Goal: Task Accomplishment & Management: Manage account settings

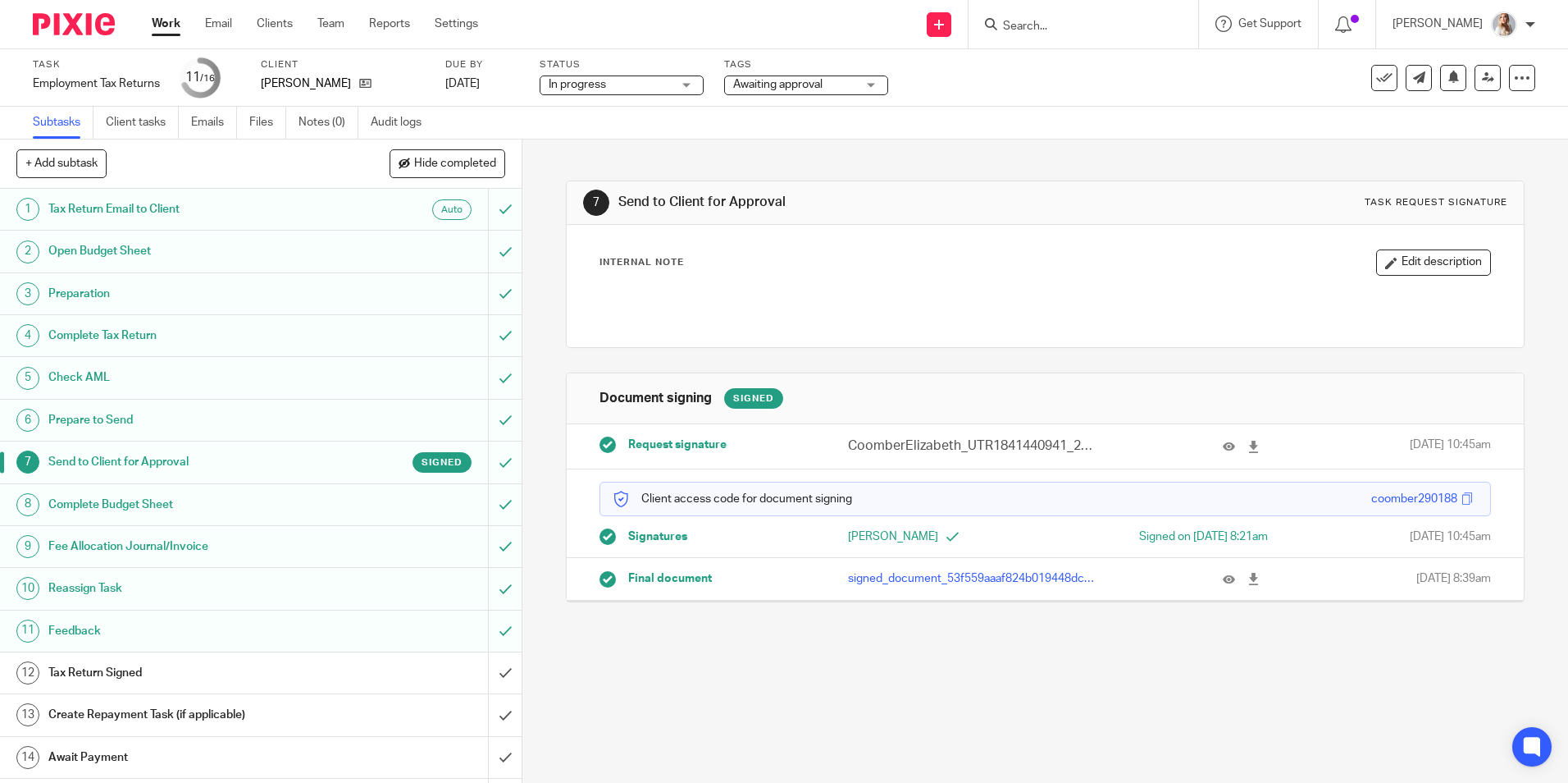
click at [839, 92] on span "Awaiting approval" at bounding box center [795, 85] width 123 height 17
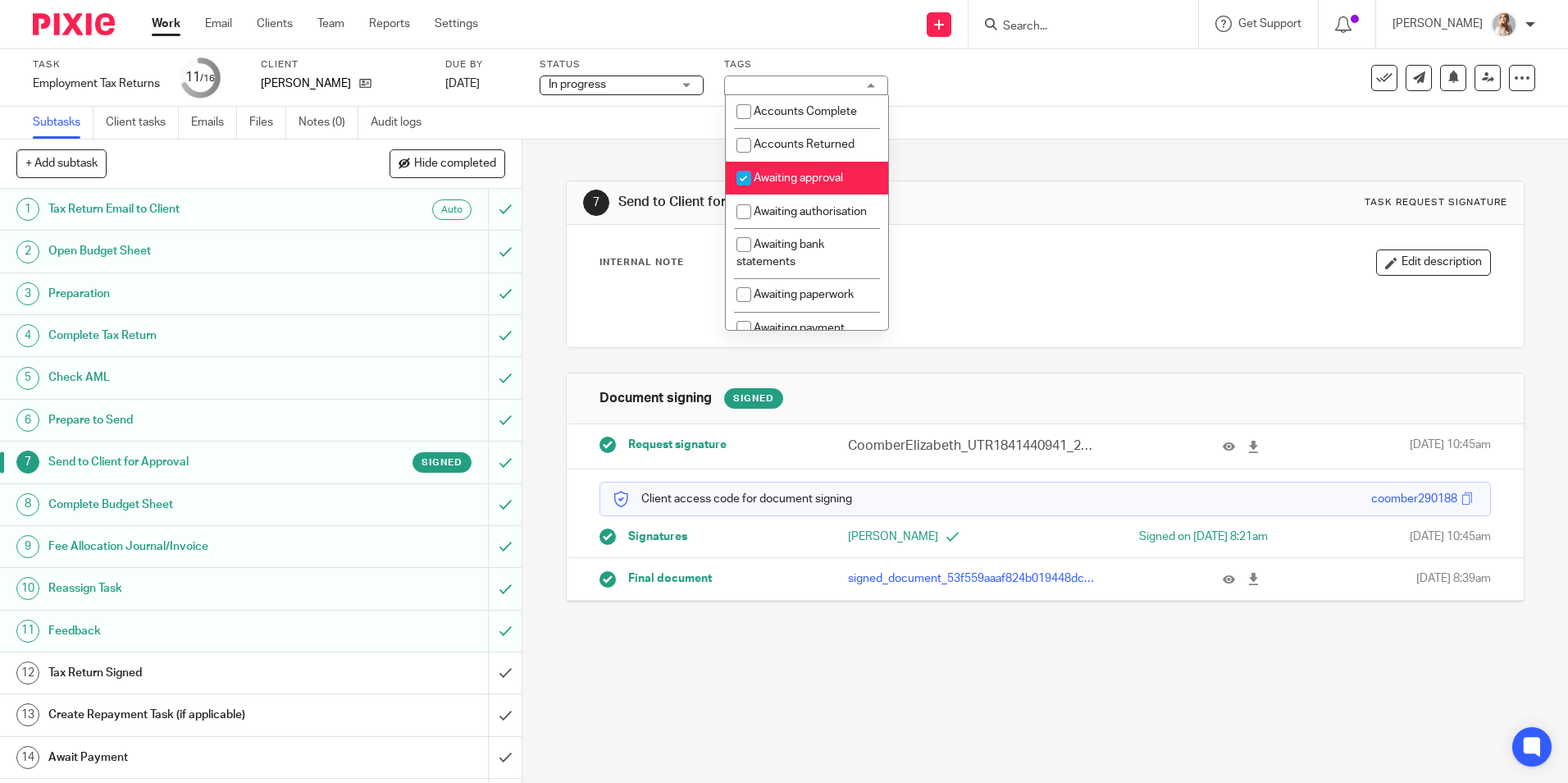
click at [793, 174] on li "Awaiting approval" at bounding box center [807, 179] width 163 height 34
checkbox input "false"
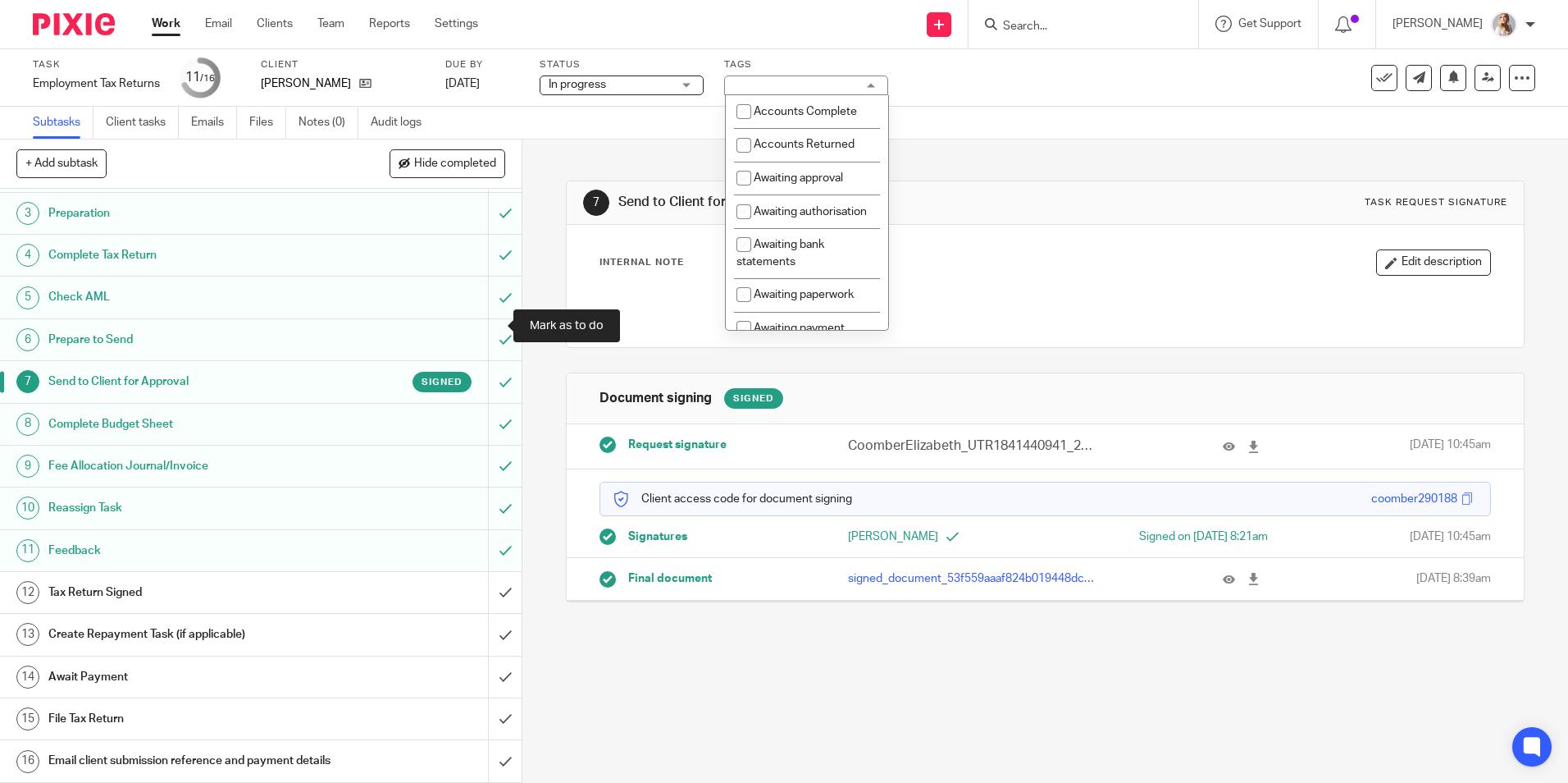
scroll to position [97, 0]
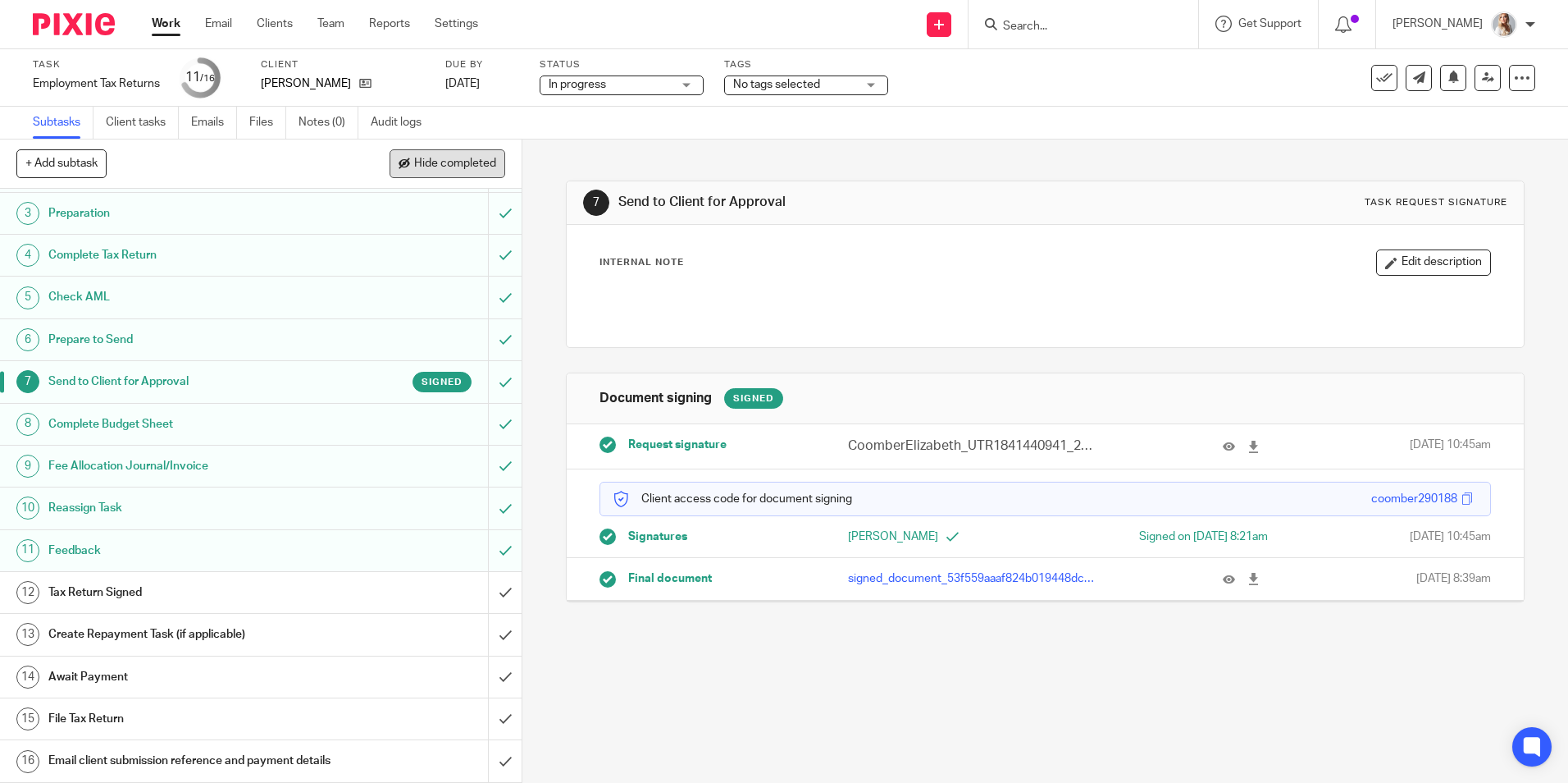
click at [422, 159] on span "Hide completed" at bounding box center [455, 163] width 82 height 13
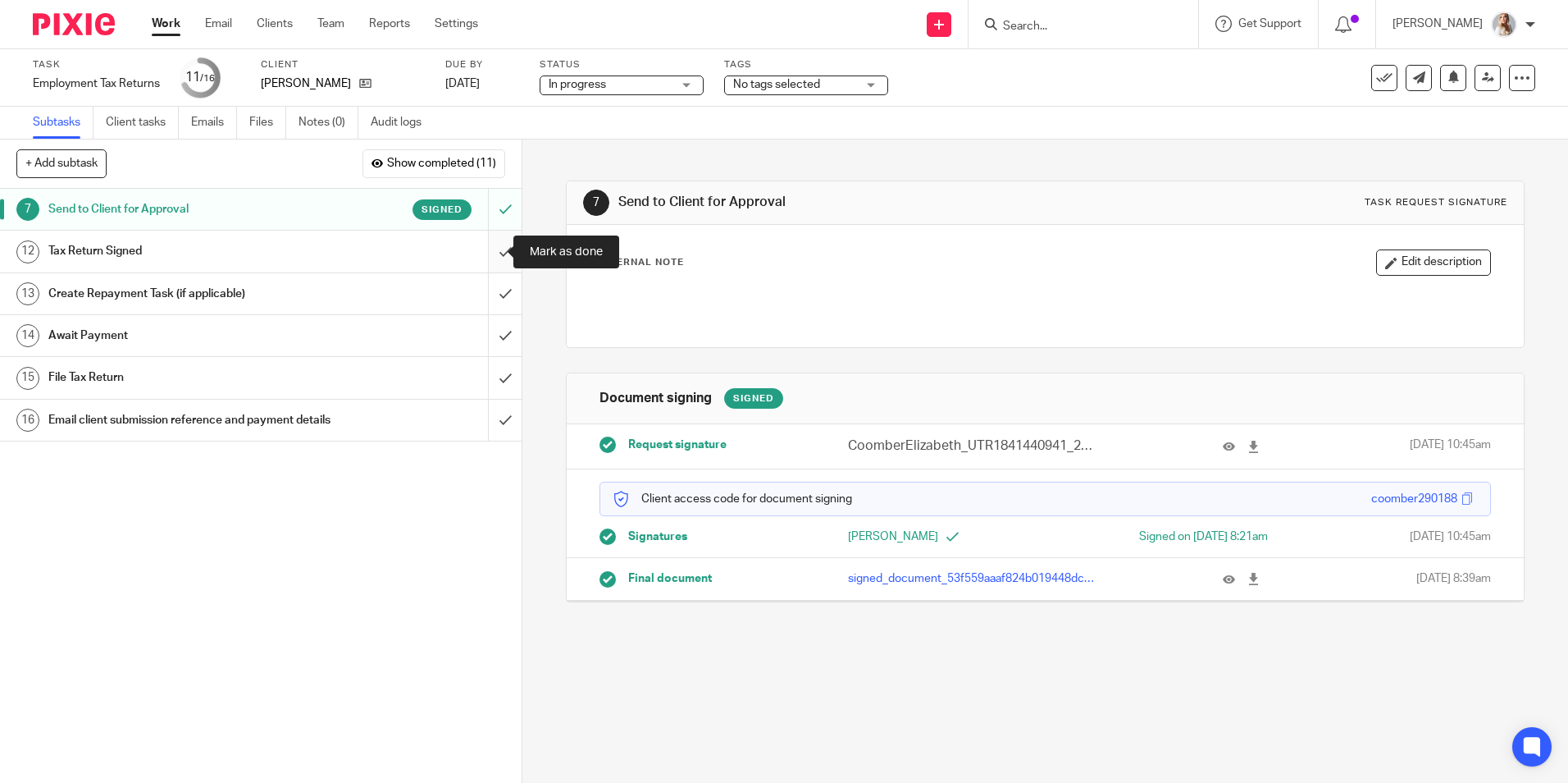
click at [499, 259] on input "submit" at bounding box center [260, 251] width 522 height 41
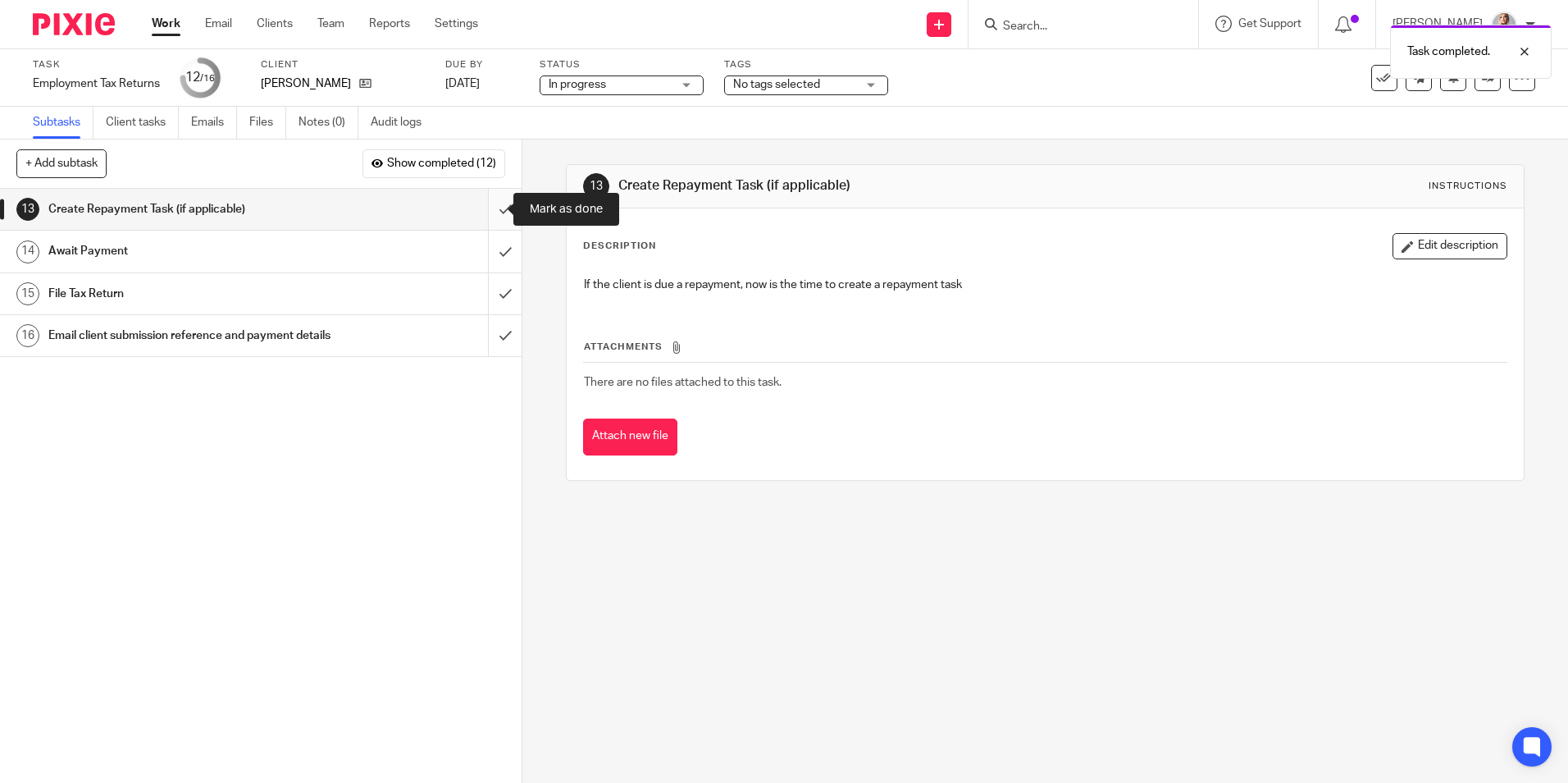
click at [489, 209] on input "submit" at bounding box center [260, 209] width 522 height 41
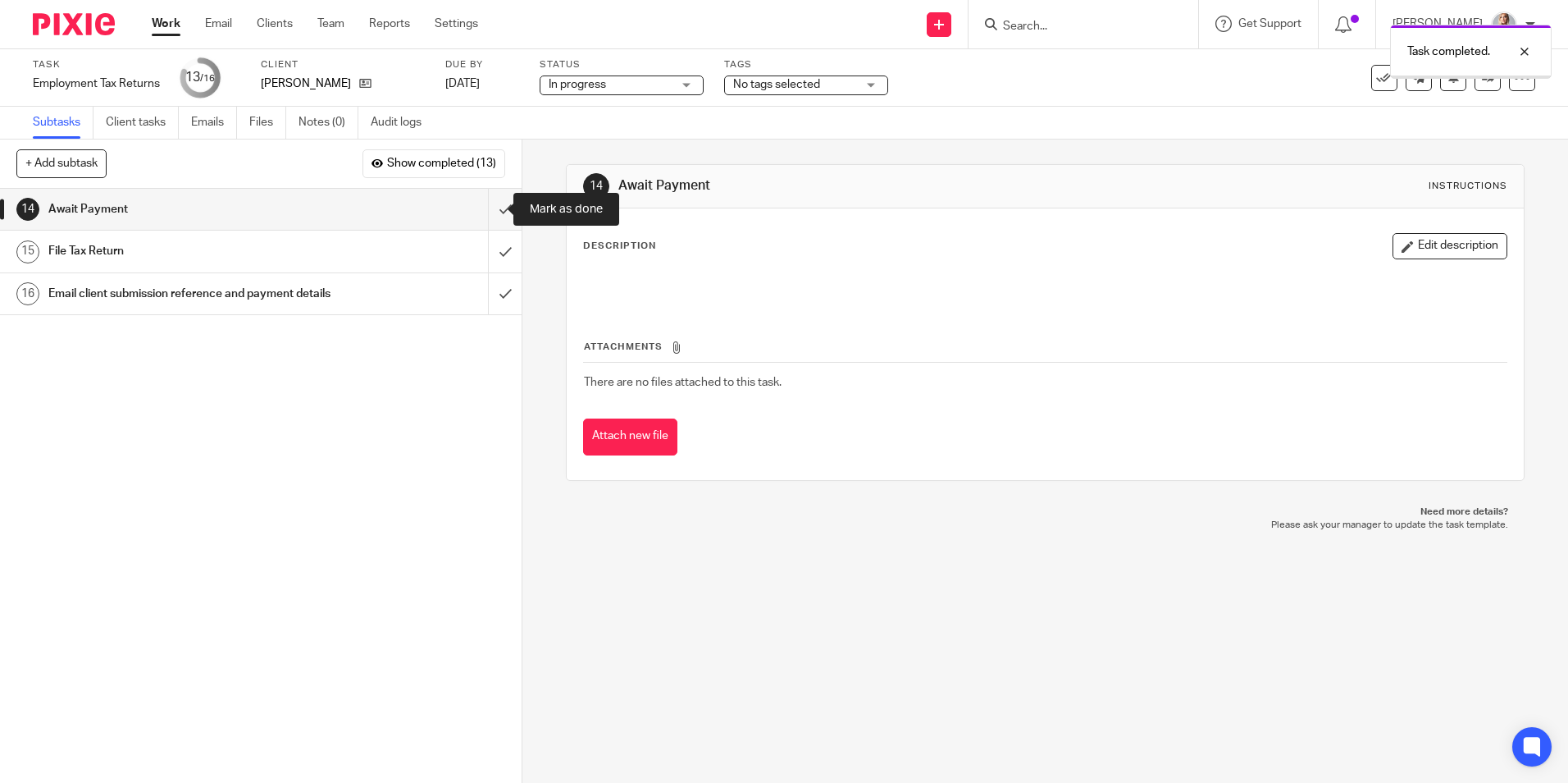
click at [489, 209] on input "submit" at bounding box center [260, 209] width 522 height 41
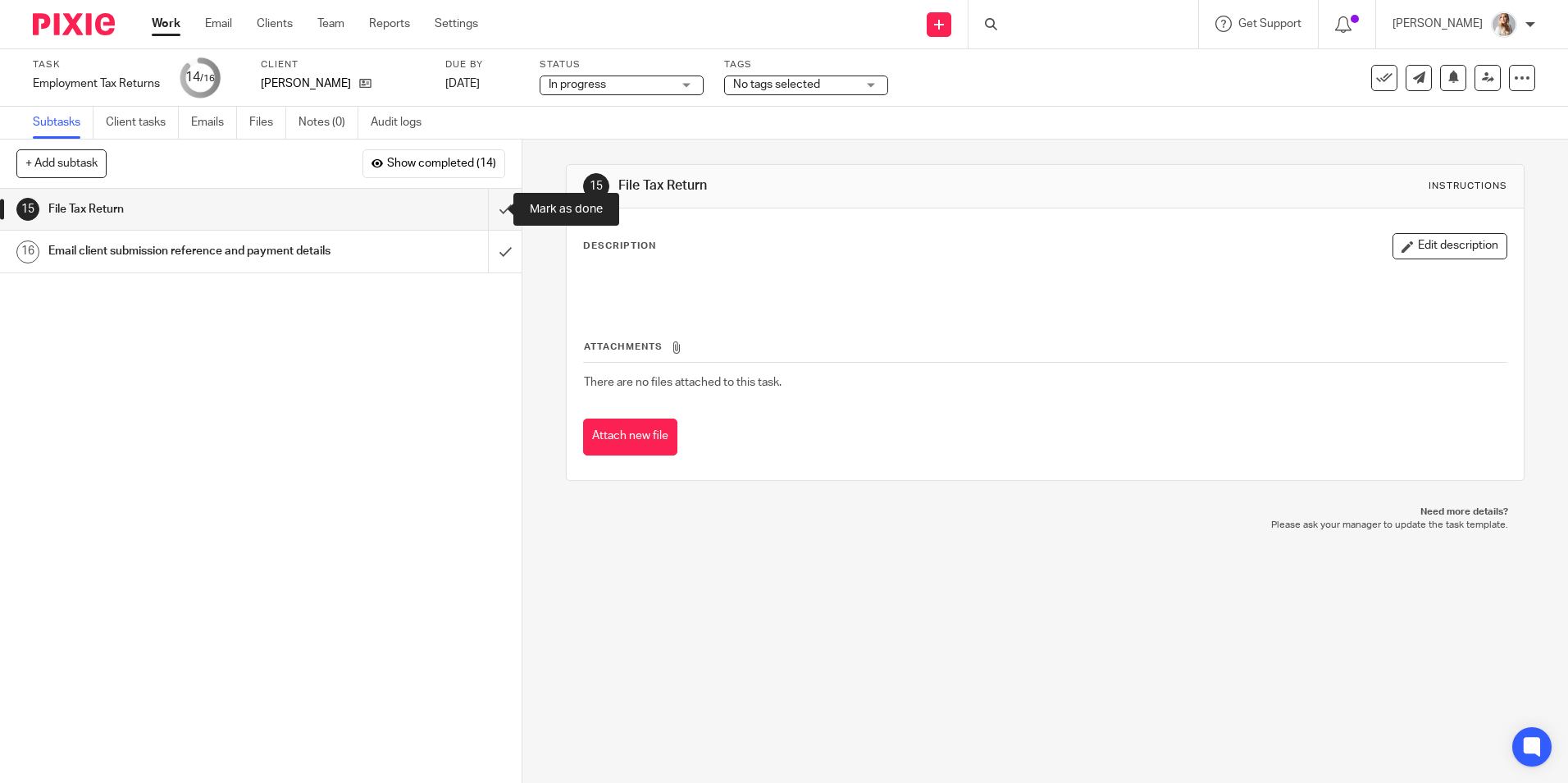
click at [493, 215] on input "submit" at bounding box center [260, 209] width 522 height 41
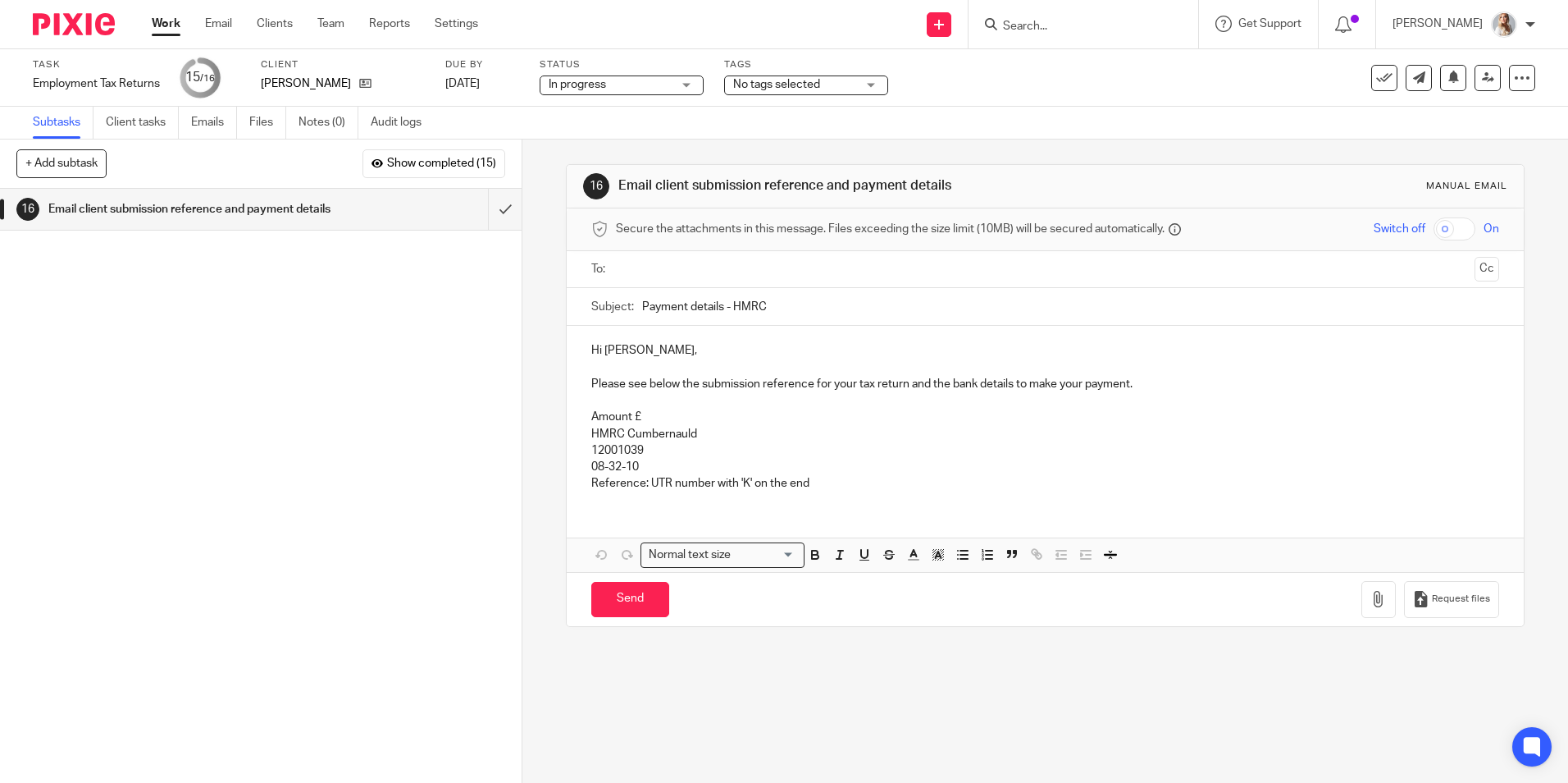
click at [671, 275] on input "text" at bounding box center [1045, 270] width 846 height 19
click at [674, 424] on p "Amount £" at bounding box center [1045, 420] width 907 height 16
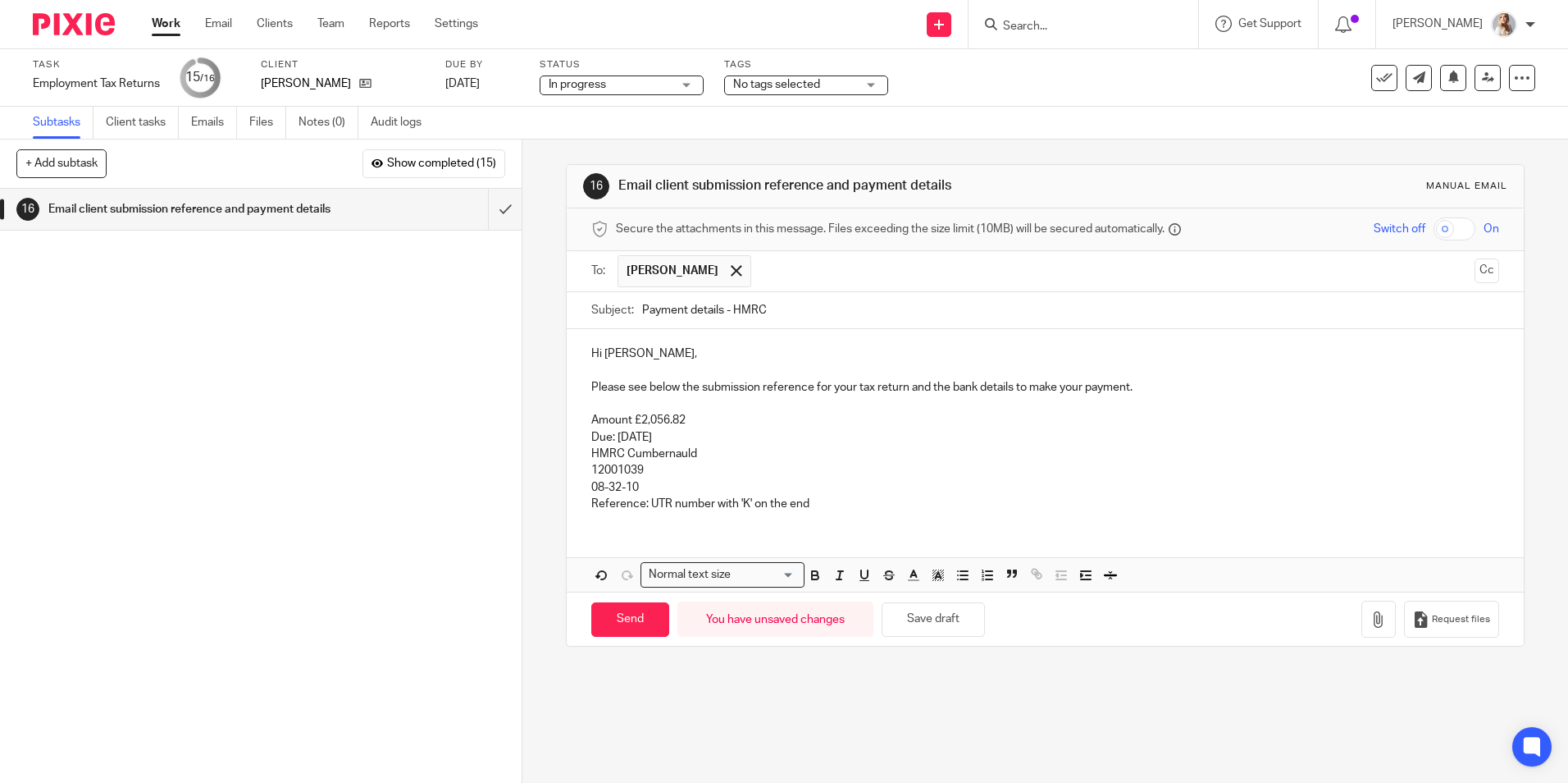
click at [898, 503] on p "Reference: UTR number with 'K' on the end" at bounding box center [1045, 503] width 907 height 16
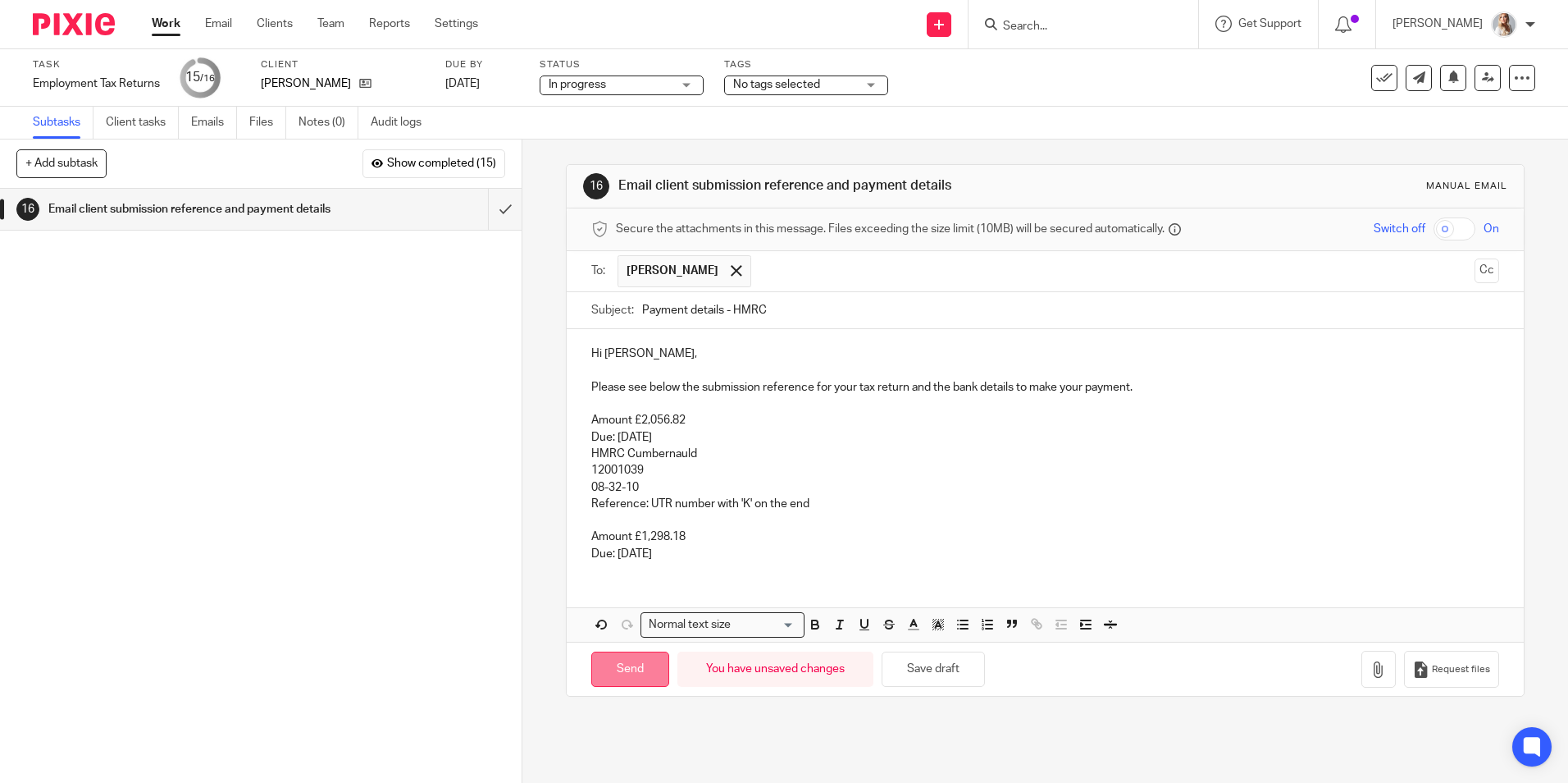
click at [631, 668] on input "Send" at bounding box center [630, 668] width 78 height 35
type input "Sent"
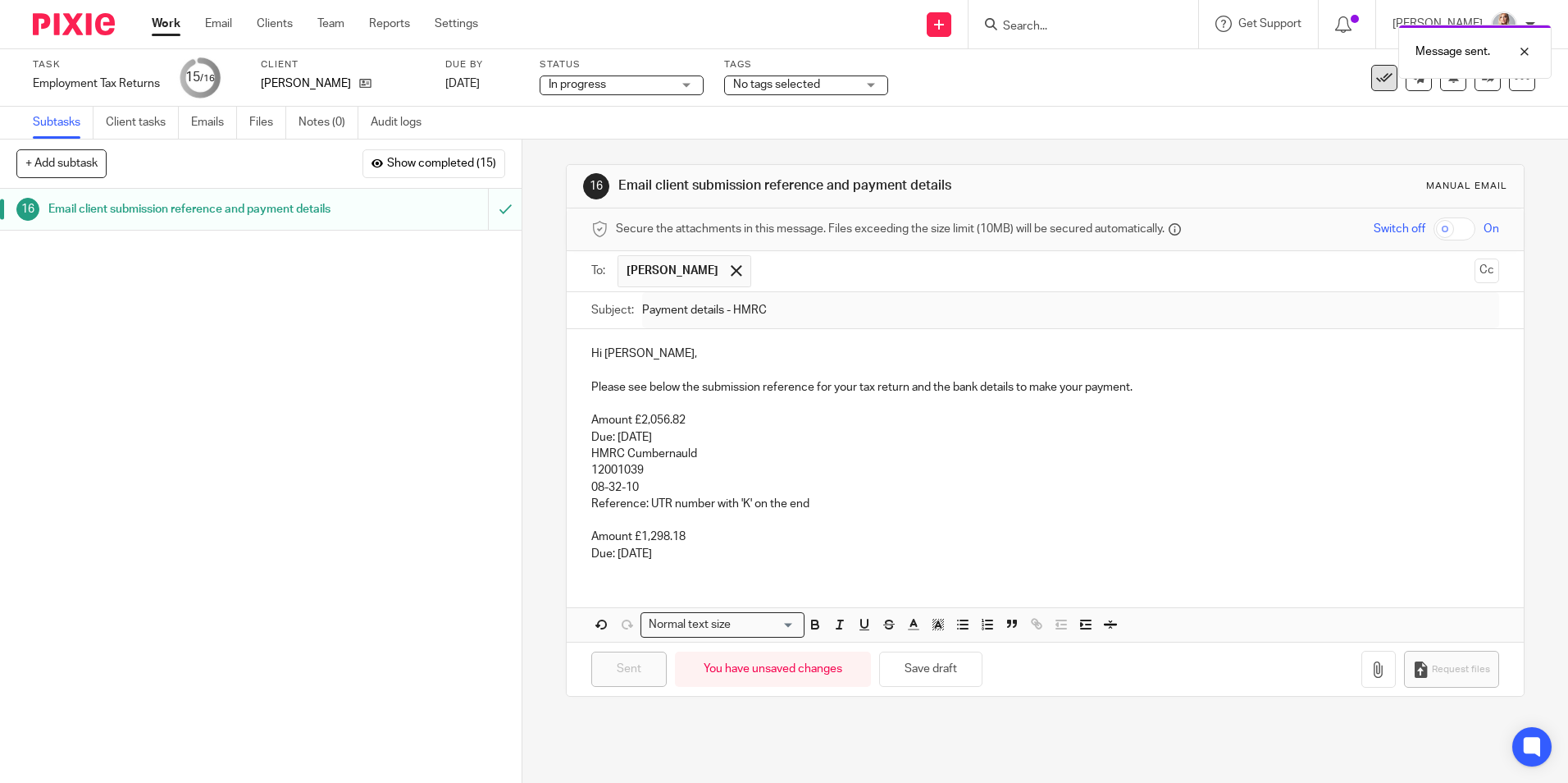
click at [1377, 86] on button at bounding box center [1384, 77] width 26 height 26
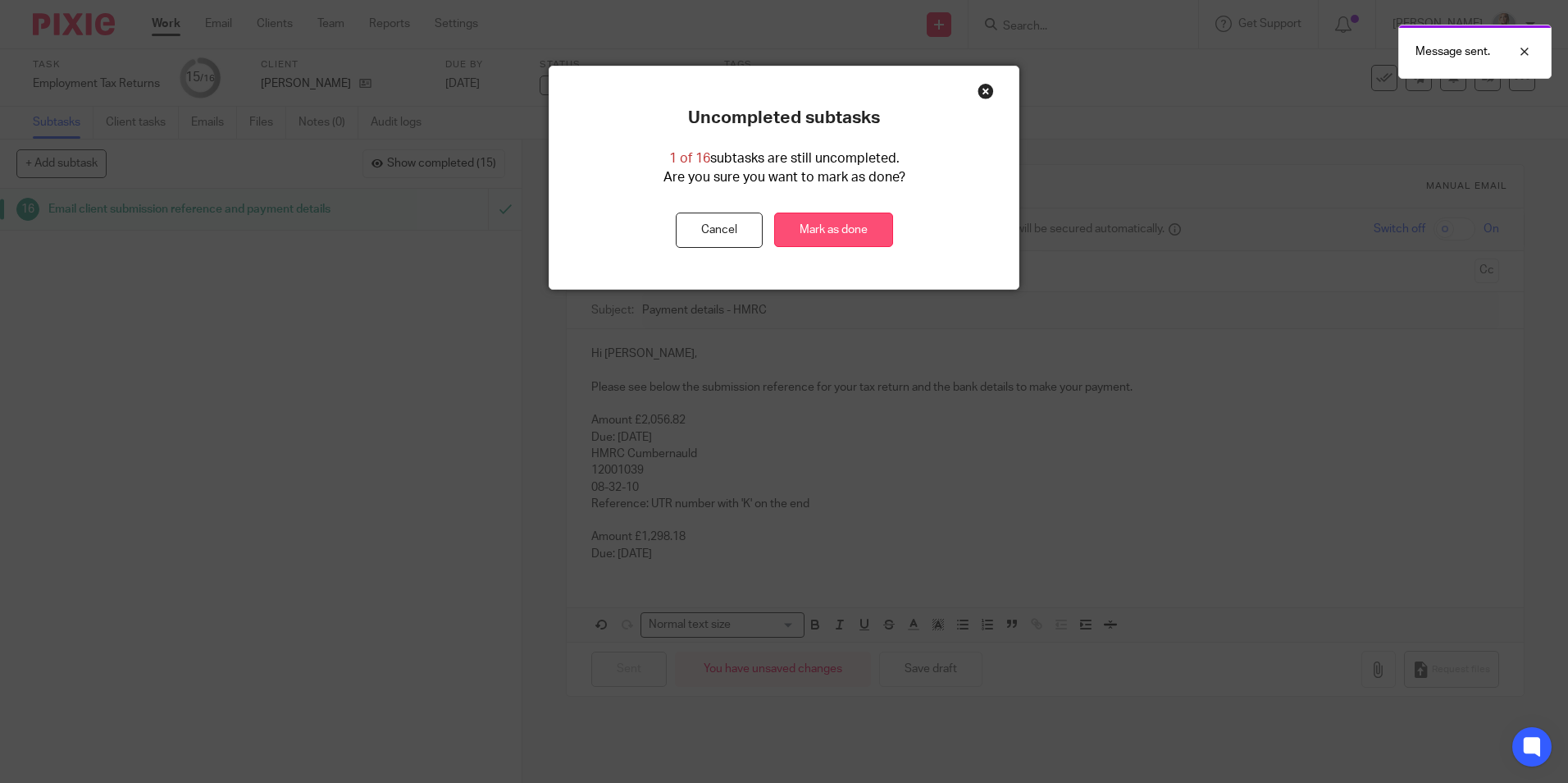
click at [837, 236] on link "Mark as done" at bounding box center [834, 230] width 119 height 35
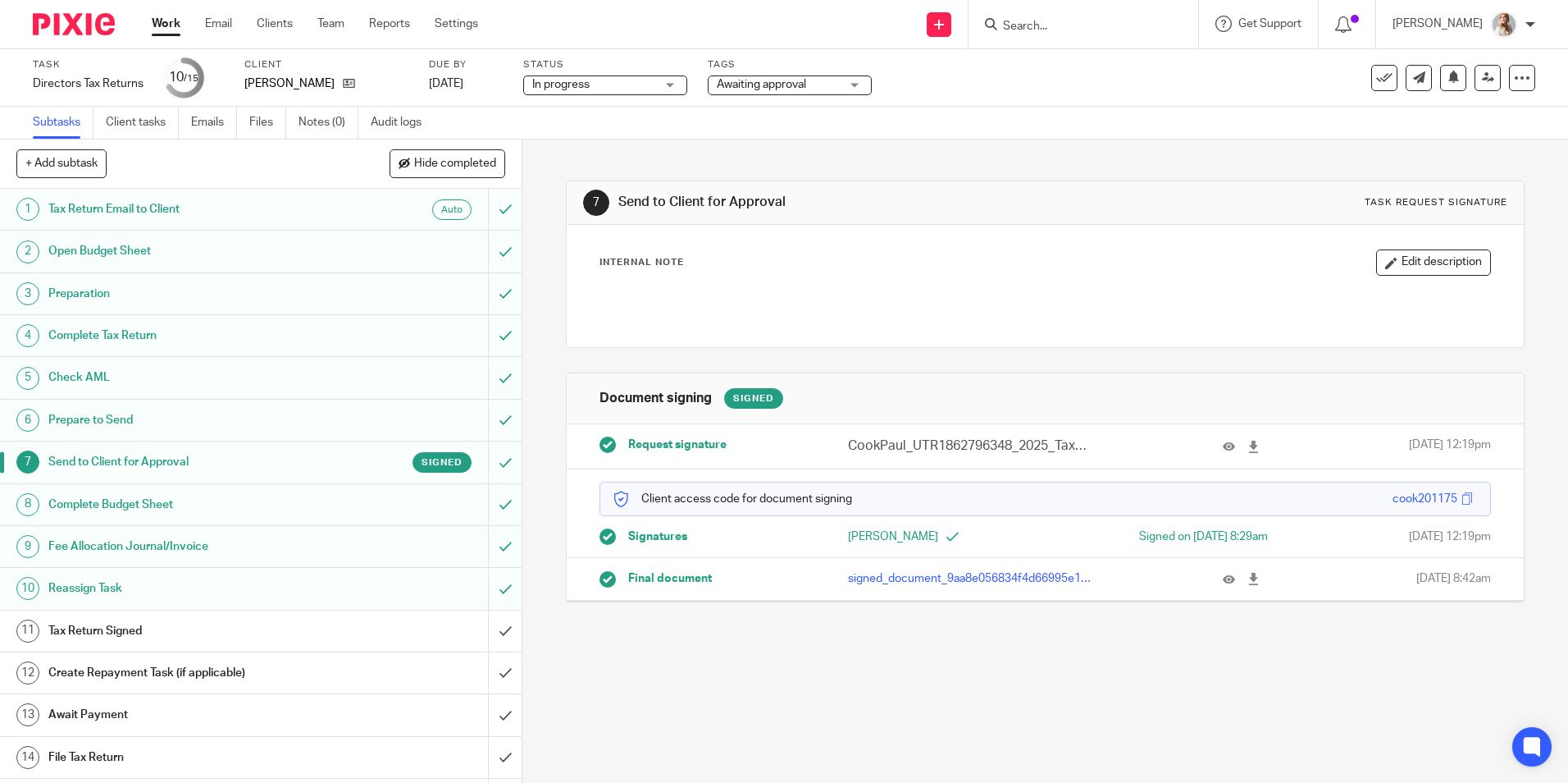
click at [821, 87] on span "Awaiting approval" at bounding box center [778, 85] width 123 height 17
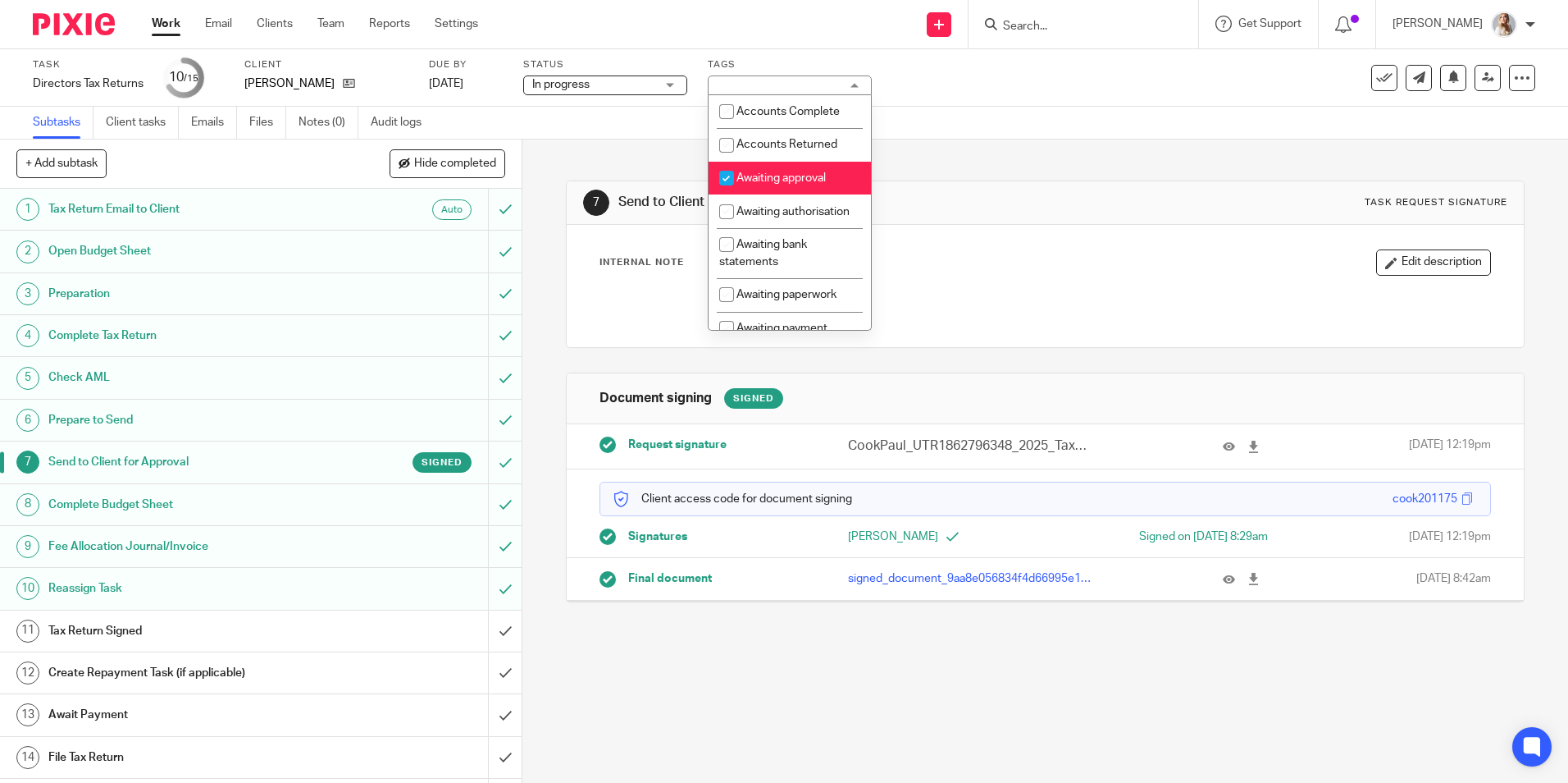
click at [767, 186] on li "Awaiting approval" at bounding box center [790, 179] width 163 height 34
checkbox input "false"
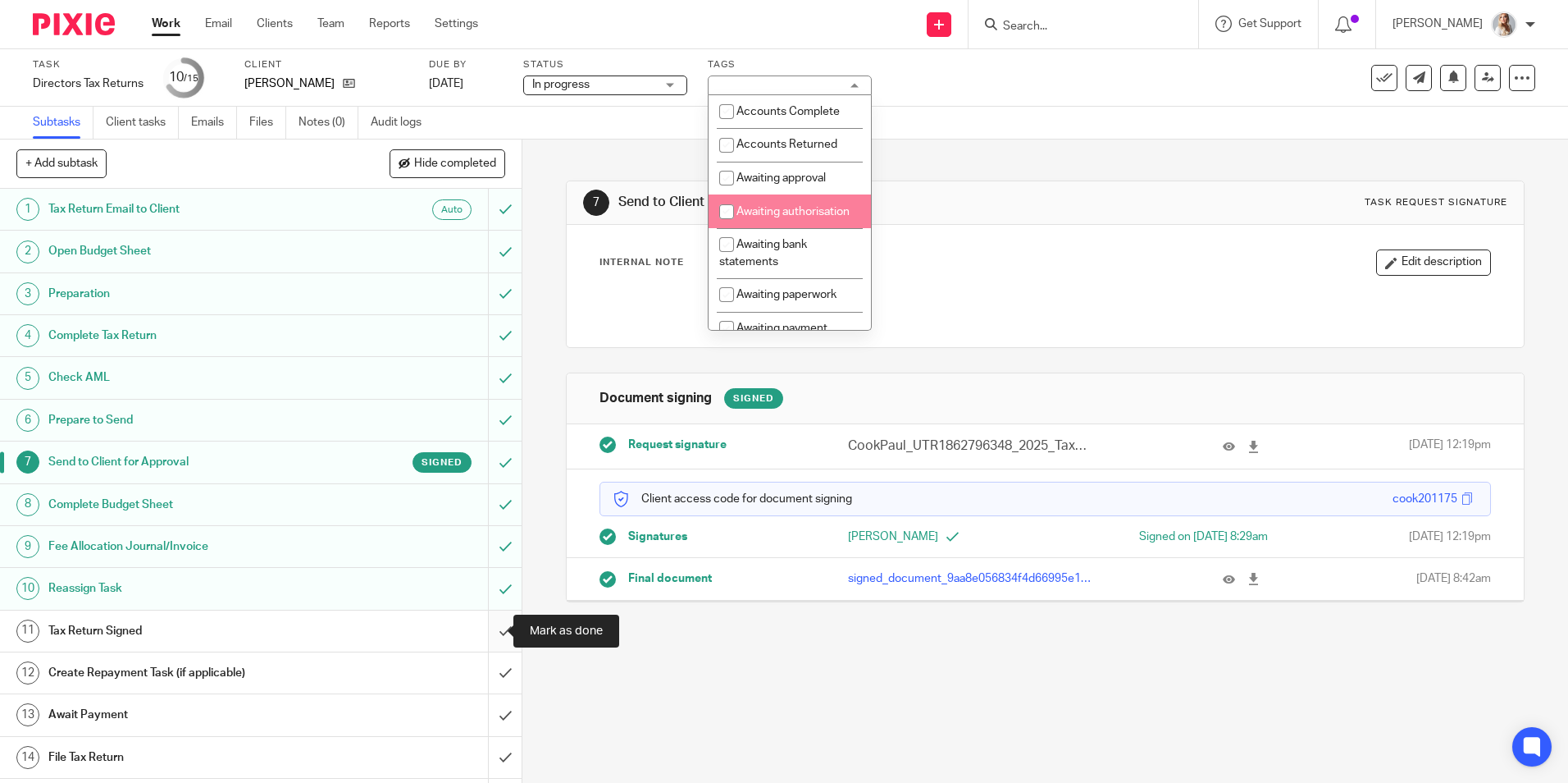
click at [493, 628] on input "submit" at bounding box center [260, 631] width 522 height 41
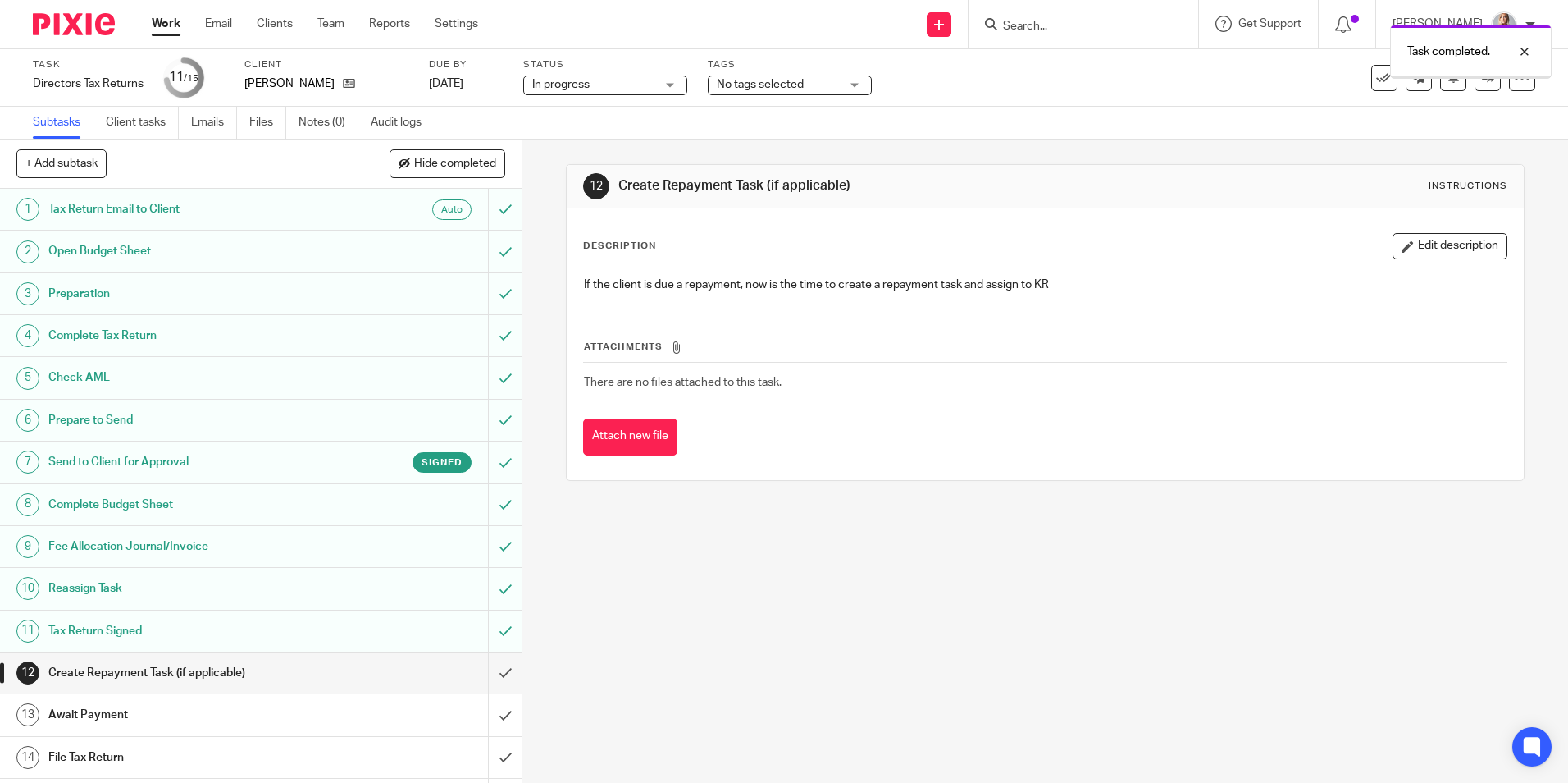
click at [436, 167] on span "Hide completed" at bounding box center [455, 163] width 82 height 13
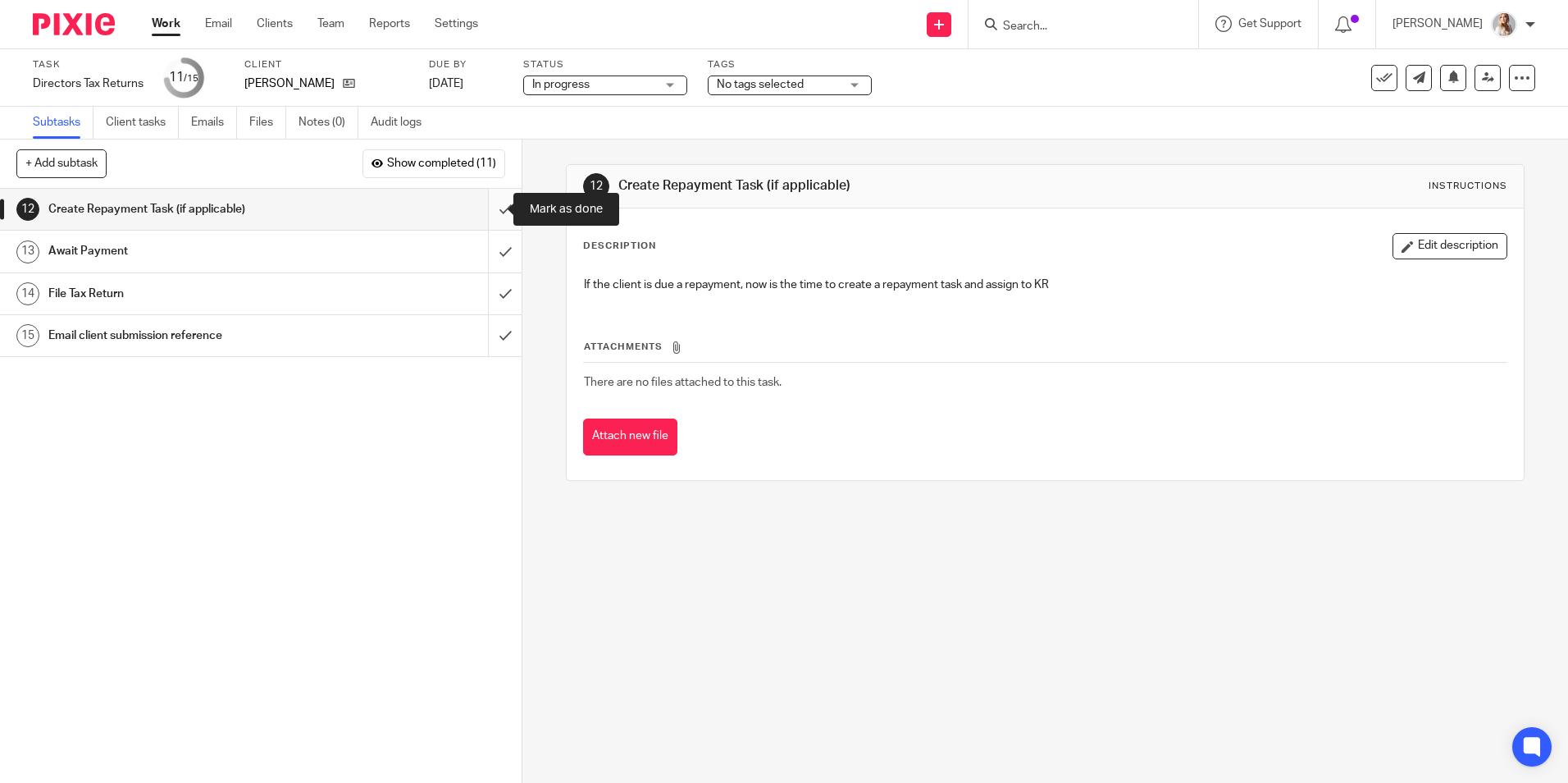
click at [482, 204] on input "submit" at bounding box center [260, 209] width 522 height 41
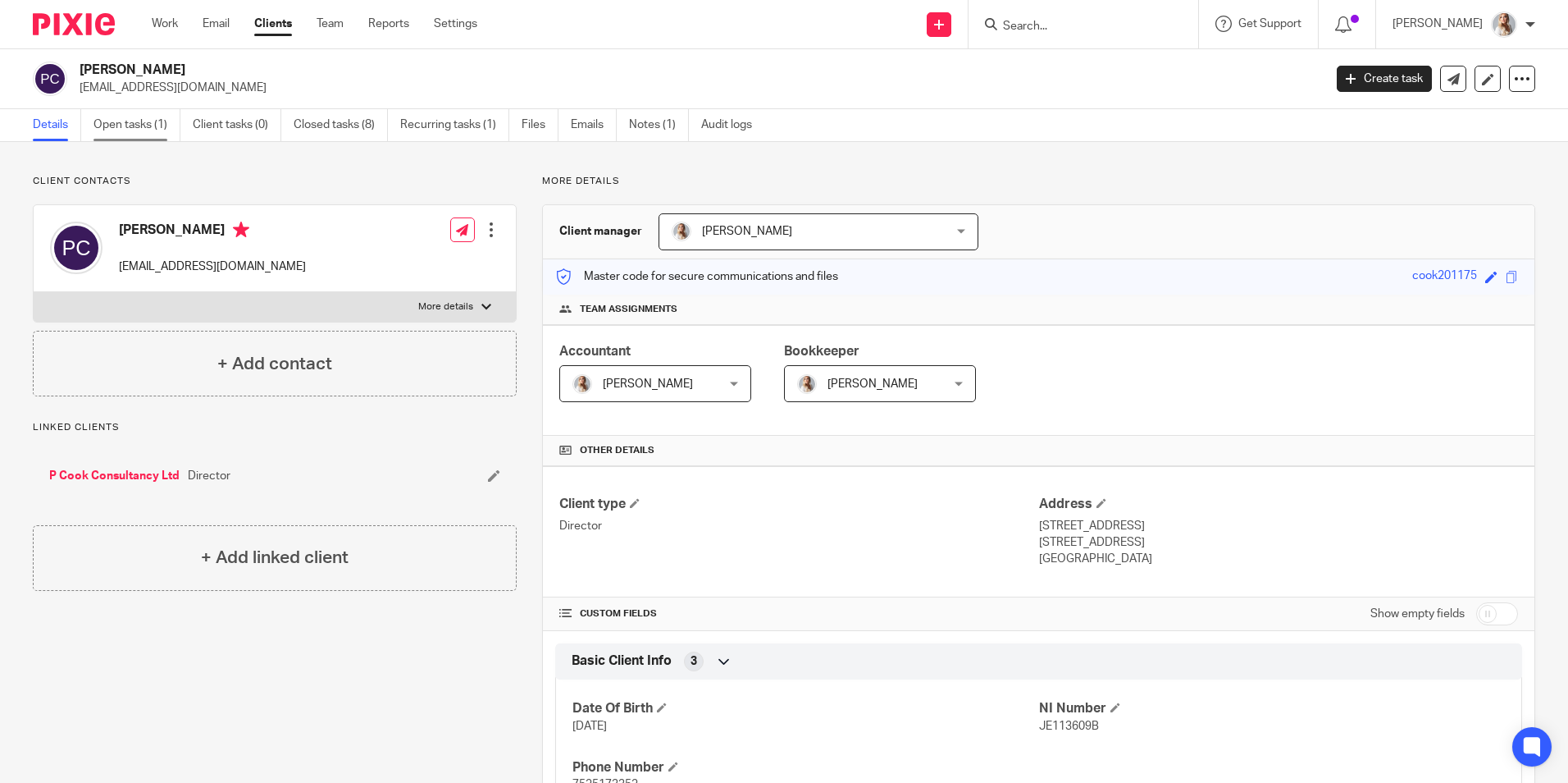
click at [121, 132] on link "Open tasks (1)" at bounding box center [137, 125] width 87 height 32
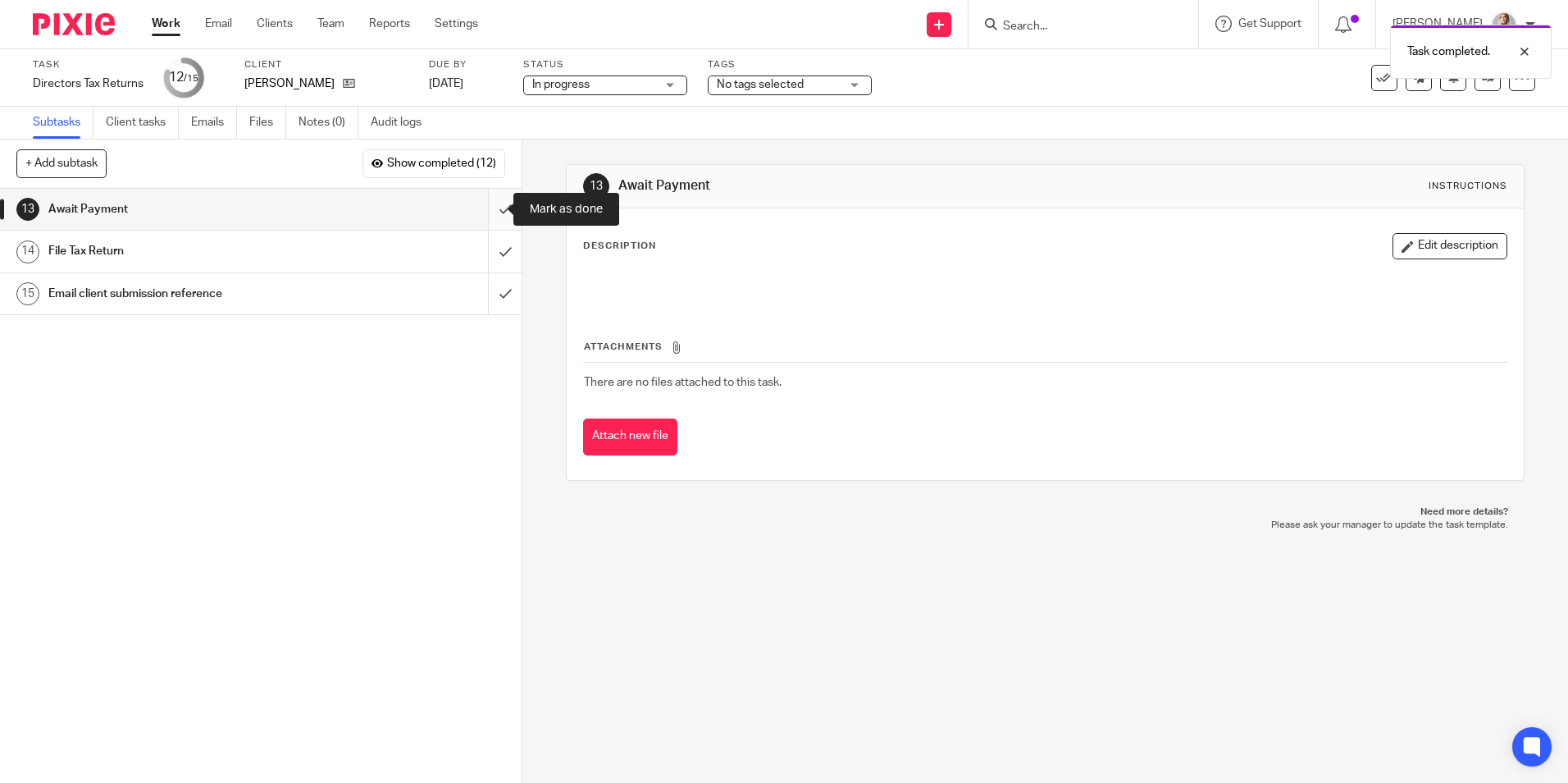
click at [482, 210] on input "submit" at bounding box center [260, 209] width 522 height 41
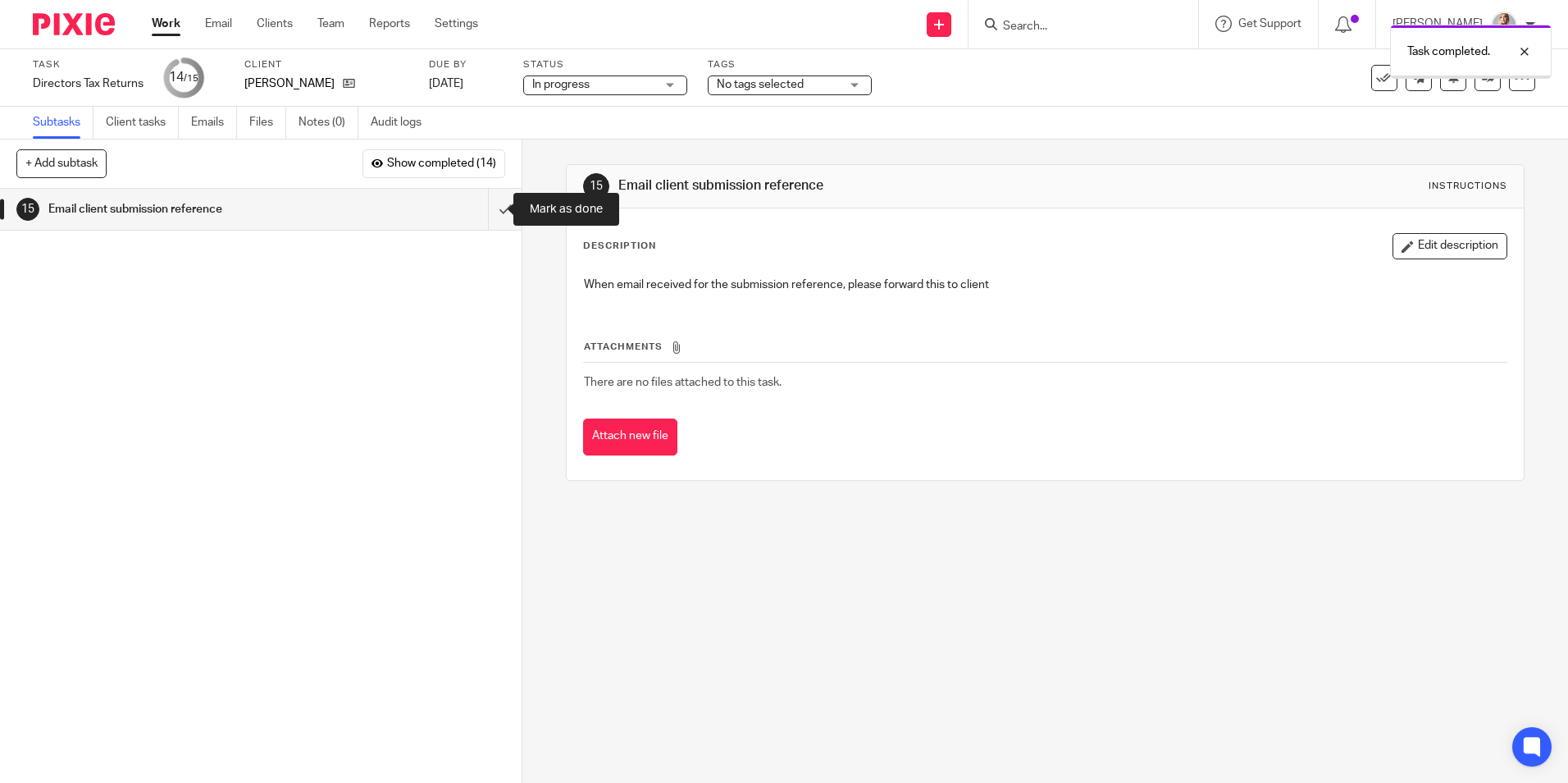
click at [482, 210] on input "submit" at bounding box center [260, 209] width 522 height 41
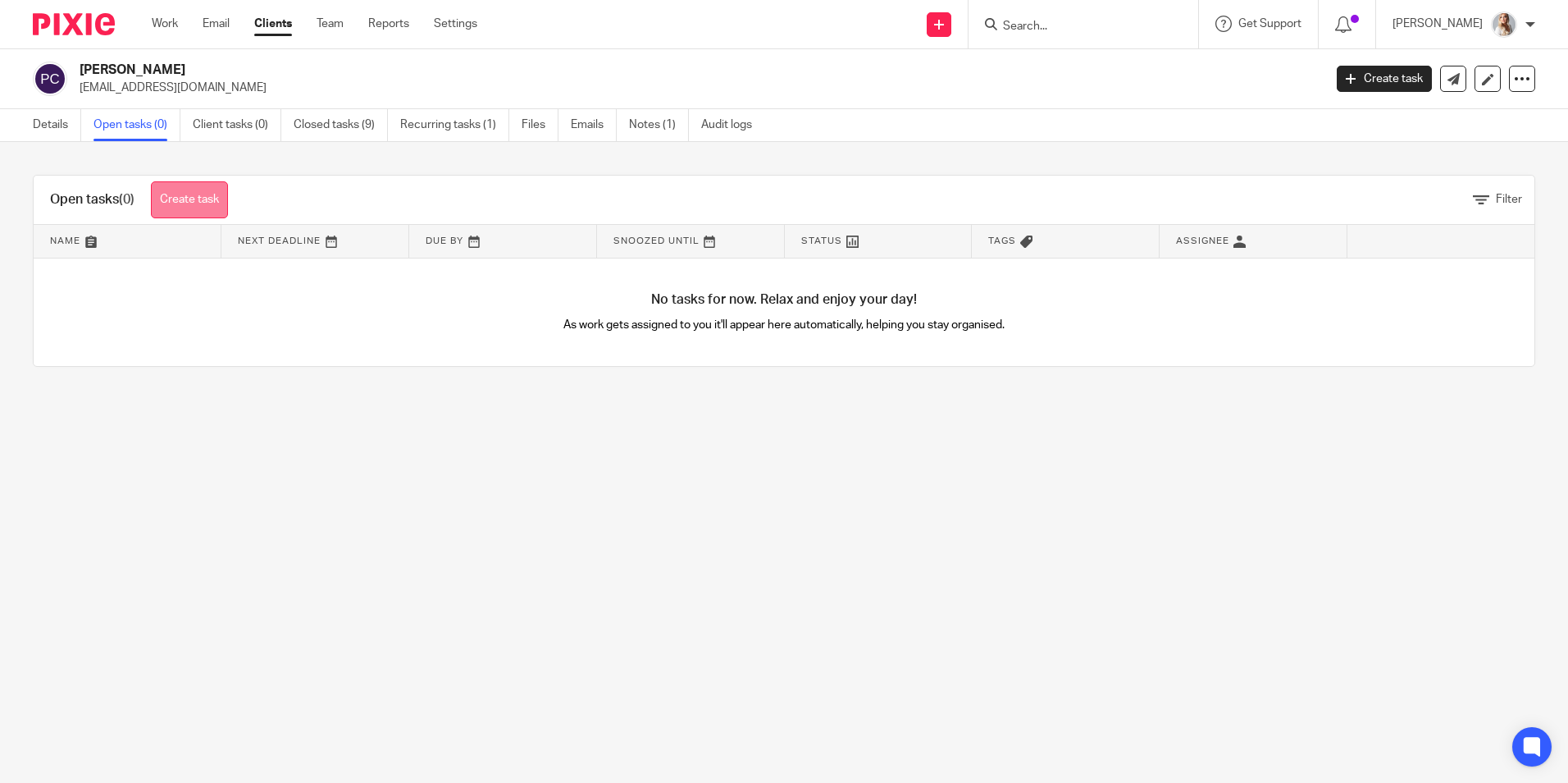
click at [178, 188] on link "Create task" at bounding box center [189, 199] width 77 height 37
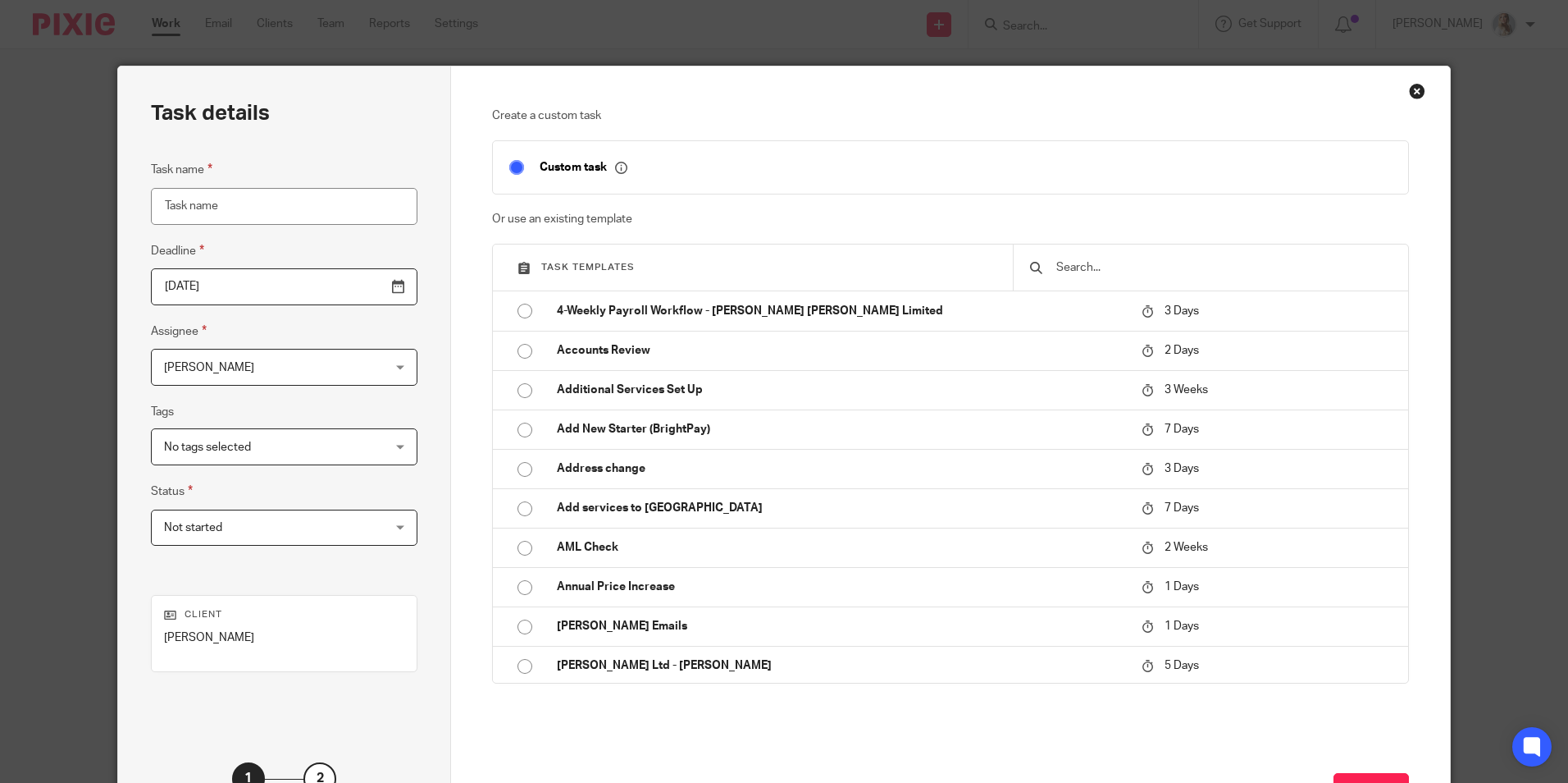
click at [1102, 273] on input "text" at bounding box center [1223, 267] width 337 height 18
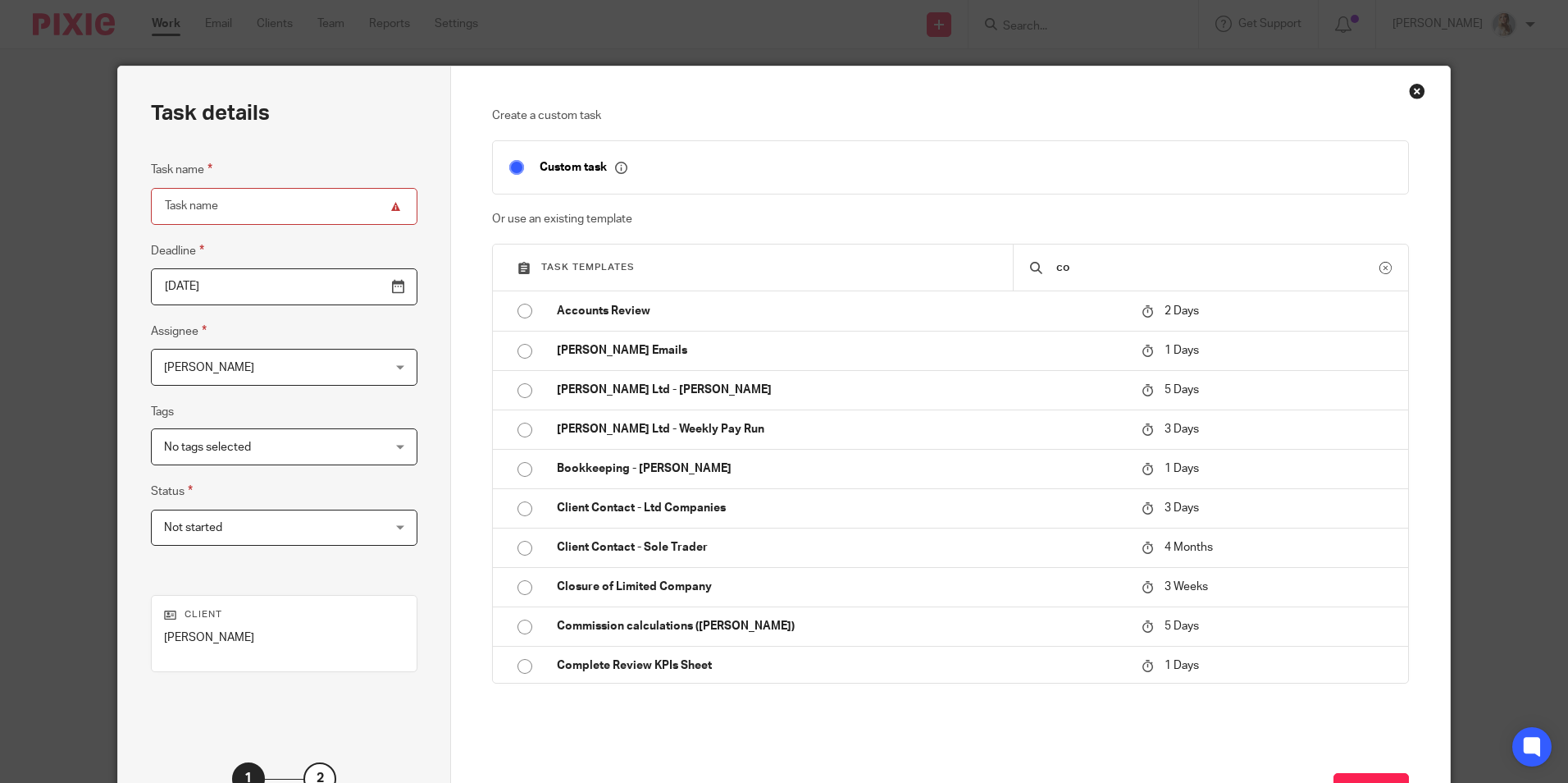
type input "c"
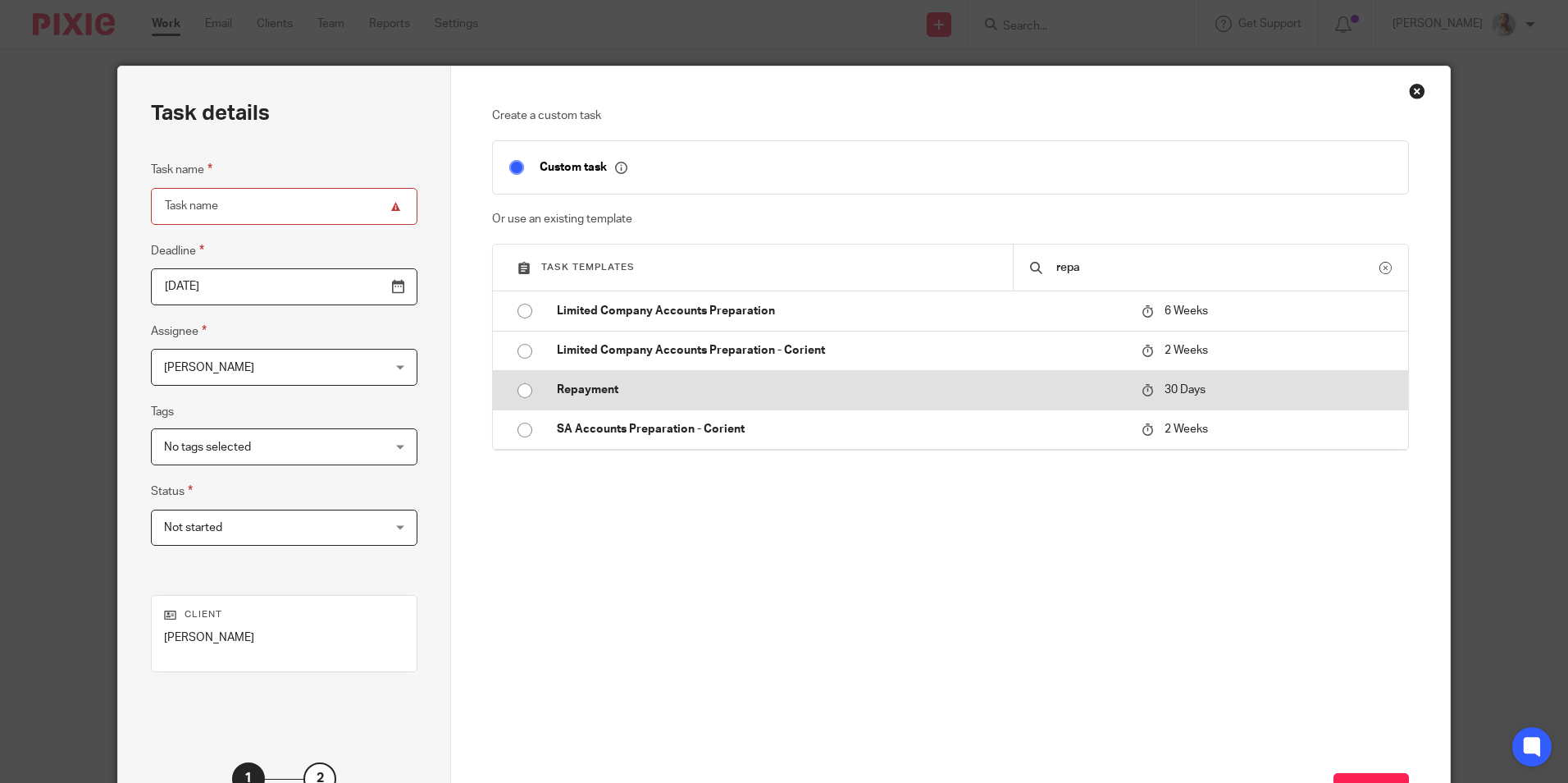
type input "repa"
click at [679, 379] on td "Repayment" at bounding box center [836, 390] width 593 height 39
type input "[DATE]"
type input "Repayment"
checkbox input "false"
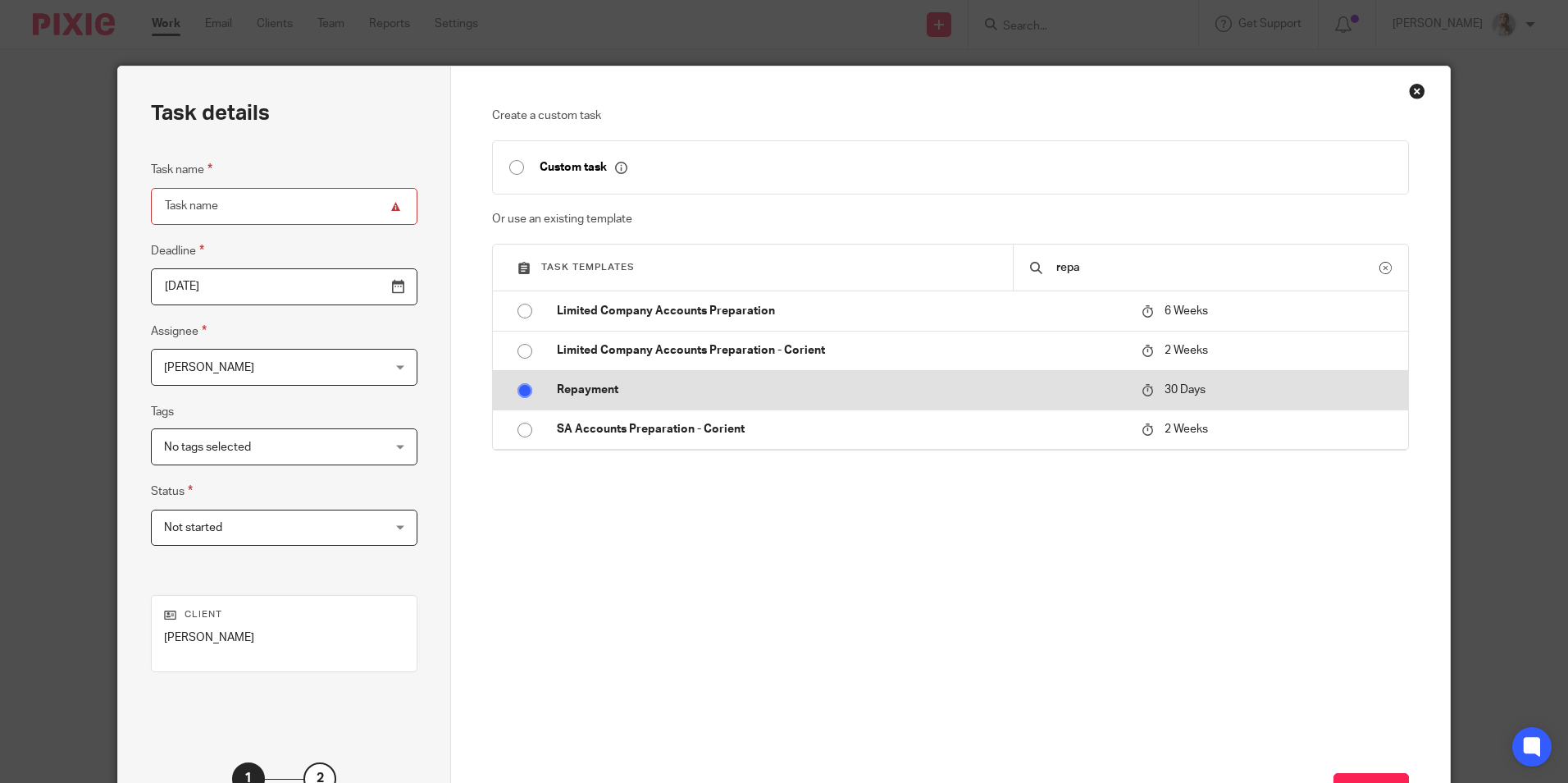
radio input "true"
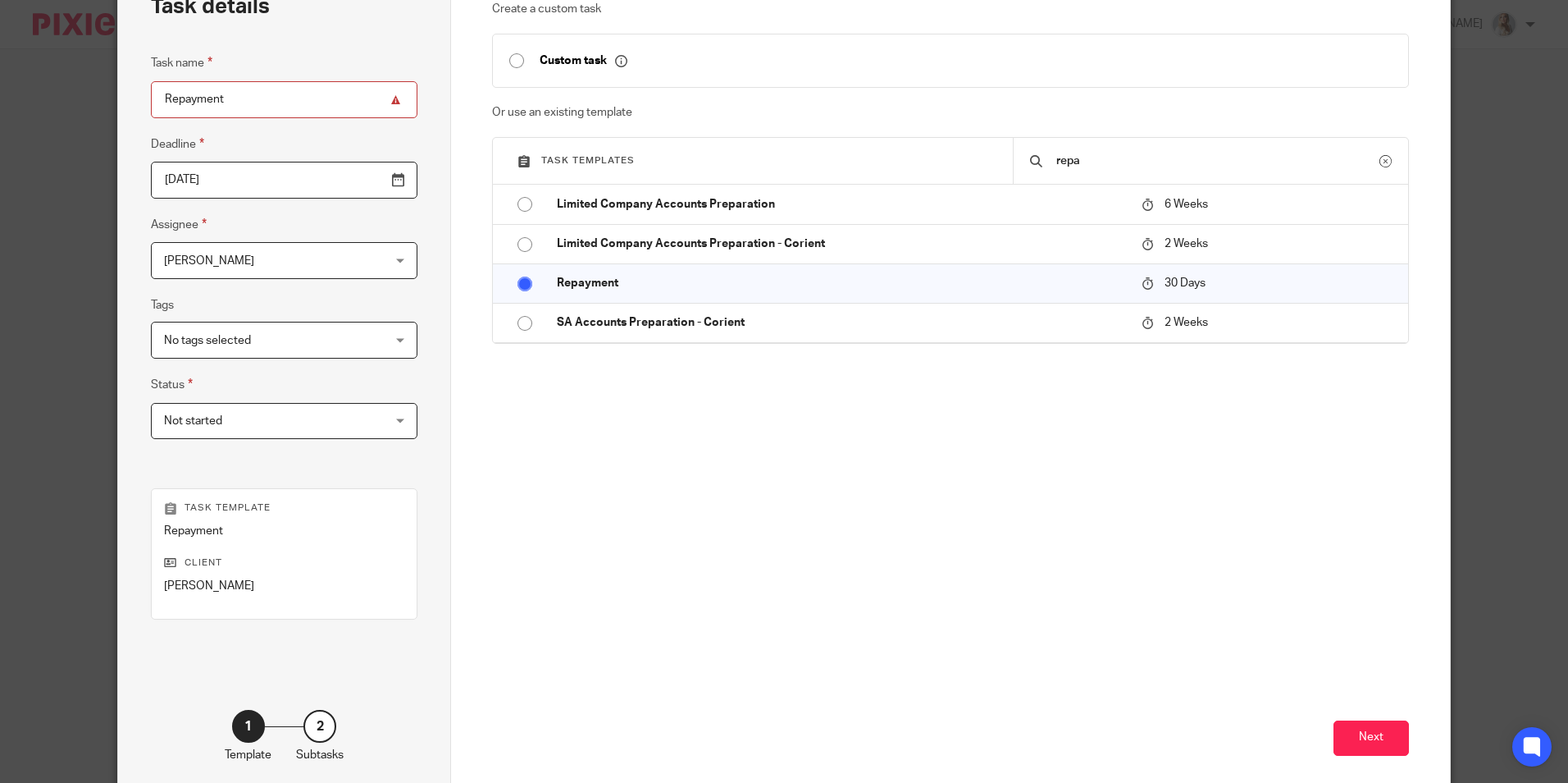
scroll to position [164, 0]
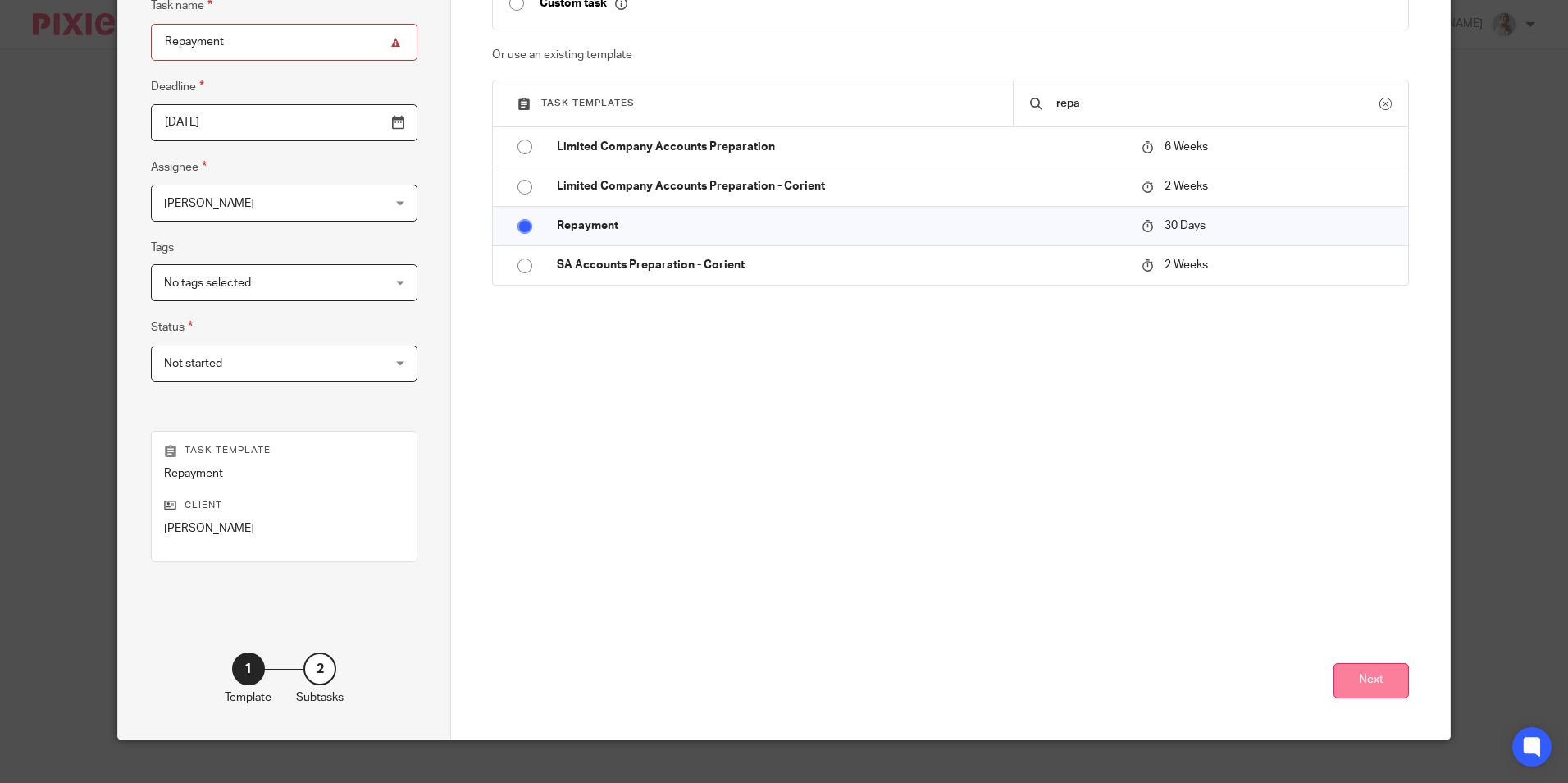
click at [1377, 686] on button "Next" at bounding box center [1371, 680] width 76 height 35
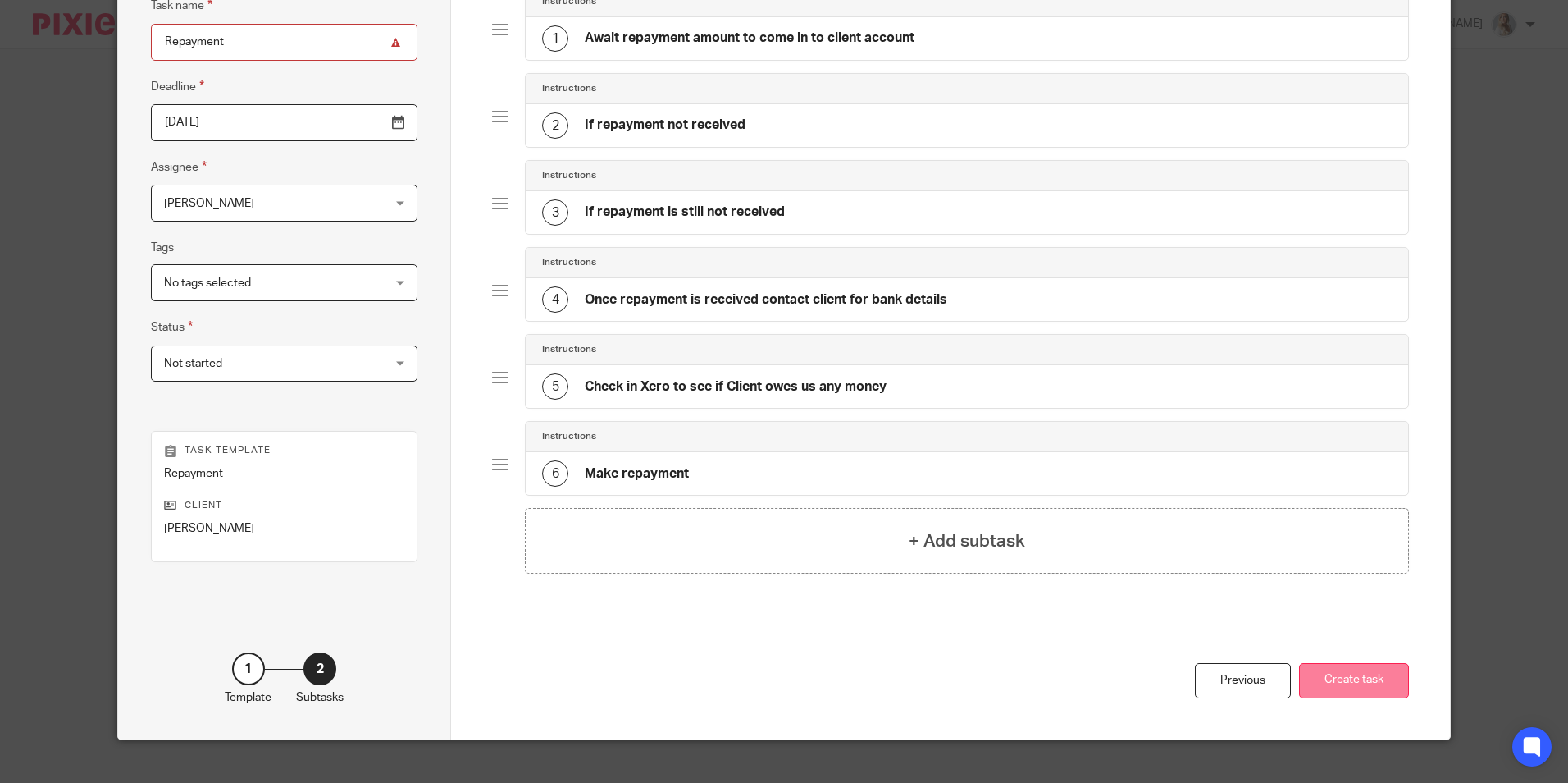
click at [1346, 680] on button "Create task" at bounding box center [1354, 680] width 110 height 35
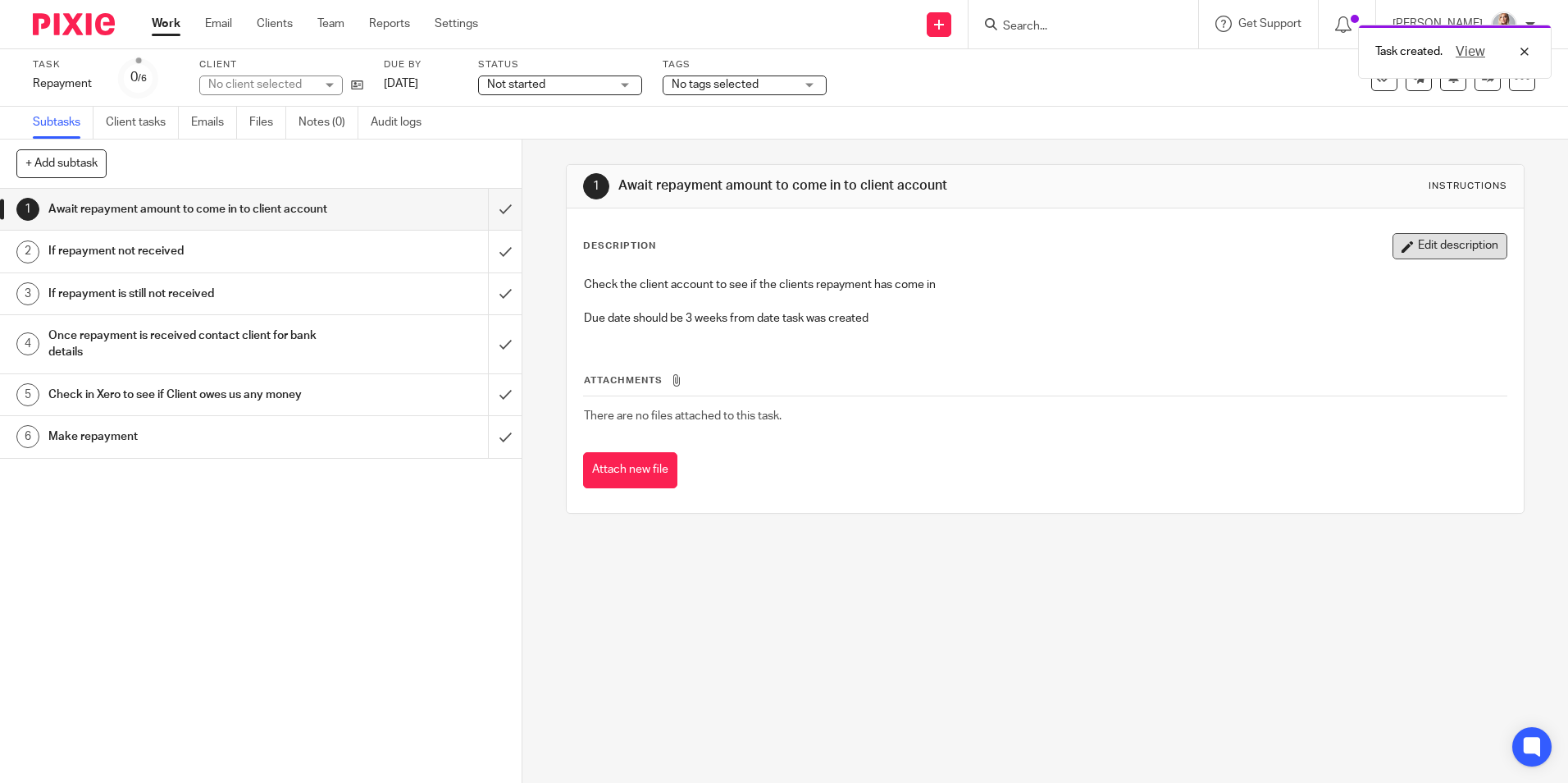
click at [1450, 254] on button "Edit description" at bounding box center [1450, 246] width 115 height 26
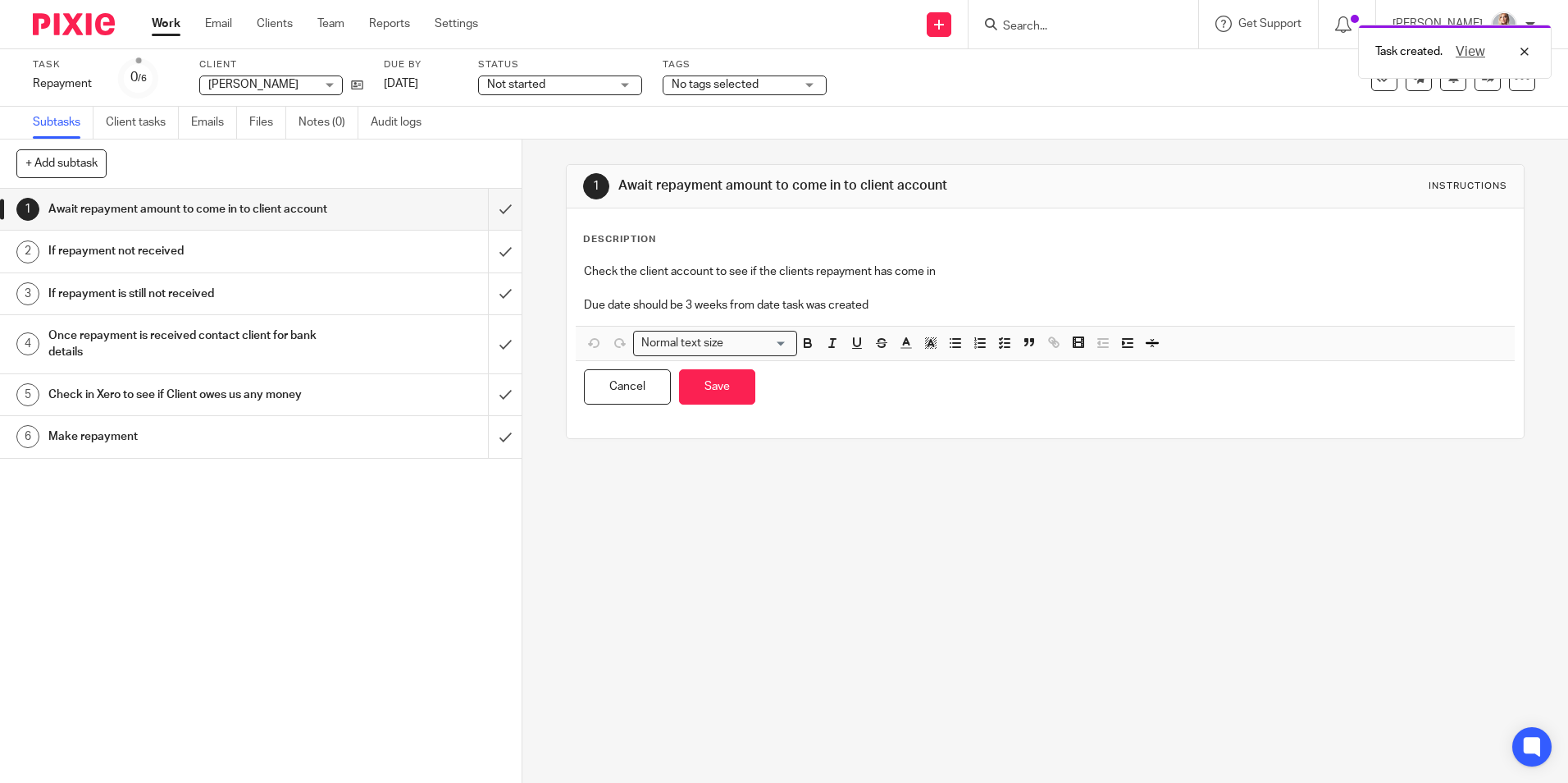
click at [911, 306] on p "Due date should be 3 weeks from date task was created" at bounding box center [1045, 305] width 922 height 16
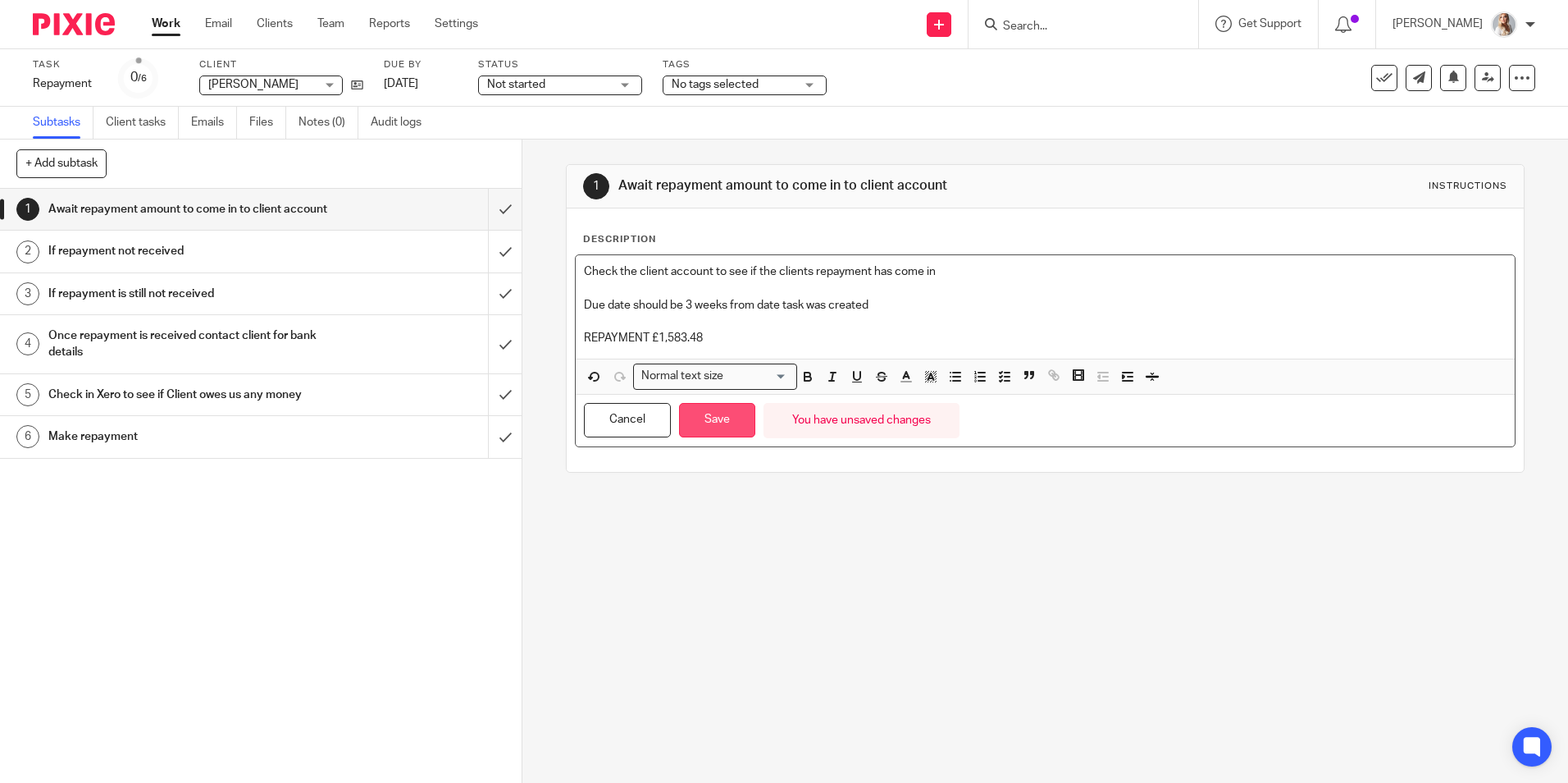
click at [742, 425] on button "Save" at bounding box center [717, 420] width 77 height 35
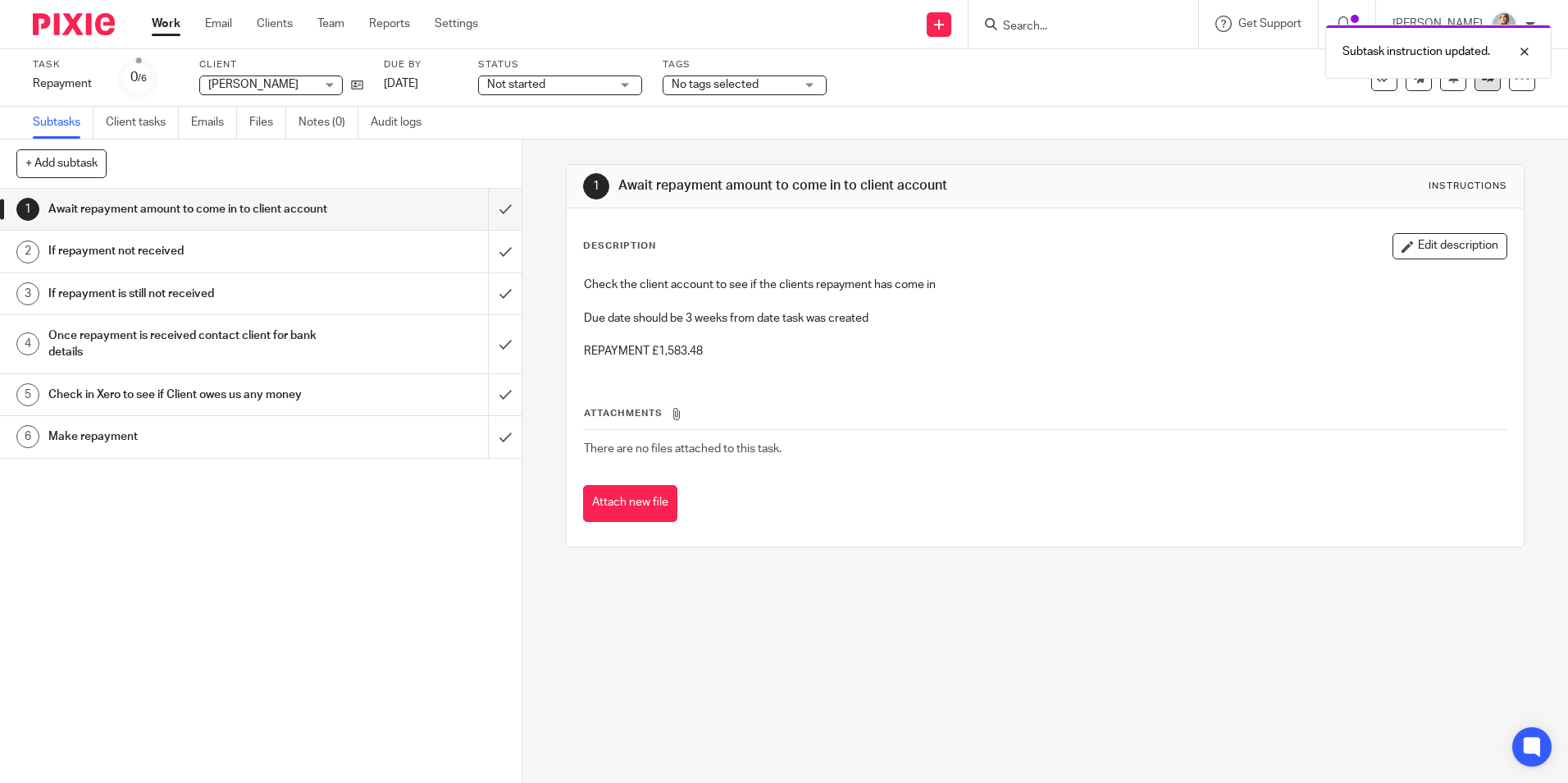
click at [1486, 89] on link at bounding box center [1487, 77] width 26 height 26
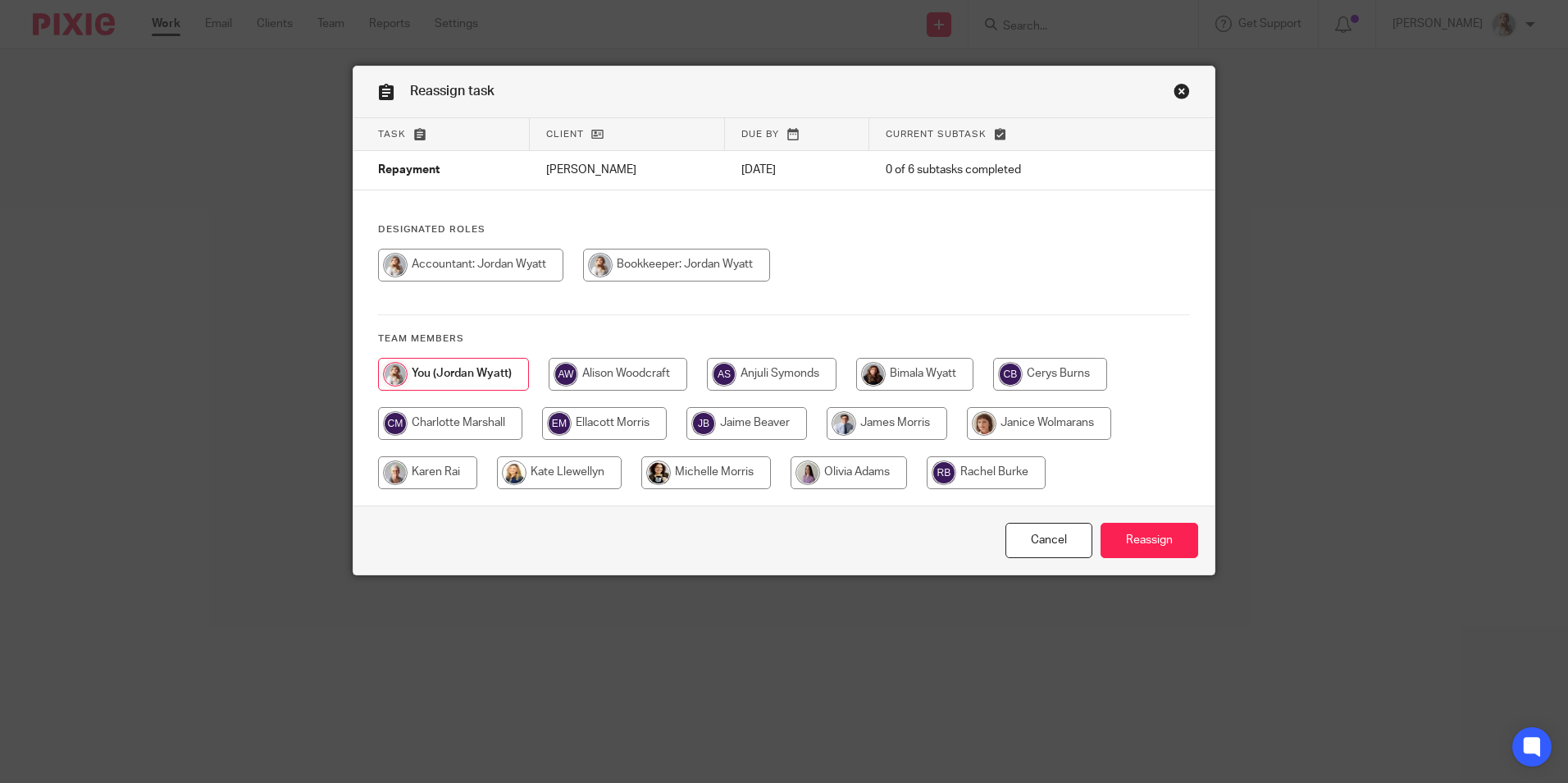
click at [452, 477] on input "radio" at bounding box center [427, 472] width 100 height 33
radio input "true"
click at [1117, 544] on input "Reassign" at bounding box center [1149, 540] width 98 height 35
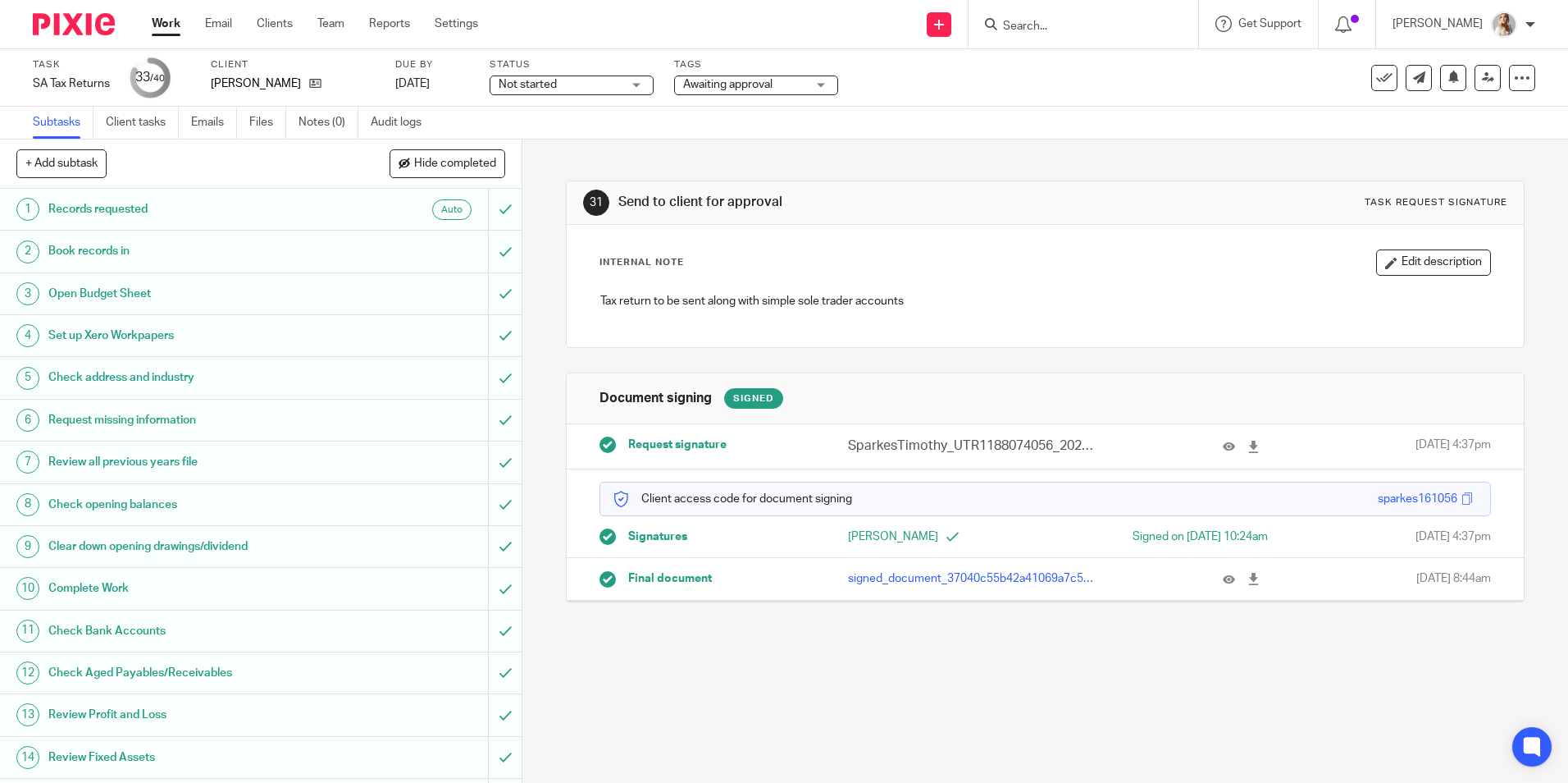
click at [734, 77] on span "Awaiting approval" at bounding box center [744, 85] width 123 height 17
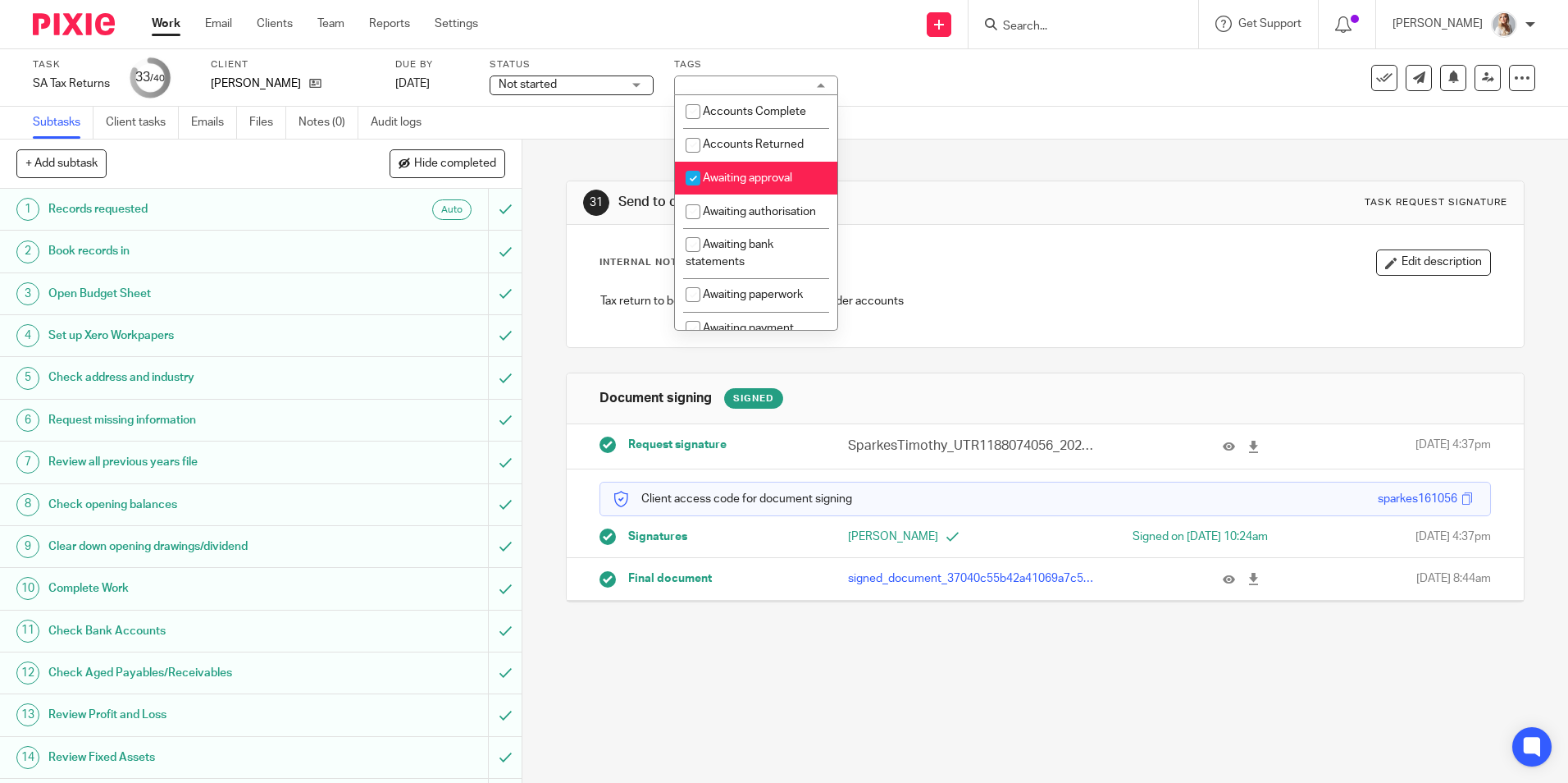
click at [723, 173] on span "Awaiting approval" at bounding box center [747, 177] width 89 height 11
checkbox input "false"
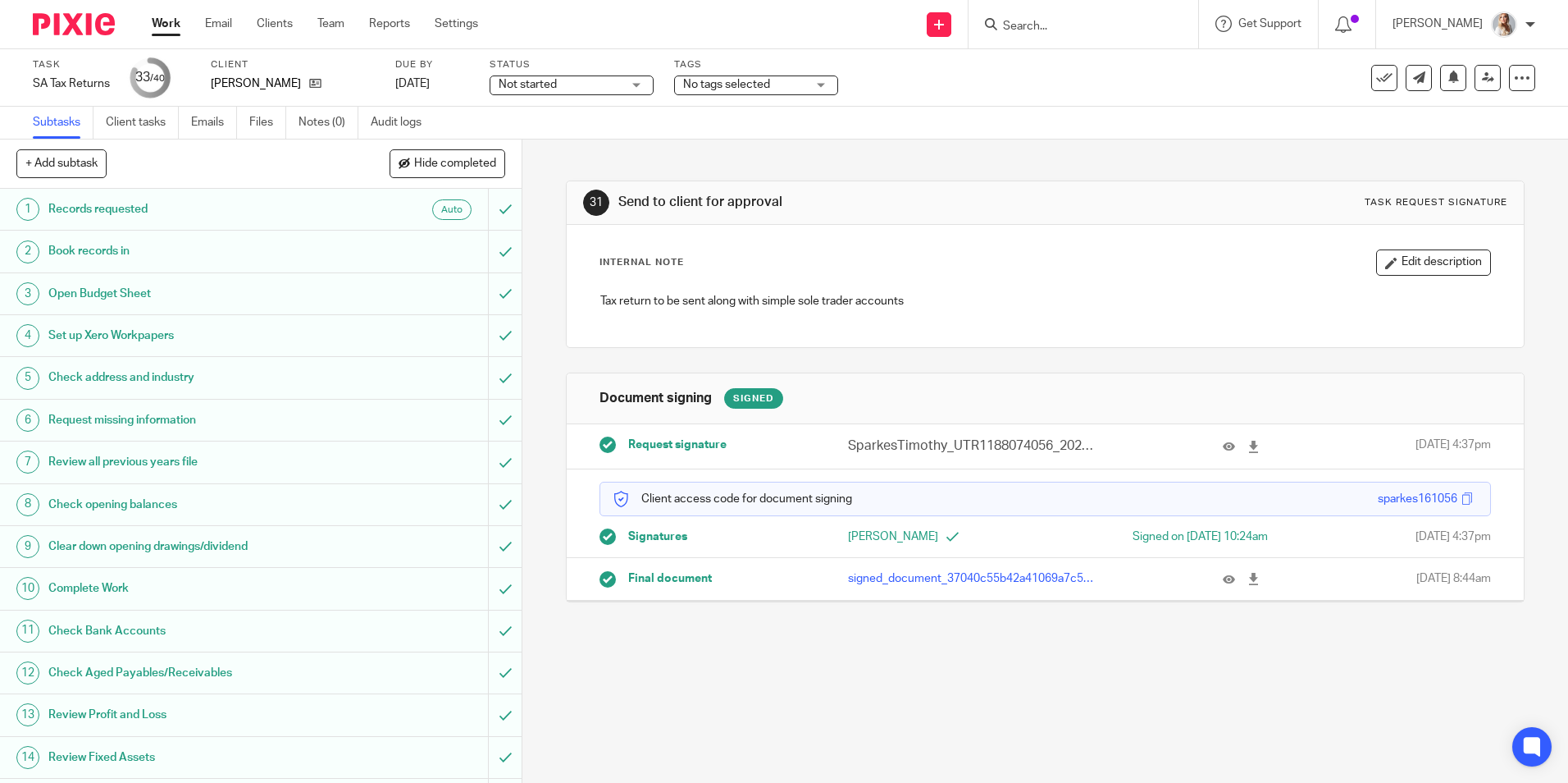
click at [972, 87] on div "Task SA Tax Returns Save SA Tax Returns 33 /40 Client Timothy Sparkes Due by 31…" at bounding box center [659, 77] width 1252 height 39
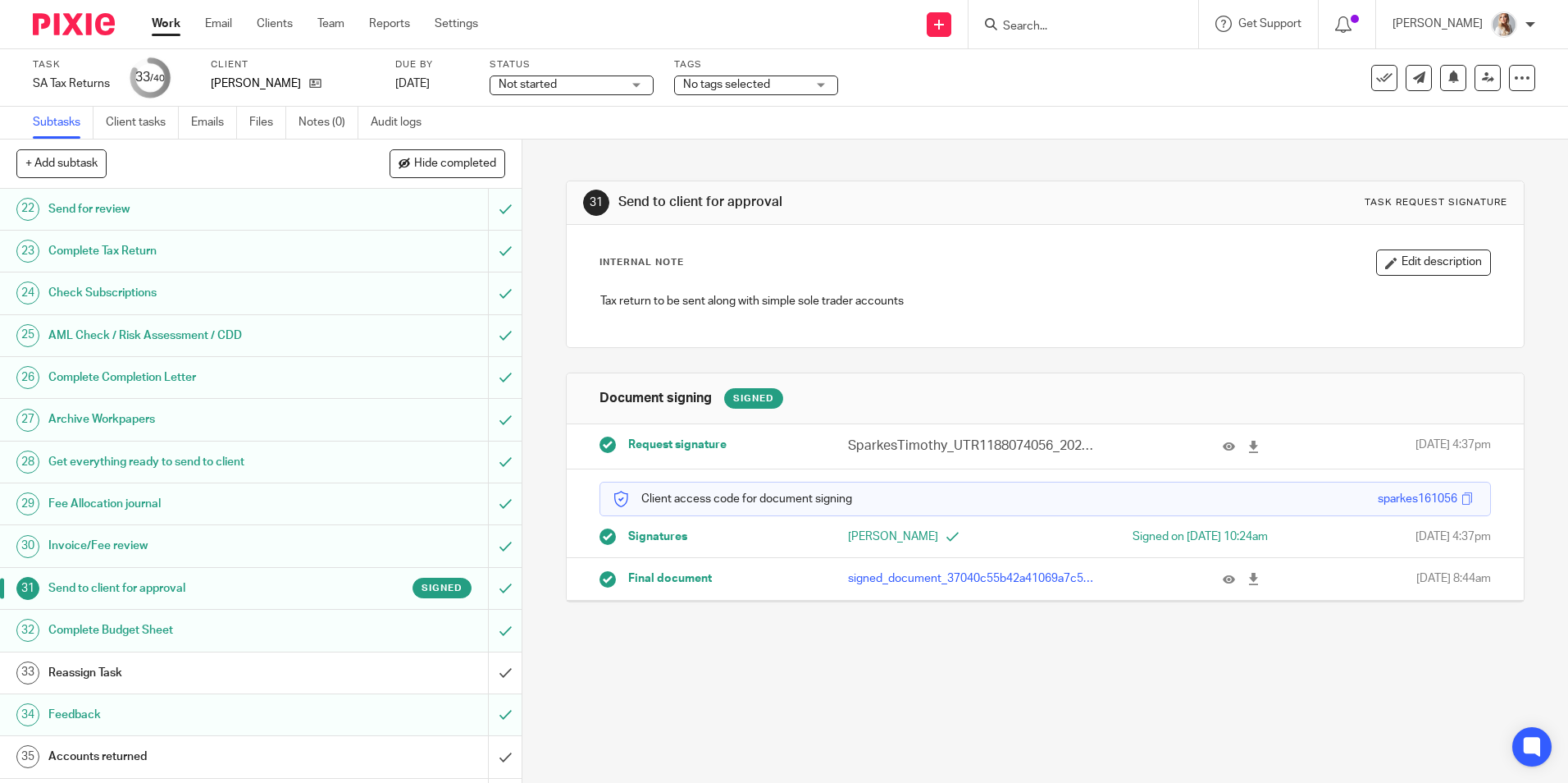
scroll to position [902, 0]
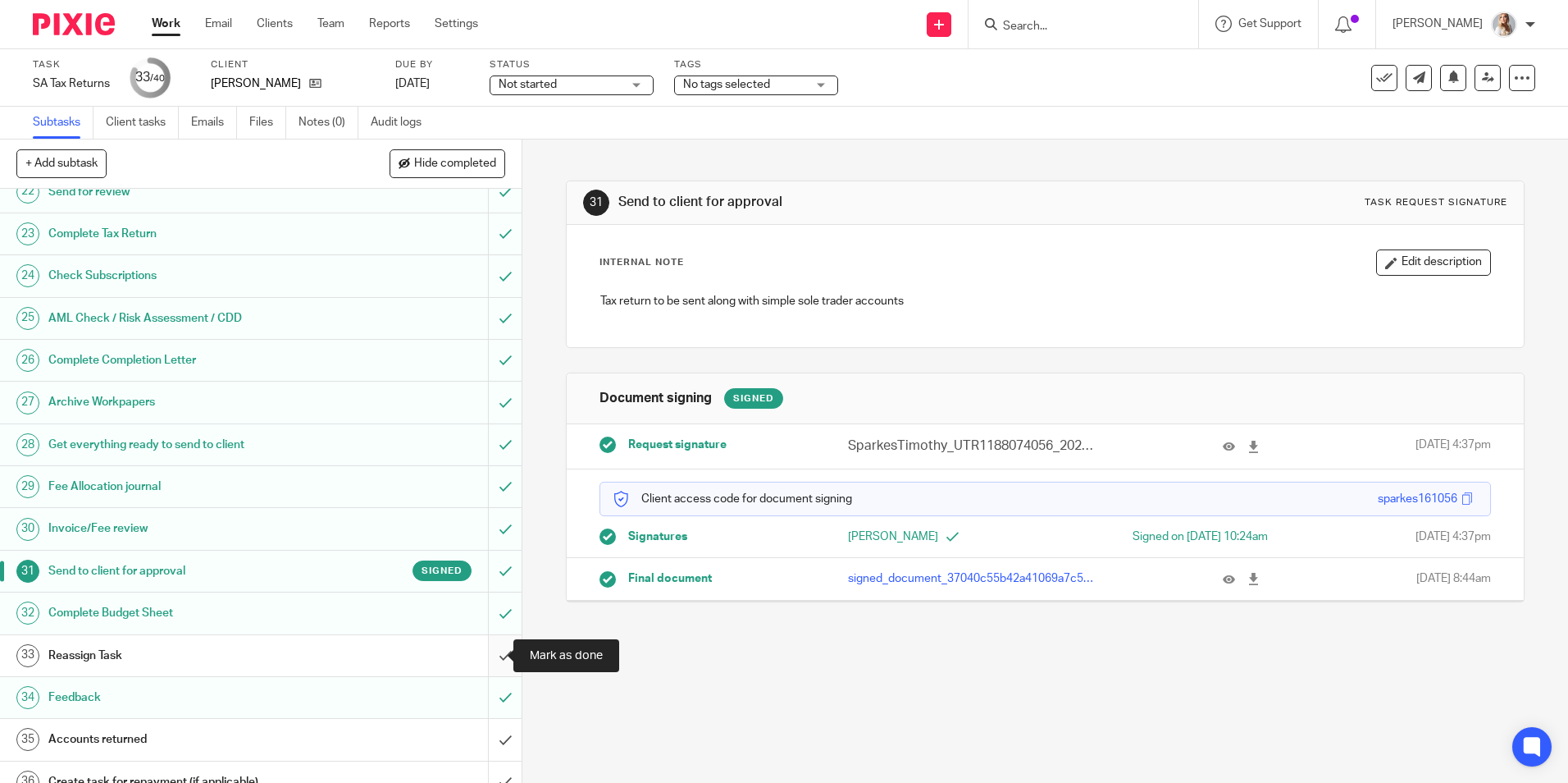
click at [491, 654] on input "submit" at bounding box center [260, 655] width 522 height 41
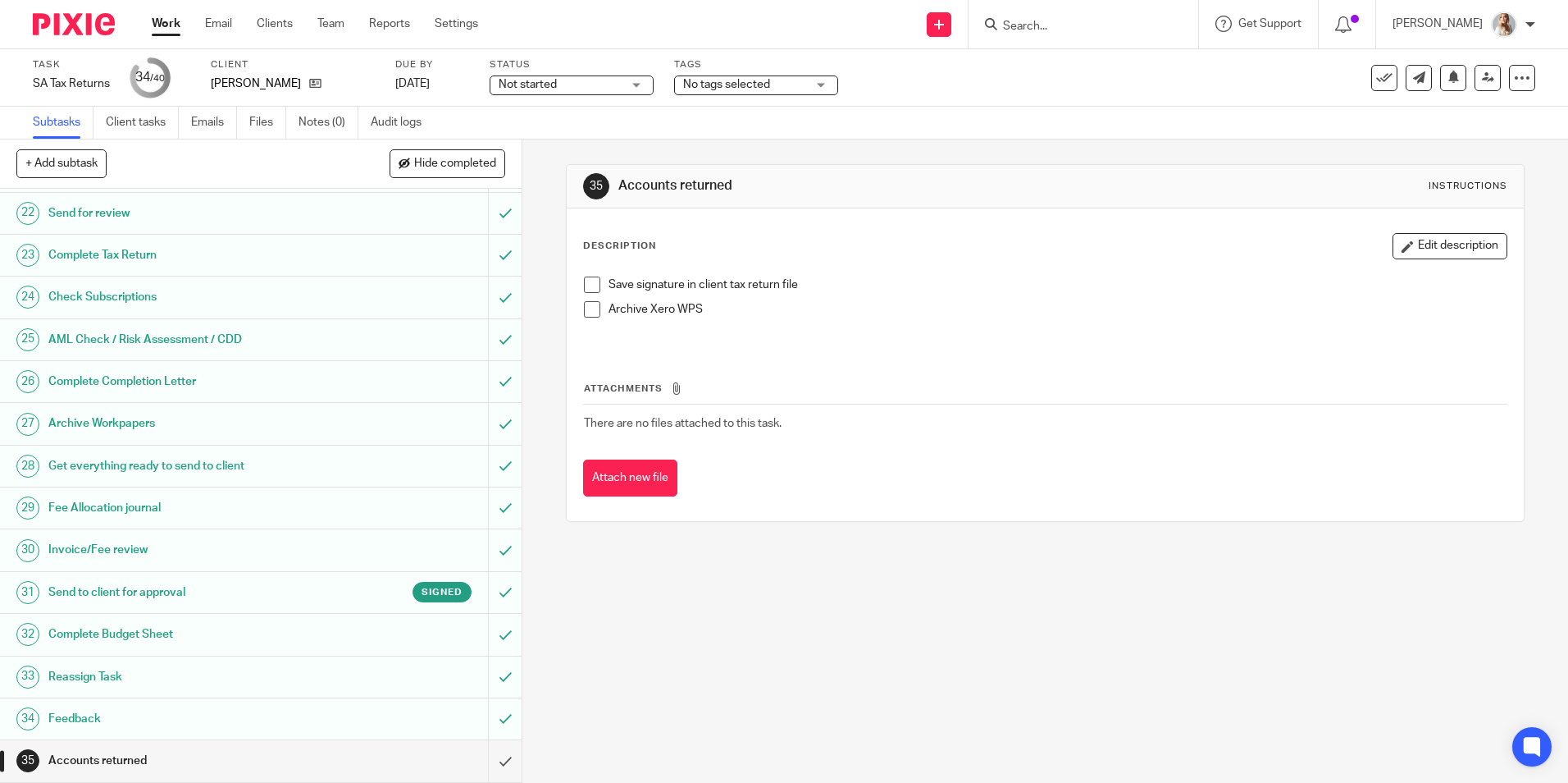
scroll to position [902, 0]
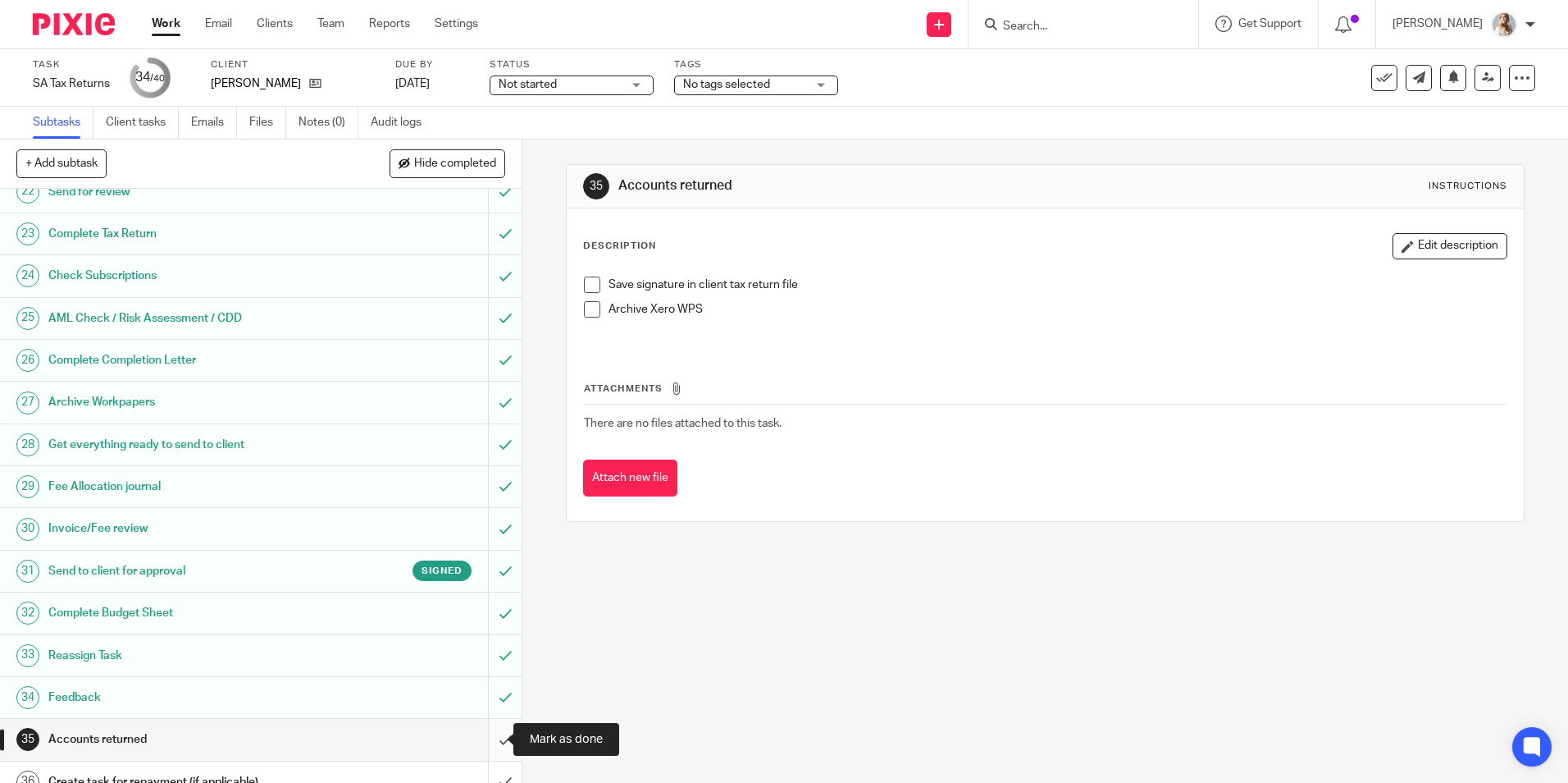
click at [493, 739] on input "submit" at bounding box center [260, 740] width 522 height 41
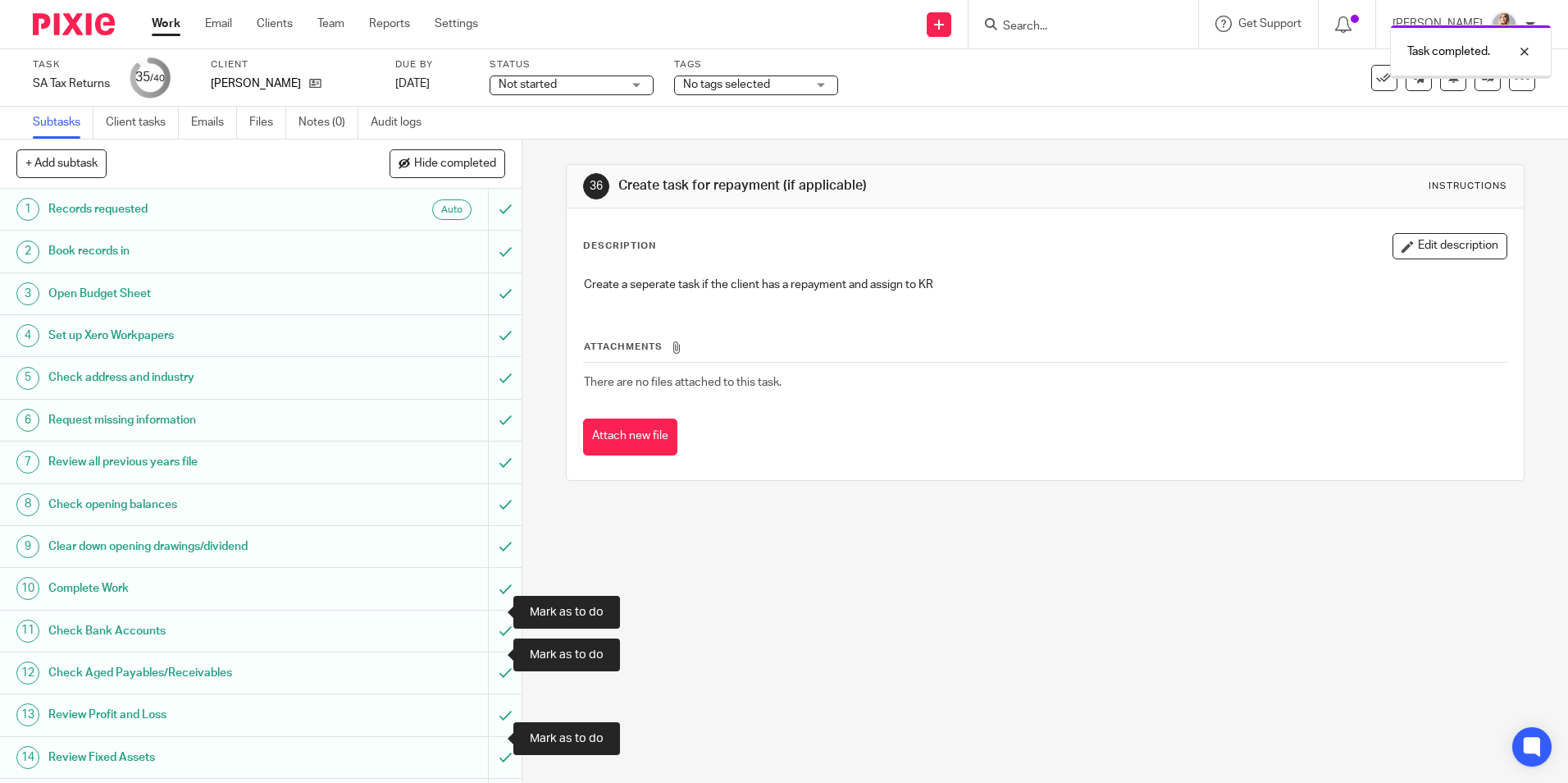
scroll to position [410, 0]
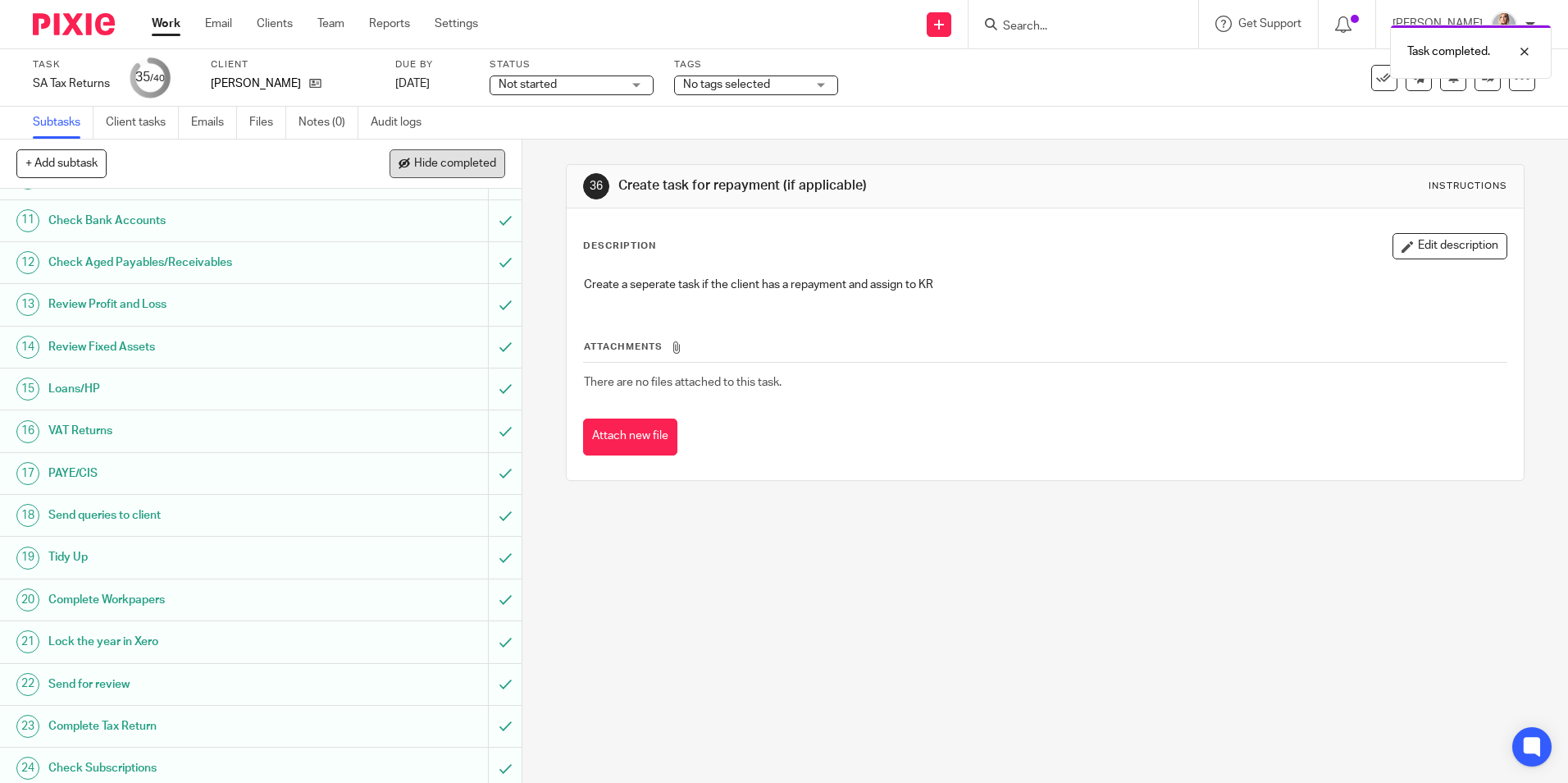
click at [426, 164] on span "Hide completed" at bounding box center [455, 163] width 82 height 13
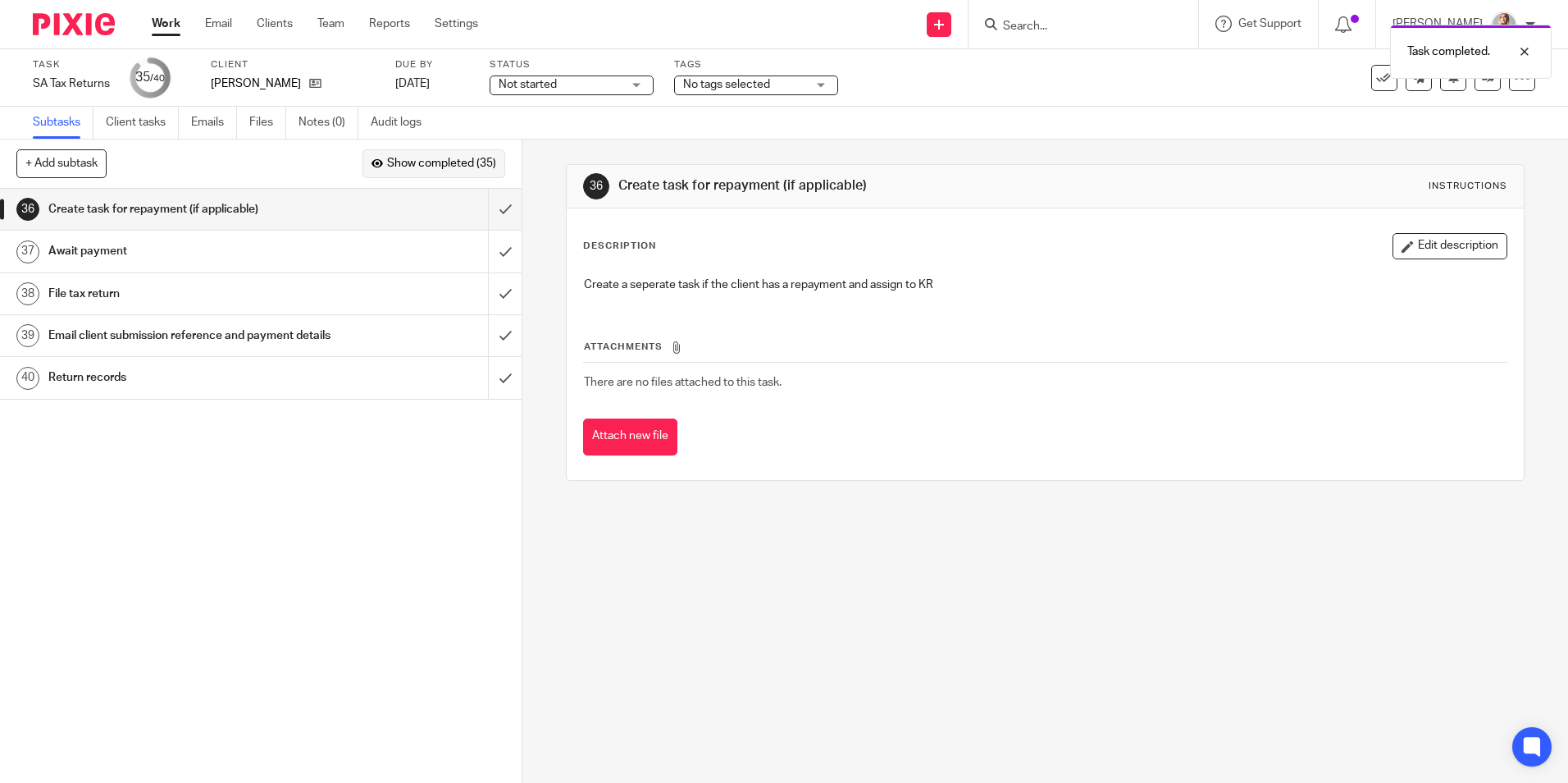
scroll to position [0, 0]
click at [488, 205] on input "submit" at bounding box center [260, 209] width 522 height 41
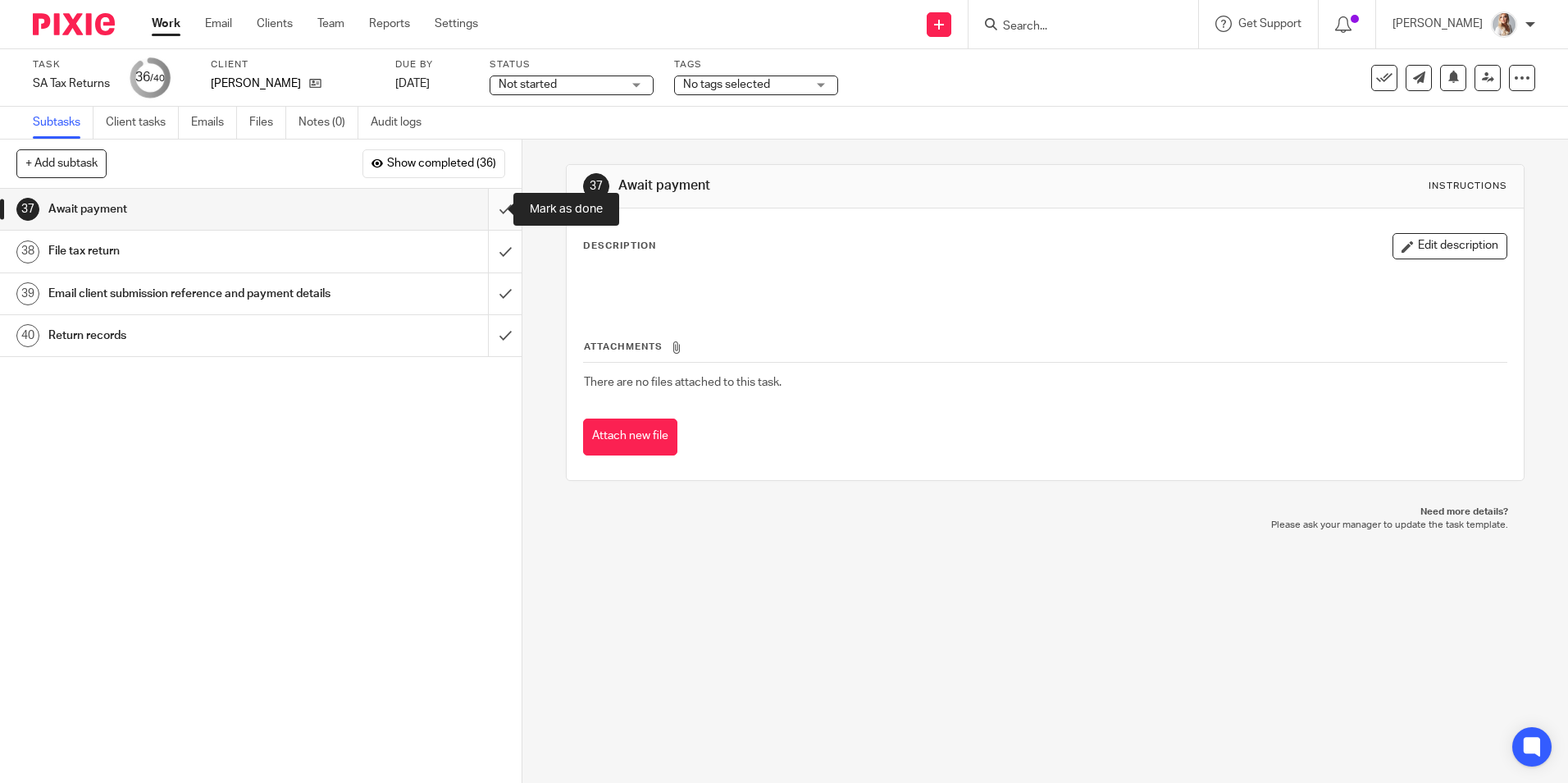
click at [483, 209] on input "submit" at bounding box center [260, 209] width 522 height 41
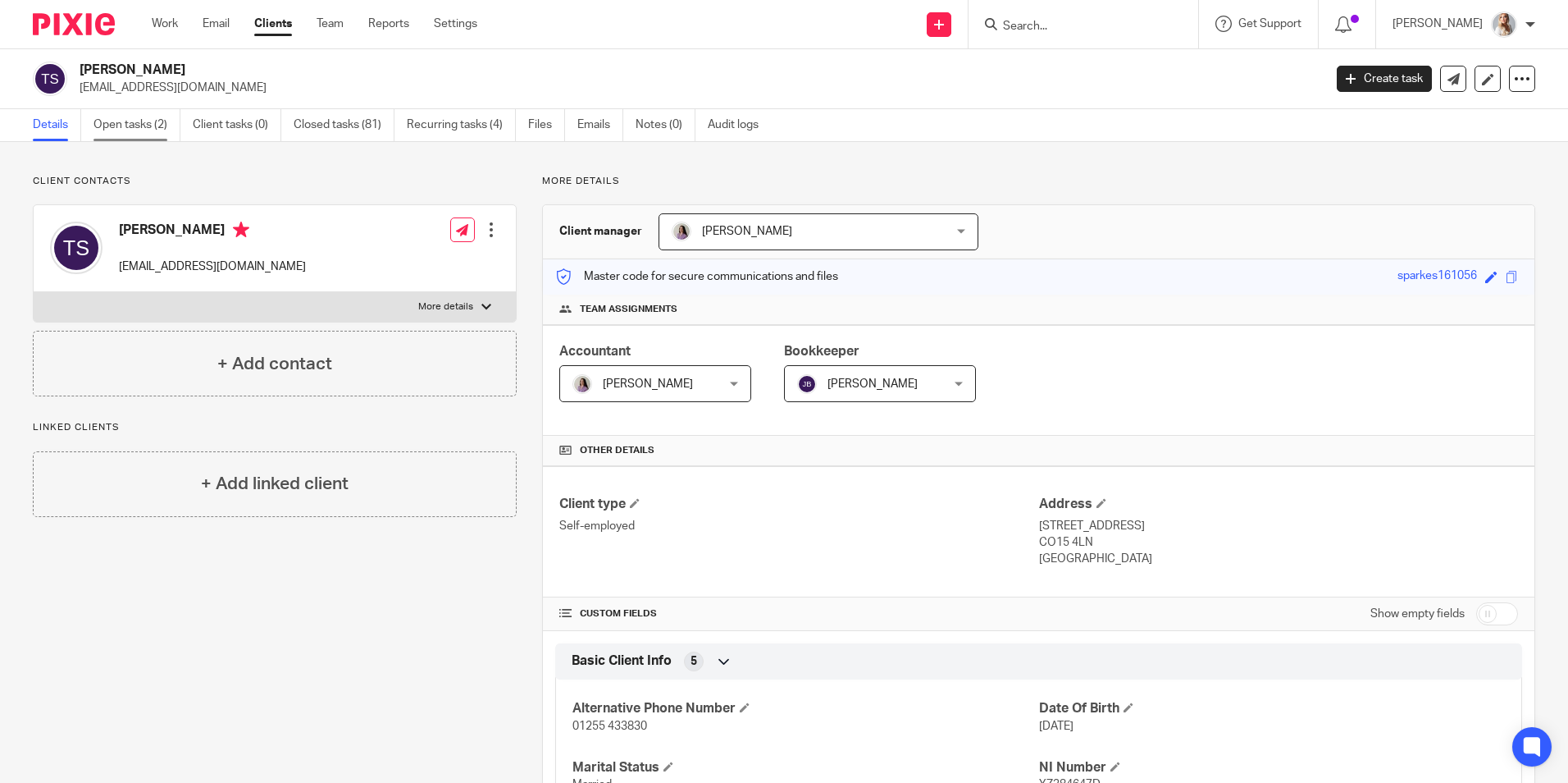
click at [111, 131] on link "Open tasks (2)" at bounding box center [137, 125] width 87 height 32
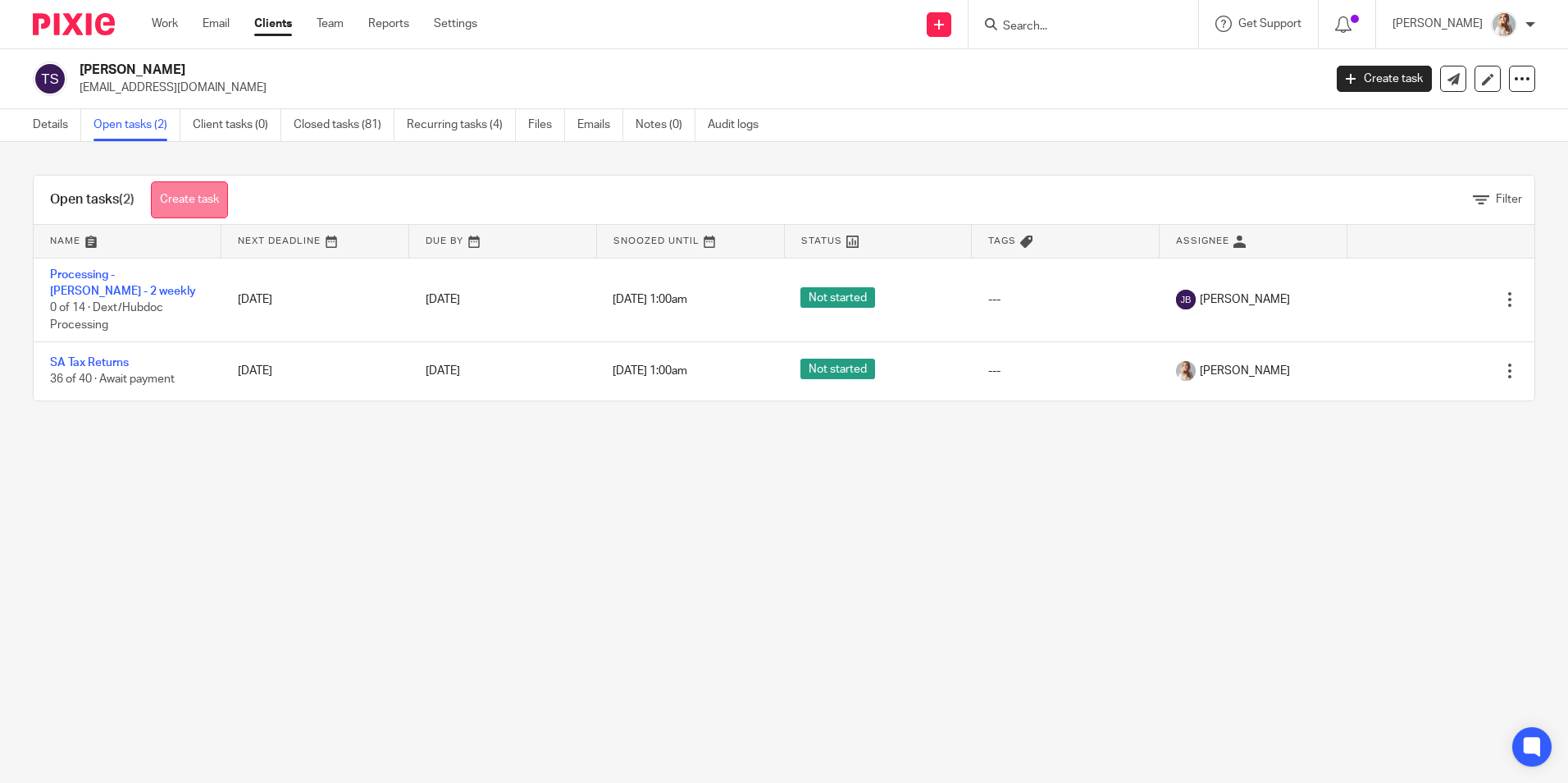
click at [182, 203] on link "Create task" at bounding box center [189, 199] width 77 height 37
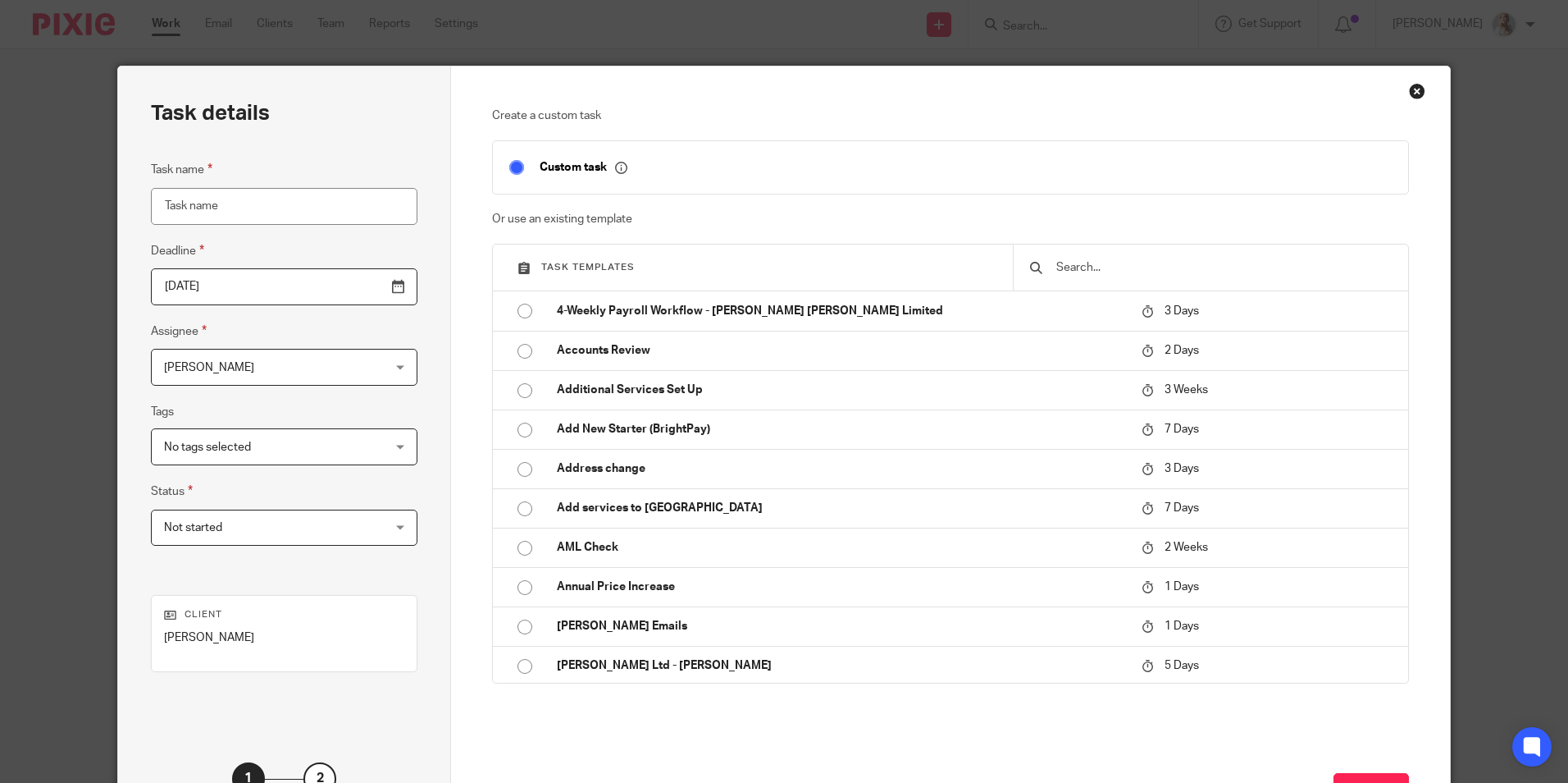
drag, startPoint x: 1081, startPoint y: 281, endPoint x: 1064, endPoint y: 266, distance: 22.7
click at [1080, 281] on div at bounding box center [1211, 267] width 396 height 46
click at [1064, 266] on input "text" at bounding box center [1223, 267] width 337 height 18
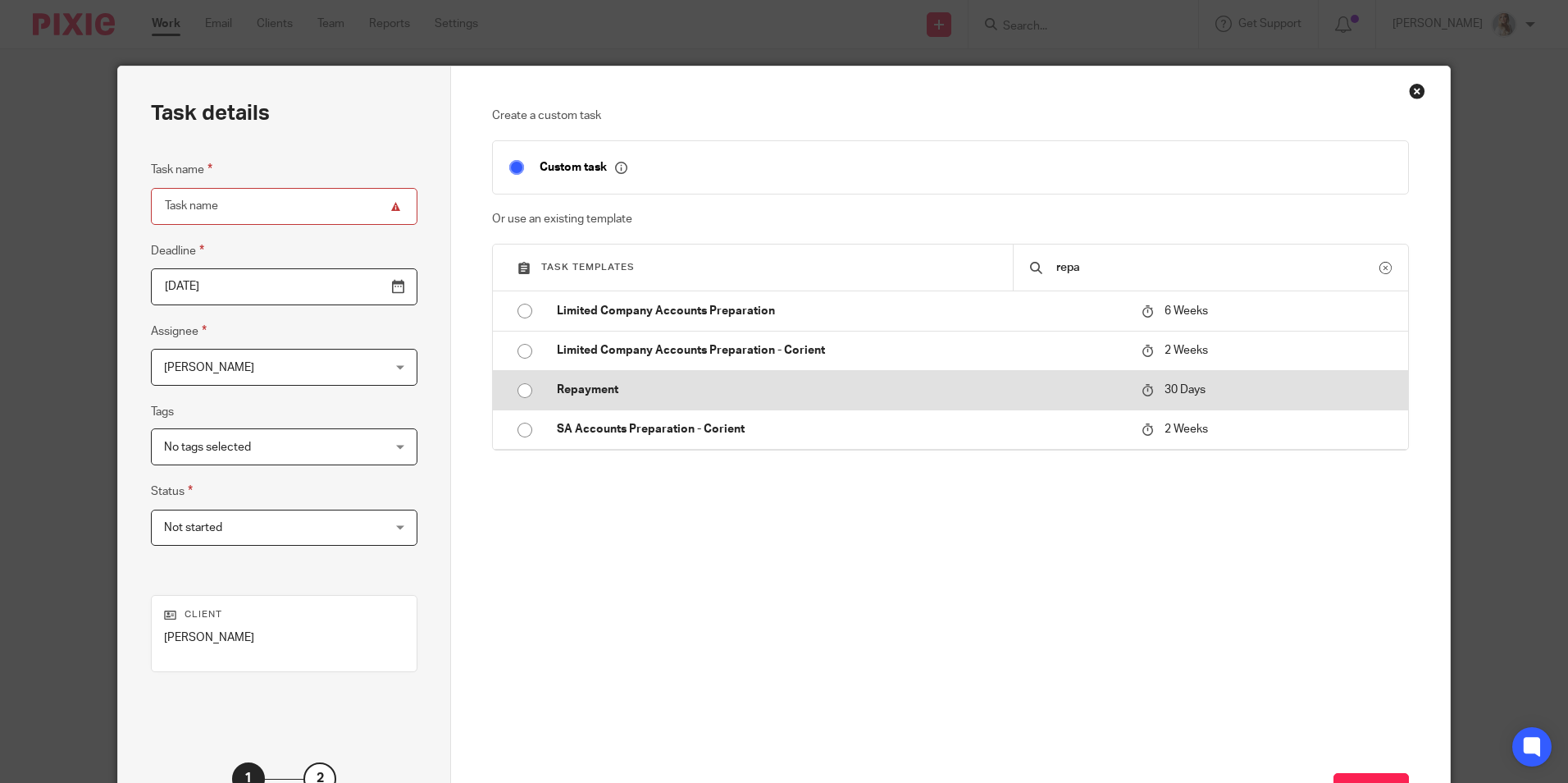
type input "repa"
click at [563, 378] on td "Repayment" at bounding box center [836, 390] width 593 height 39
type input "2025-09-10"
type input "Repayment"
checkbox input "false"
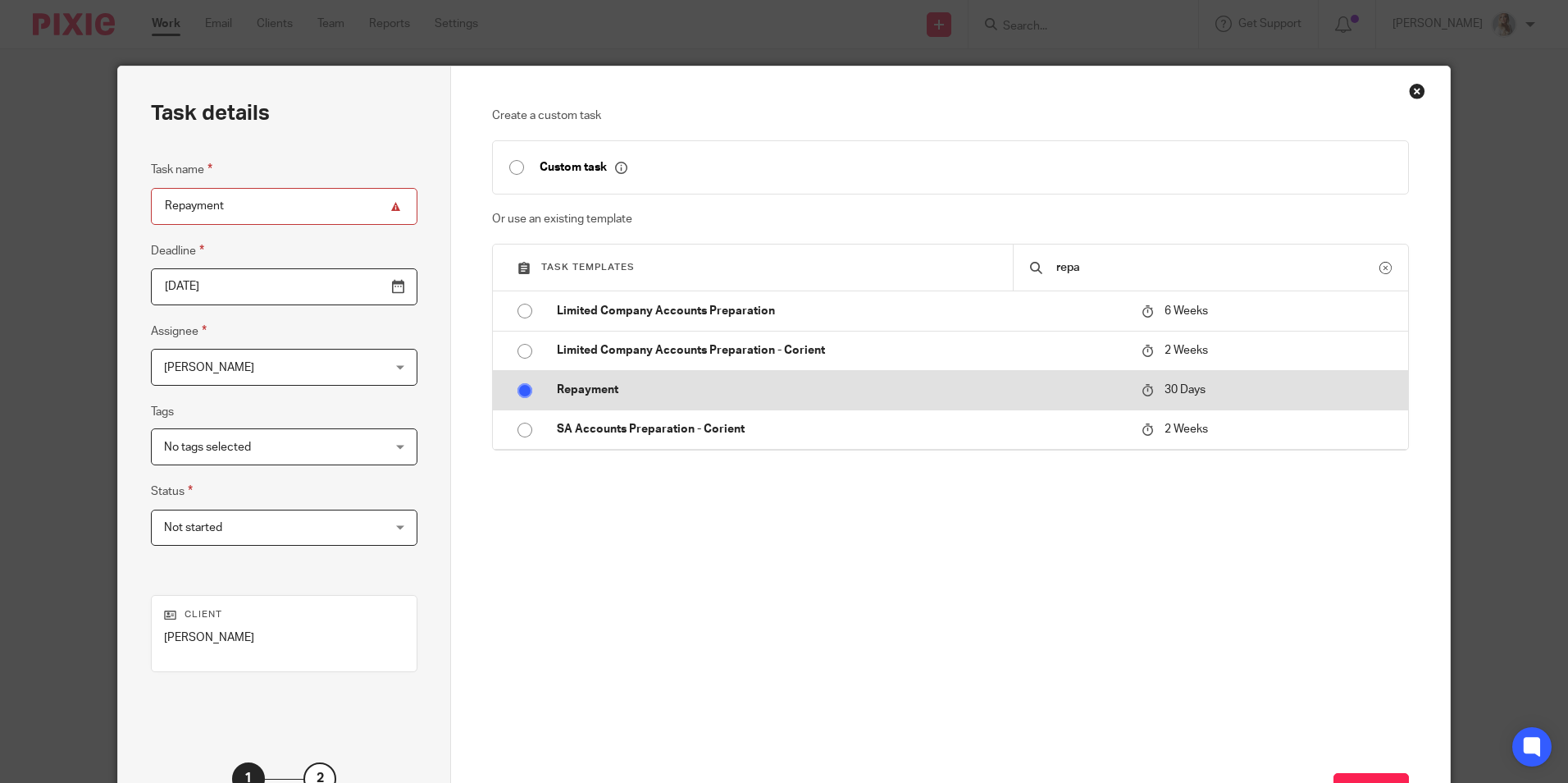
radio input "true"
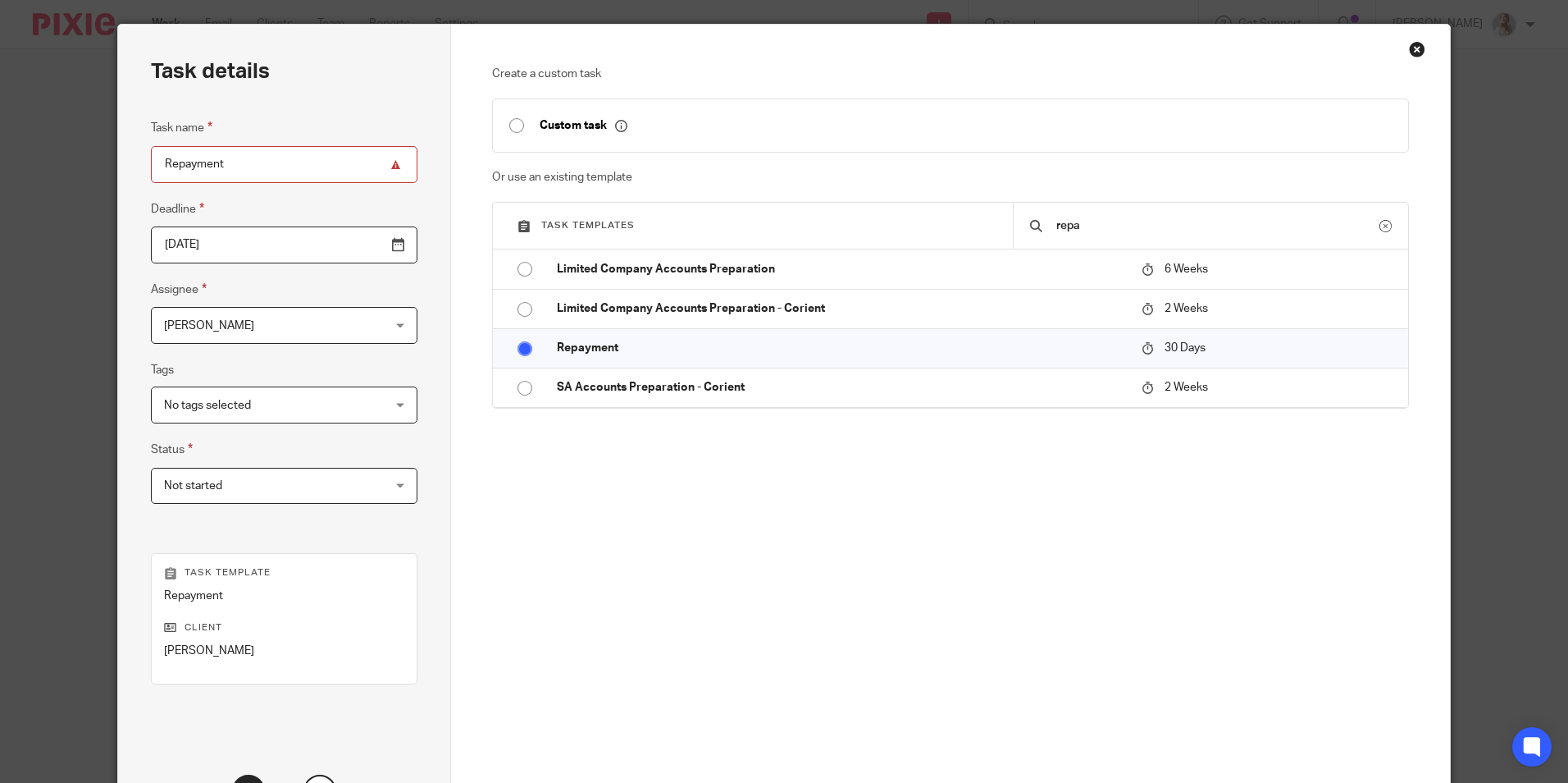
scroll to position [82, 0]
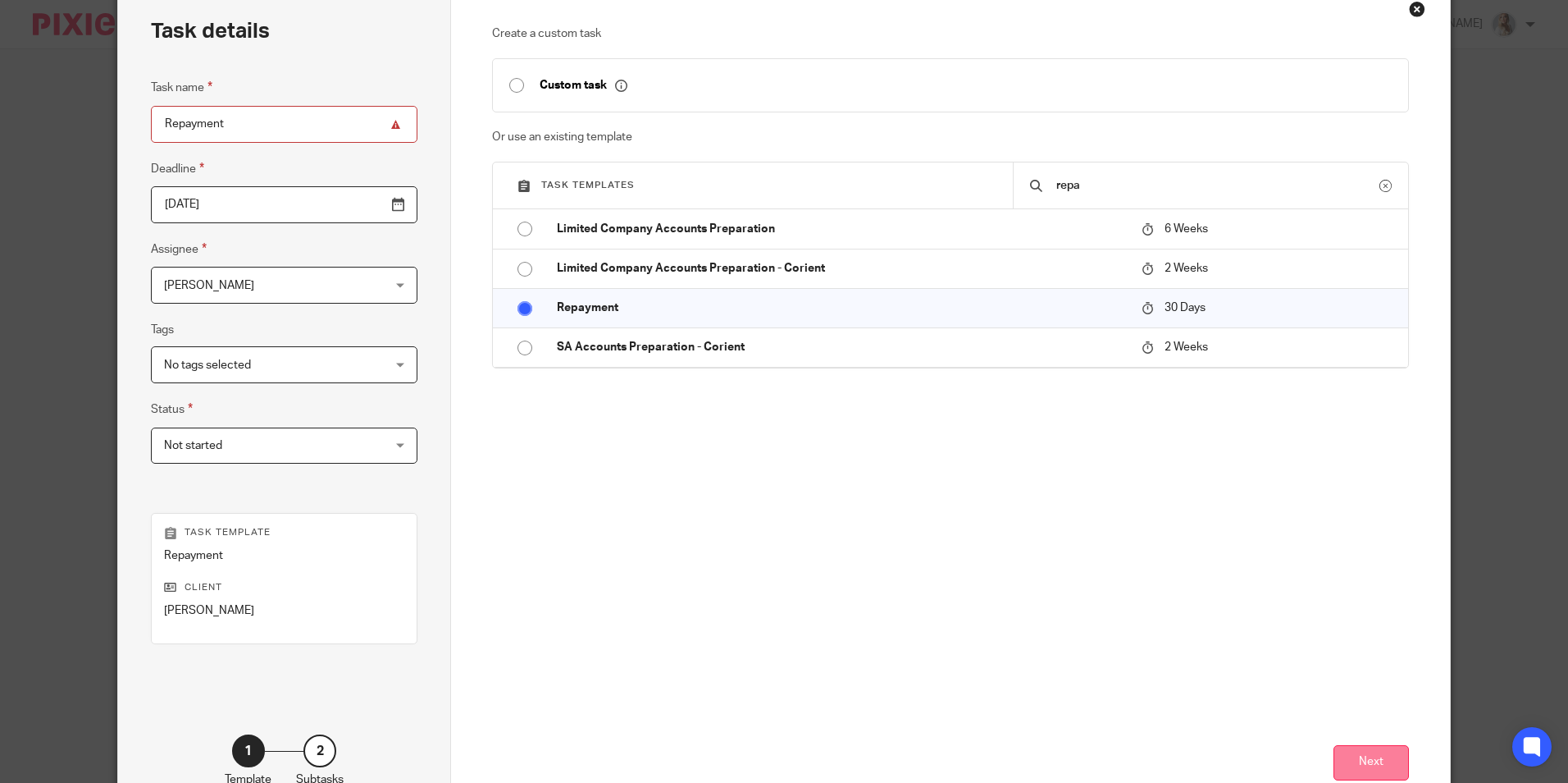
click at [1345, 755] on button "Next" at bounding box center [1371, 762] width 76 height 35
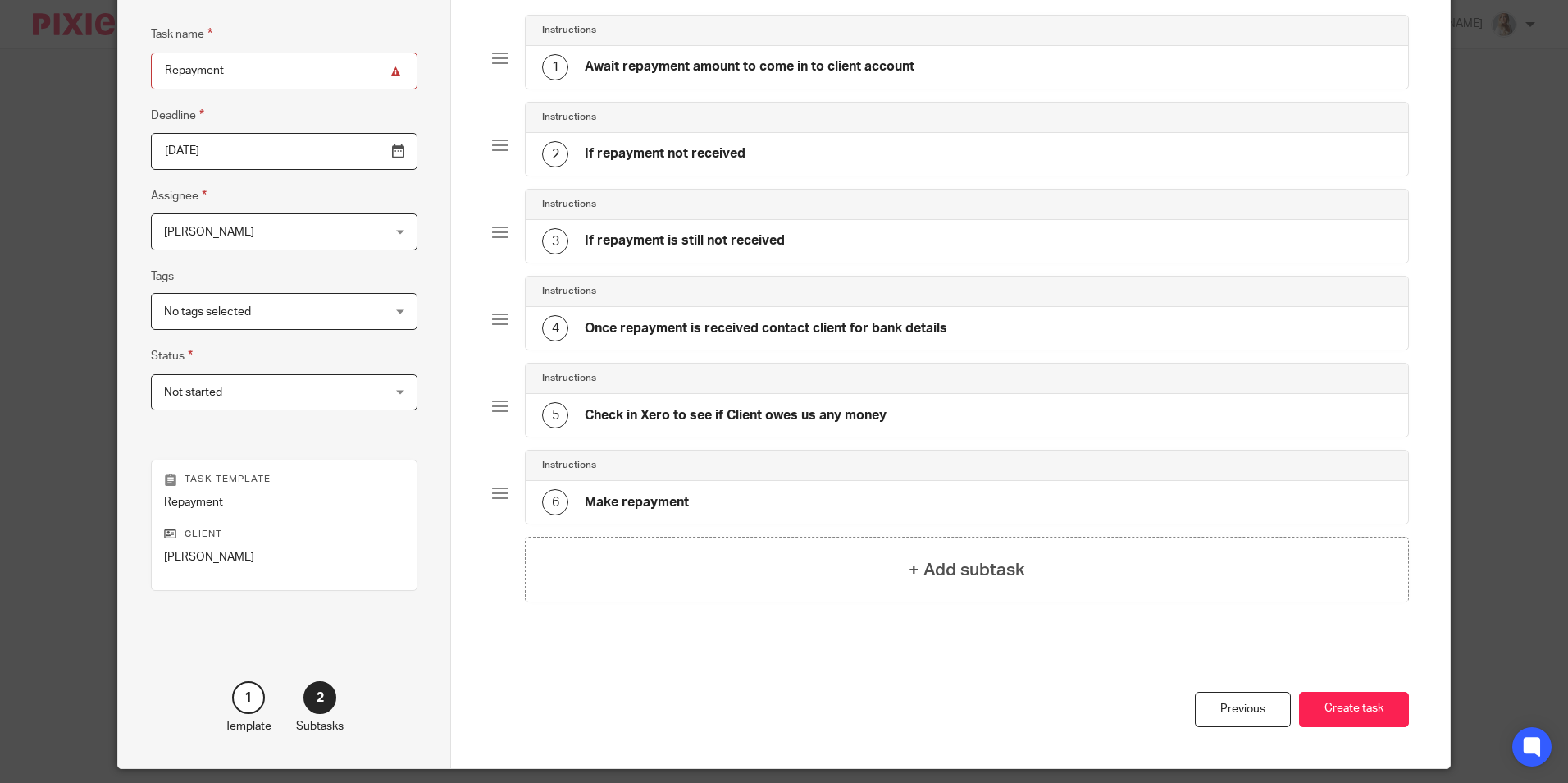
scroll to position [164, 0]
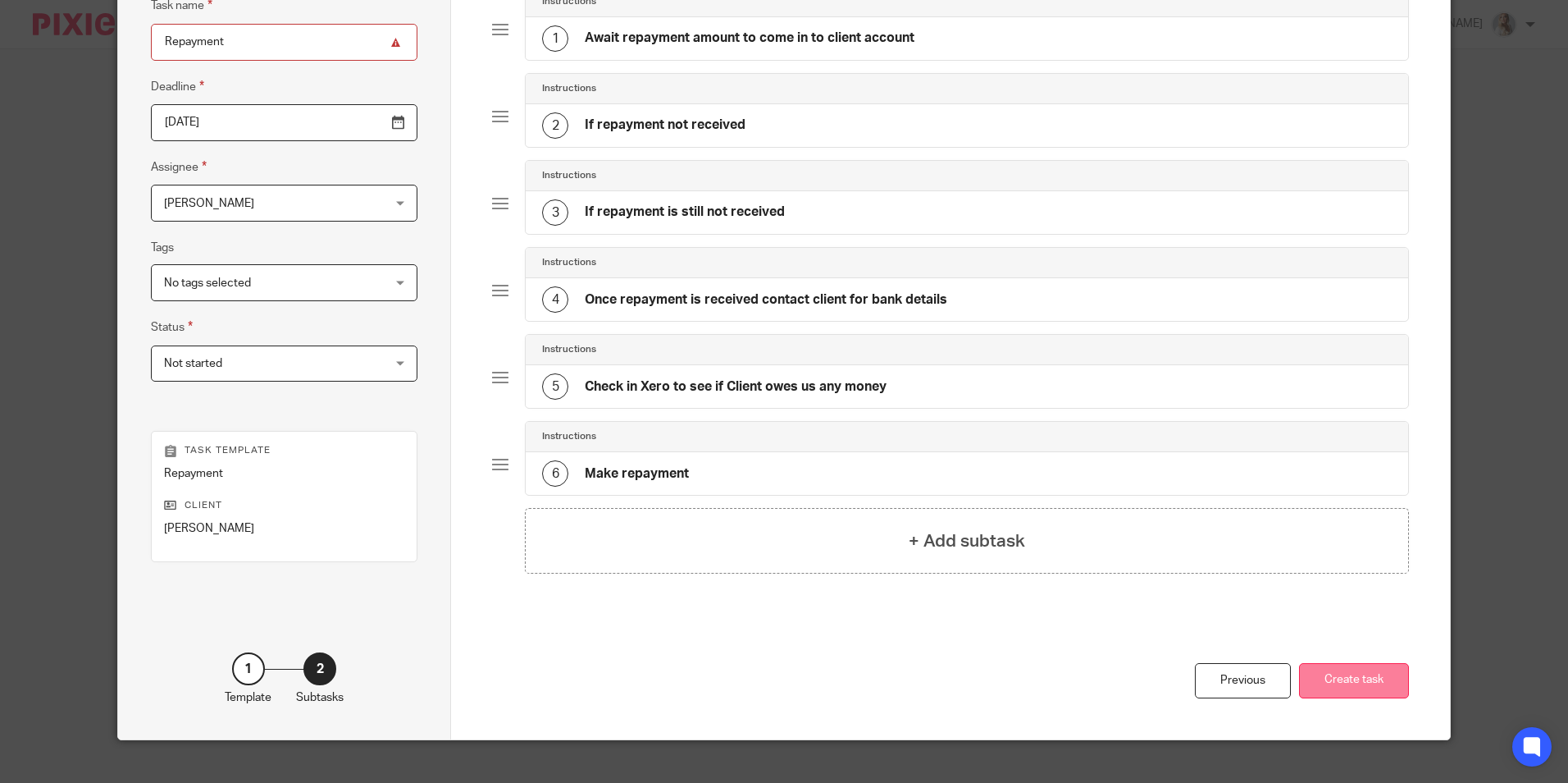
click at [1321, 689] on button "Create task" at bounding box center [1354, 680] width 110 height 35
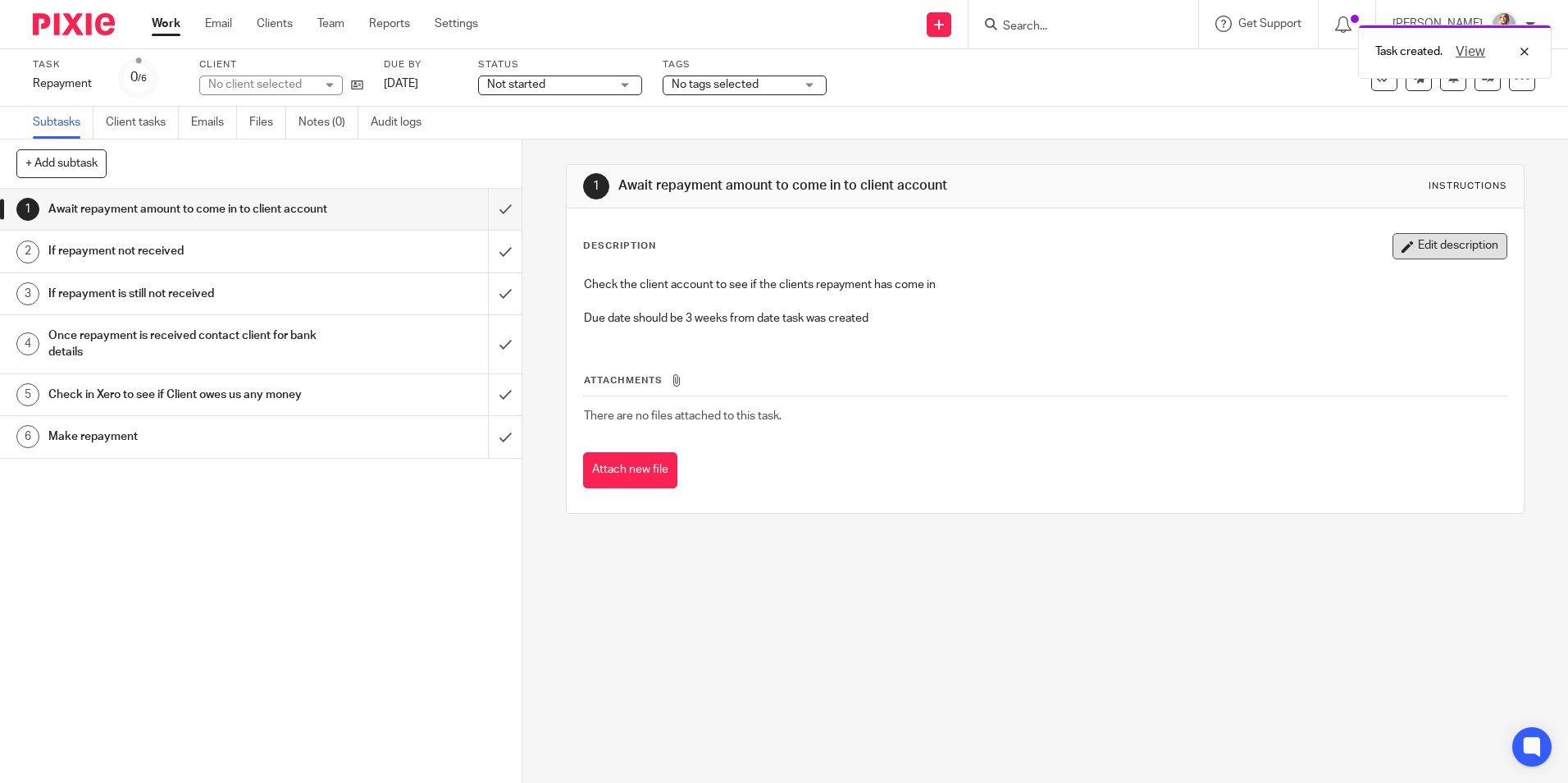
click at [1417, 251] on button "Edit description" at bounding box center [1450, 246] width 115 height 26
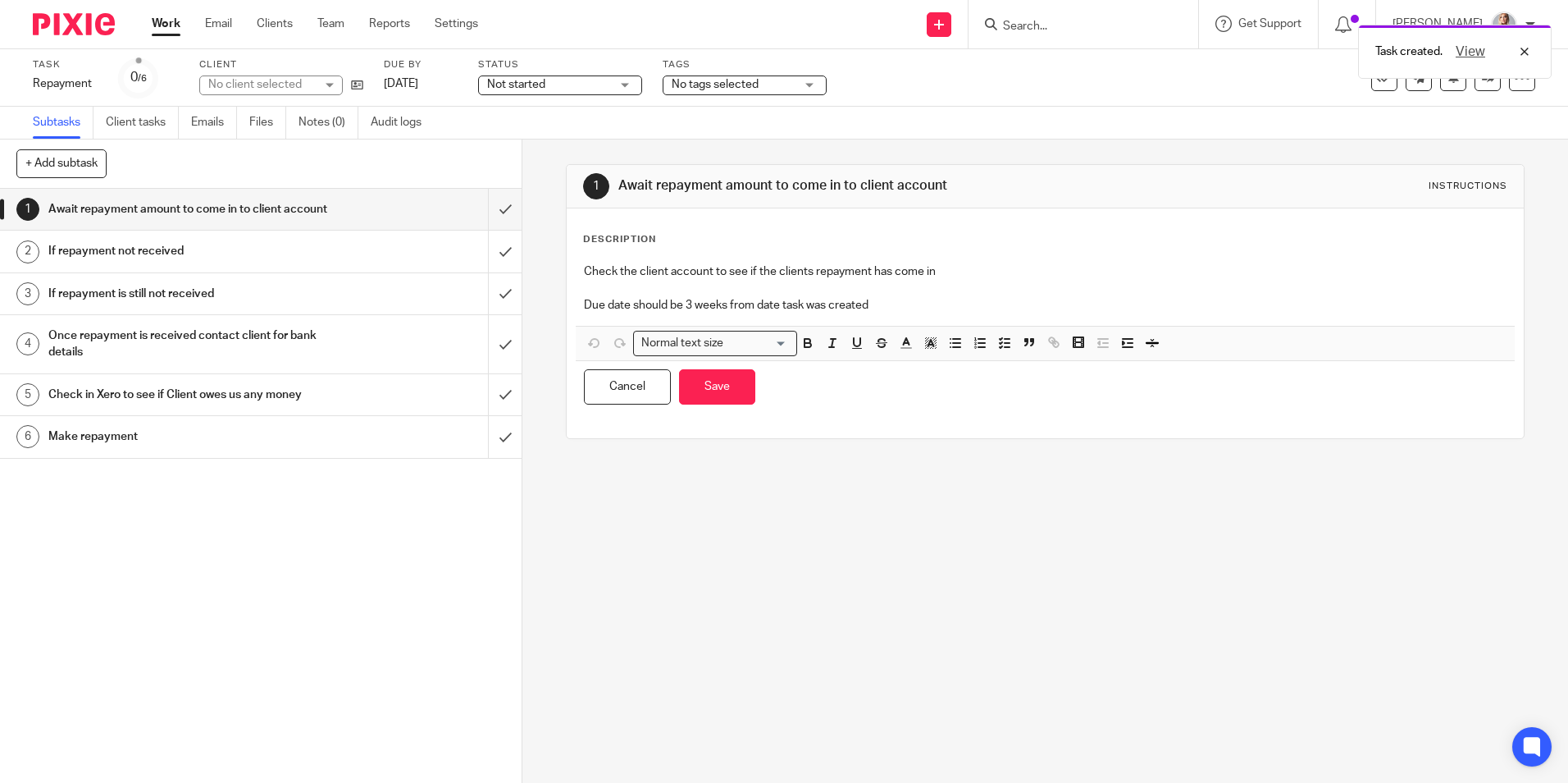
click at [1064, 297] on p "Due date should be 3 weeks from date task was created" at bounding box center [1045, 305] width 922 height 16
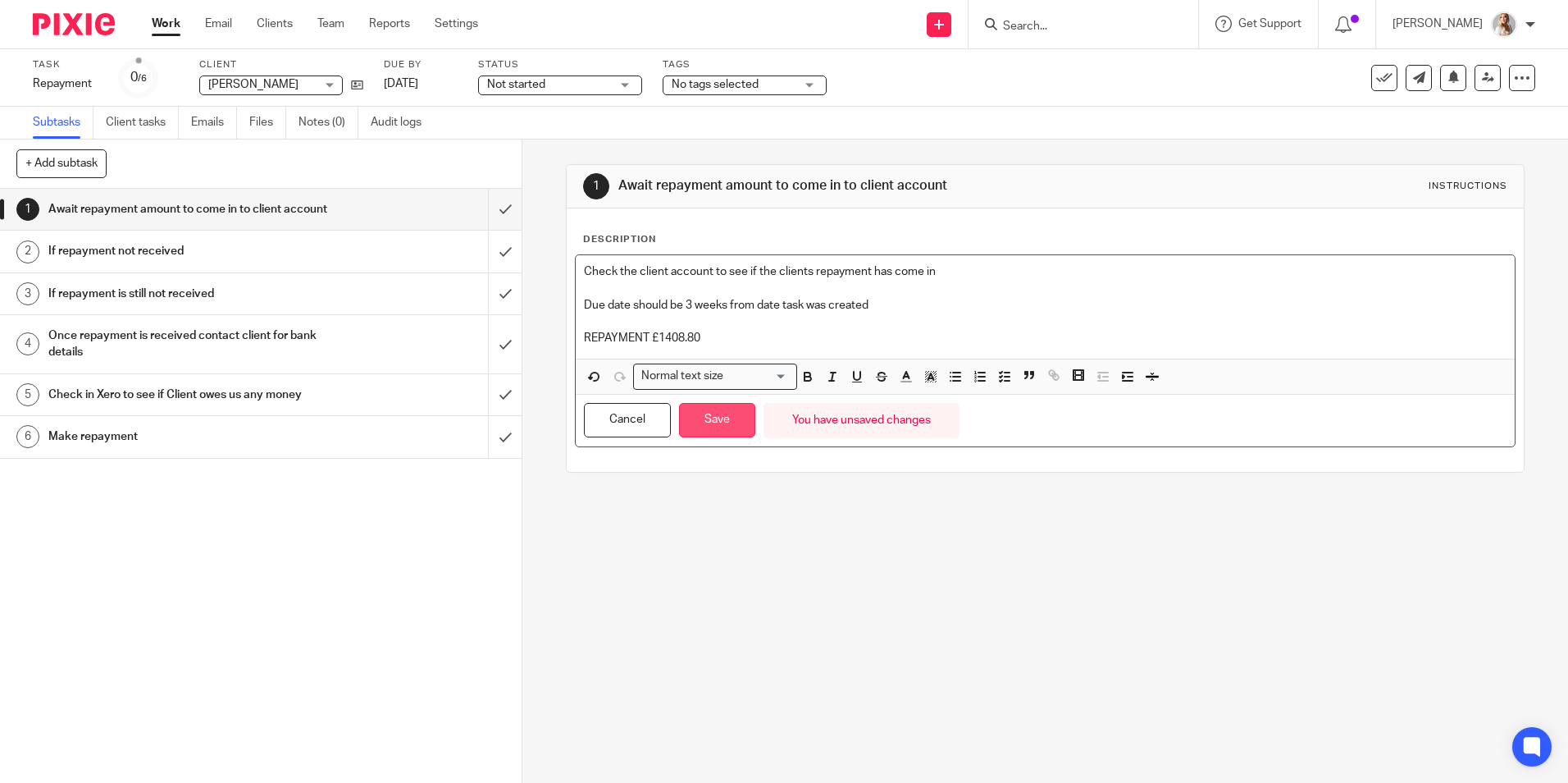
click at [709, 427] on button "Save" at bounding box center [717, 420] width 77 height 35
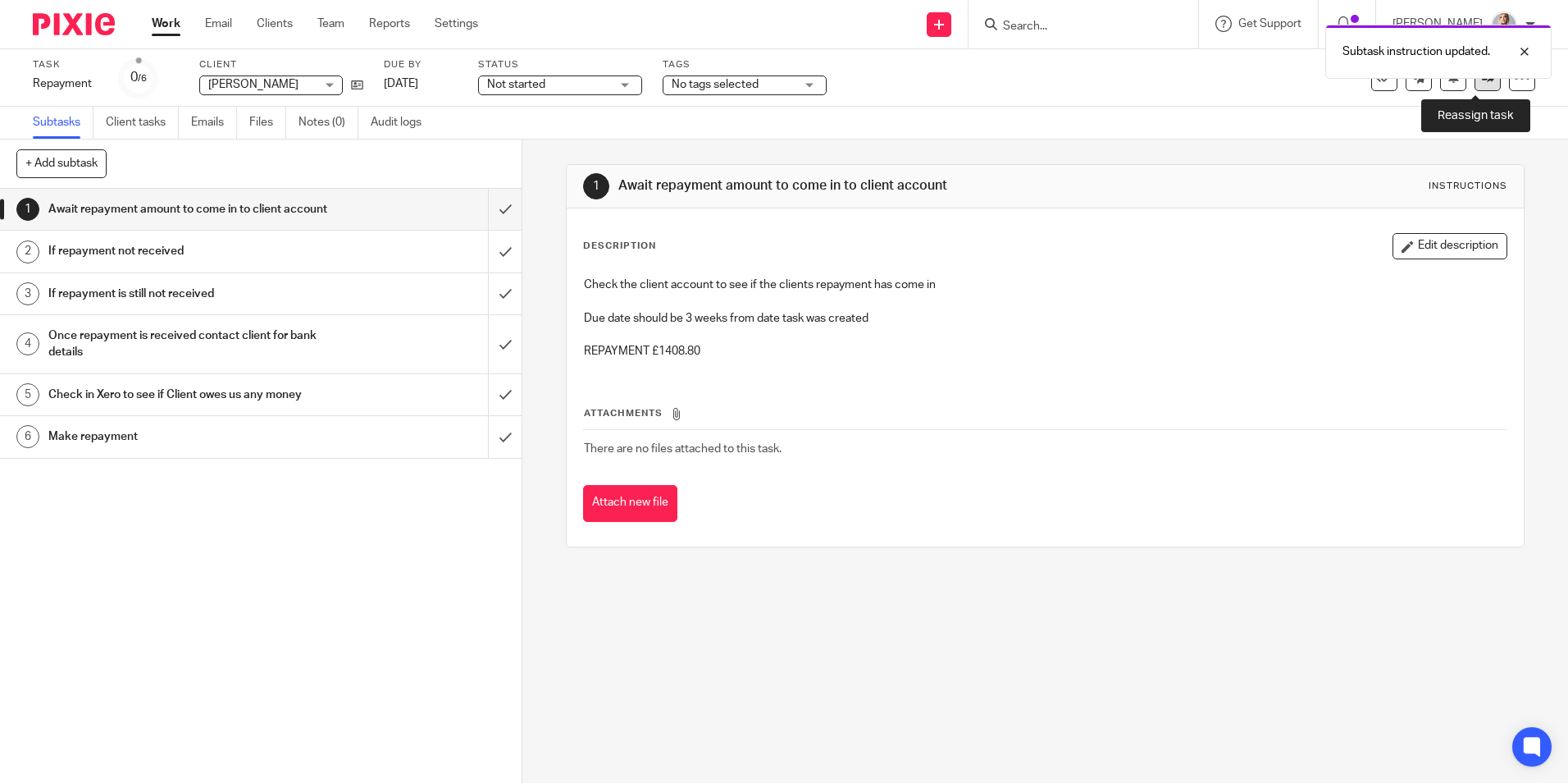
click at [1474, 89] on link at bounding box center [1487, 77] width 26 height 26
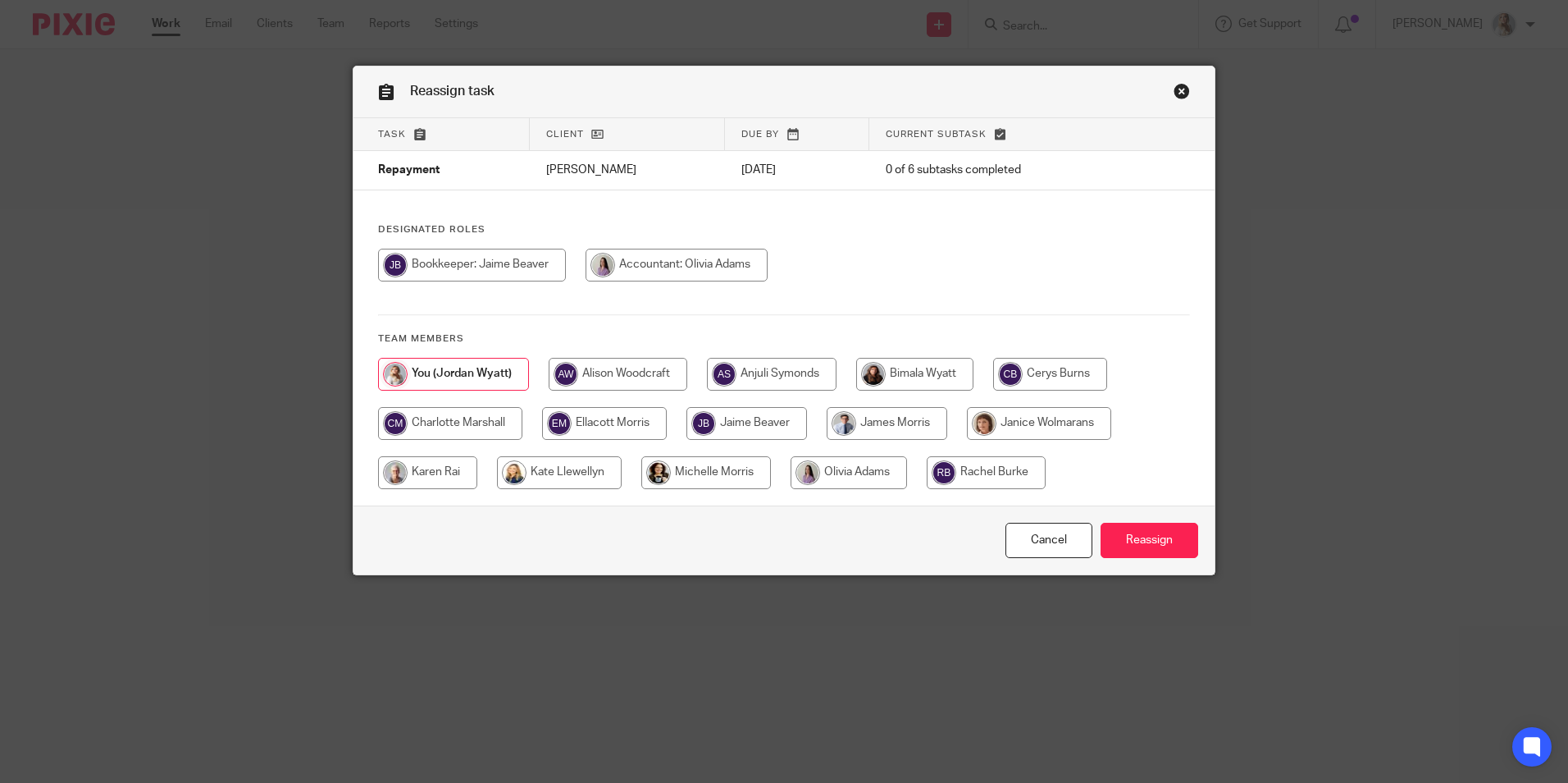
click at [426, 479] on input "radio" at bounding box center [427, 472] width 100 height 33
radio input "true"
click at [1129, 538] on input "Reassign" at bounding box center [1149, 540] width 98 height 35
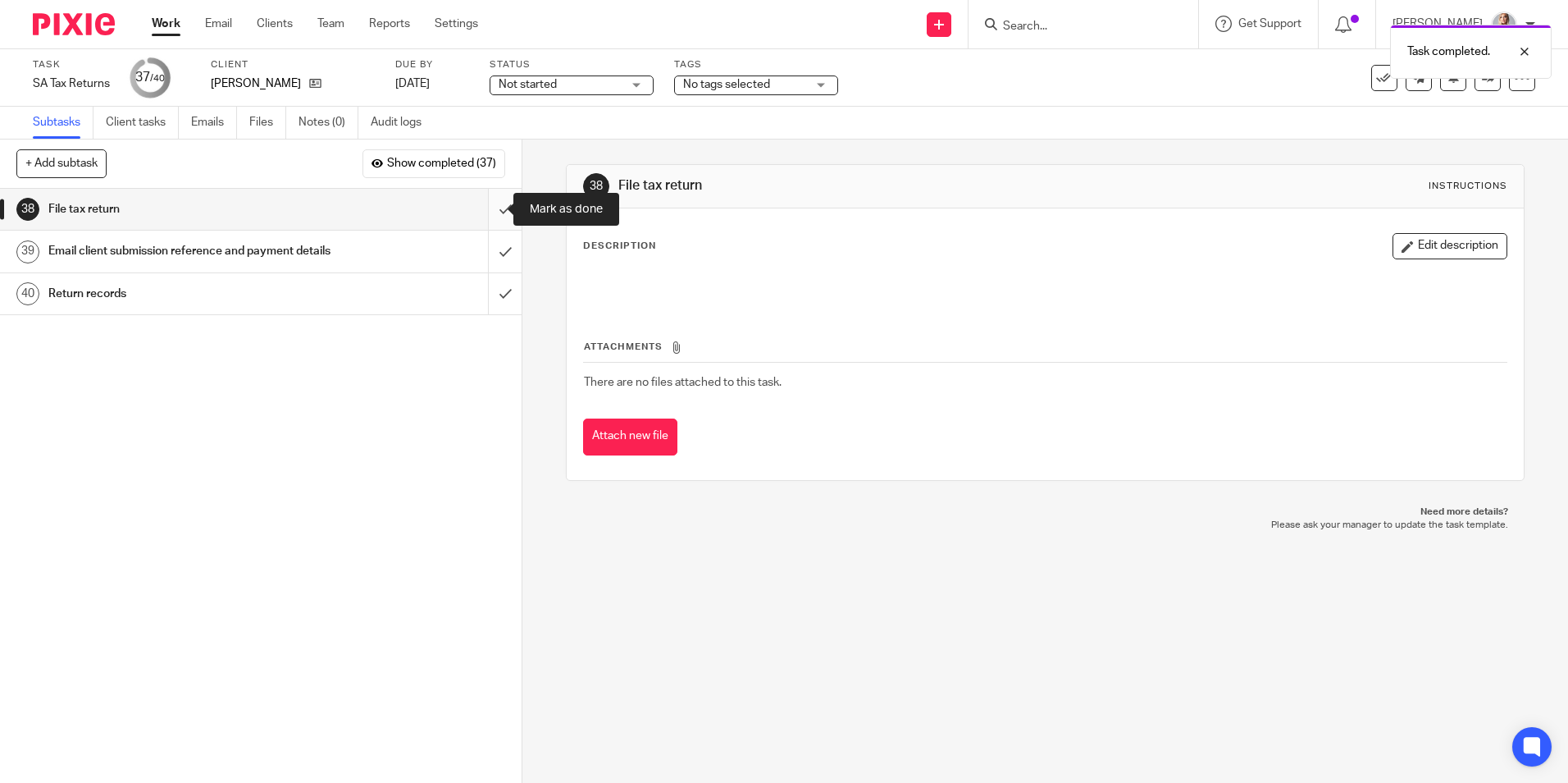
click at [490, 222] on input "submit" at bounding box center [260, 209] width 522 height 41
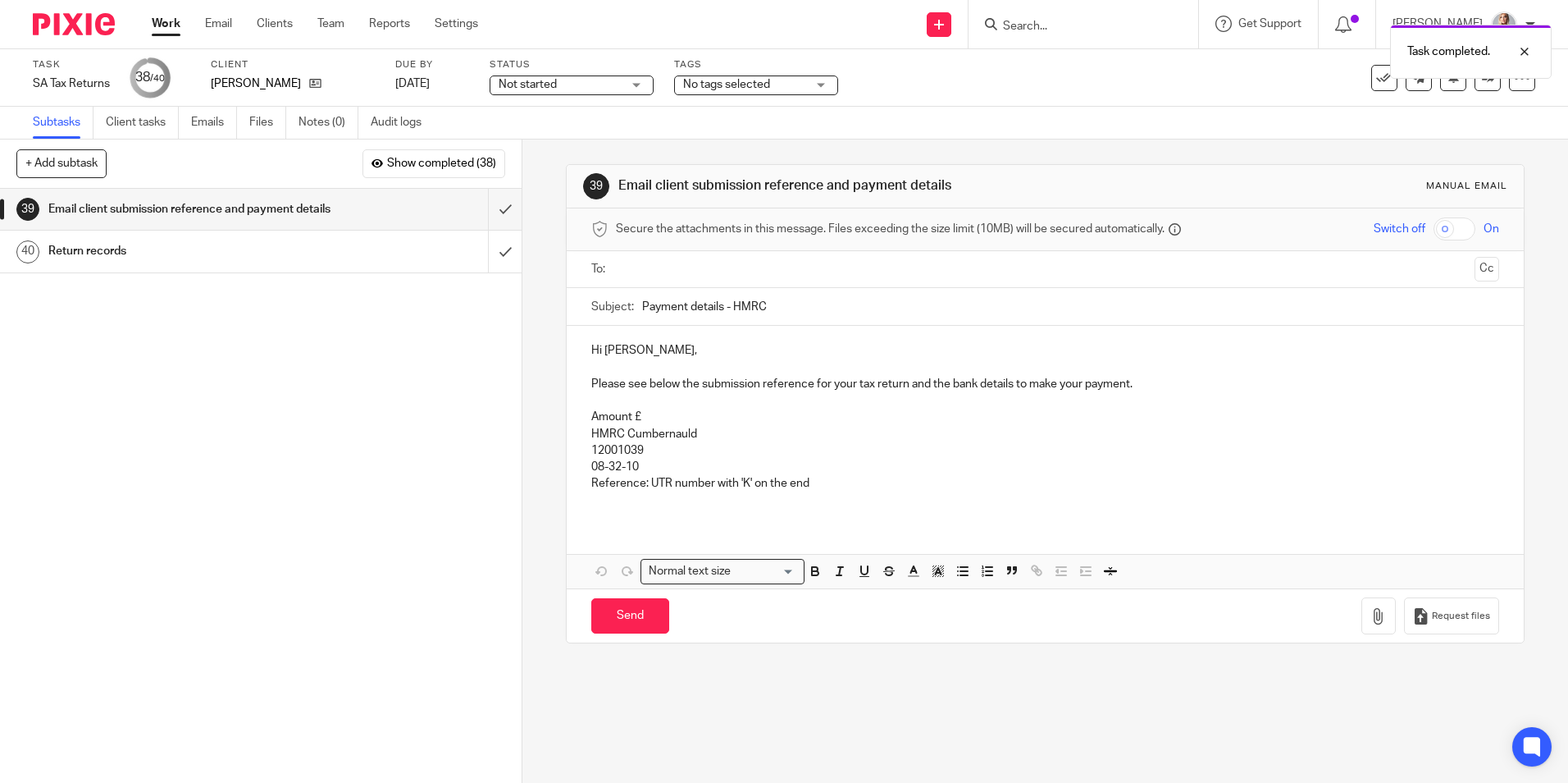
click at [654, 258] on ul at bounding box center [1046, 270] width 856 height 27
click at [657, 266] on input "text" at bounding box center [1045, 270] width 846 height 19
click at [670, 359] on p "Hi [PERSON_NAME]," at bounding box center [1045, 353] width 907 height 16
click at [650, 424] on p "Amount £" at bounding box center [1045, 420] width 907 height 16
click at [649, 353] on p "Hi [PERSON_NAME]," at bounding box center [1045, 353] width 907 height 16
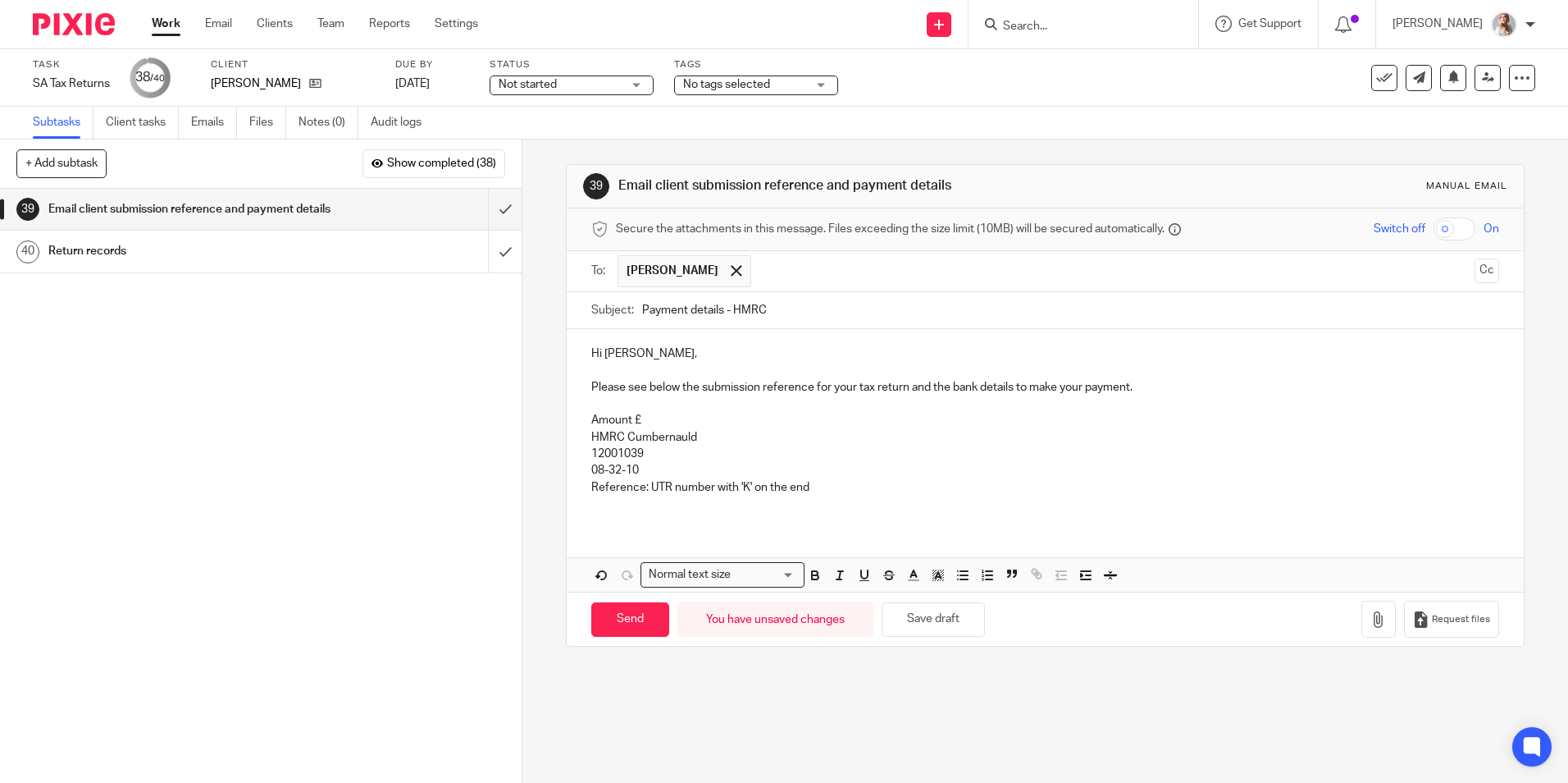
click at [651, 418] on p "Amount £" at bounding box center [1045, 420] width 907 height 16
click at [670, 429] on p "HMRC Cumbernauld" at bounding box center [1045, 437] width 907 height 16
click at [670, 422] on p "Amount £" at bounding box center [1045, 420] width 907 height 16
click at [665, 426] on p "Amount £" at bounding box center [1045, 420] width 907 height 16
click at [835, 497] on p at bounding box center [1045, 503] width 907 height 16
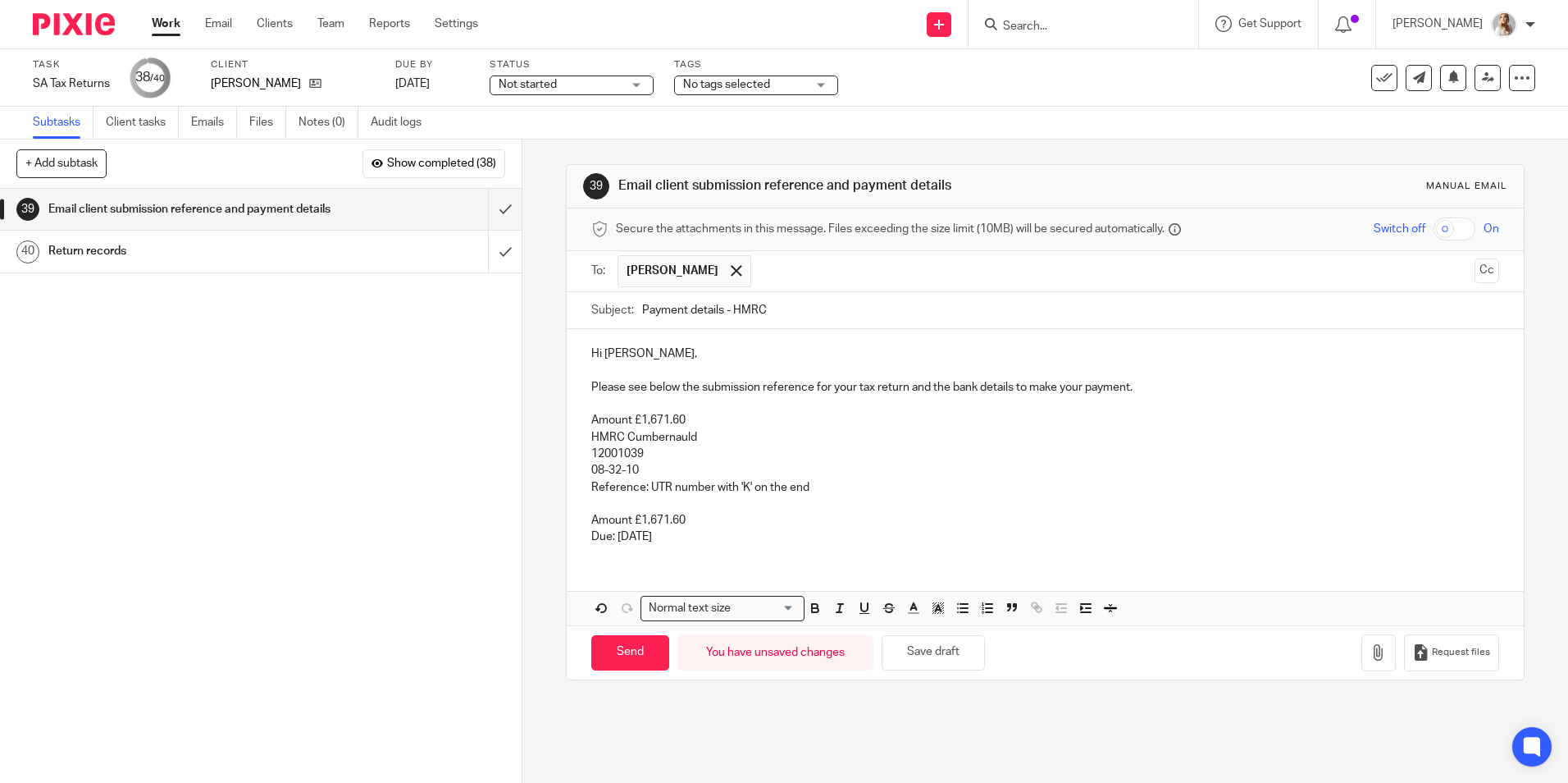
click at [734, 407] on p at bounding box center [1045, 403] width 907 height 16
click at [725, 410] on p at bounding box center [1045, 403] width 907 height 16
click at [736, 422] on p "Amount £1,671.60" at bounding box center [1045, 420] width 907 height 16
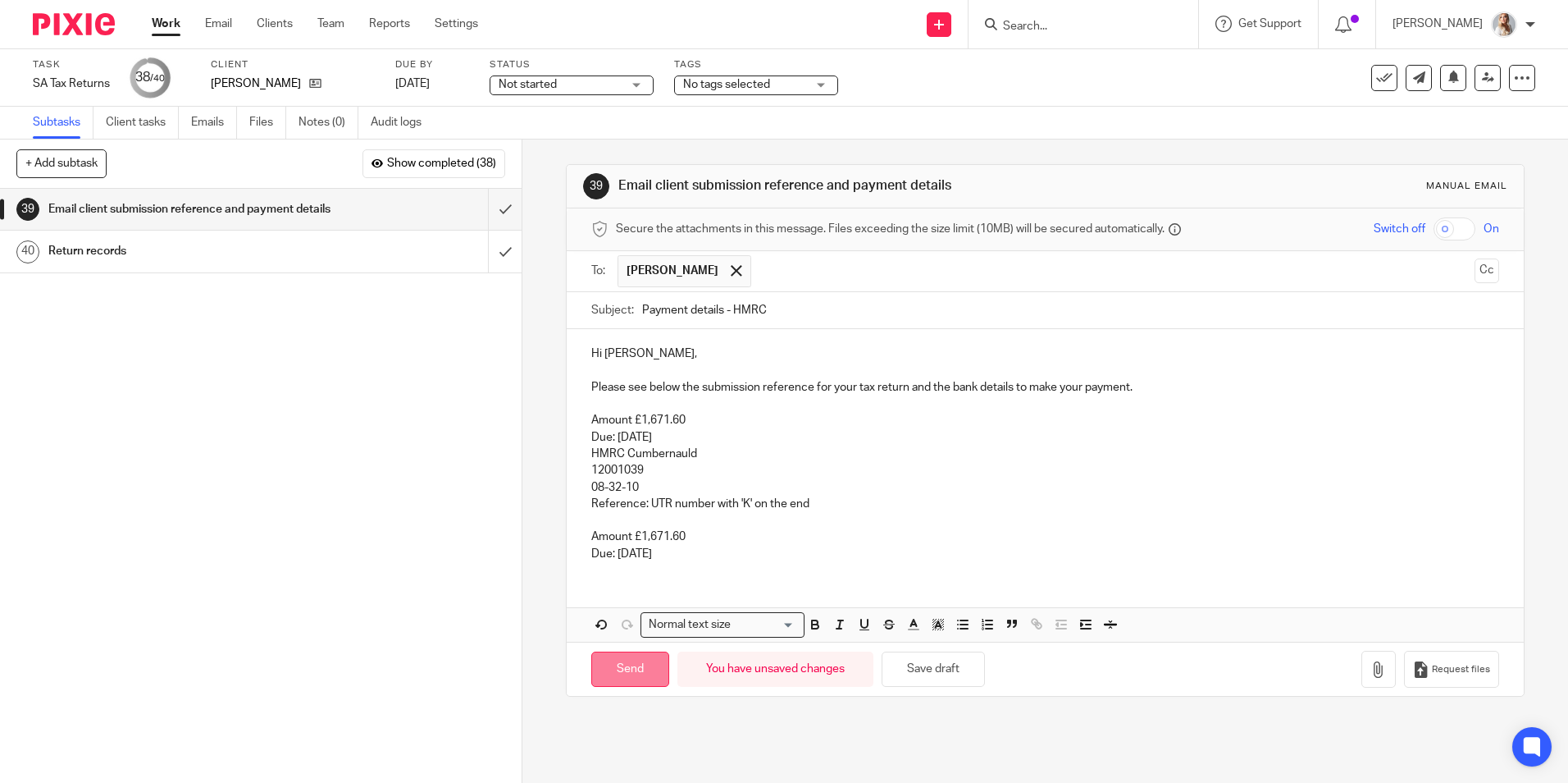
click at [651, 676] on input "Send" at bounding box center [630, 668] width 78 height 35
type input "Sent"
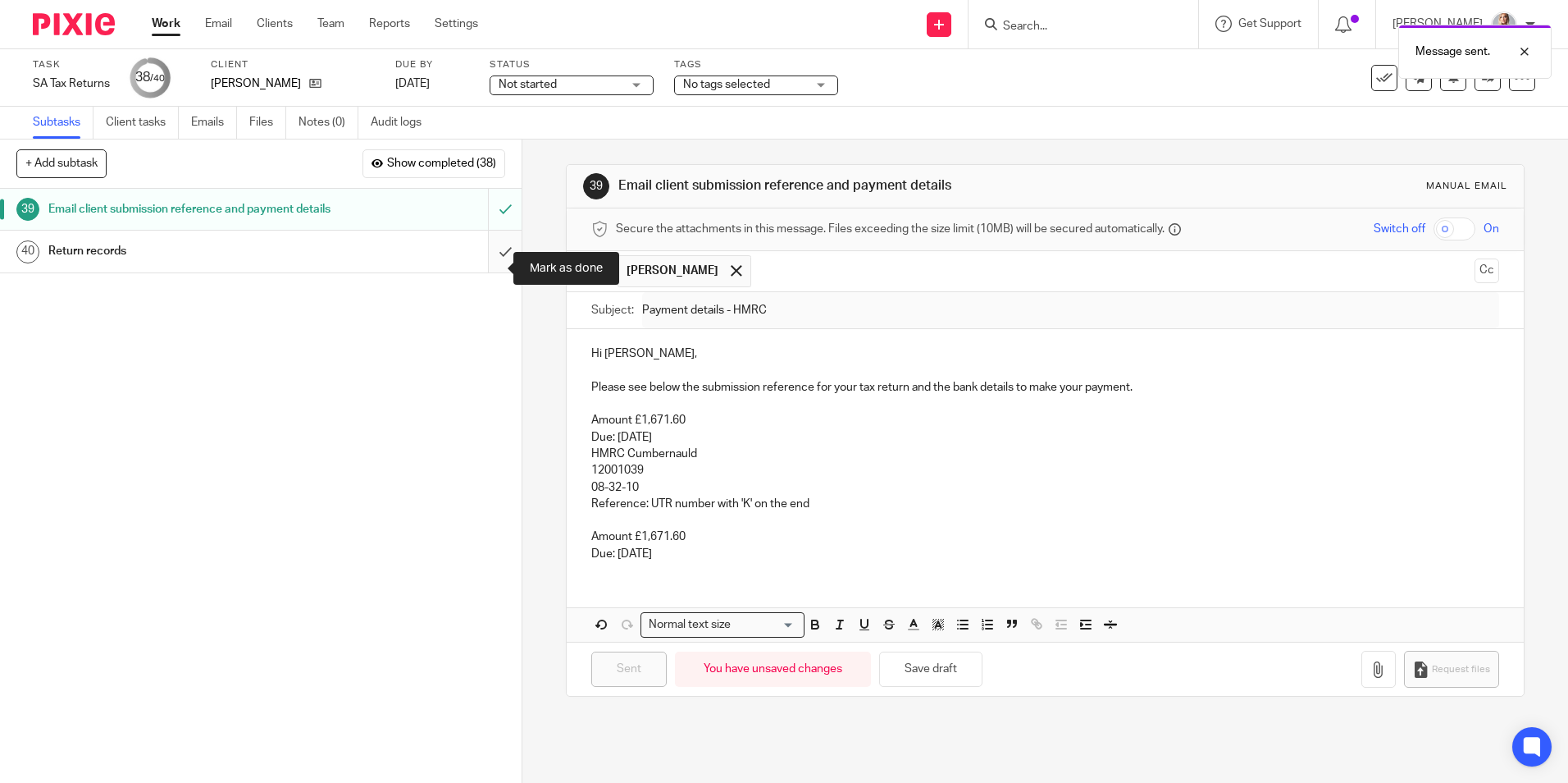
click at [482, 270] on input "submit" at bounding box center [260, 251] width 522 height 41
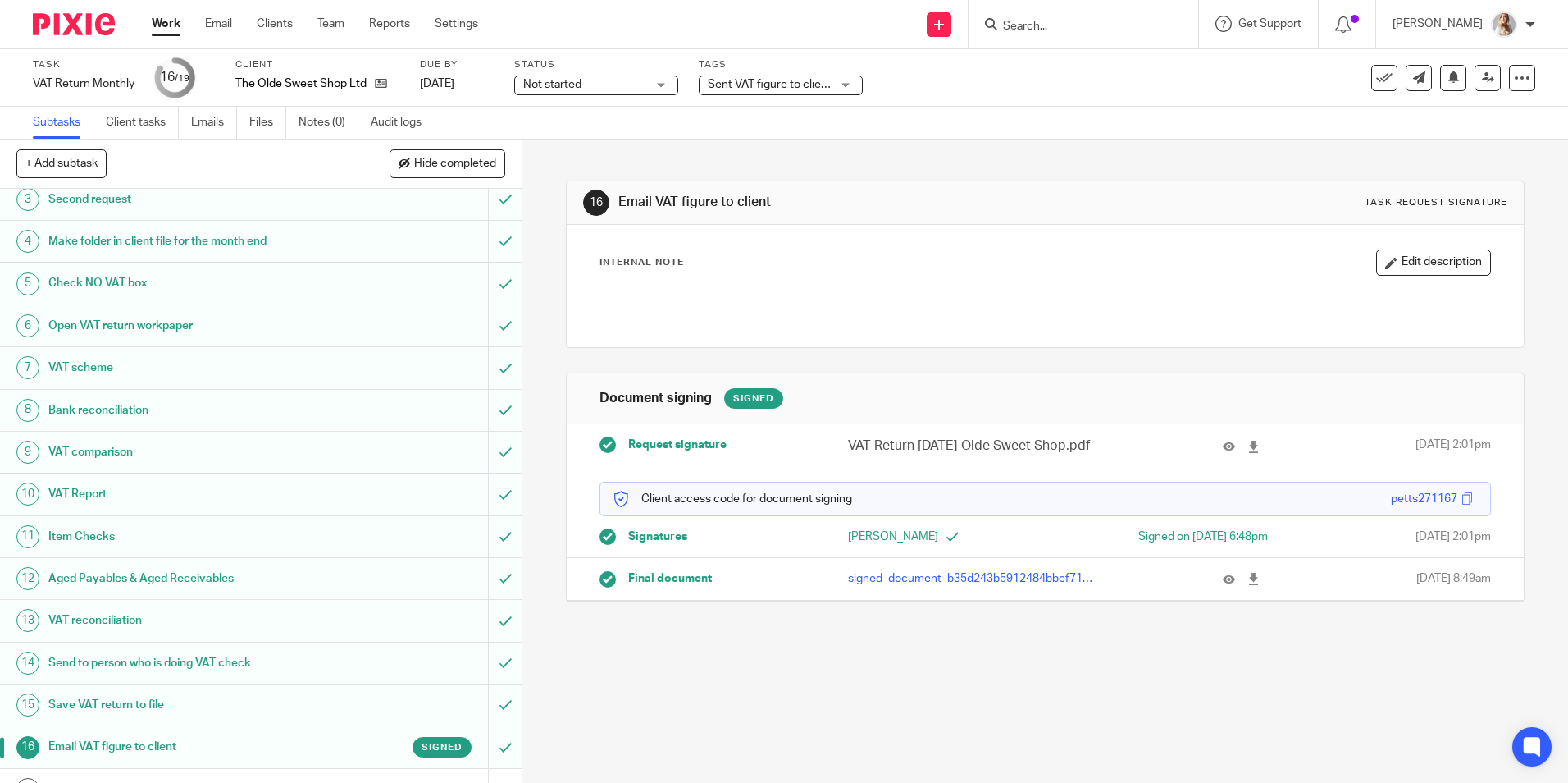
scroll to position [207, 0]
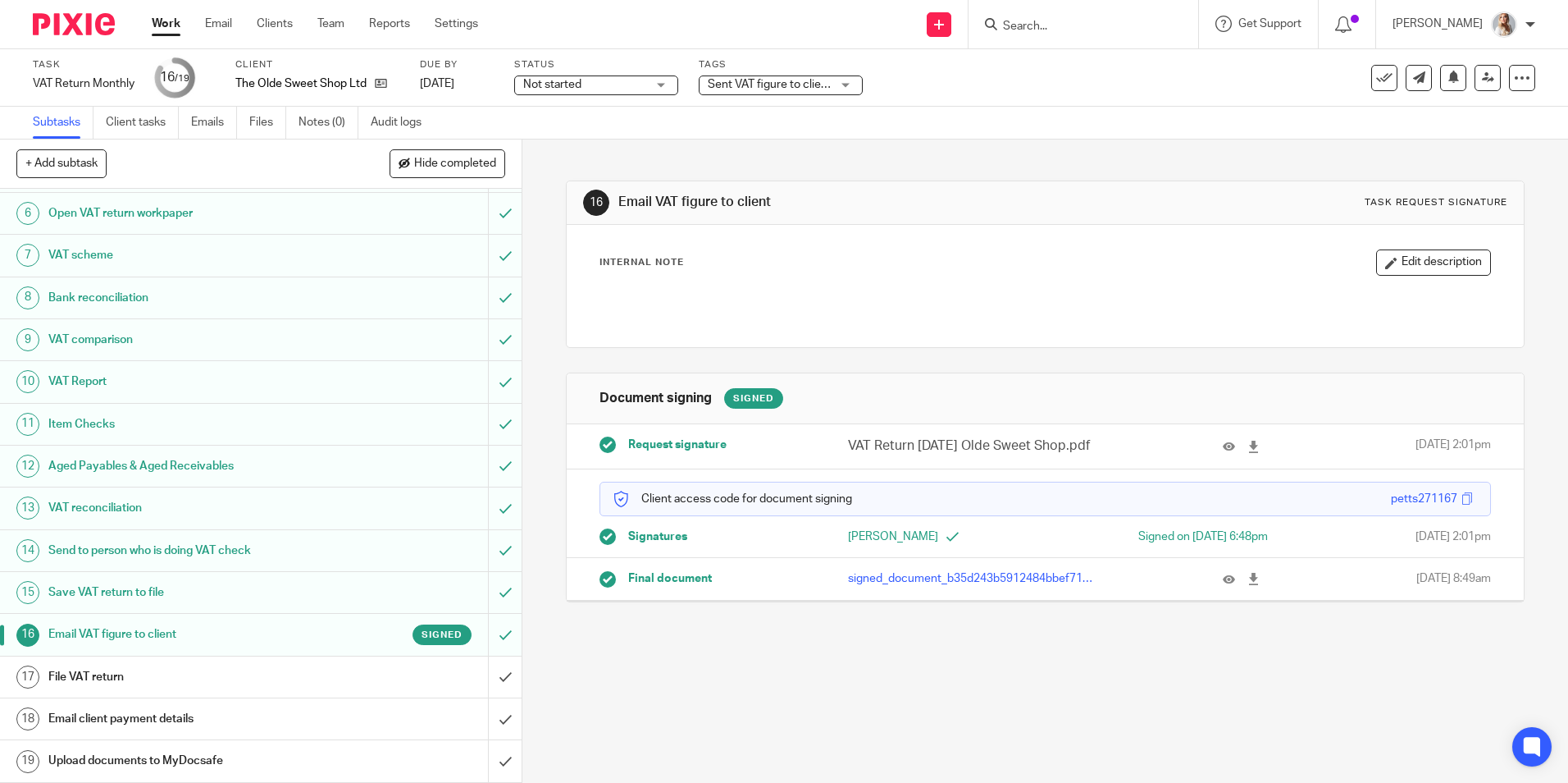
click at [758, 77] on span "Sent VAT figure to client" at bounding box center [769, 85] width 123 height 17
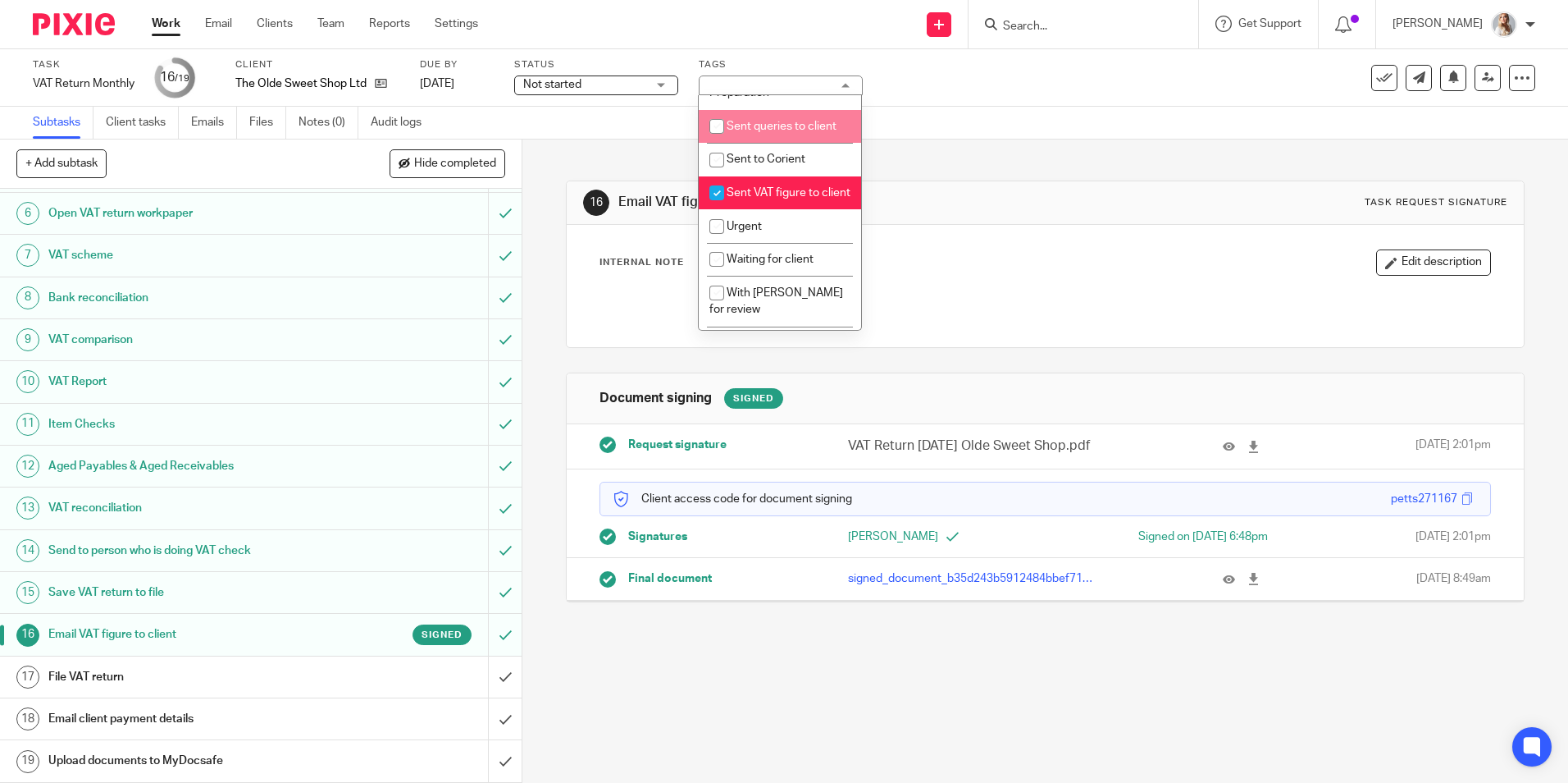
scroll to position [656, 0]
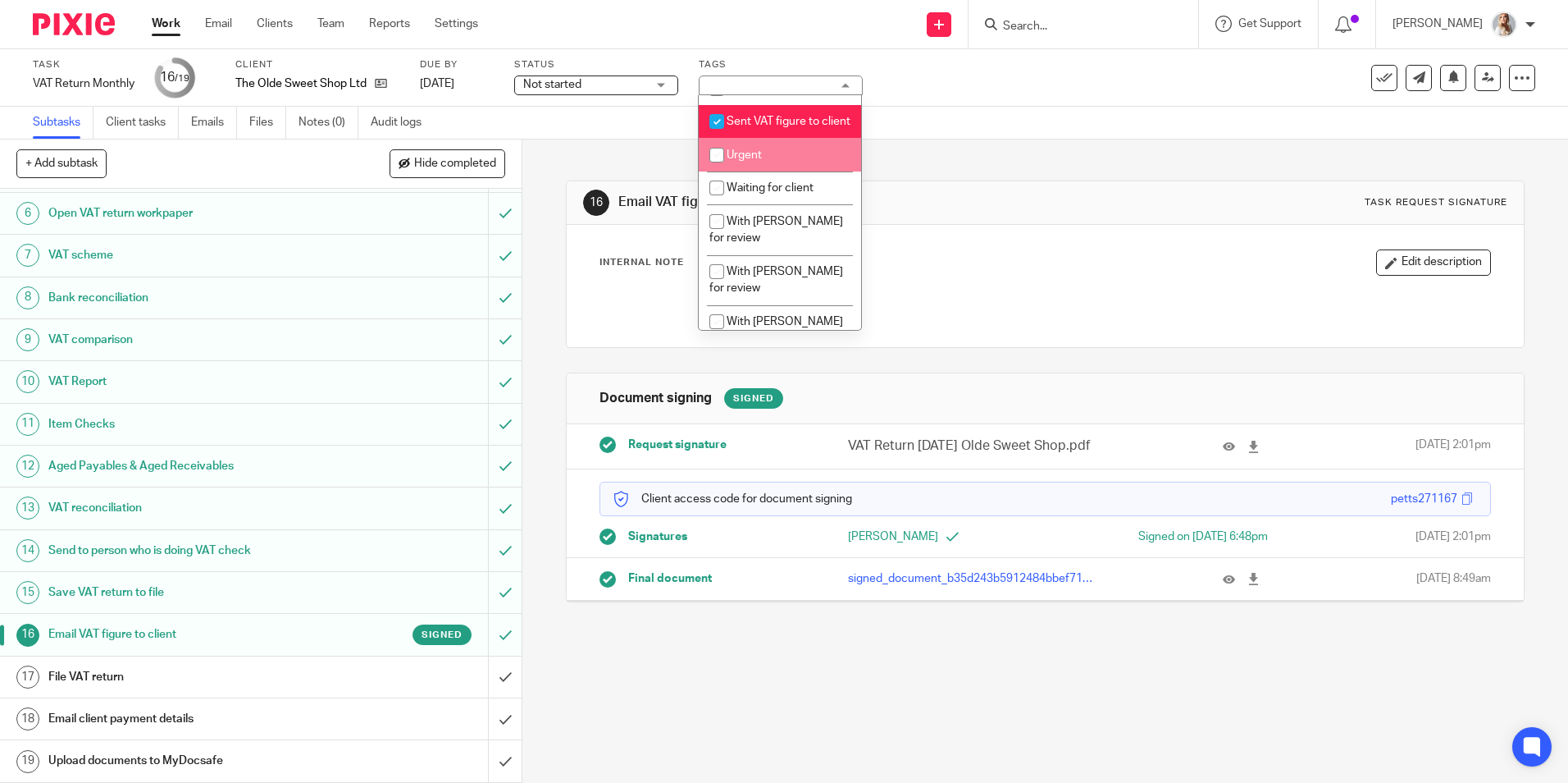
click at [744, 127] on span "Sent VAT figure to client" at bounding box center [789, 121] width 124 height 11
checkbox input "false"
click at [409, 148] on div "+ Add subtask Hide completed Cancel + Add" at bounding box center [260, 164] width 522 height 49
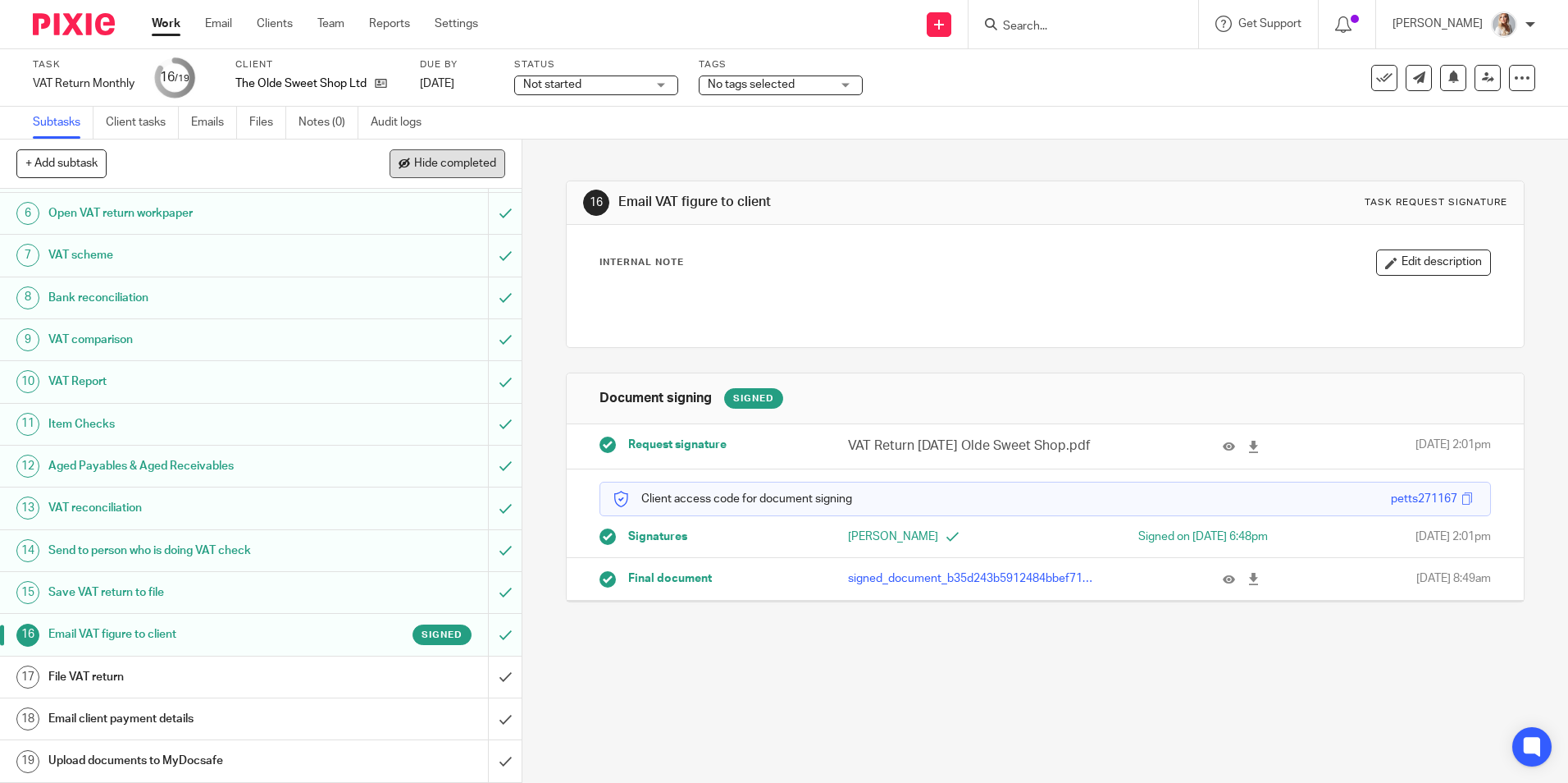
click at [409, 155] on button "Hide completed" at bounding box center [448, 163] width 116 height 28
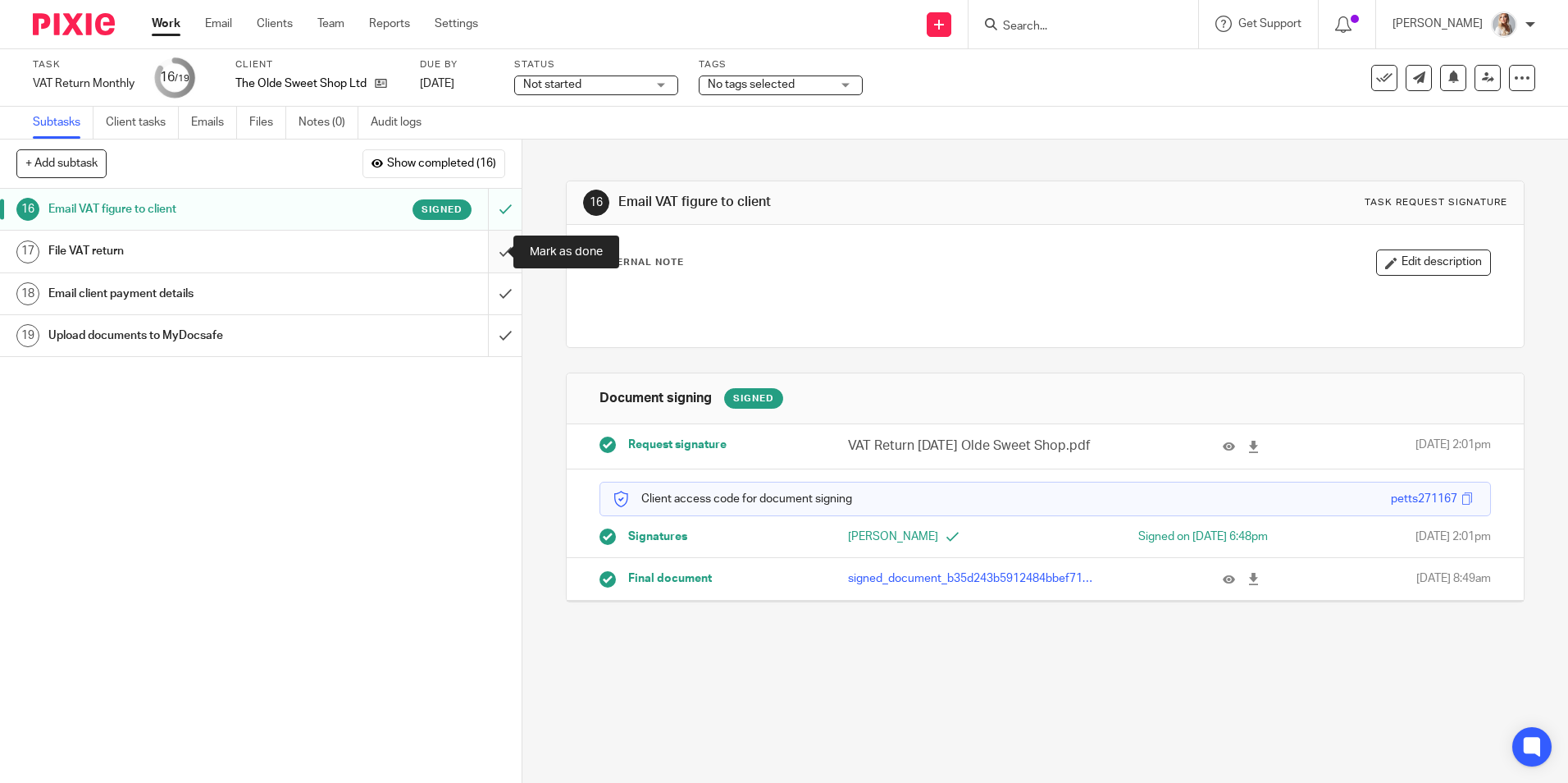
click at [488, 257] on input "submit" at bounding box center [260, 251] width 522 height 41
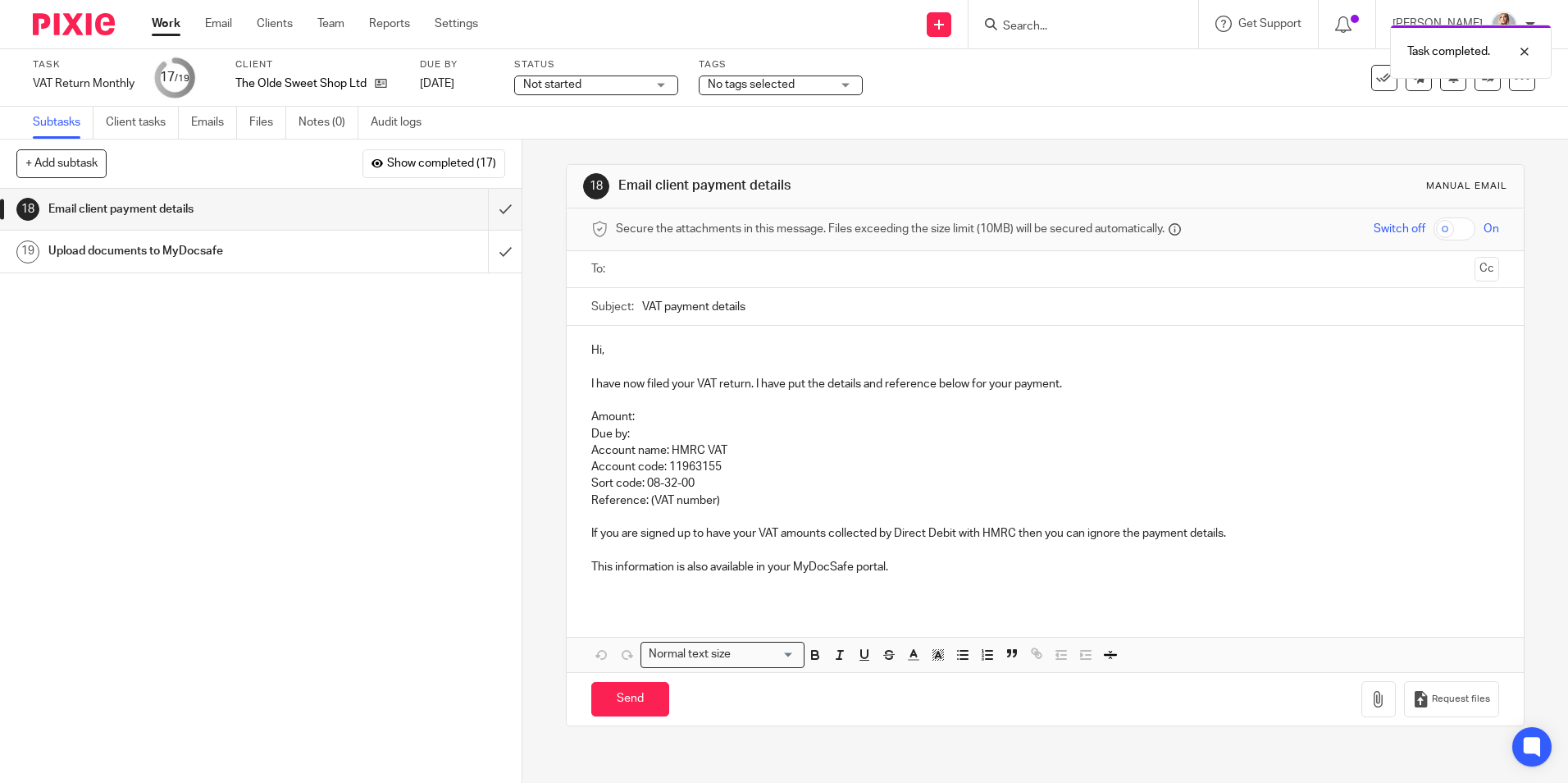
click at [647, 265] on input "text" at bounding box center [1045, 270] width 846 height 19
click at [628, 354] on p "Hi," at bounding box center [1045, 353] width 907 height 16
click at [645, 410] on p at bounding box center [1045, 403] width 907 height 16
click at [647, 415] on p "Amount:" at bounding box center [1045, 420] width 907 height 16
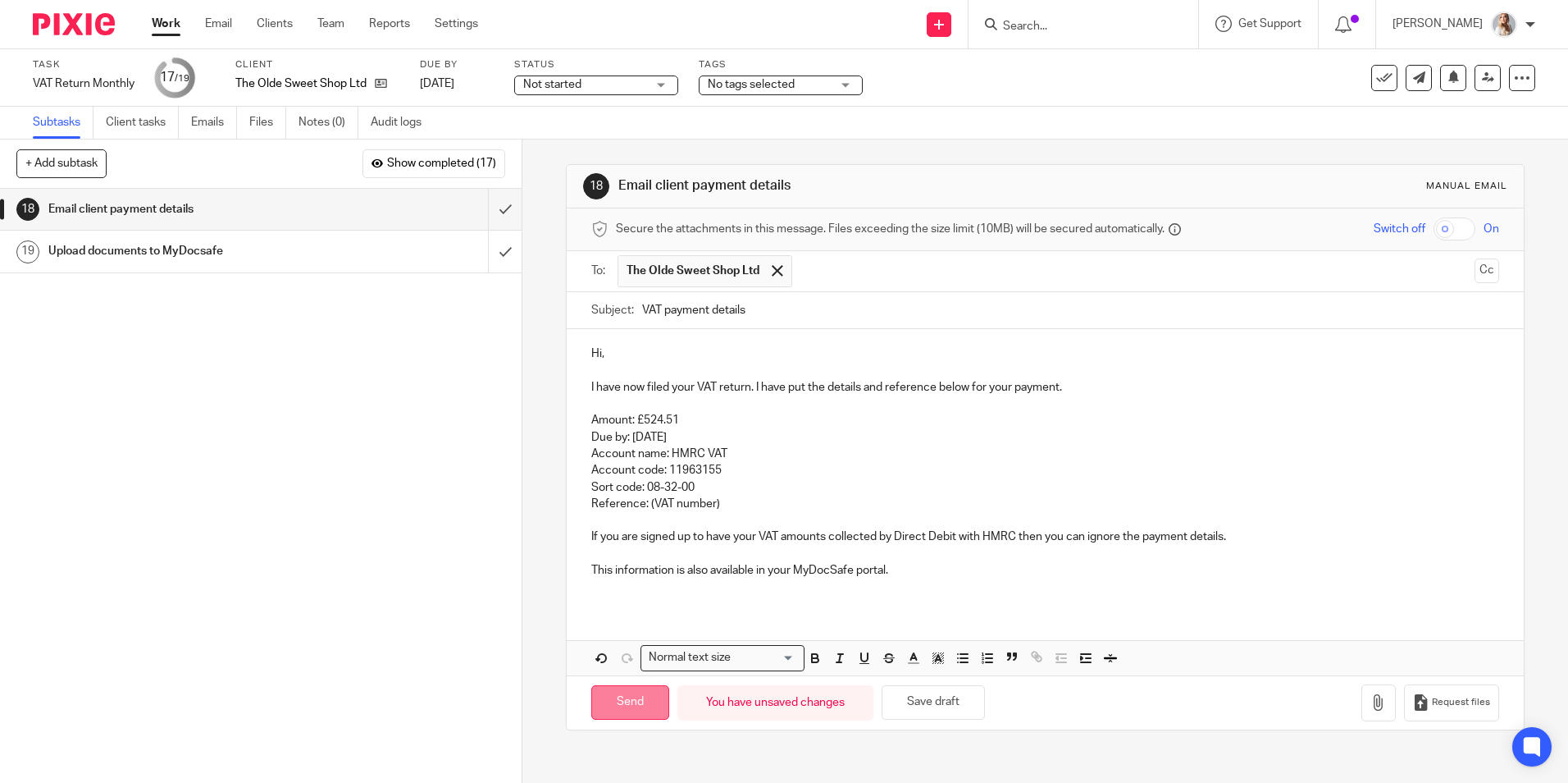
click at [643, 698] on input "Send" at bounding box center [630, 702] width 78 height 35
type input "Sent"
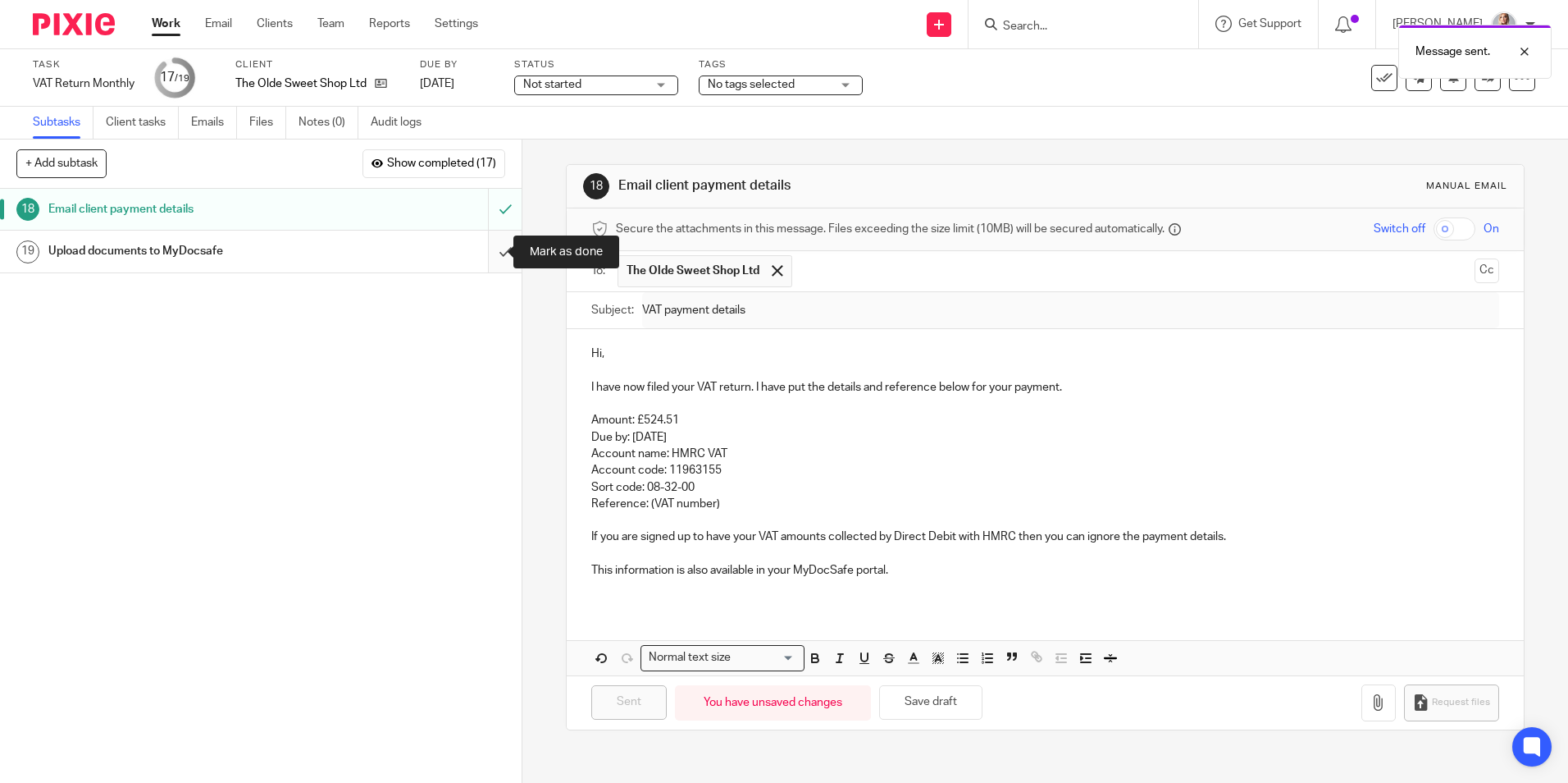
click at [482, 251] on input "submit" at bounding box center [260, 251] width 522 height 41
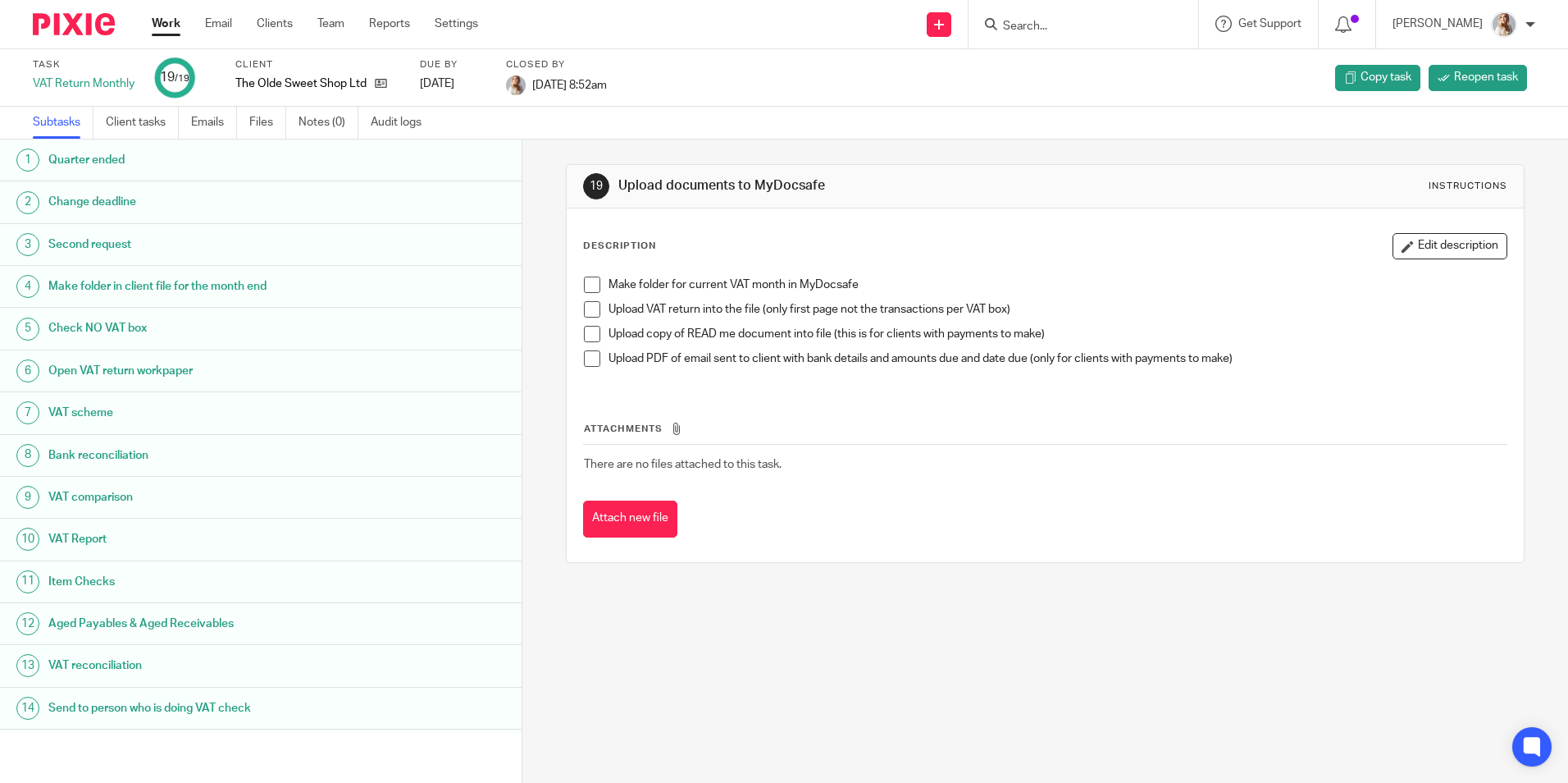
click at [157, 20] on link "Work" at bounding box center [166, 23] width 29 height 16
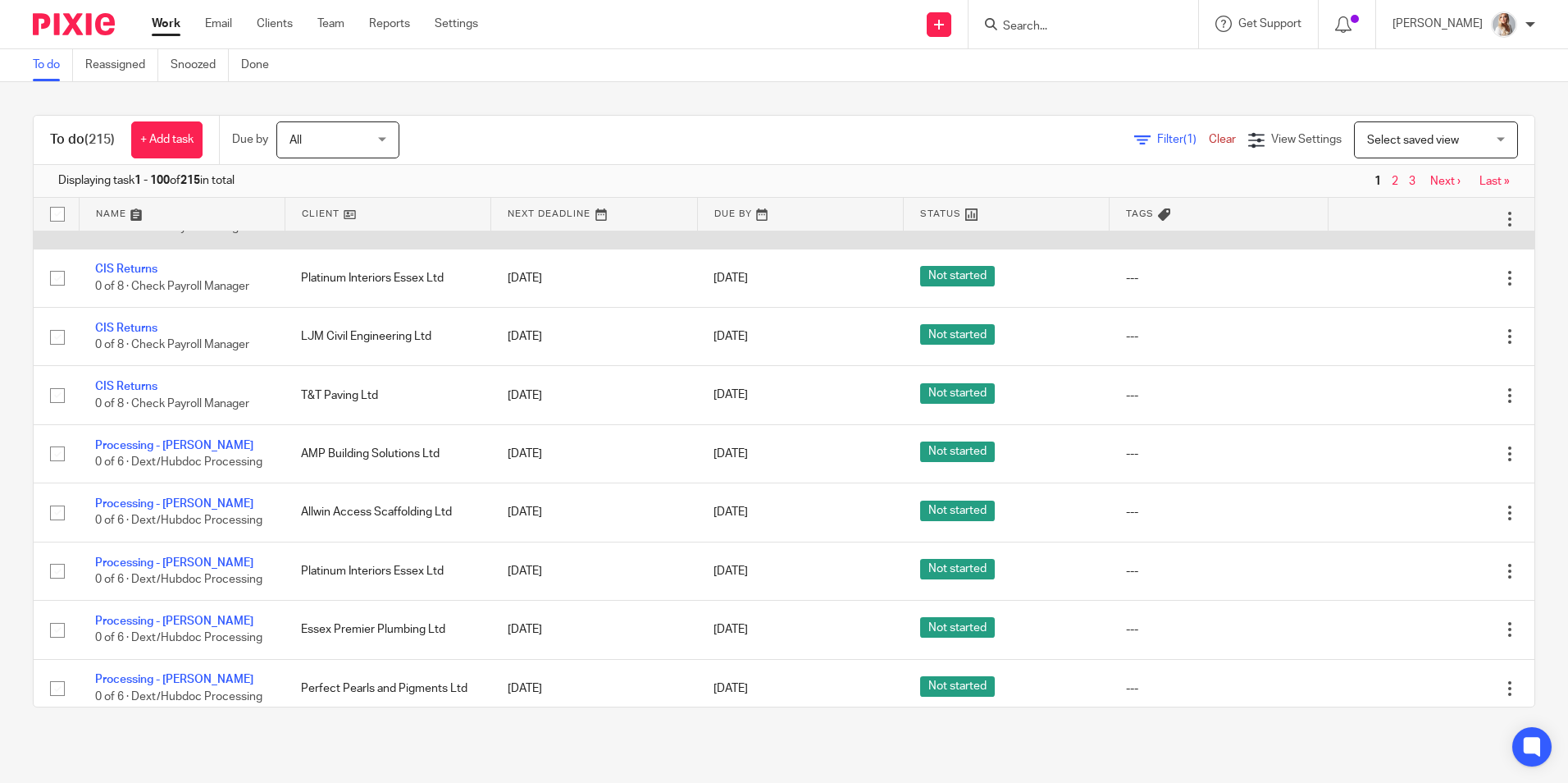
scroll to position [574, 0]
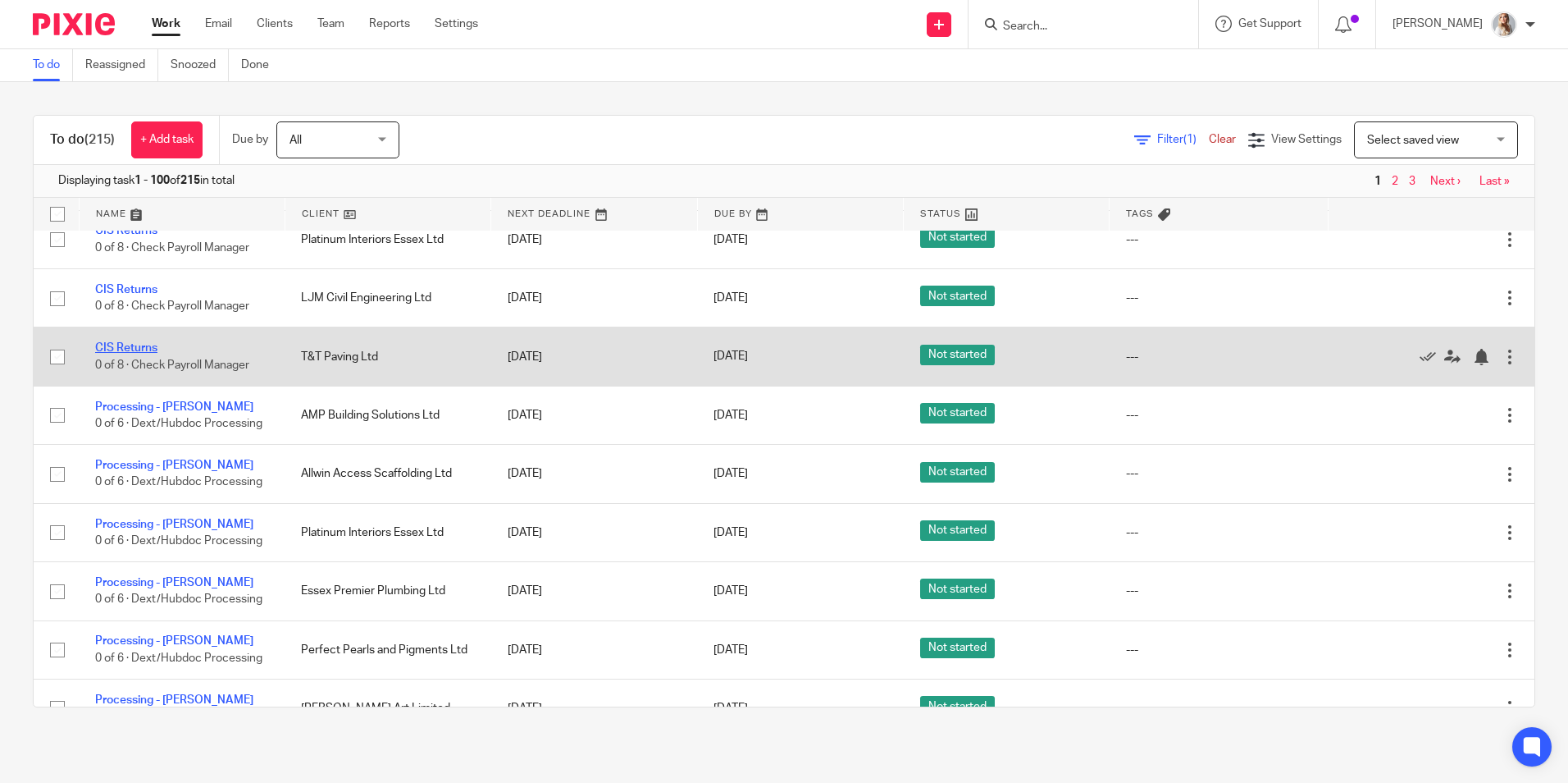
click at [113, 350] on link "CIS Returns" at bounding box center [126, 347] width 62 height 11
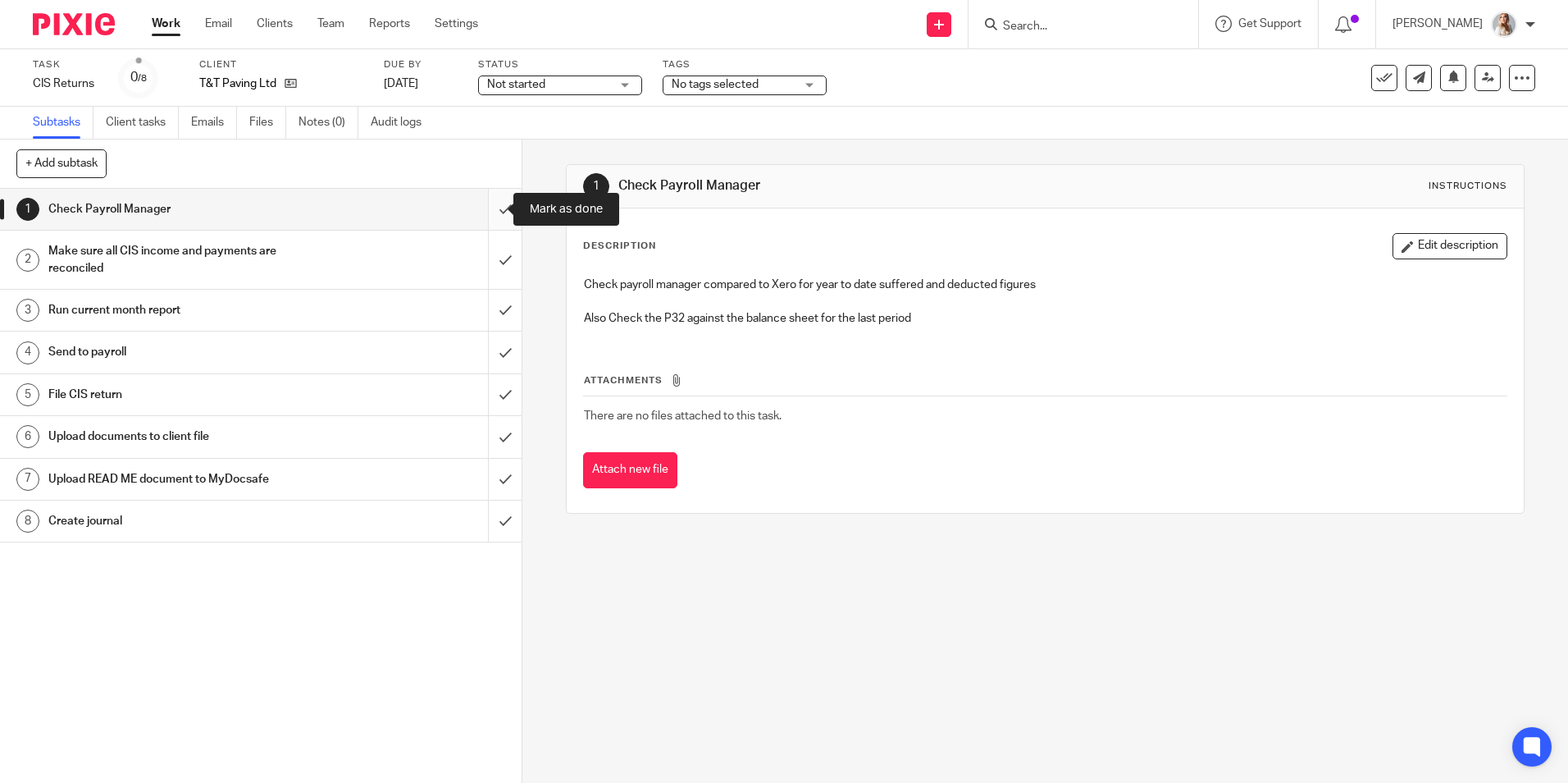
click at [492, 216] on input "submit" at bounding box center [260, 209] width 522 height 41
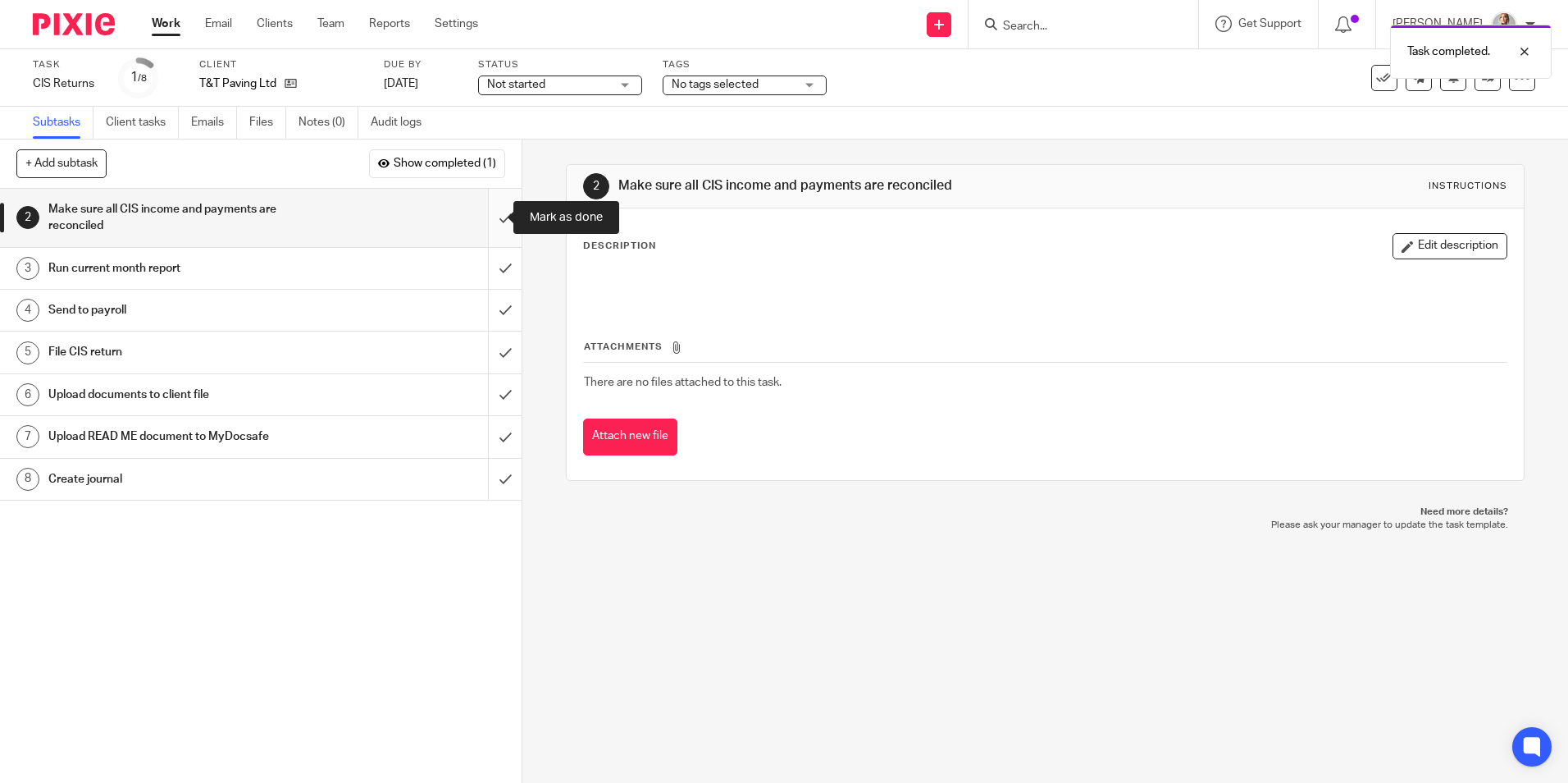
click at [494, 221] on input "submit" at bounding box center [260, 218] width 522 height 58
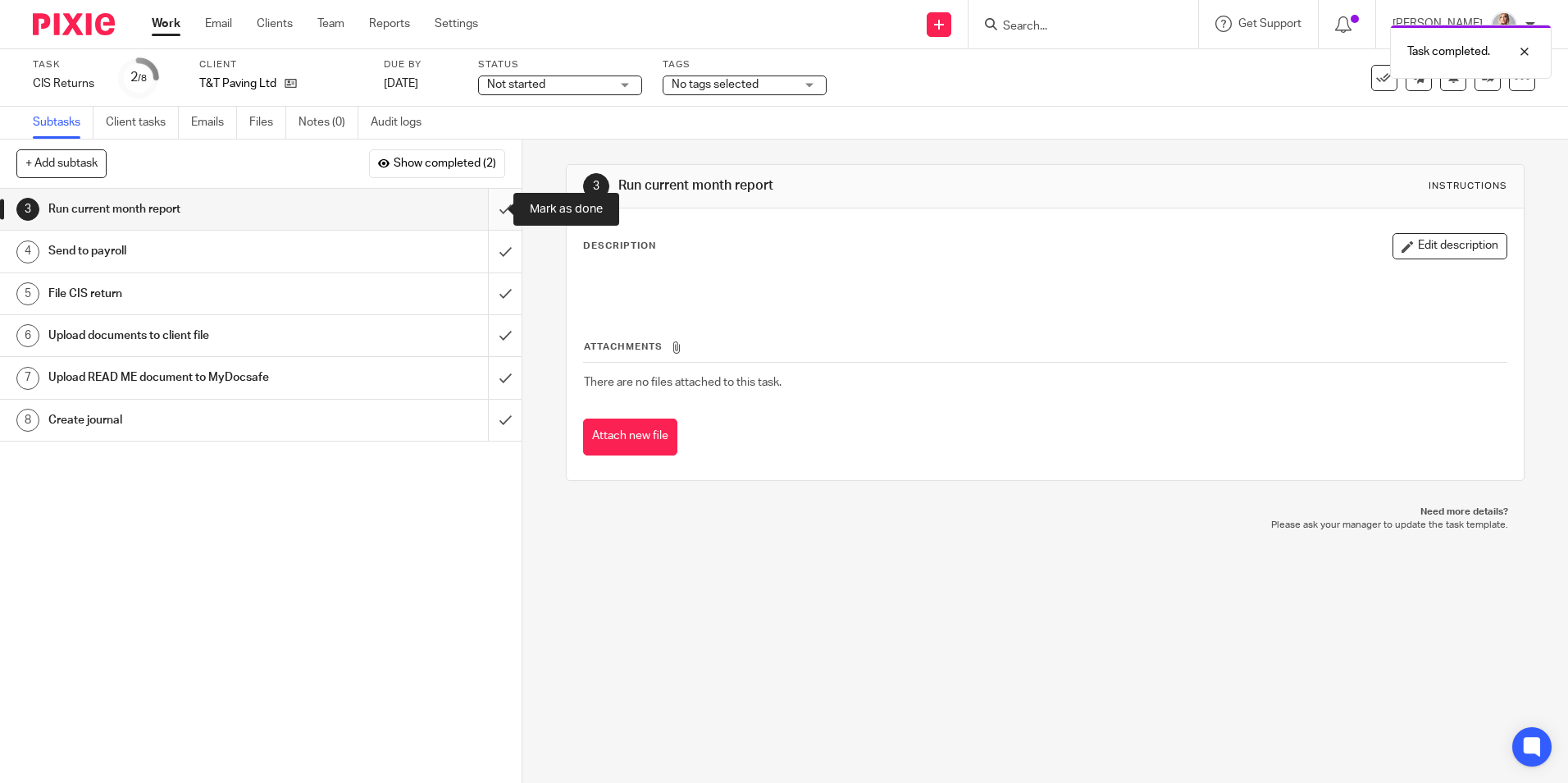
click at [493, 217] on input "submit" at bounding box center [260, 209] width 522 height 41
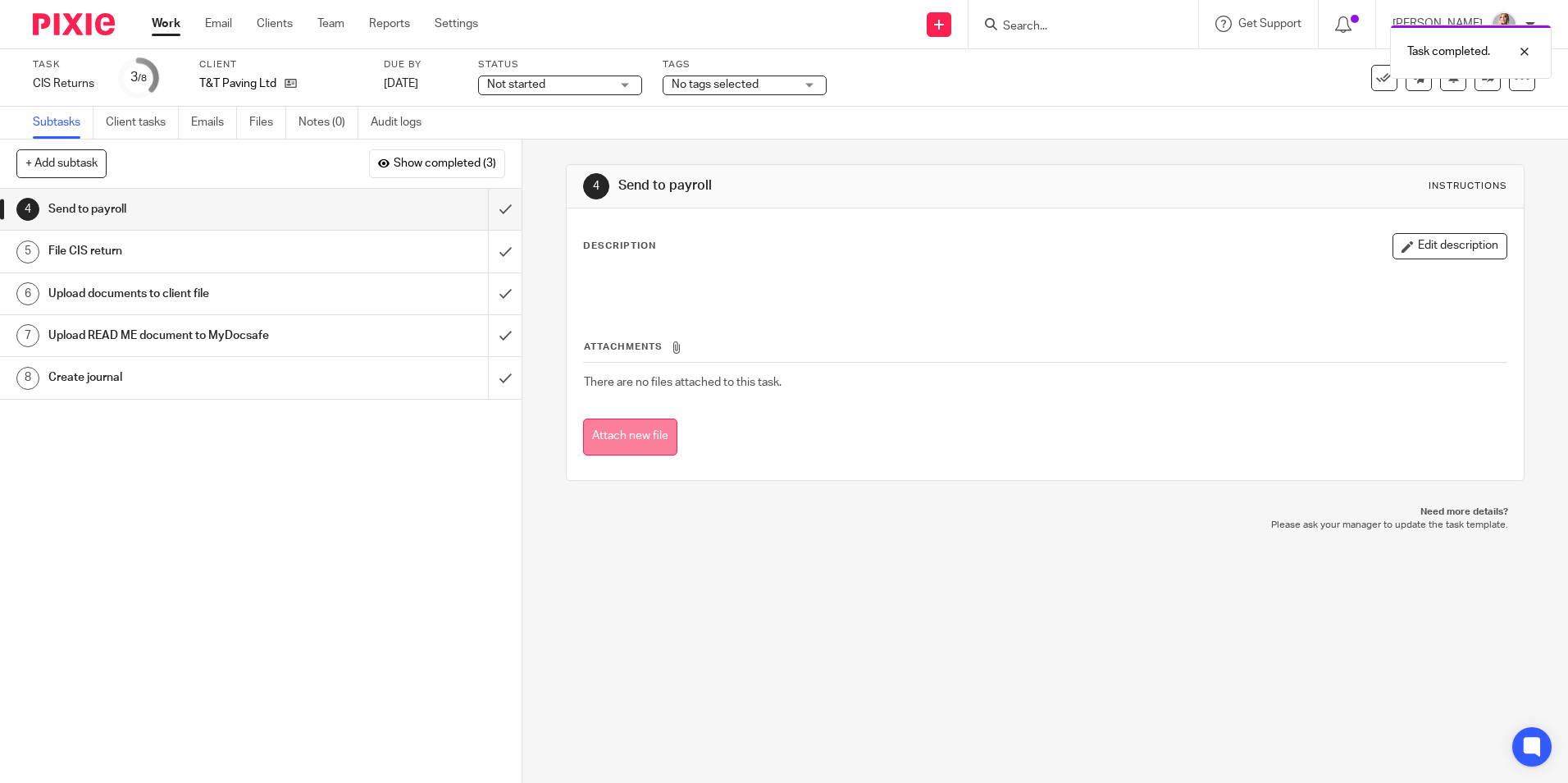
click at [615, 441] on button "Attach new file" at bounding box center [630, 437] width 94 height 37
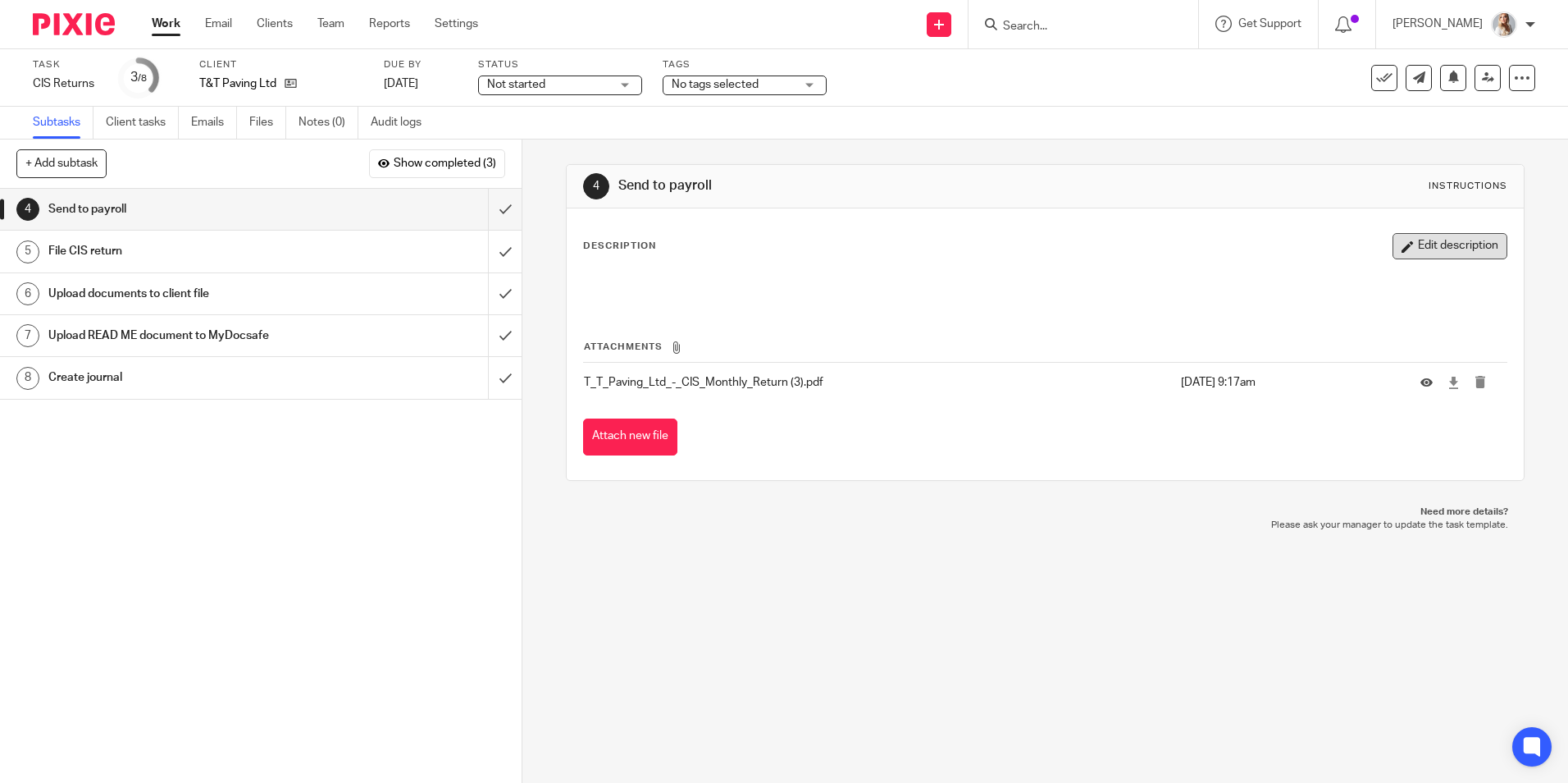
click at [1393, 247] on button "Edit description" at bounding box center [1450, 246] width 115 height 26
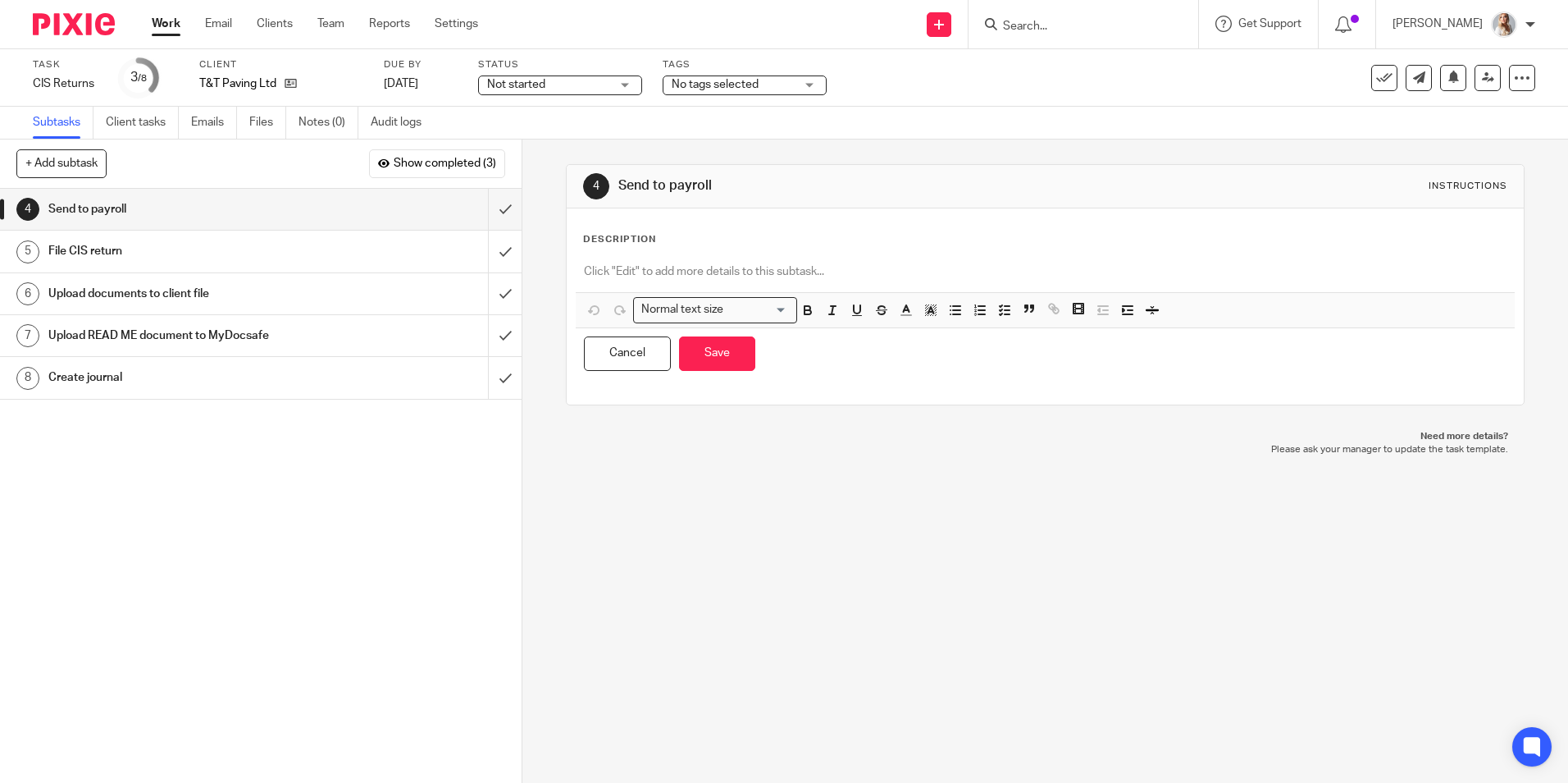
click at [735, 277] on p at bounding box center [1045, 271] width 922 height 16
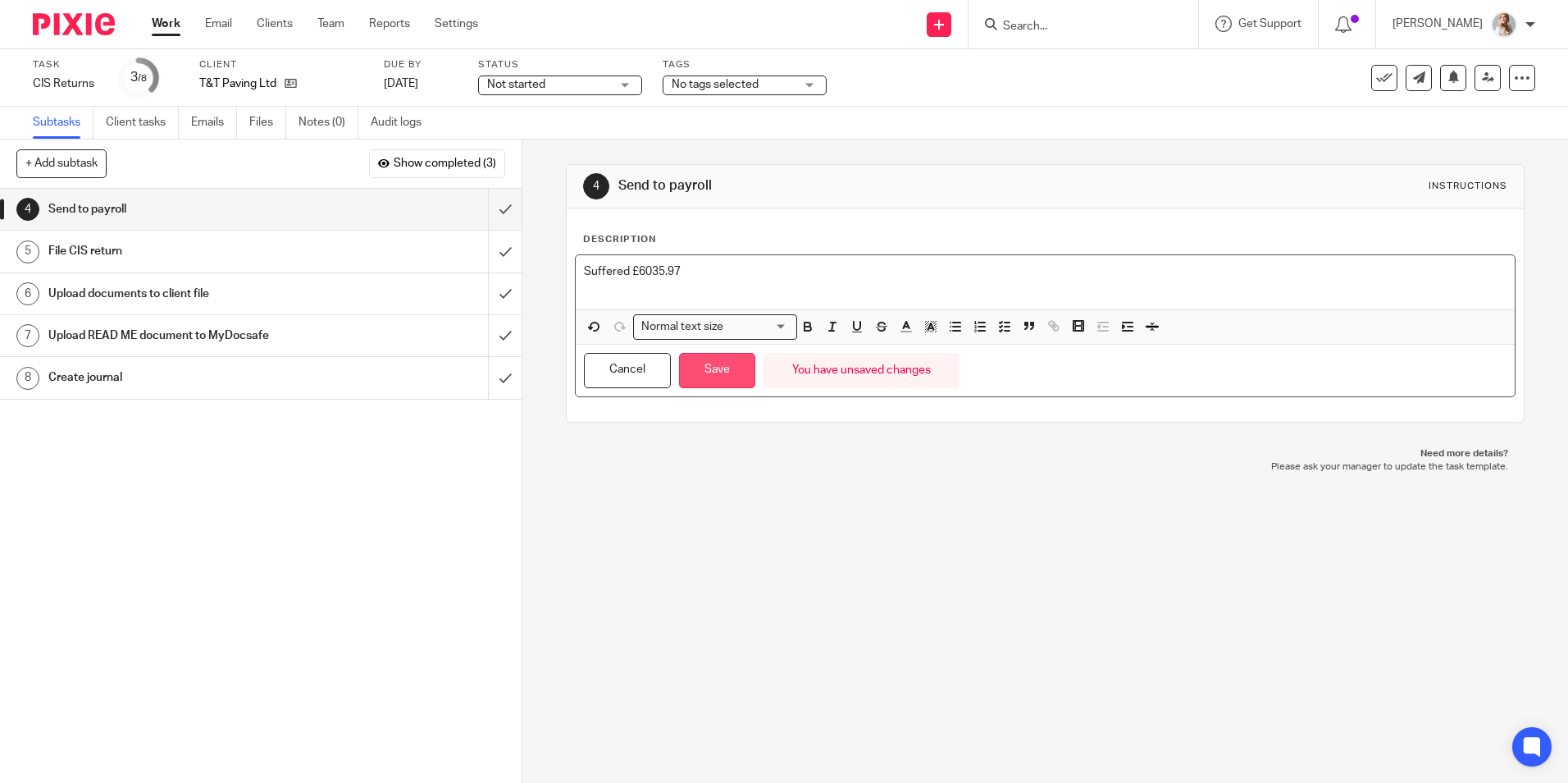
click at [695, 365] on button "Save" at bounding box center [717, 370] width 77 height 35
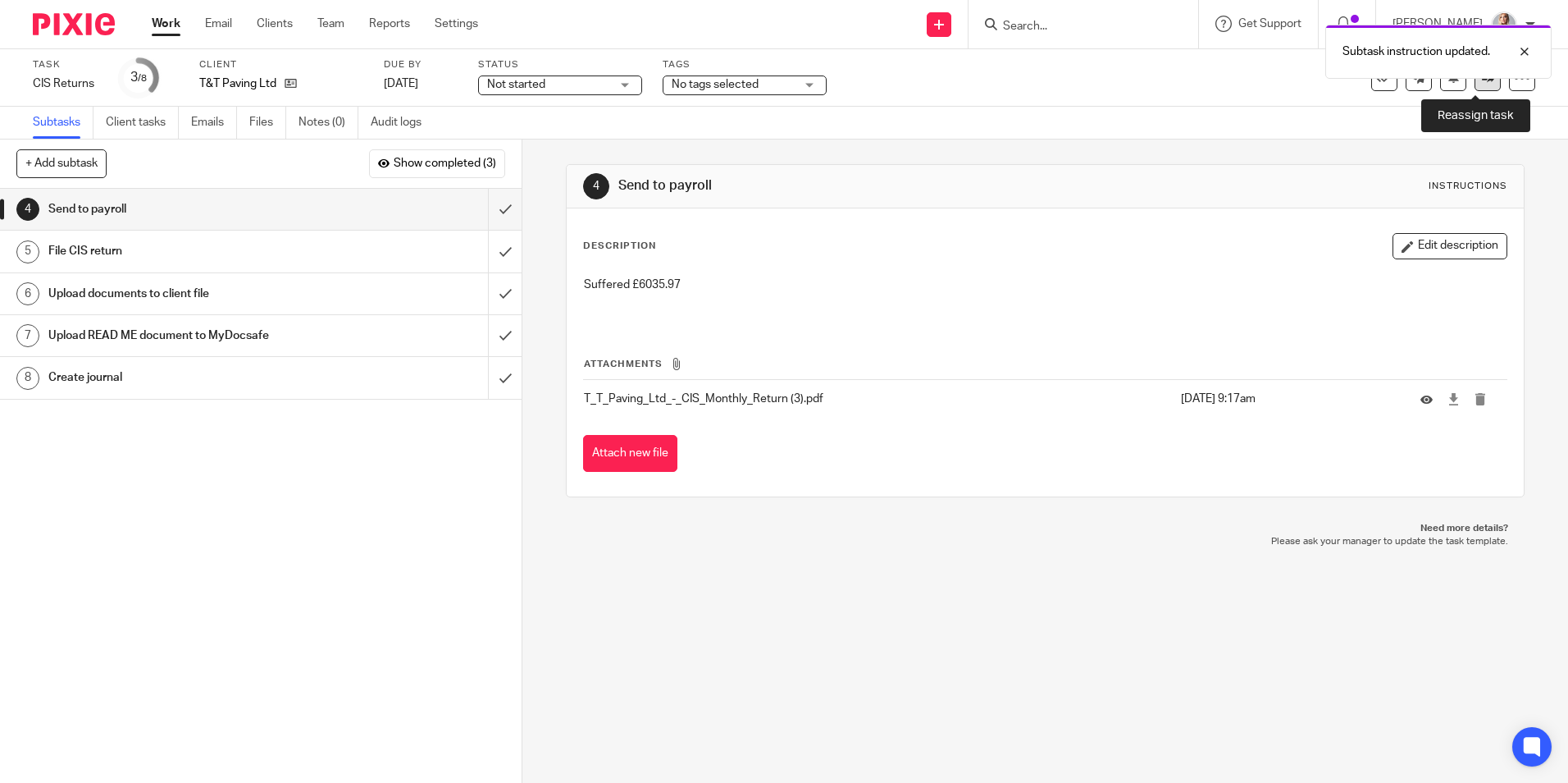
click at [1474, 87] on link at bounding box center [1487, 77] width 26 height 26
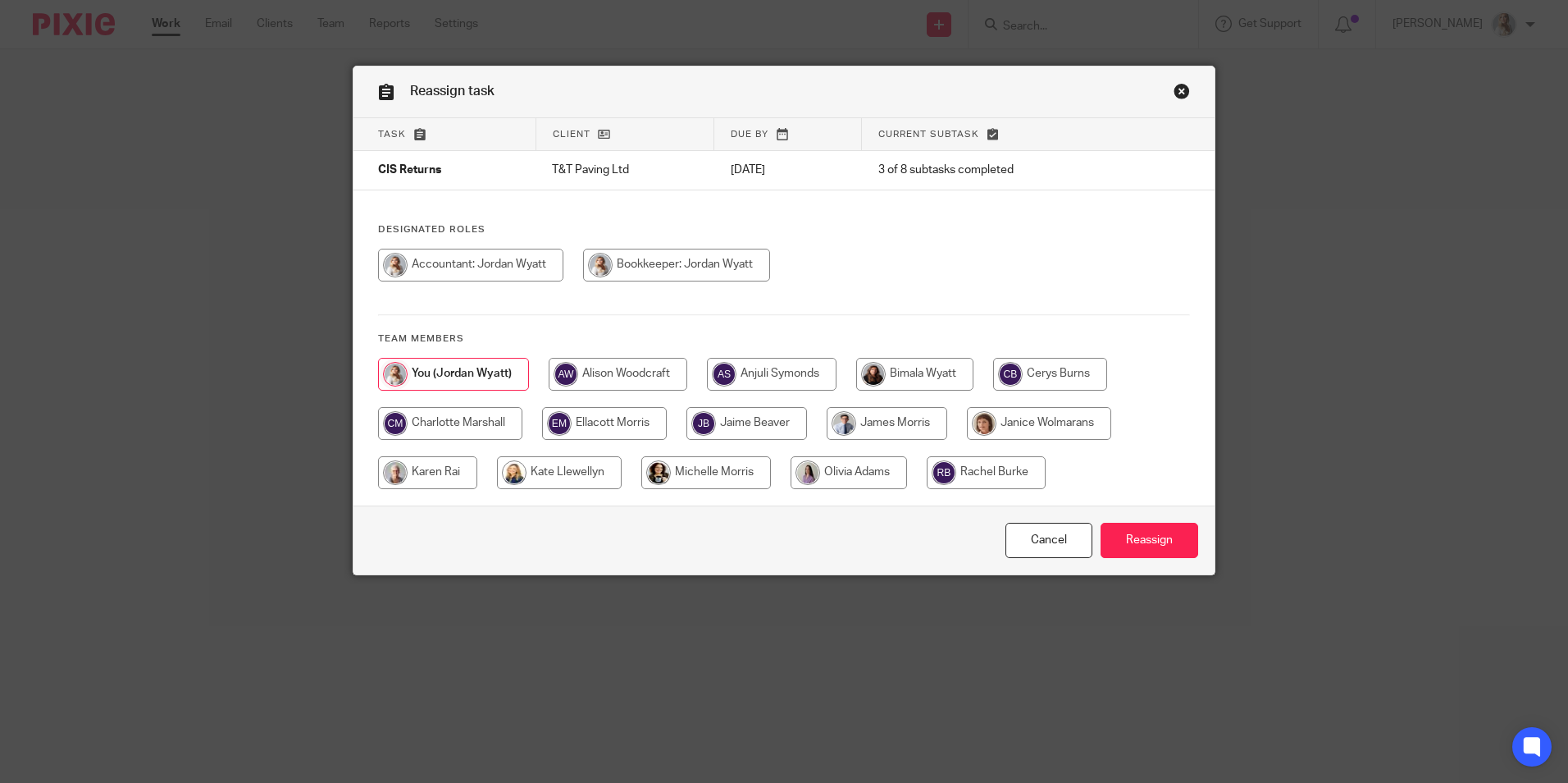
click at [871, 437] on input "radio" at bounding box center [887, 423] width 121 height 33
radio input "true"
click at [1175, 544] on input "Reassign" at bounding box center [1149, 540] width 98 height 35
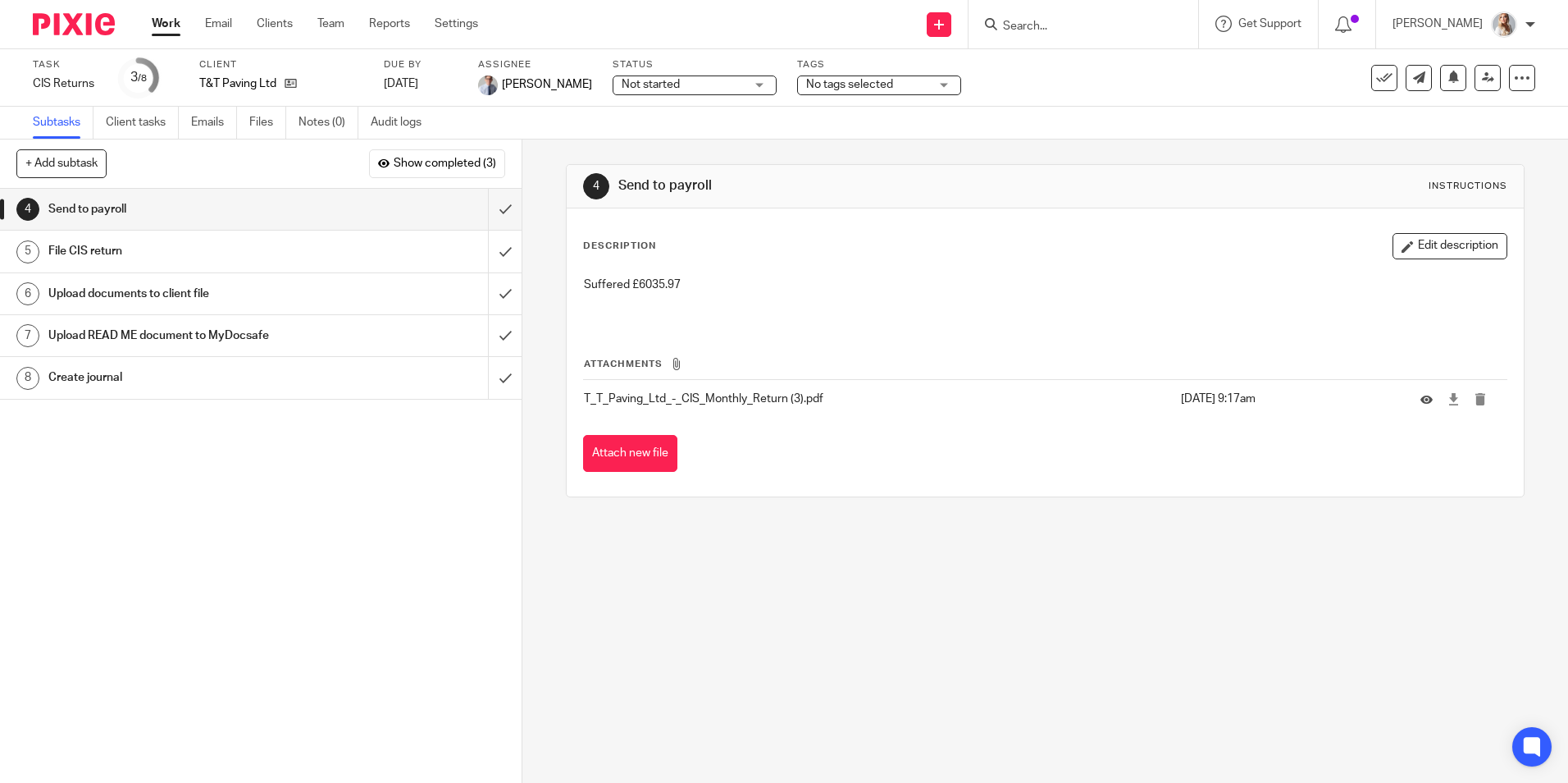
click at [186, 24] on ul "Work Email Clients Team Reports Settings" at bounding box center [327, 23] width 351 height 16
click at [171, 22] on link "Work" at bounding box center [166, 23] width 29 height 16
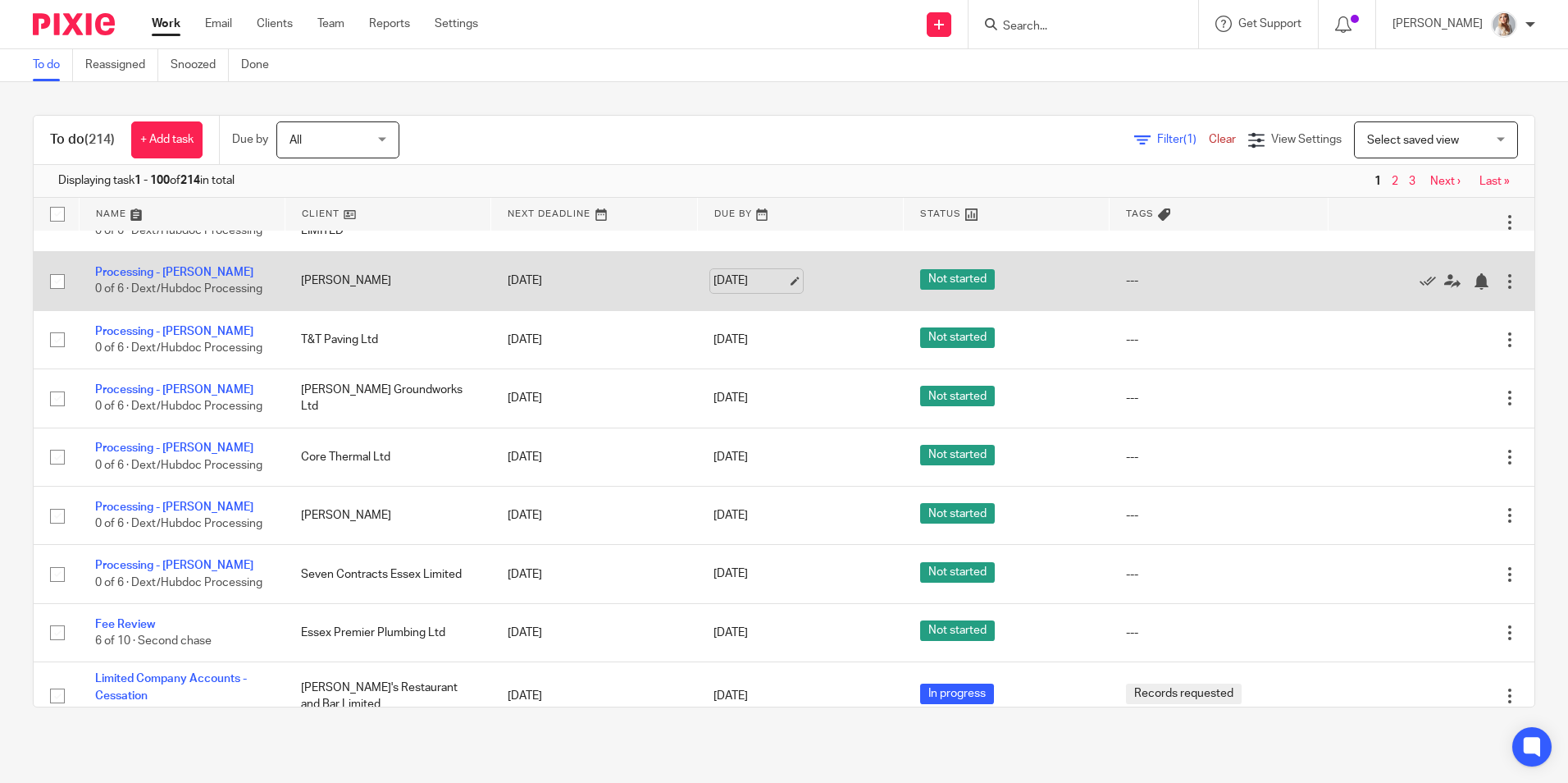
scroll to position [1887, 0]
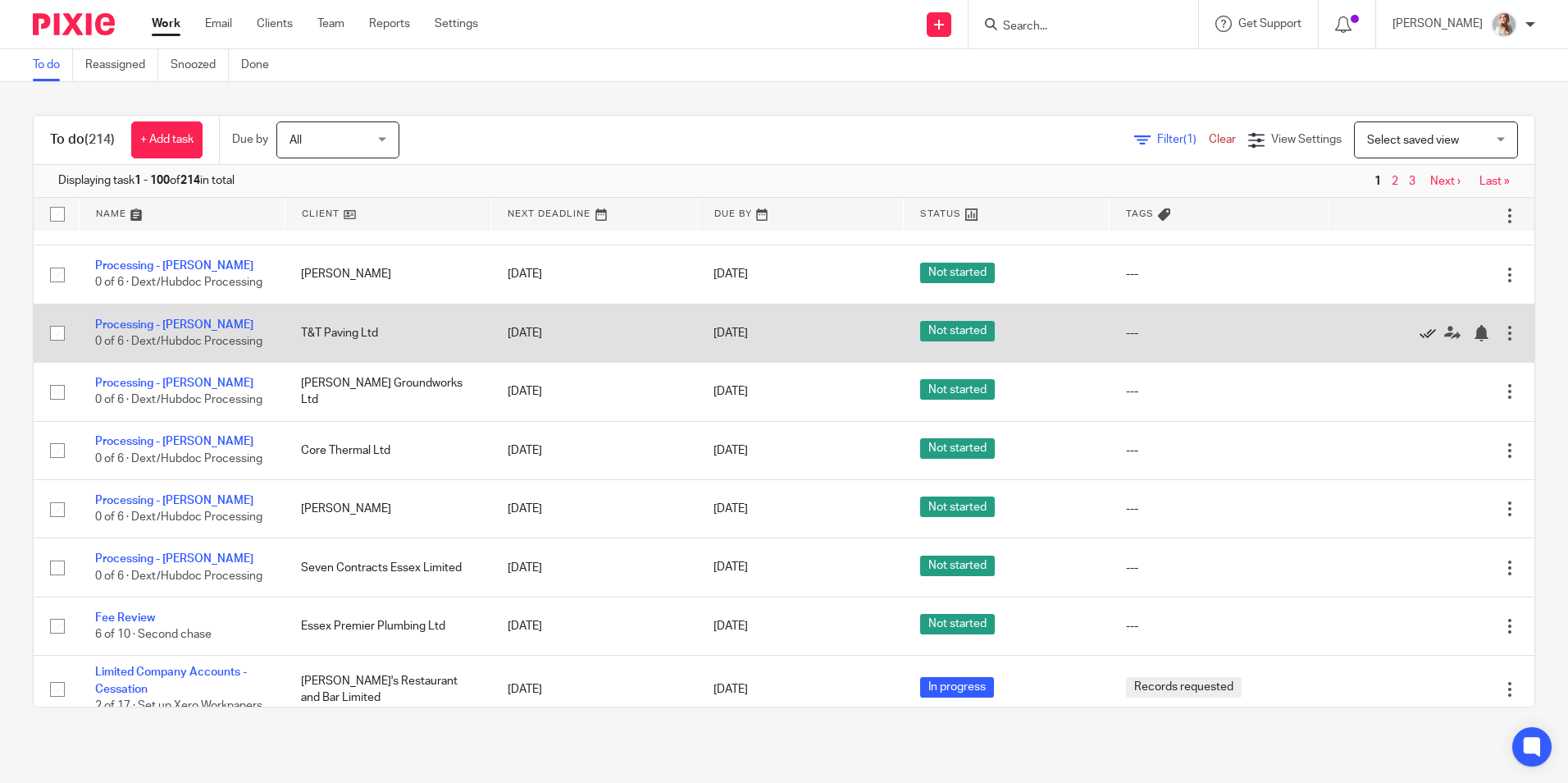
click at [1420, 333] on icon at bounding box center [1428, 333] width 16 height 16
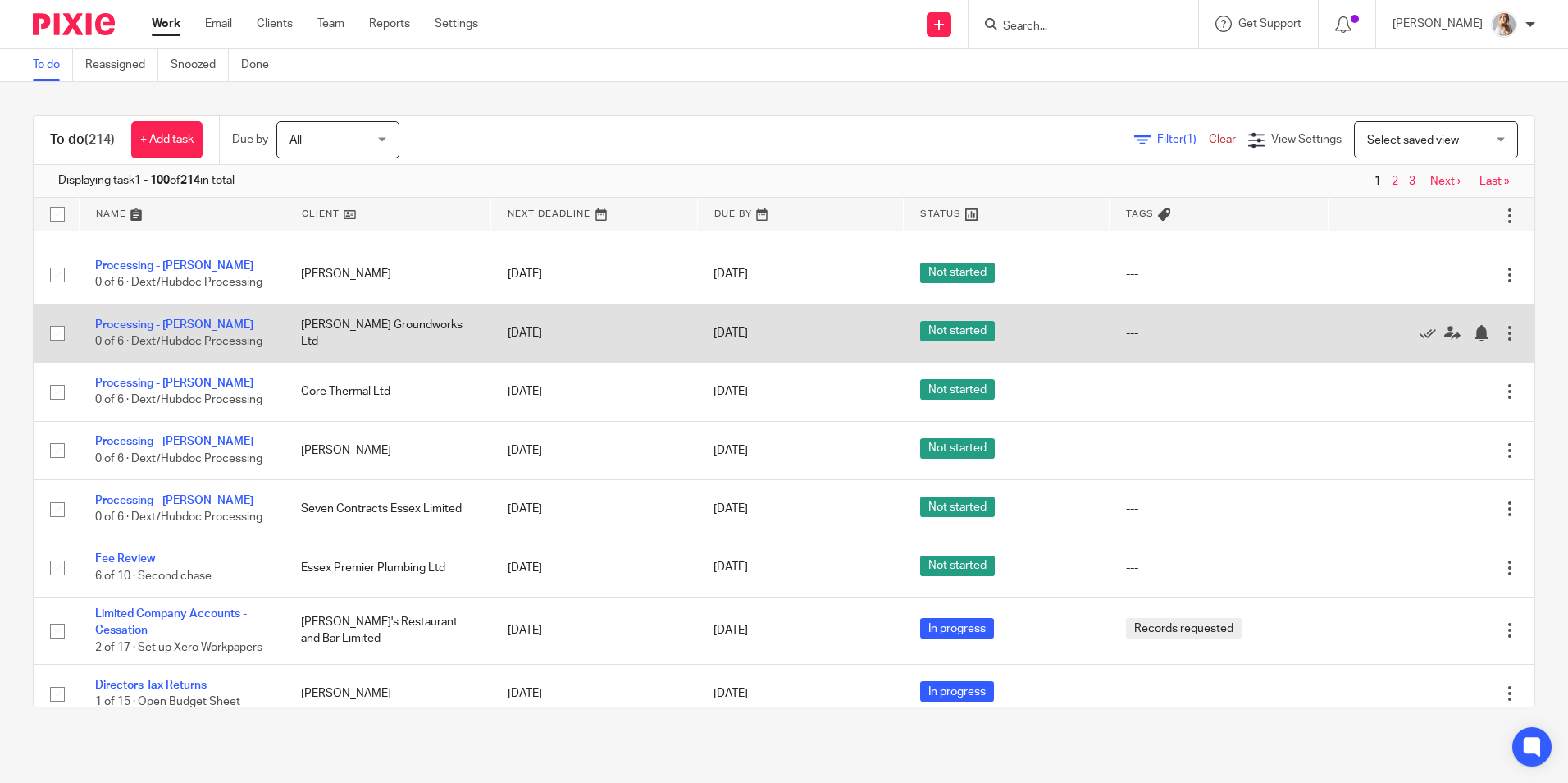
click at [1502, 327] on div at bounding box center [1509, 333] width 16 height 16
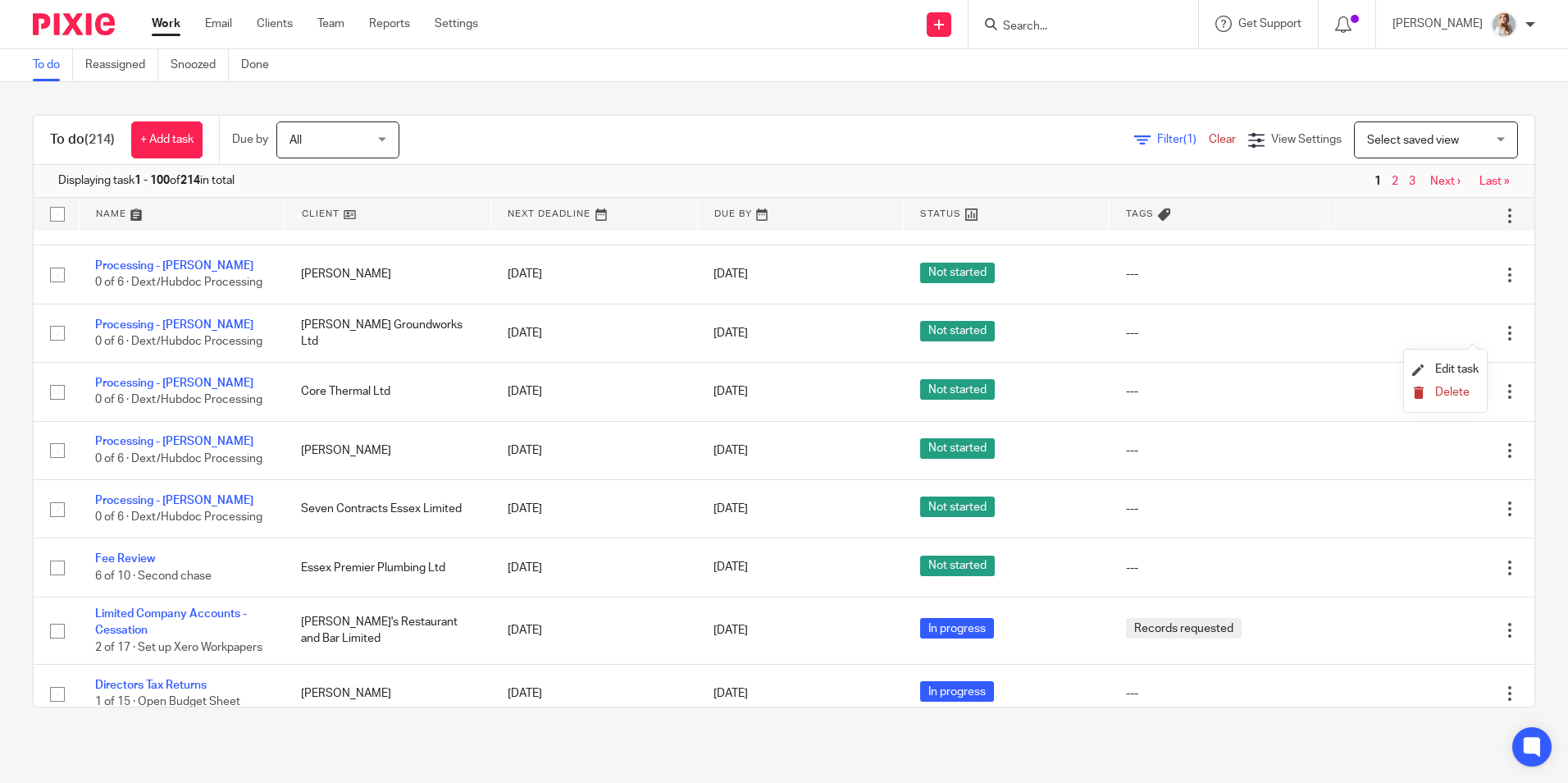
click at [1424, 393] on icon "submit" at bounding box center [1418, 392] width 12 height 12
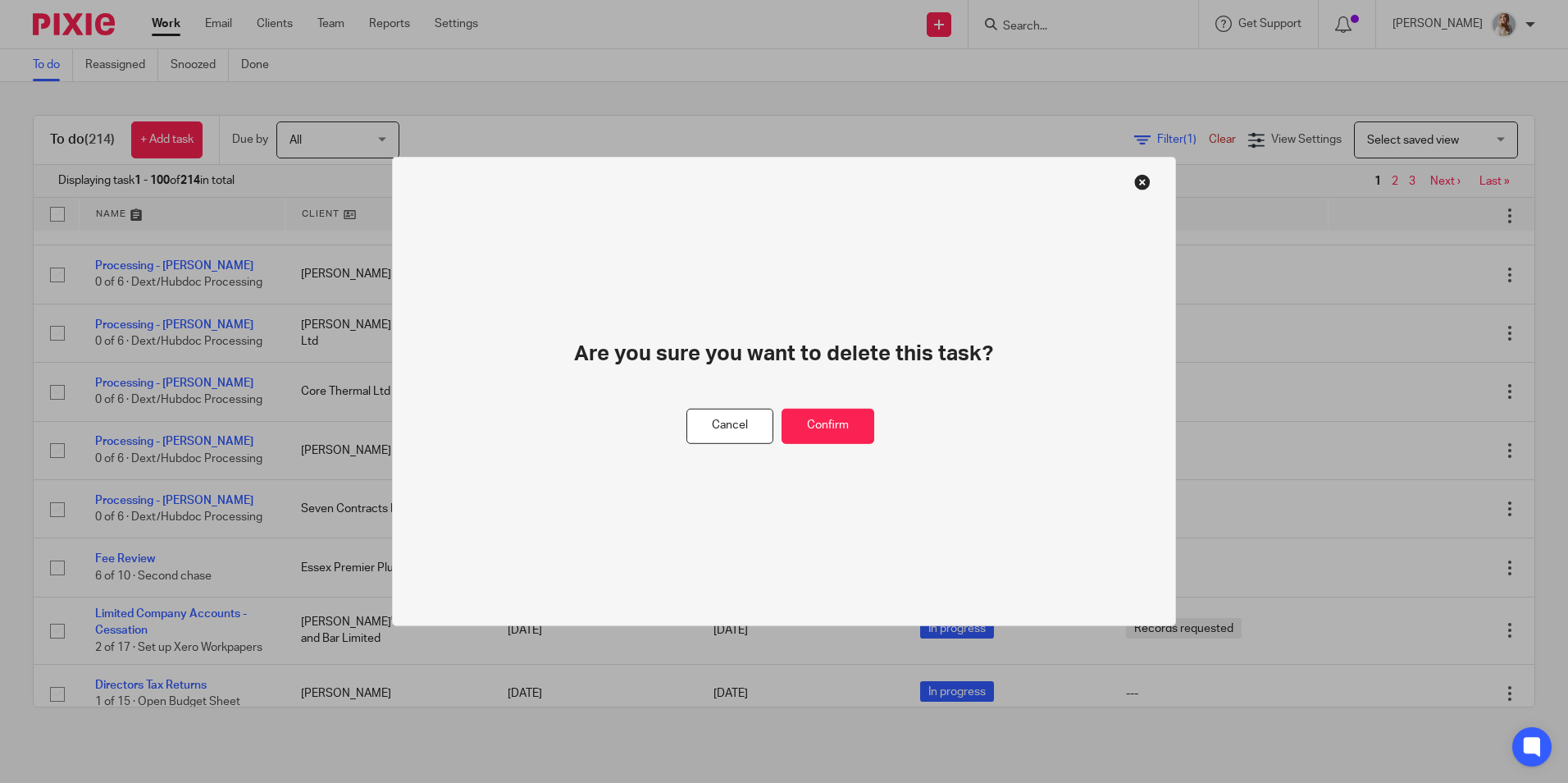
click at [875, 432] on div "Cancel Confirm" at bounding box center [784, 426] width 196 height 35
click at [847, 432] on button "Confirm" at bounding box center [828, 426] width 93 height 35
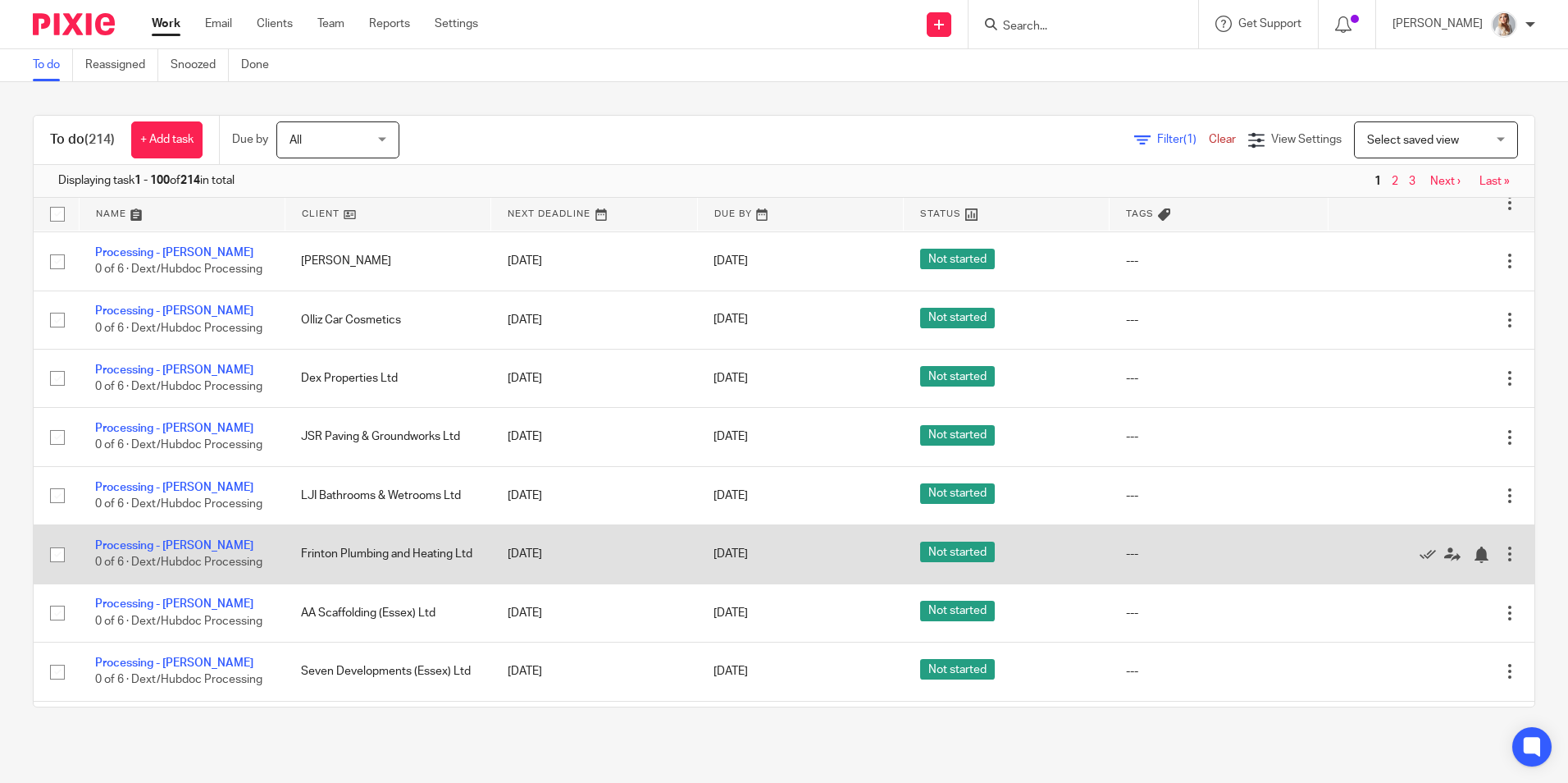
scroll to position [1313, 0]
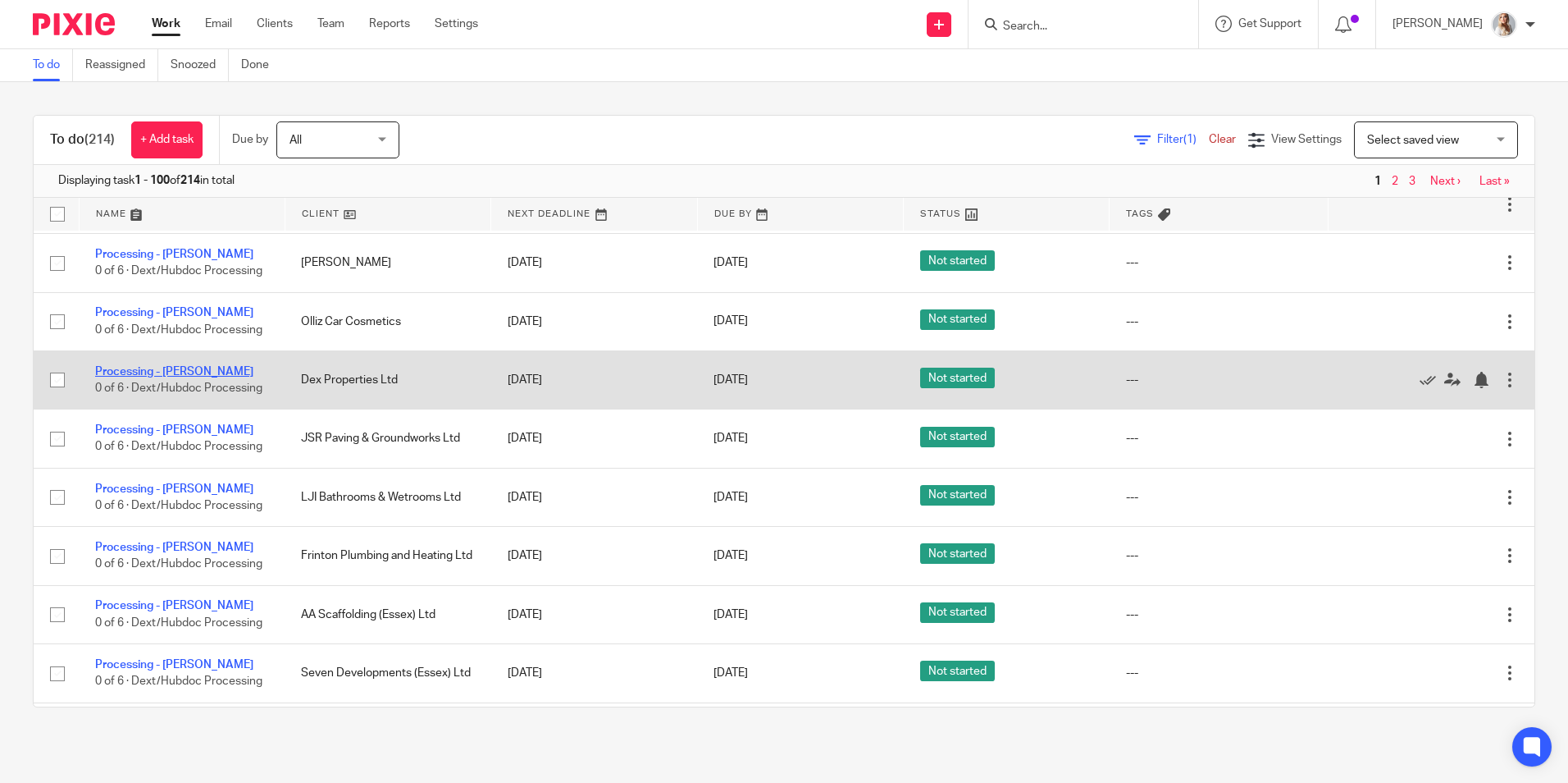
click at [177, 374] on link "Processing - [PERSON_NAME]" at bounding box center [174, 371] width 158 height 11
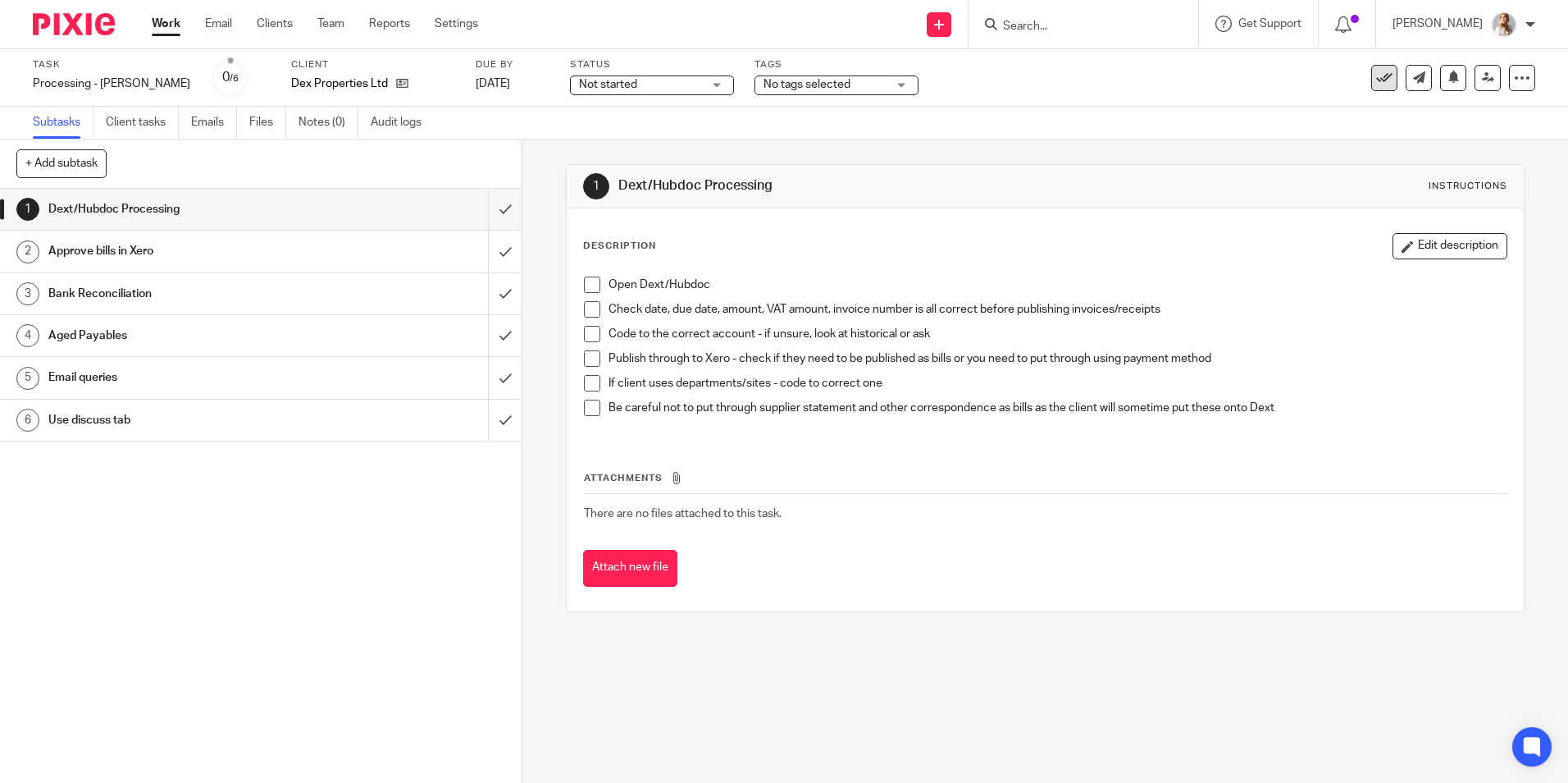
click at [1377, 71] on icon at bounding box center [1384, 77] width 16 height 16
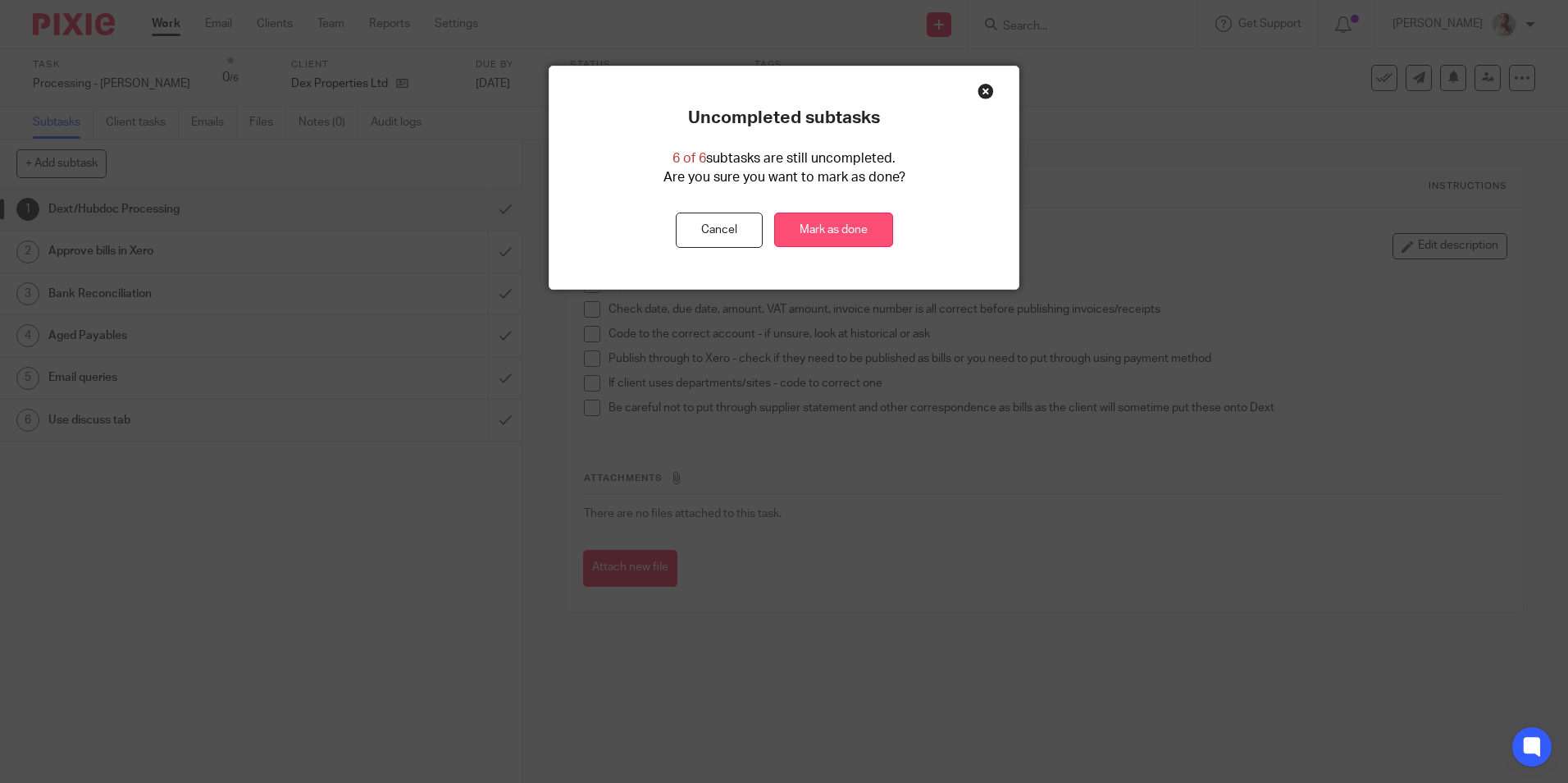
click at [815, 224] on link "Mark as done" at bounding box center [834, 230] width 119 height 35
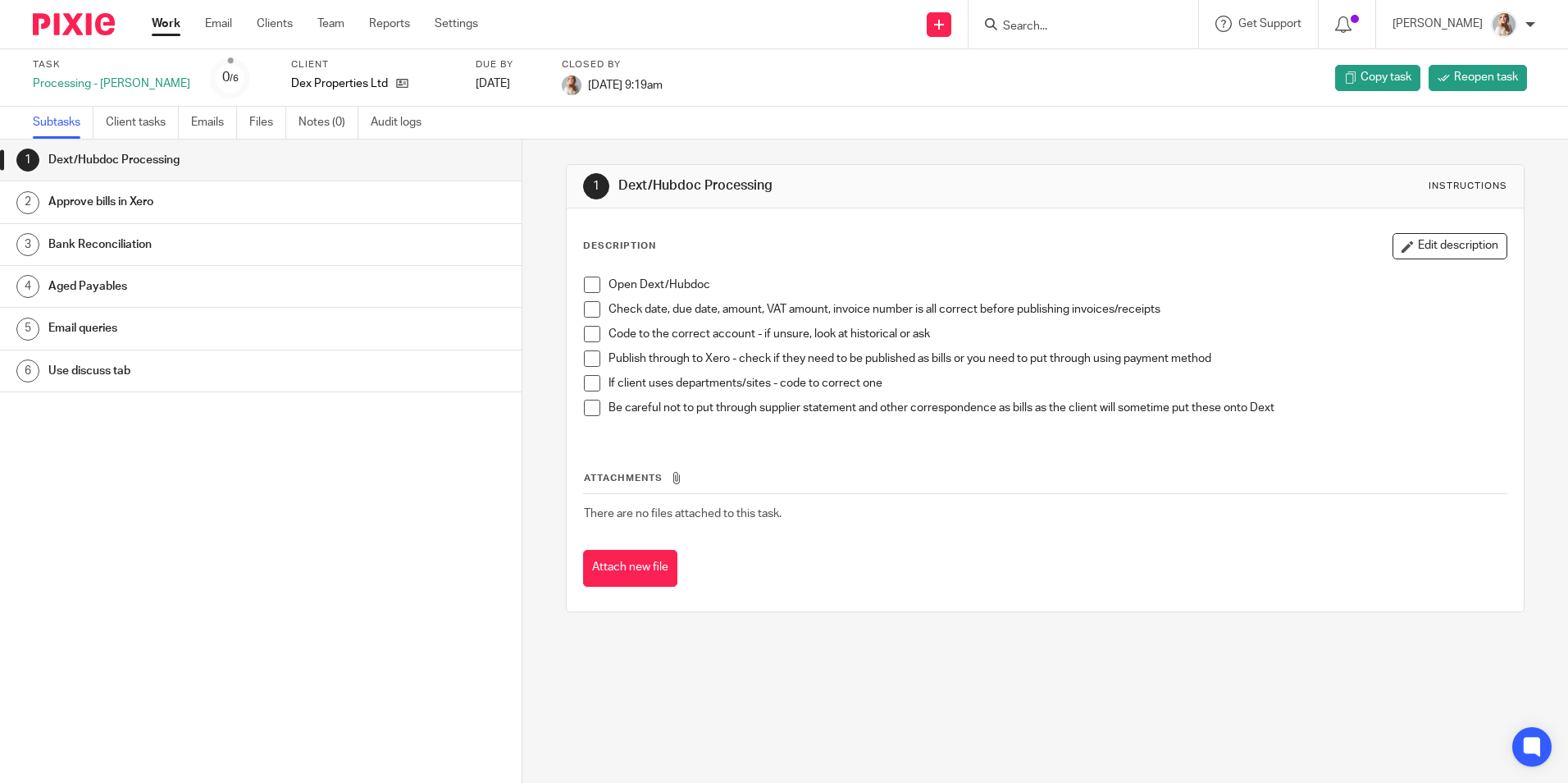
click at [168, 31] on link "Work" at bounding box center [166, 23] width 29 height 16
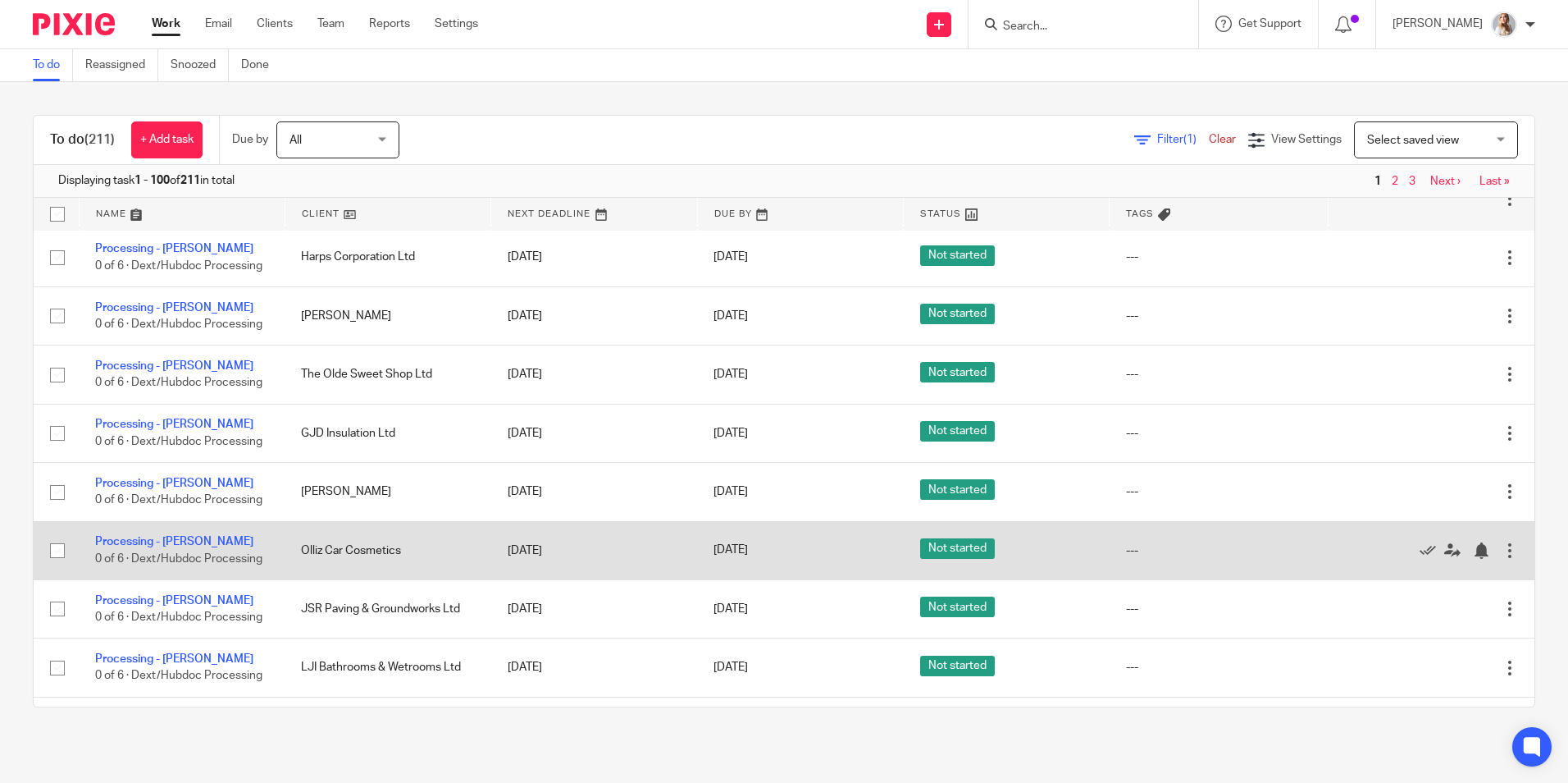
scroll to position [1149, 0]
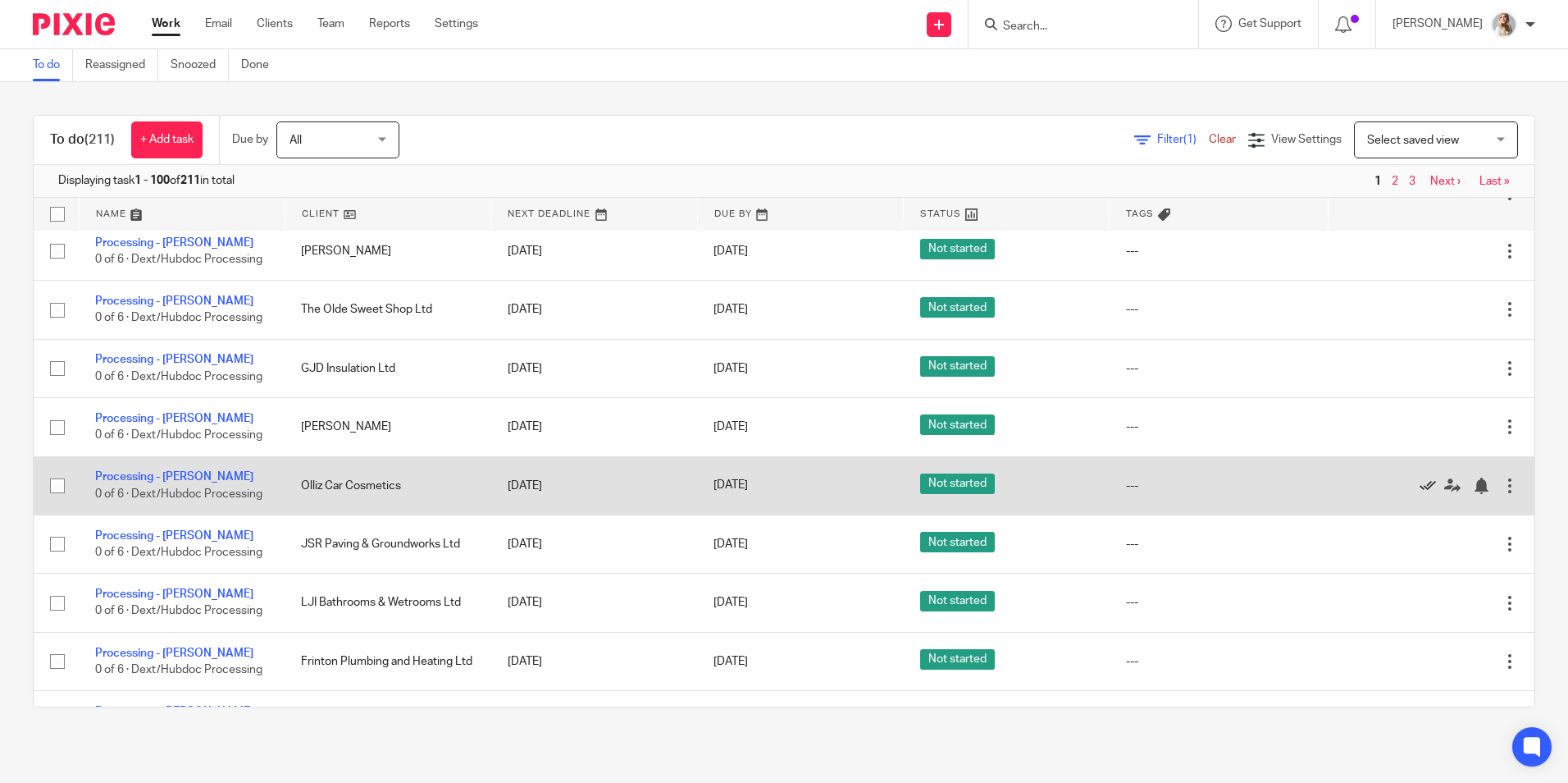
click at [1420, 483] on icon at bounding box center [1428, 485] width 16 height 16
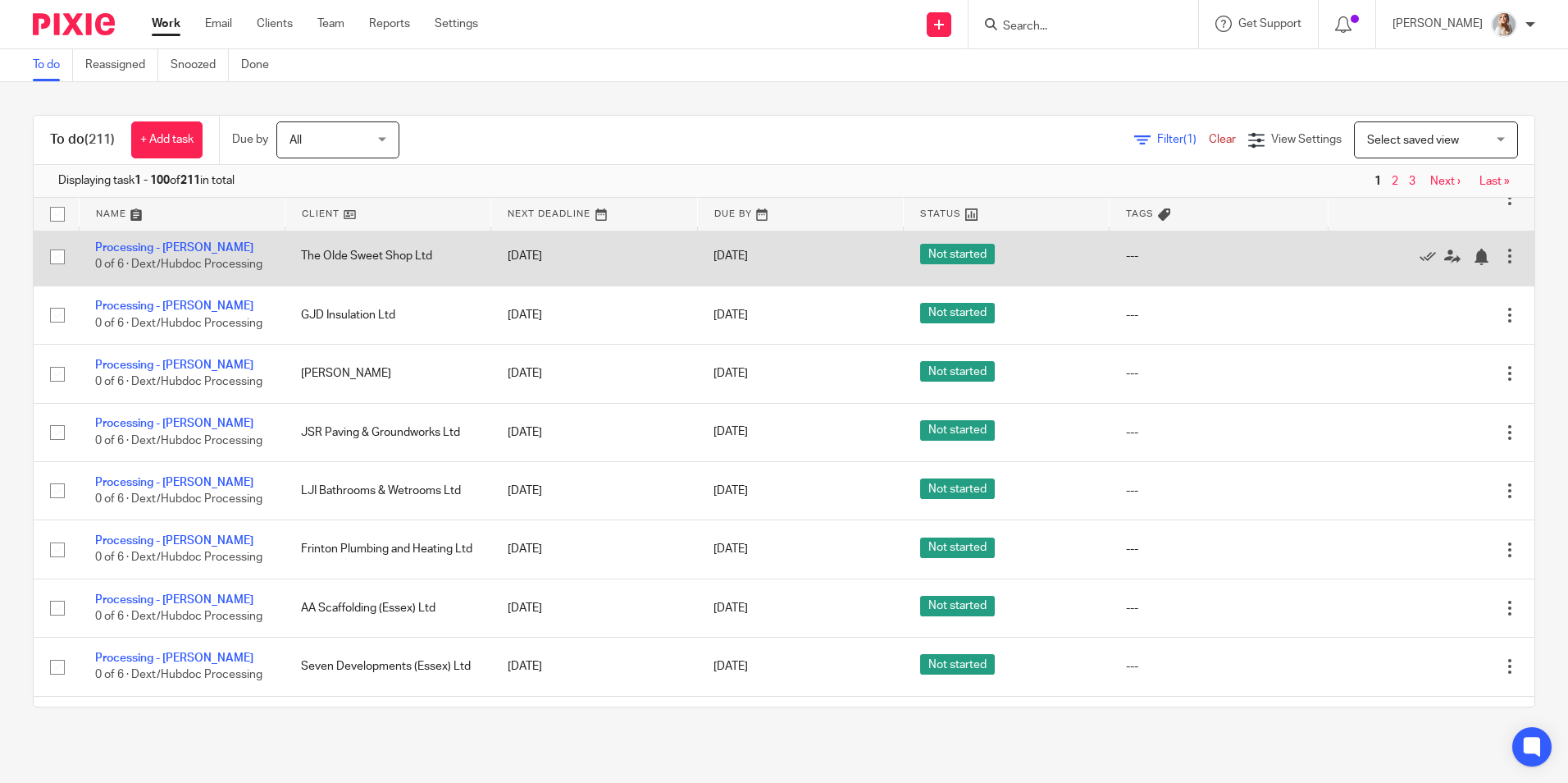
scroll to position [1231, 0]
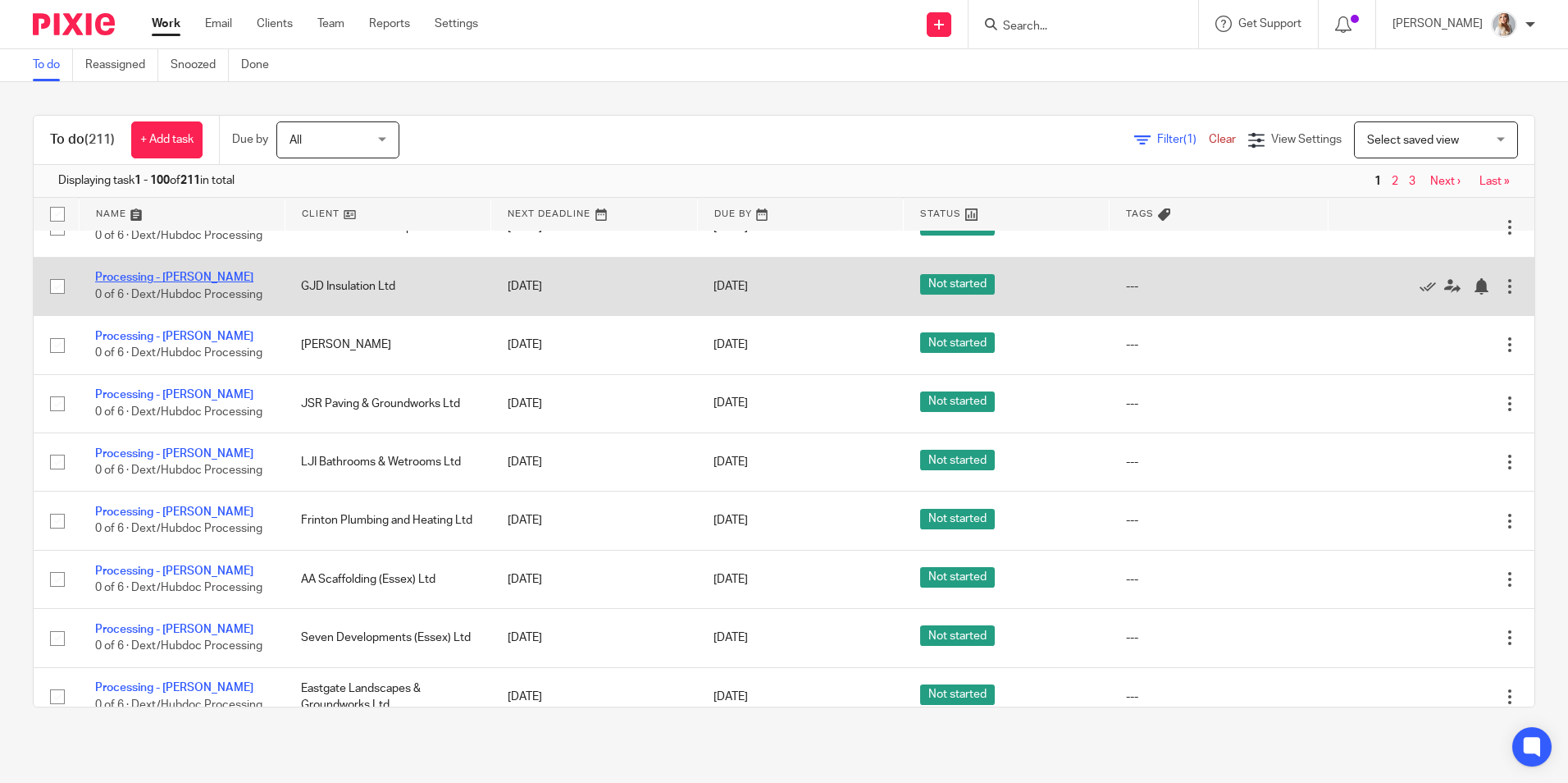
click at [113, 283] on link "Processing - [PERSON_NAME]" at bounding box center [174, 277] width 158 height 11
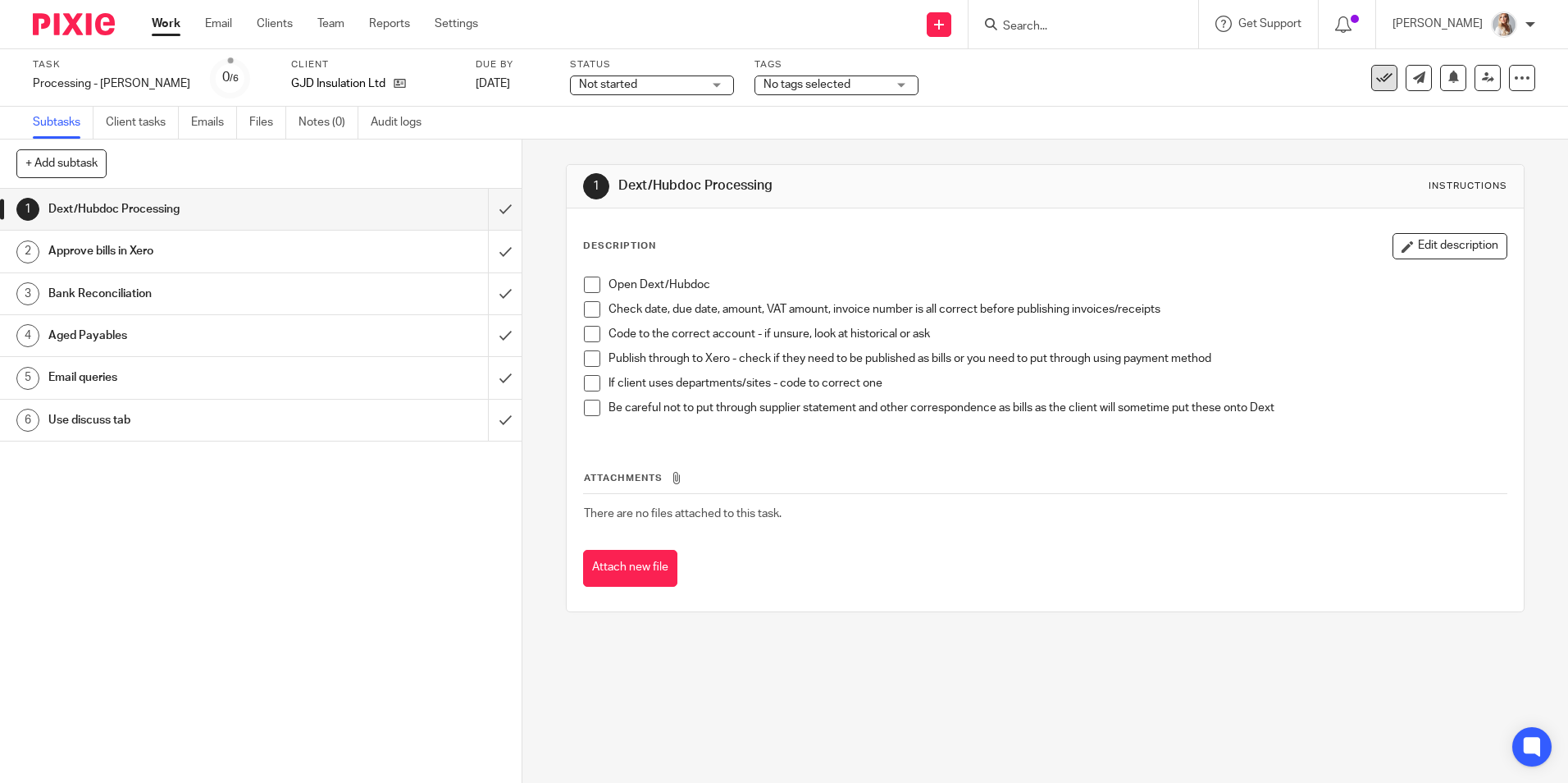
click at [1377, 71] on icon at bounding box center [1384, 77] width 16 height 16
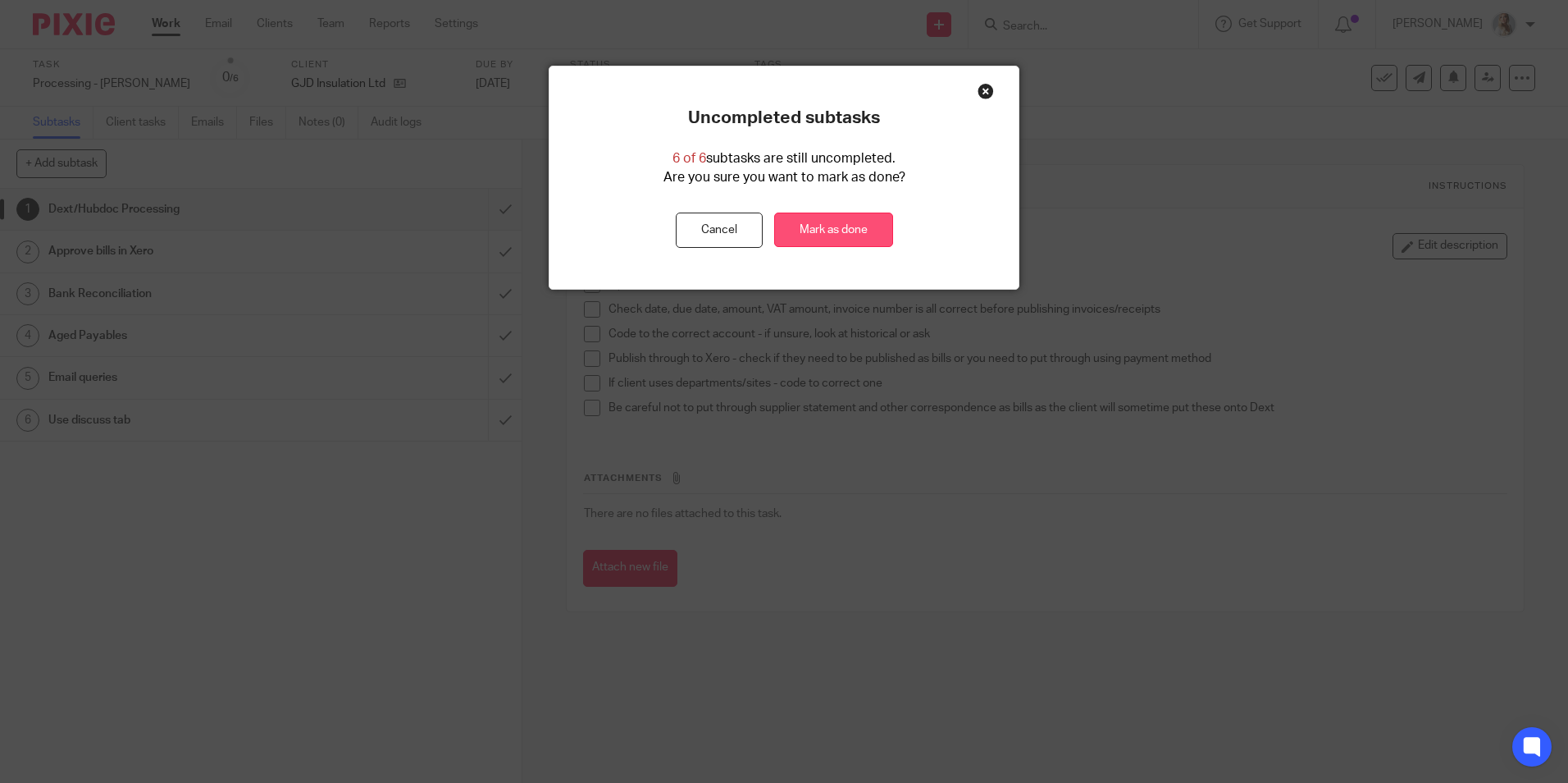
click at [799, 247] on link "Mark as done" at bounding box center [834, 230] width 119 height 35
click at [830, 223] on link "Mark as done" at bounding box center [834, 230] width 119 height 35
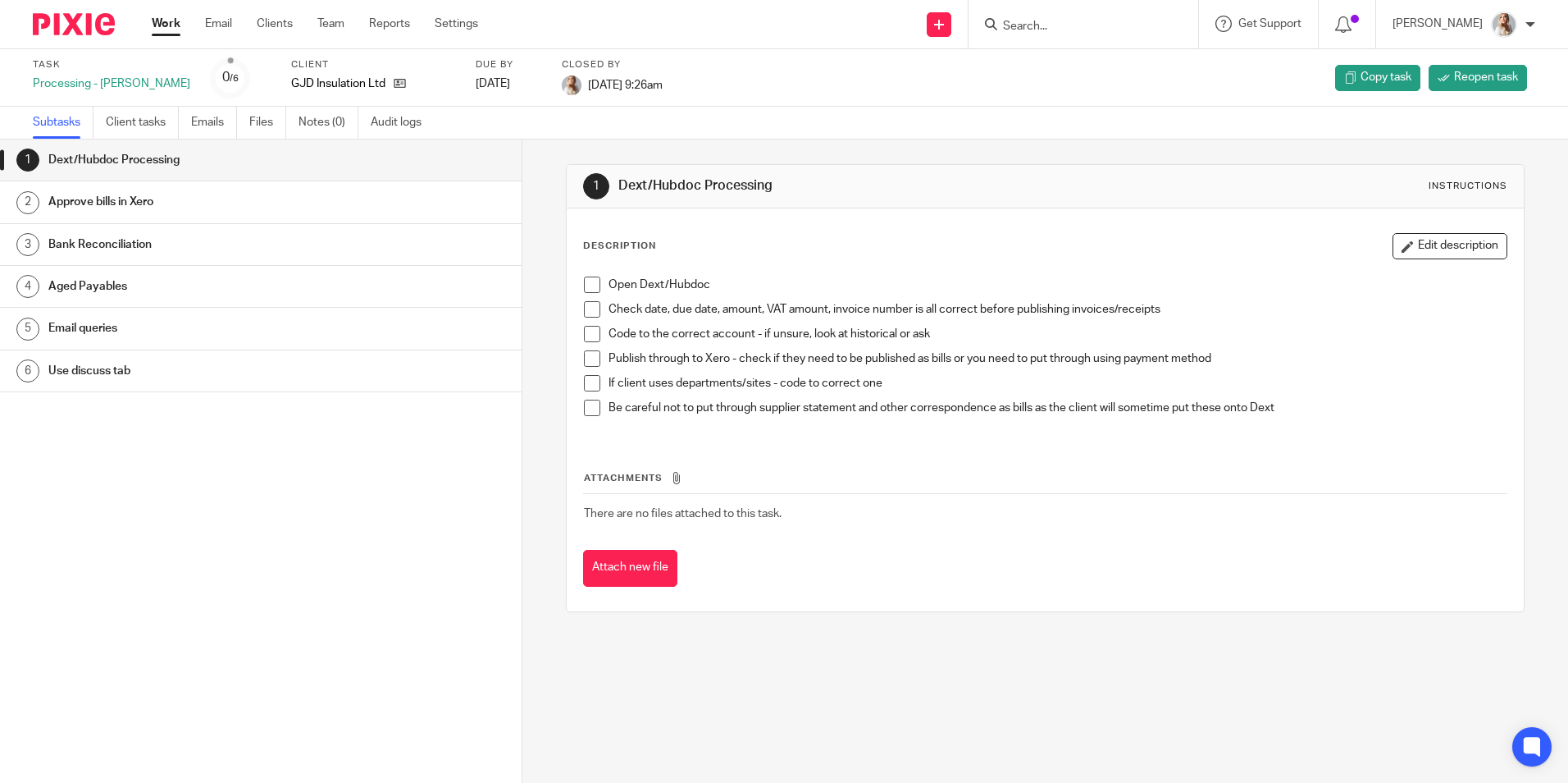
click at [157, 28] on link "Work" at bounding box center [166, 23] width 29 height 16
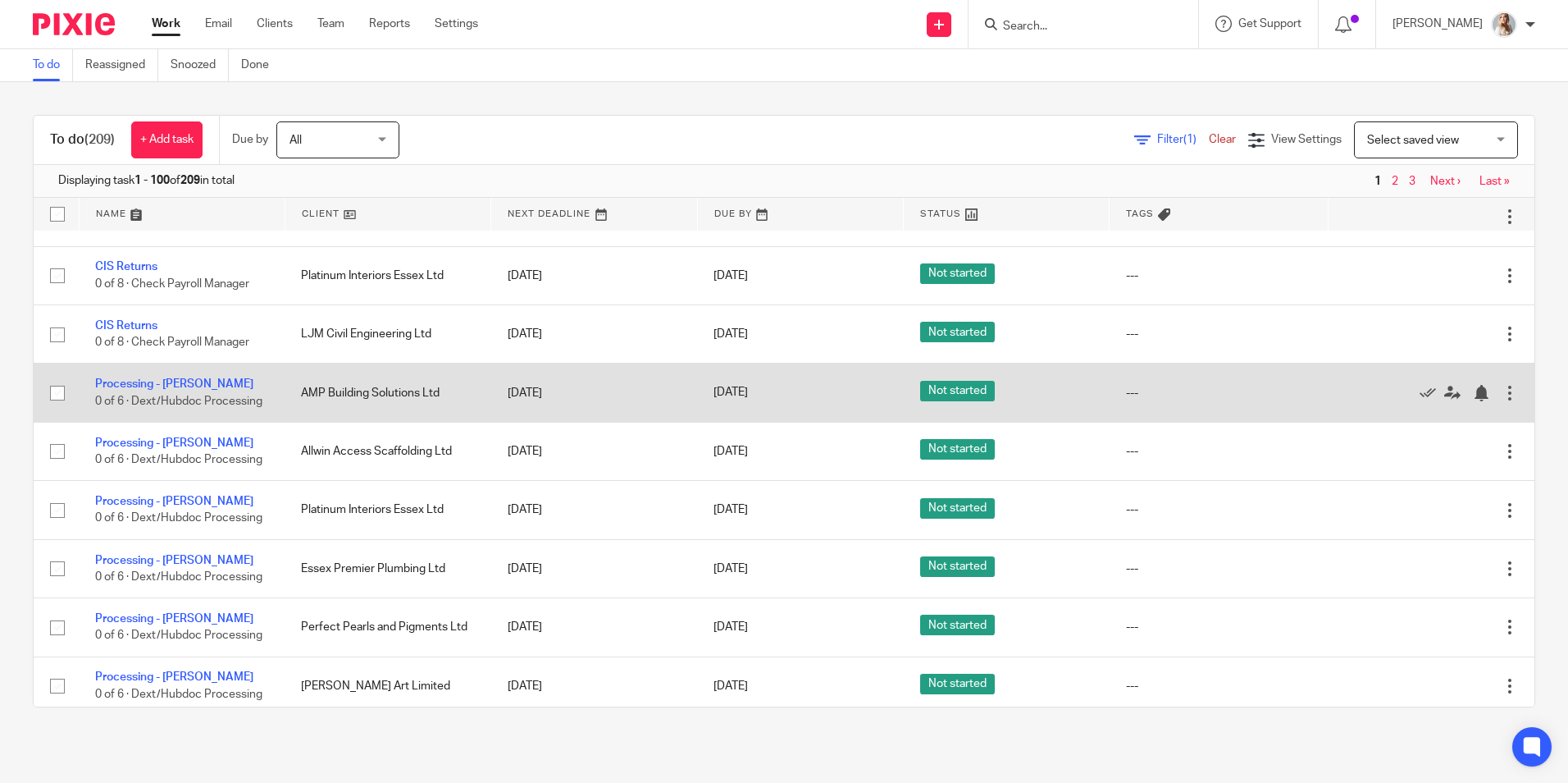
scroll to position [574, 0]
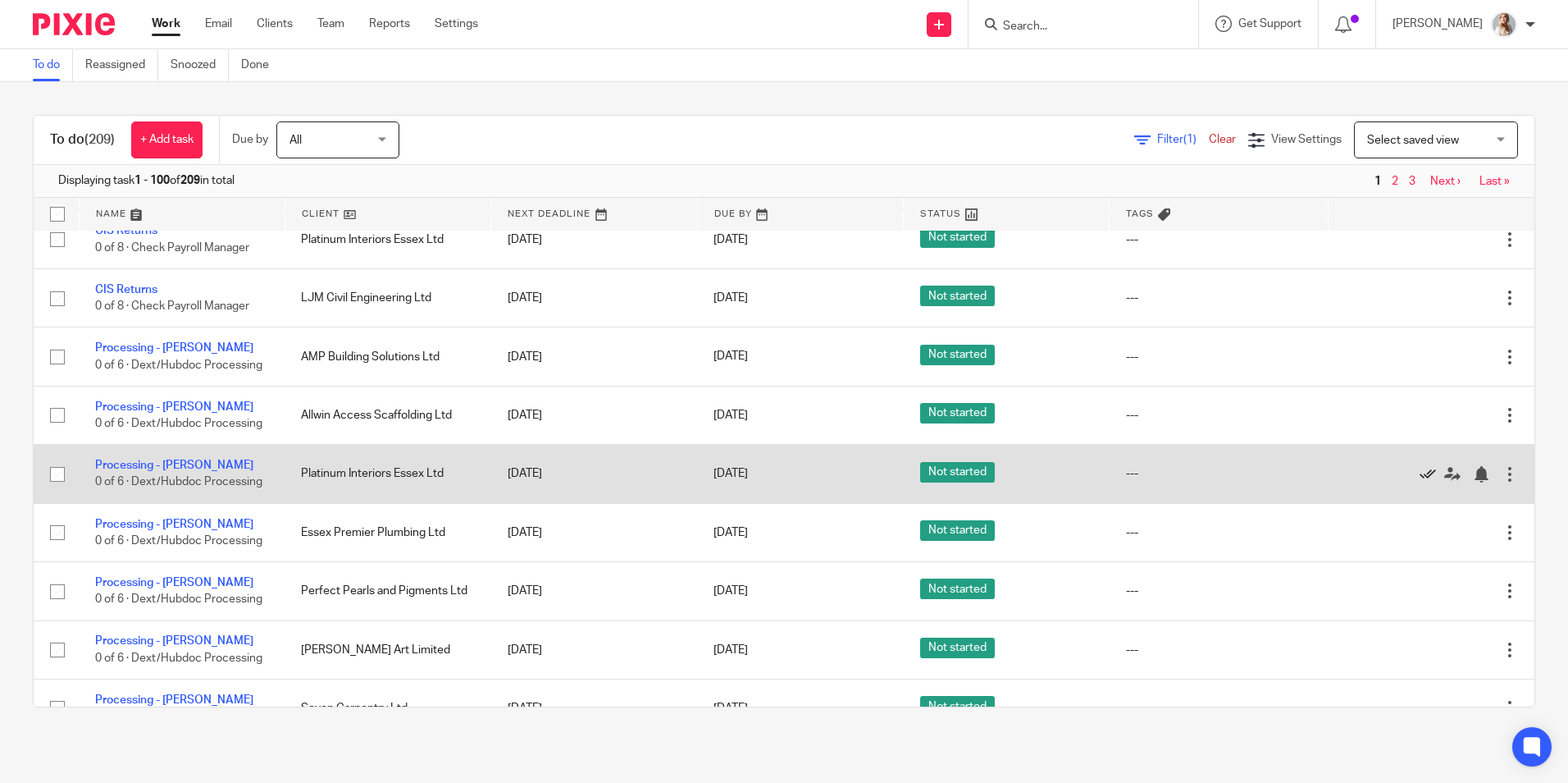
click at [1420, 471] on icon at bounding box center [1428, 474] width 16 height 16
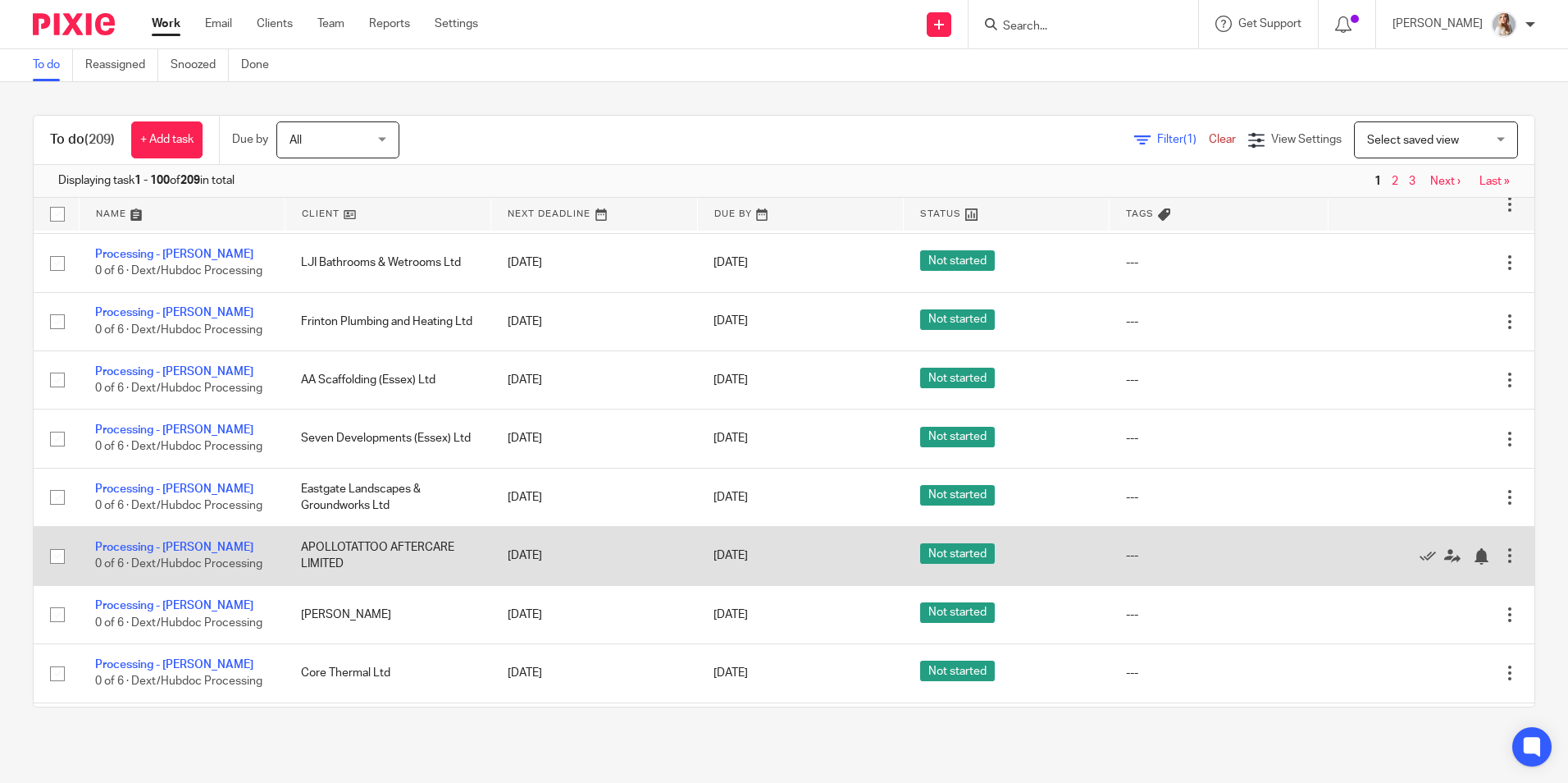
scroll to position [1395, 0]
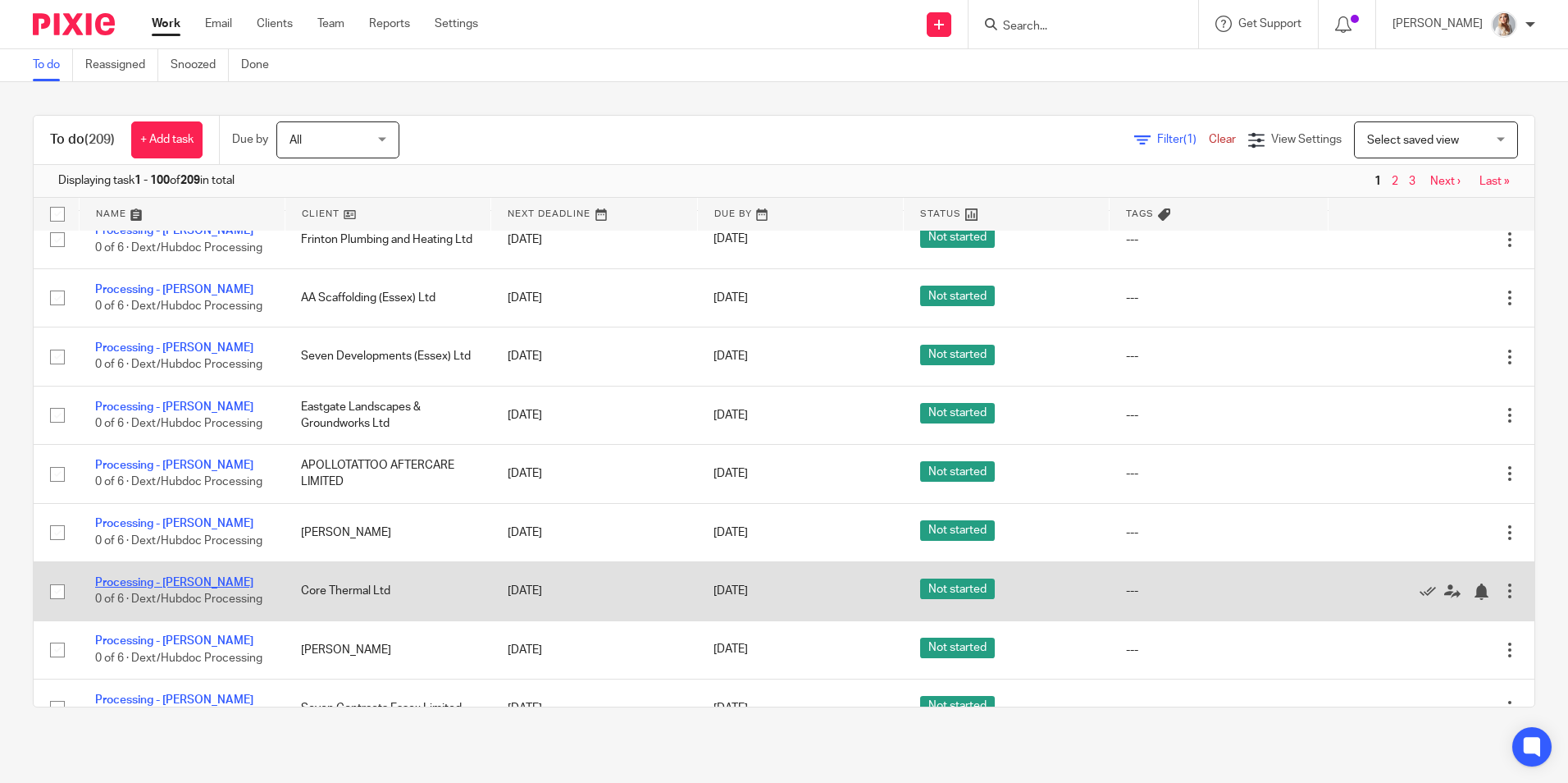
click at [162, 585] on link "Processing - [PERSON_NAME]" at bounding box center [174, 582] width 158 height 11
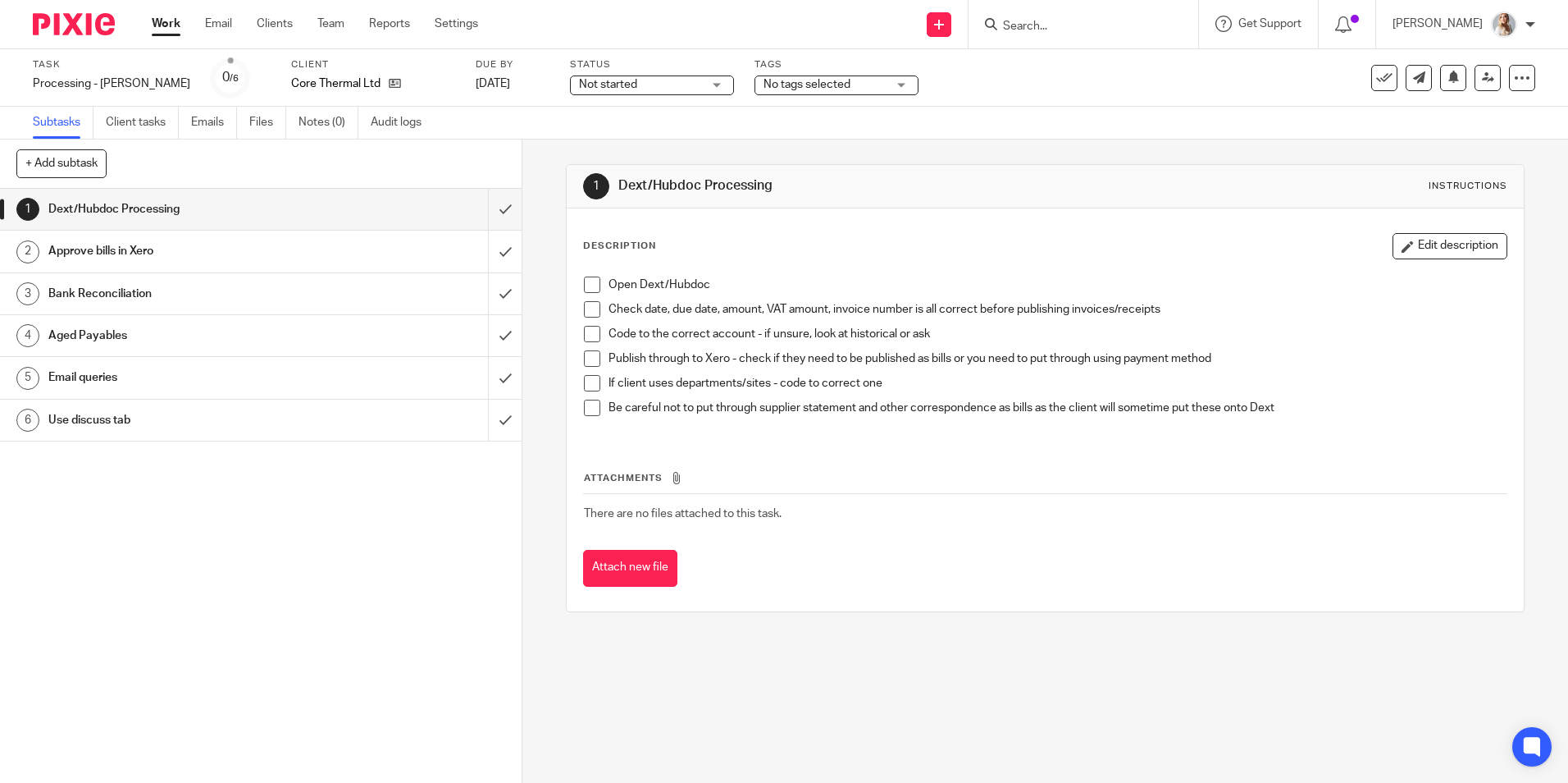
click at [1377, 77] on icon at bounding box center [1384, 77] width 16 height 16
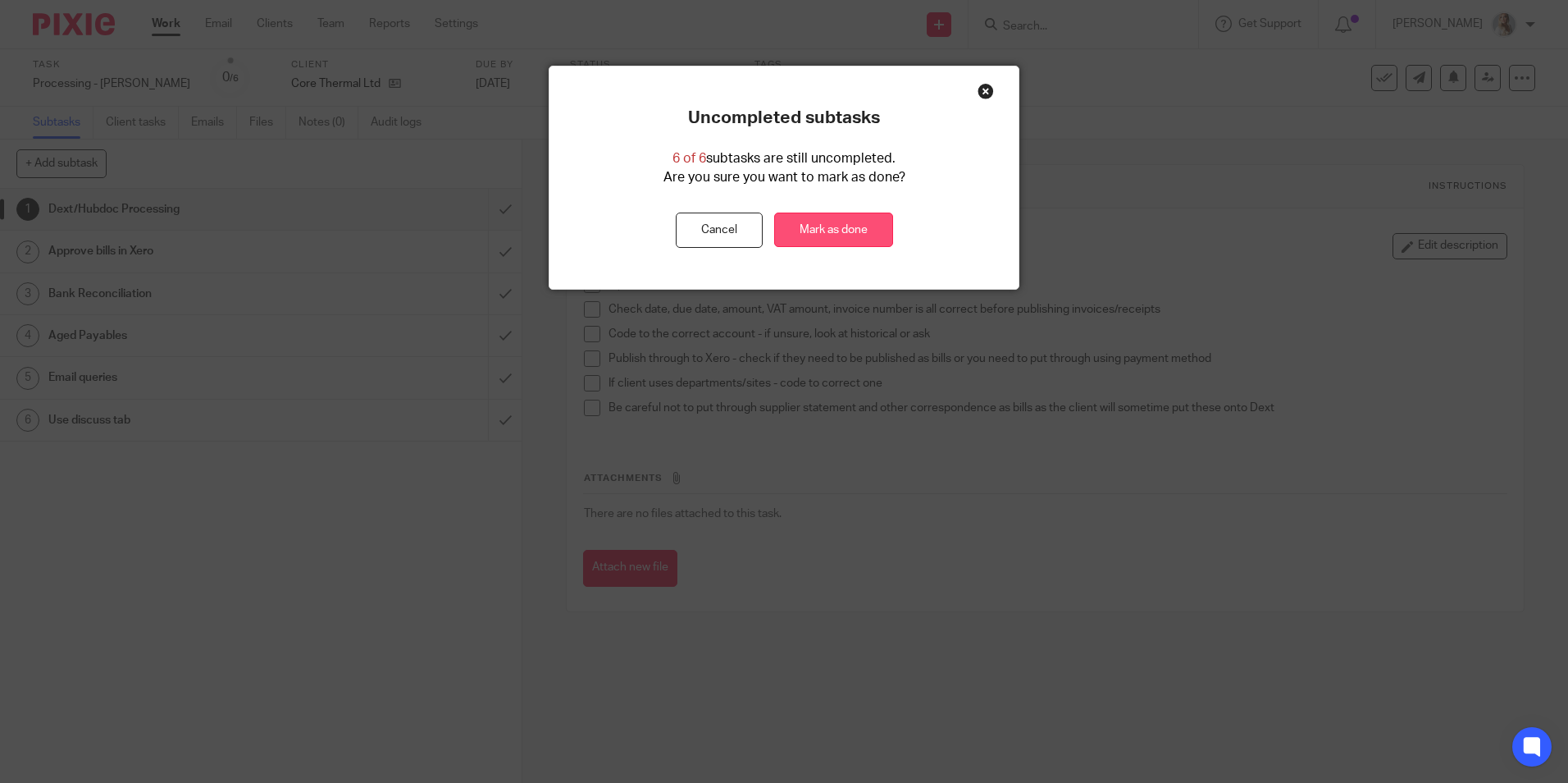
click at [836, 236] on link "Mark as done" at bounding box center [834, 230] width 119 height 35
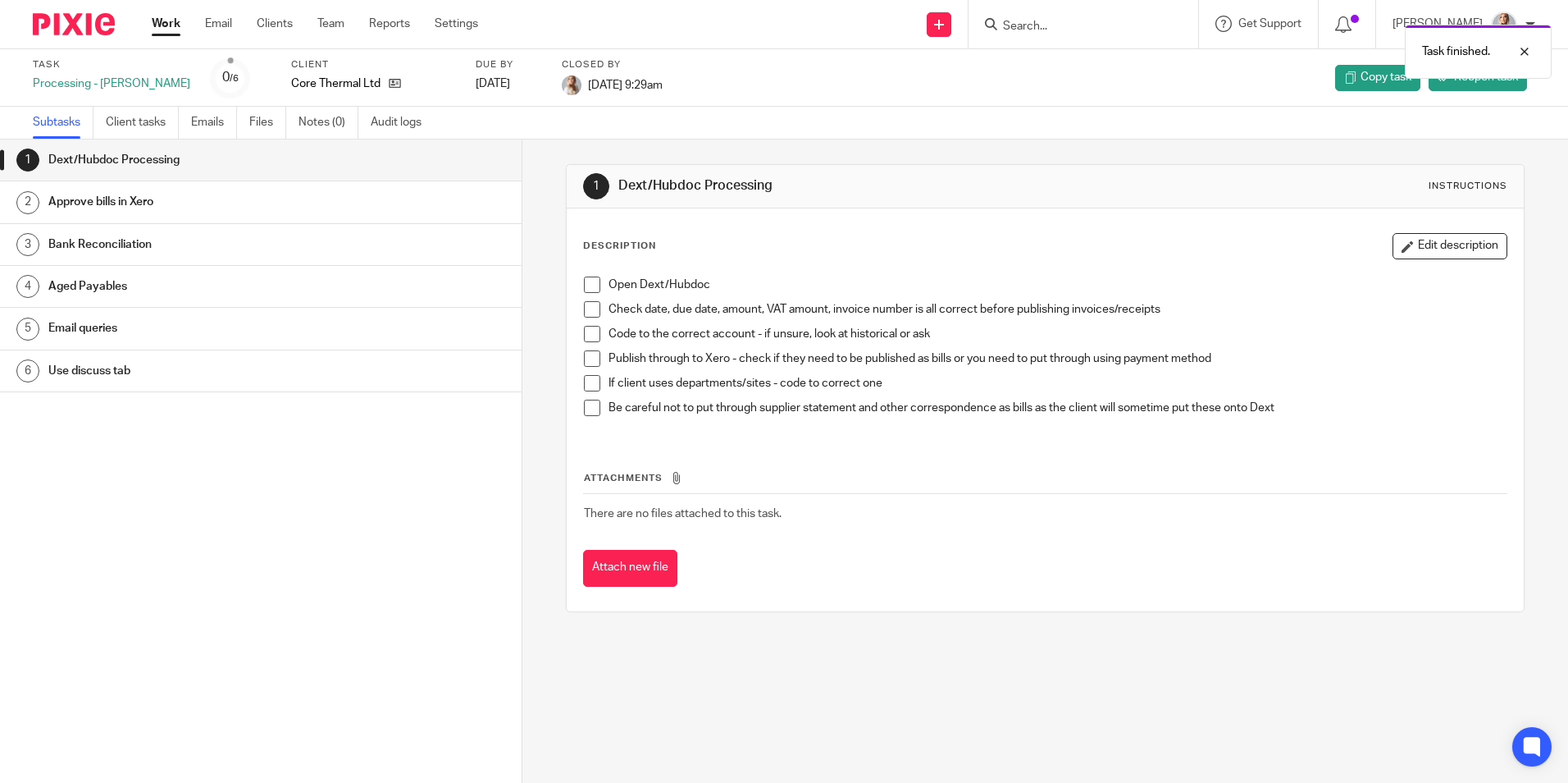
click at [165, 28] on link "Work" at bounding box center [166, 23] width 29 height 16
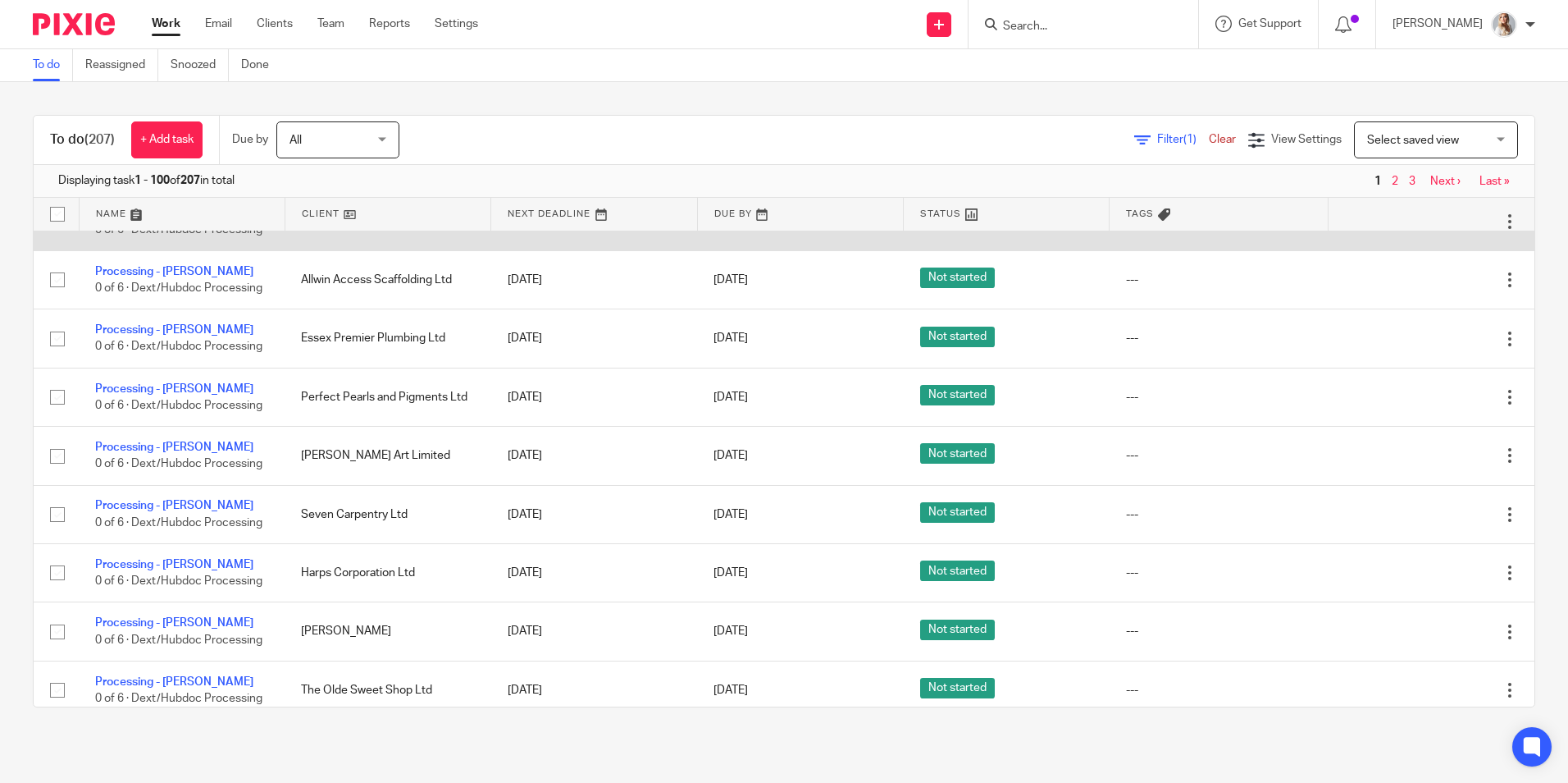
scroll to position [739, 0]
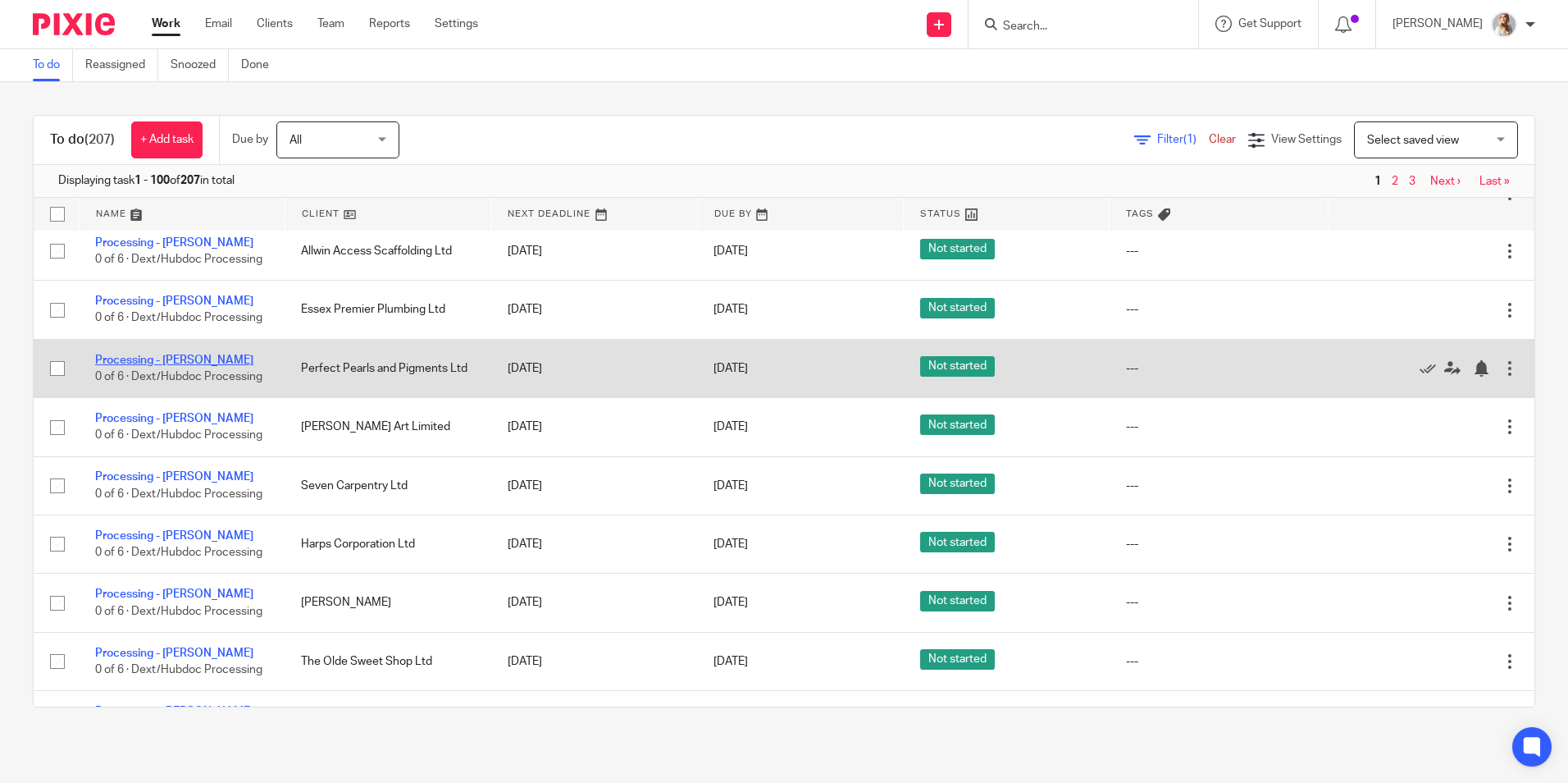
click at [157, 360] on link "Processing - [PERSON_NAME]" at bounding box center [174, 359] width 158 height 11
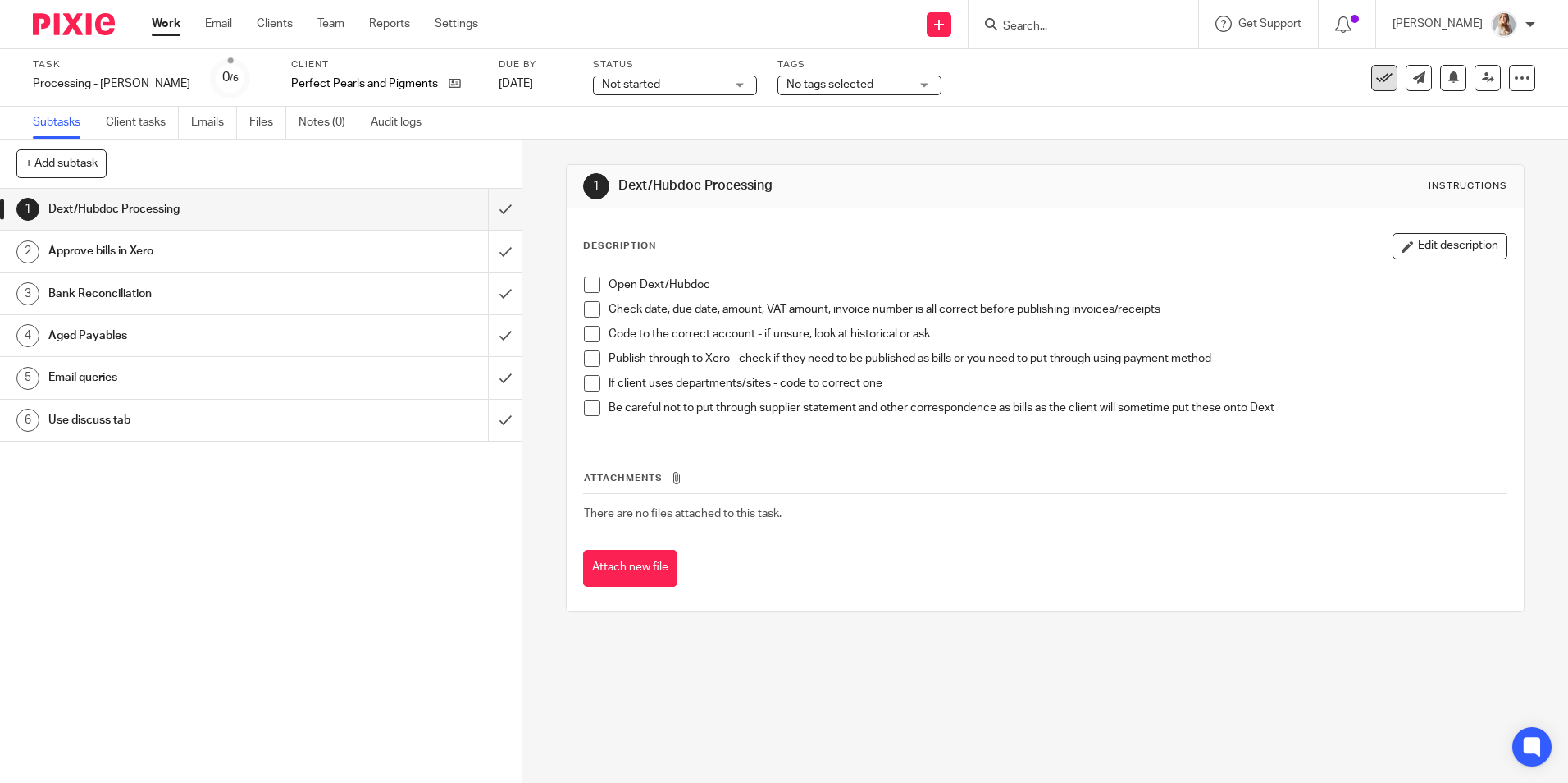
click at [1380, 80] on icon at bounding box center [1384, 77] width 16 height 16
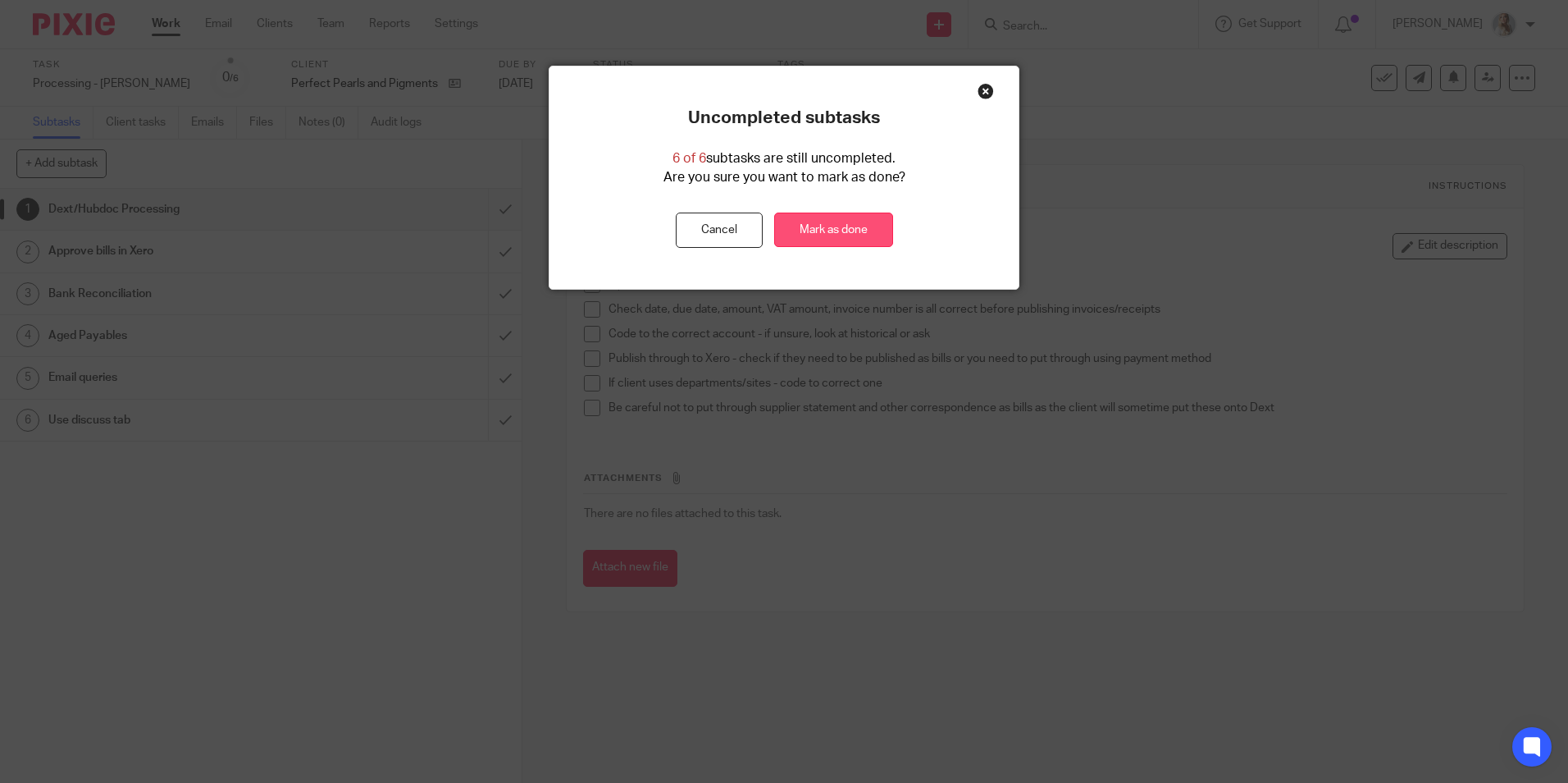
click at [882, 222] on link "Mark as done" at bounding box center [834, 230] width 119 height 35
click at [867, 231] on link "Mark as done" at bounding box center [834, 230] width 119 height 35
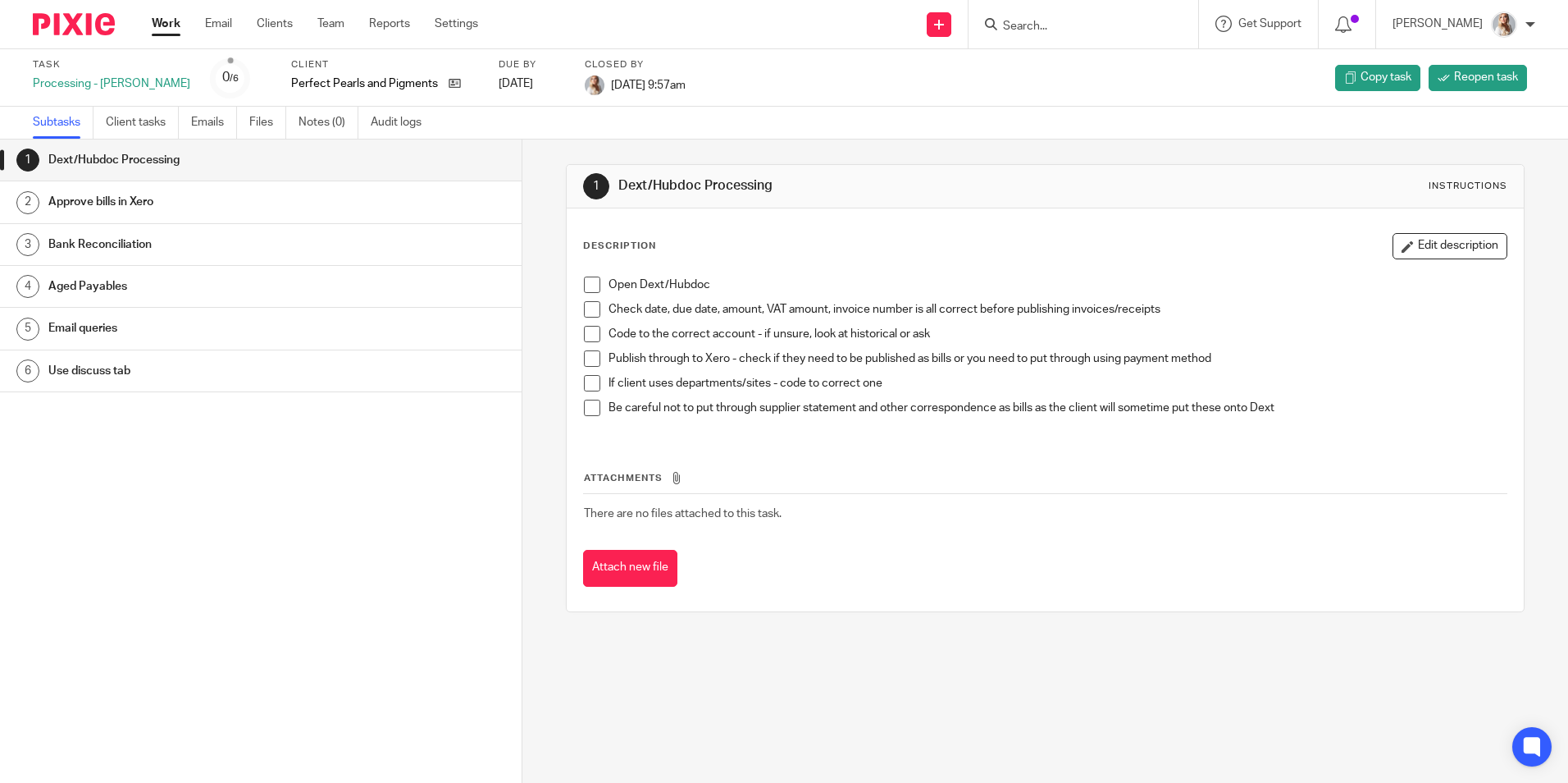
click at [163, 28] on link "Work" at bounding box center [166, 23] width 29 height 16
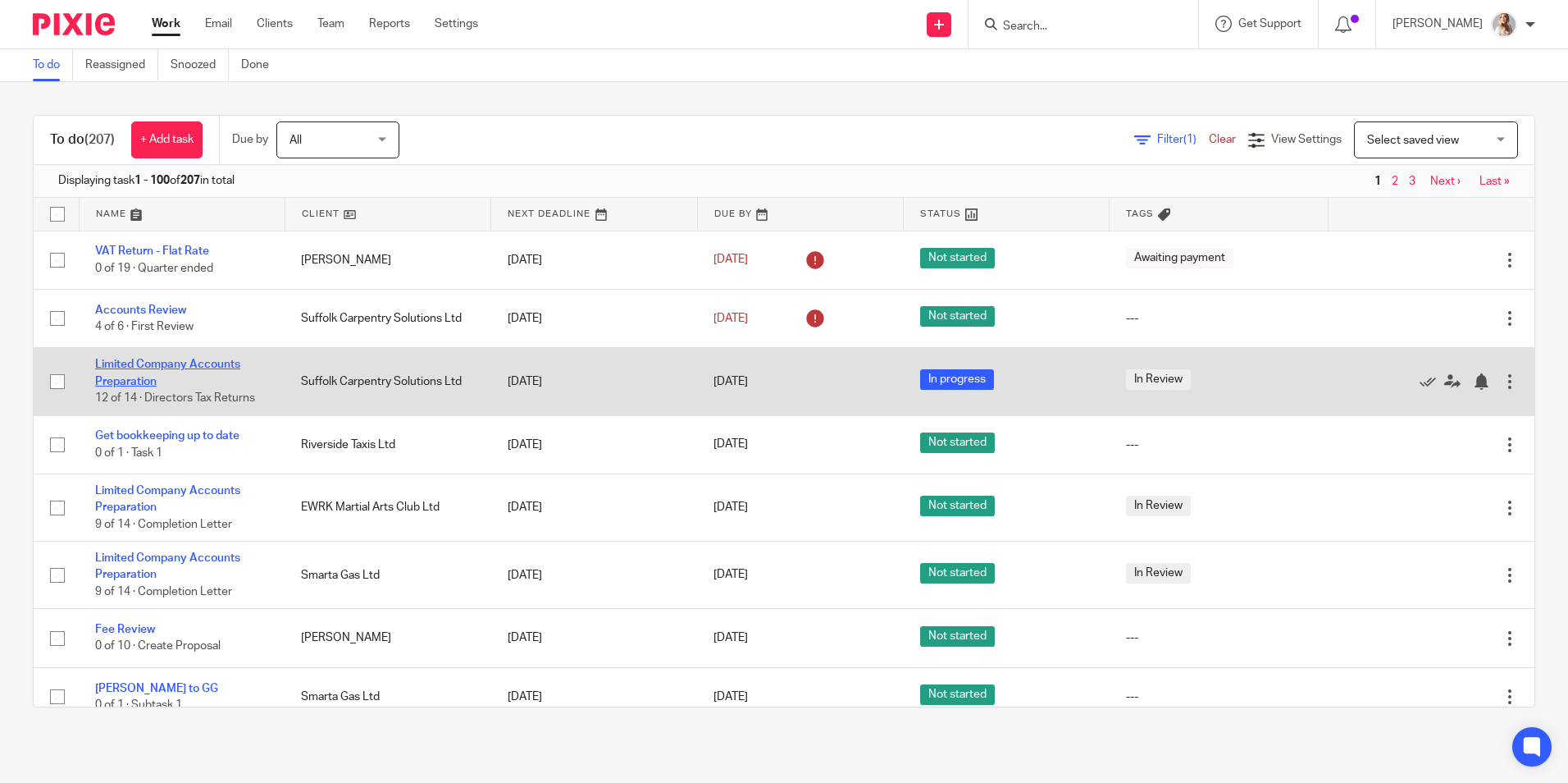
click at [204, 365] on link "Limited Company Accounts Preparation" at bounding box center [168, 372] width 145 height 28
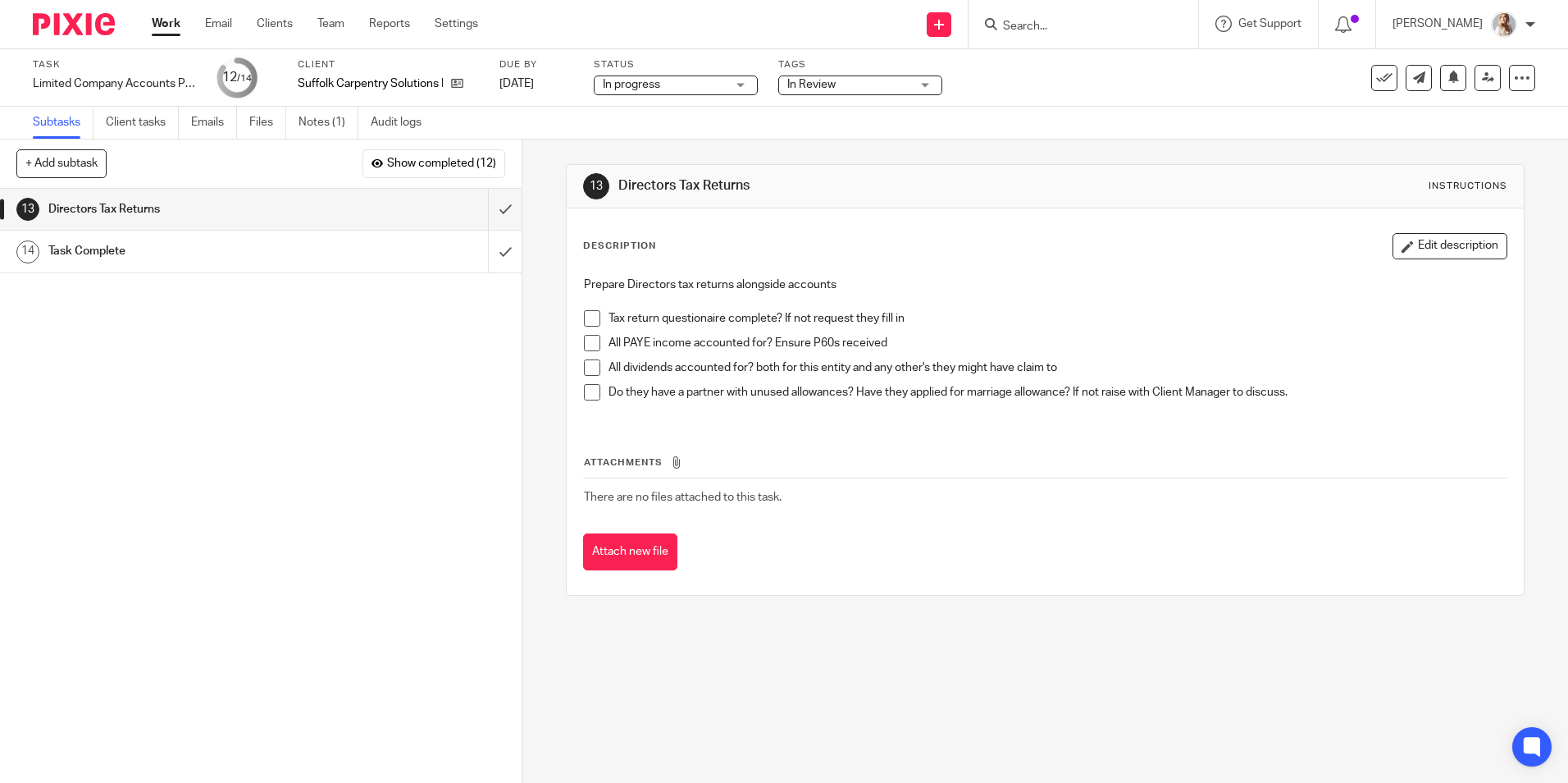
click at [793, 80] on span "In Review" at bounding box center [812, 84] width 48 height 11
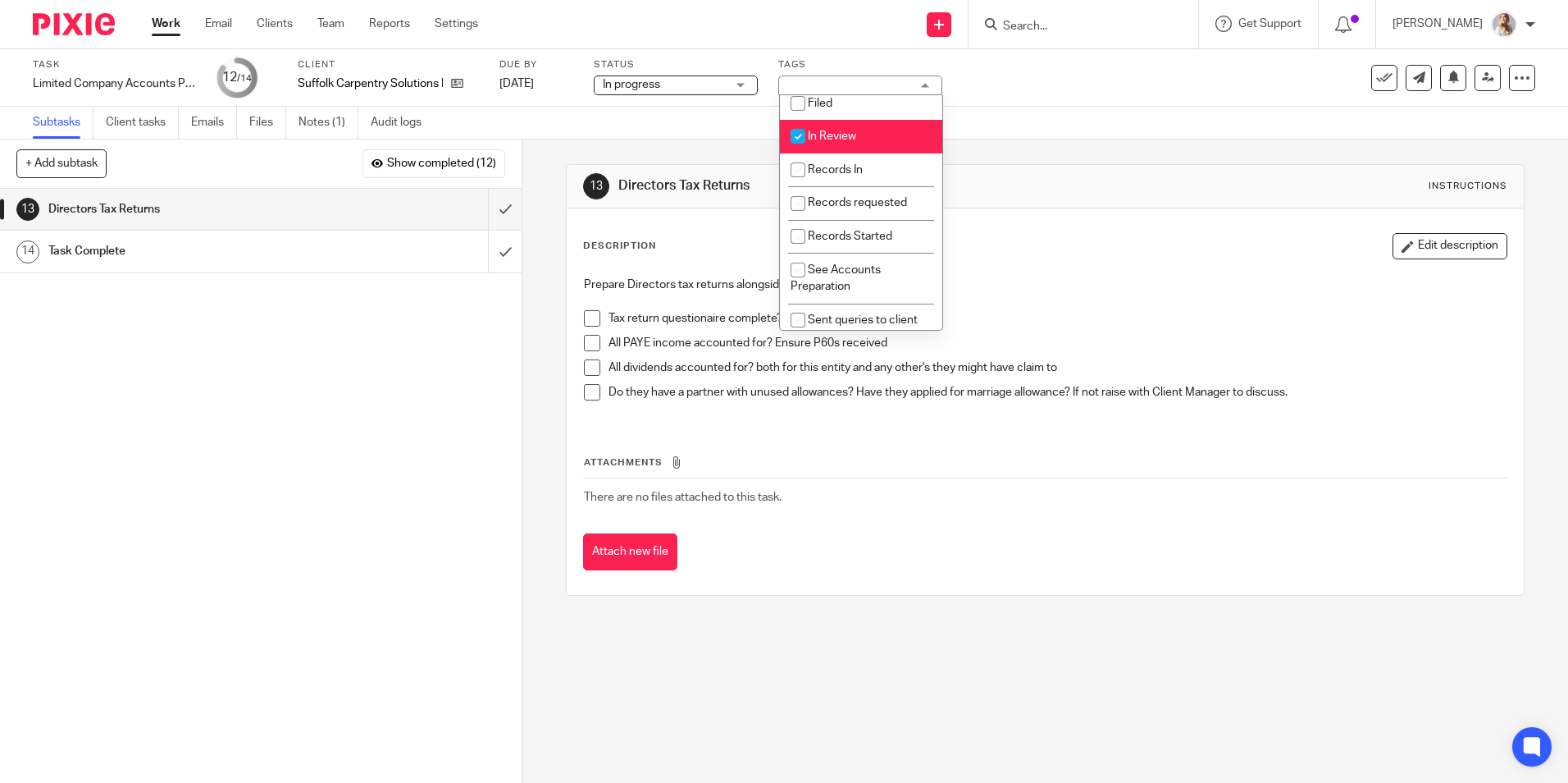
scroll to position [410, 0]
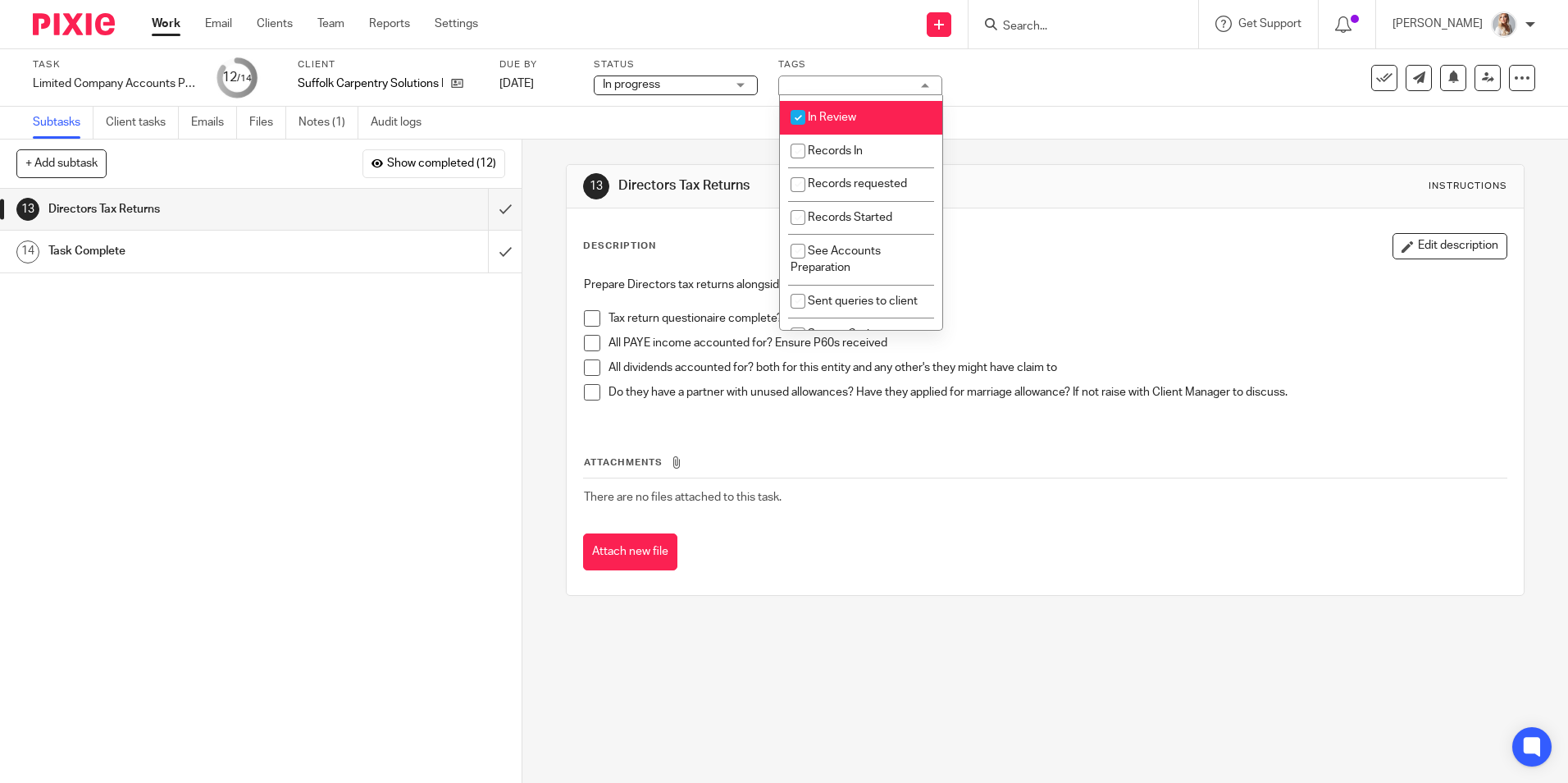
click at [834, 126] on li "In Review" at bounding box center [861, 118] width 163 height 34
checkbox input "false"
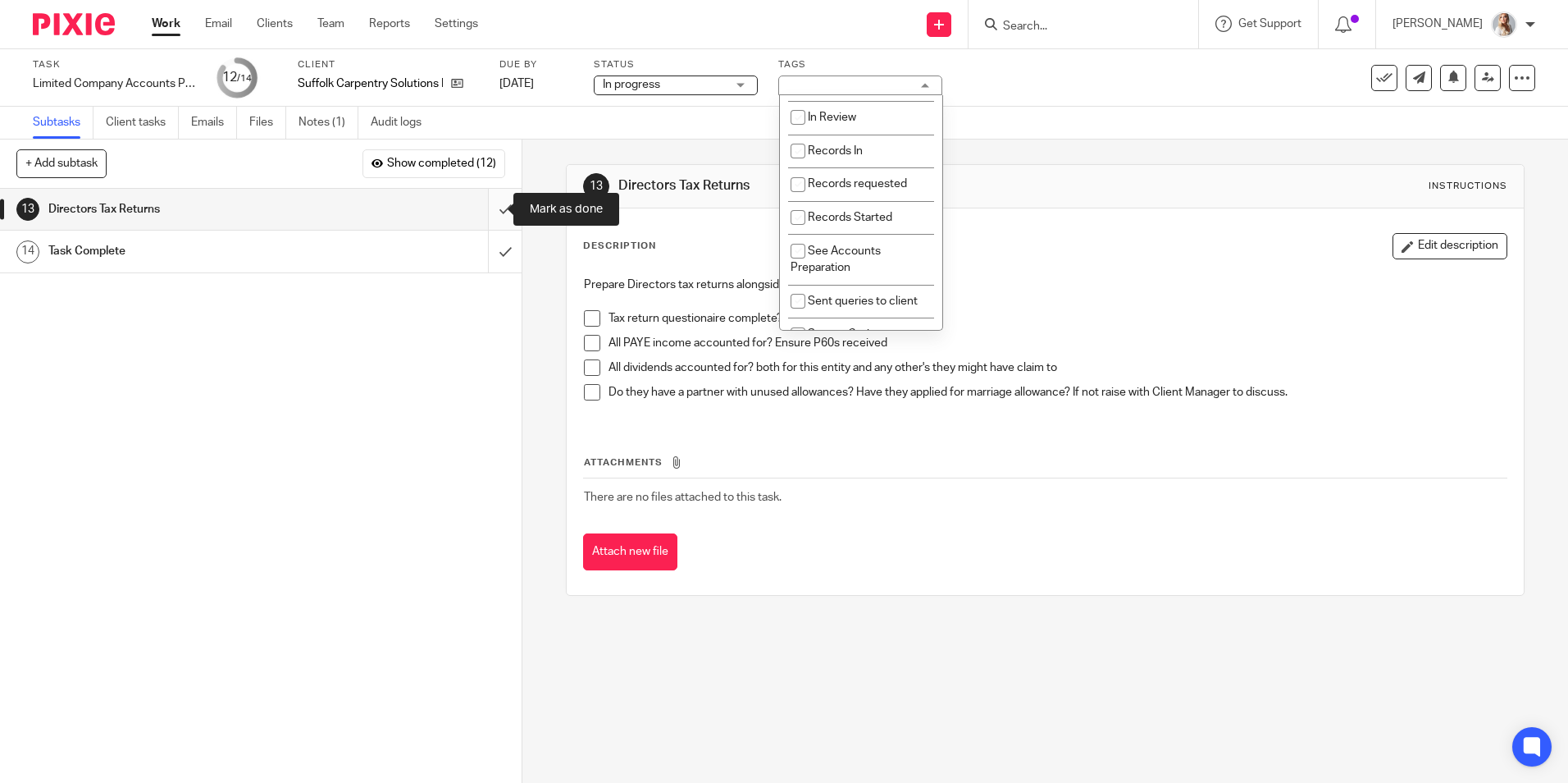
click at [493, 208] on input "submit" at bounding box center [260, 209] width 522 height 41
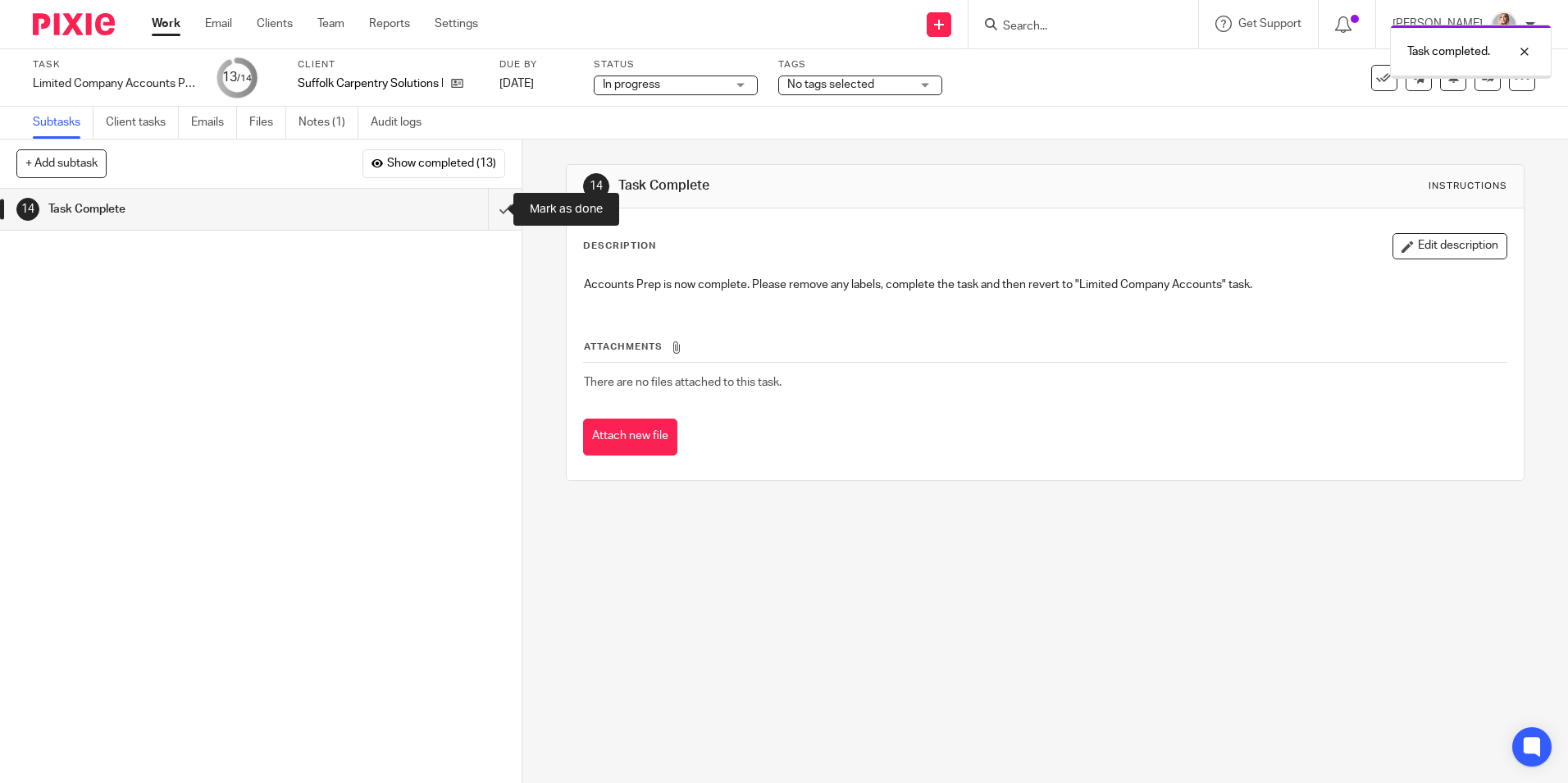
click at [493, 208] on input "submit" at bounding box center [260, 209] width 522 height 41
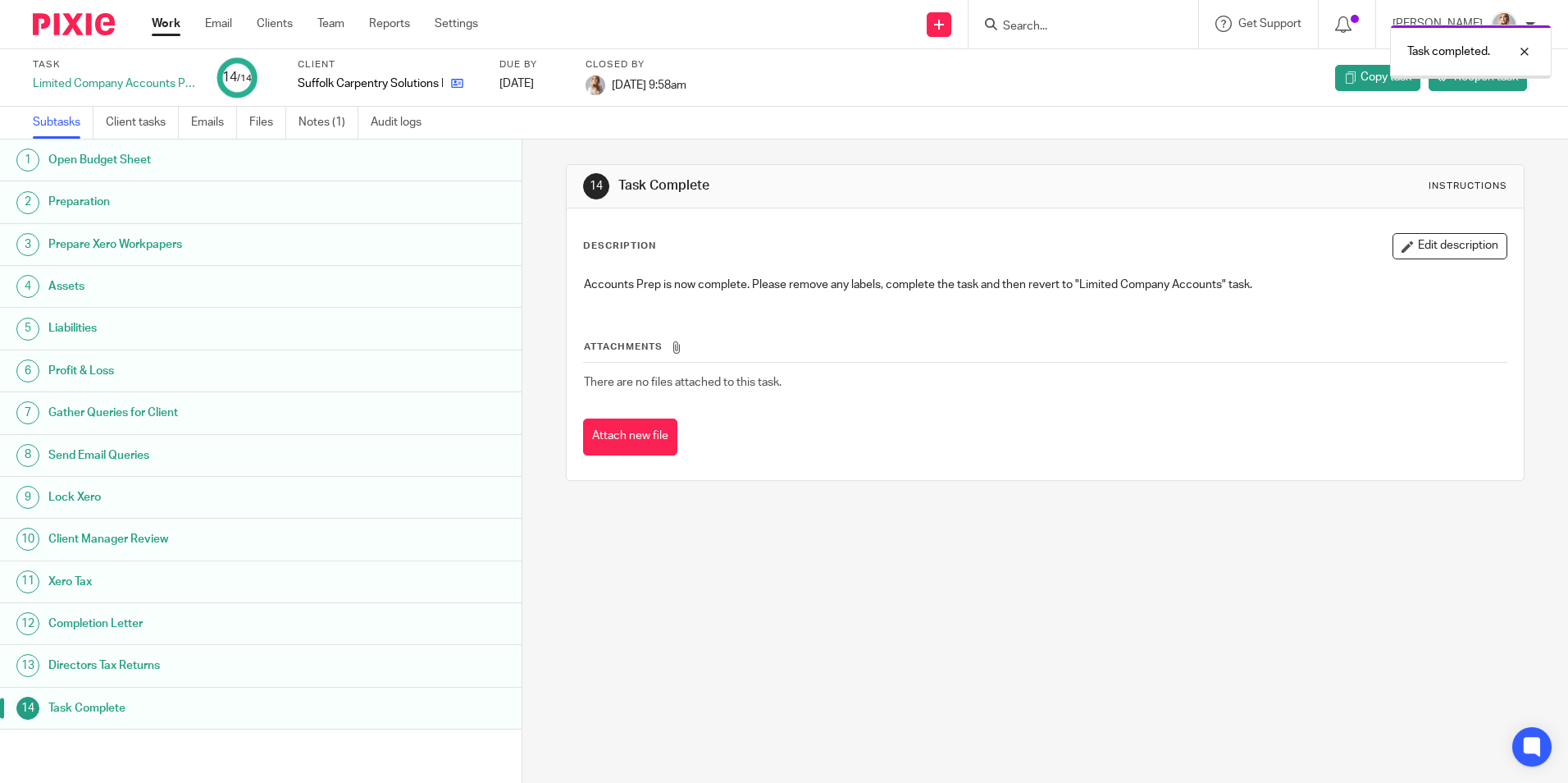
click at [457, 83] on icon at bounding box center [457, 83] width 12 height 12
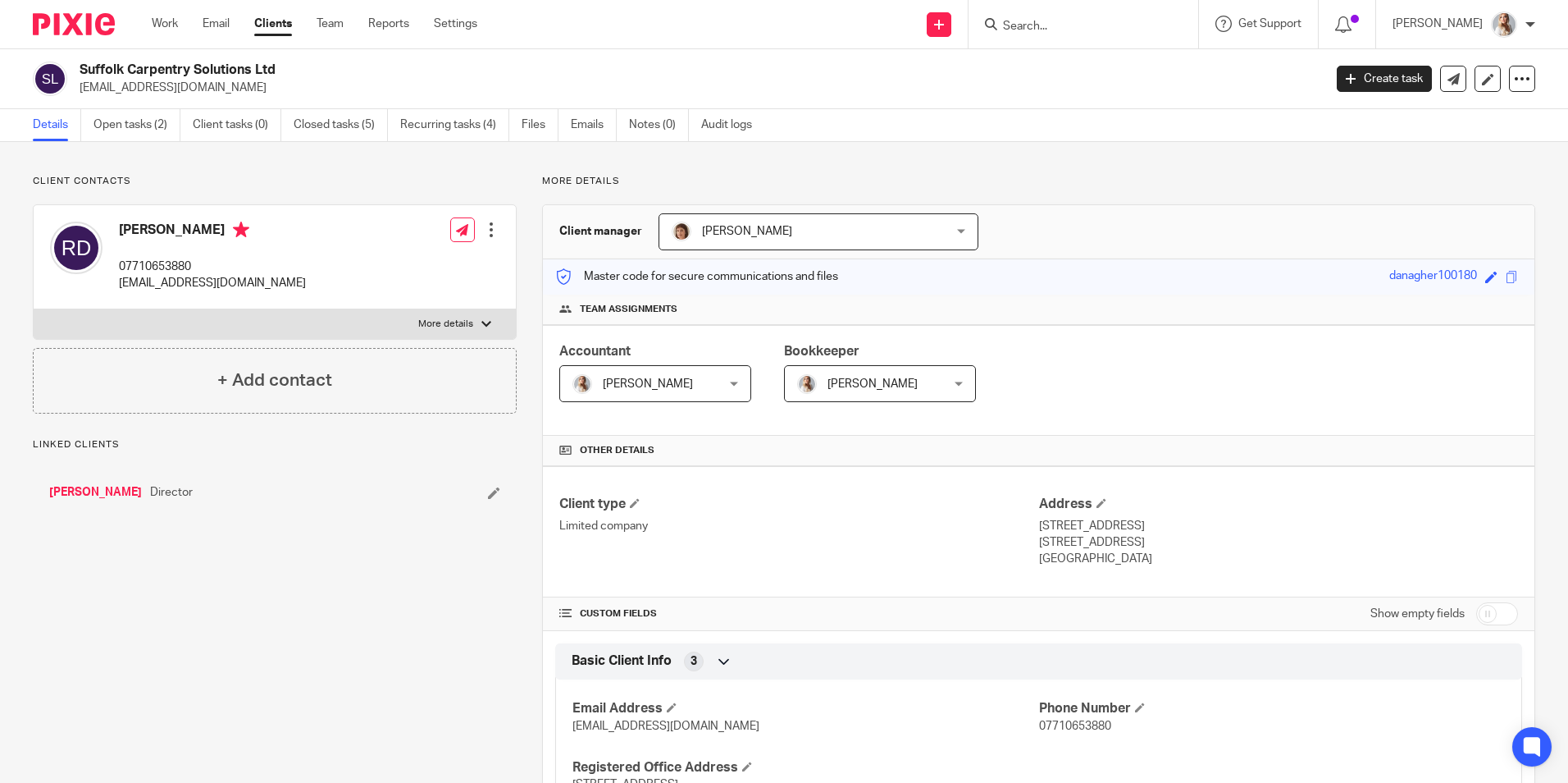
click at [151, 128] on link "Open tasks (2)" at bounding box center [137, 125] width 87 height 32
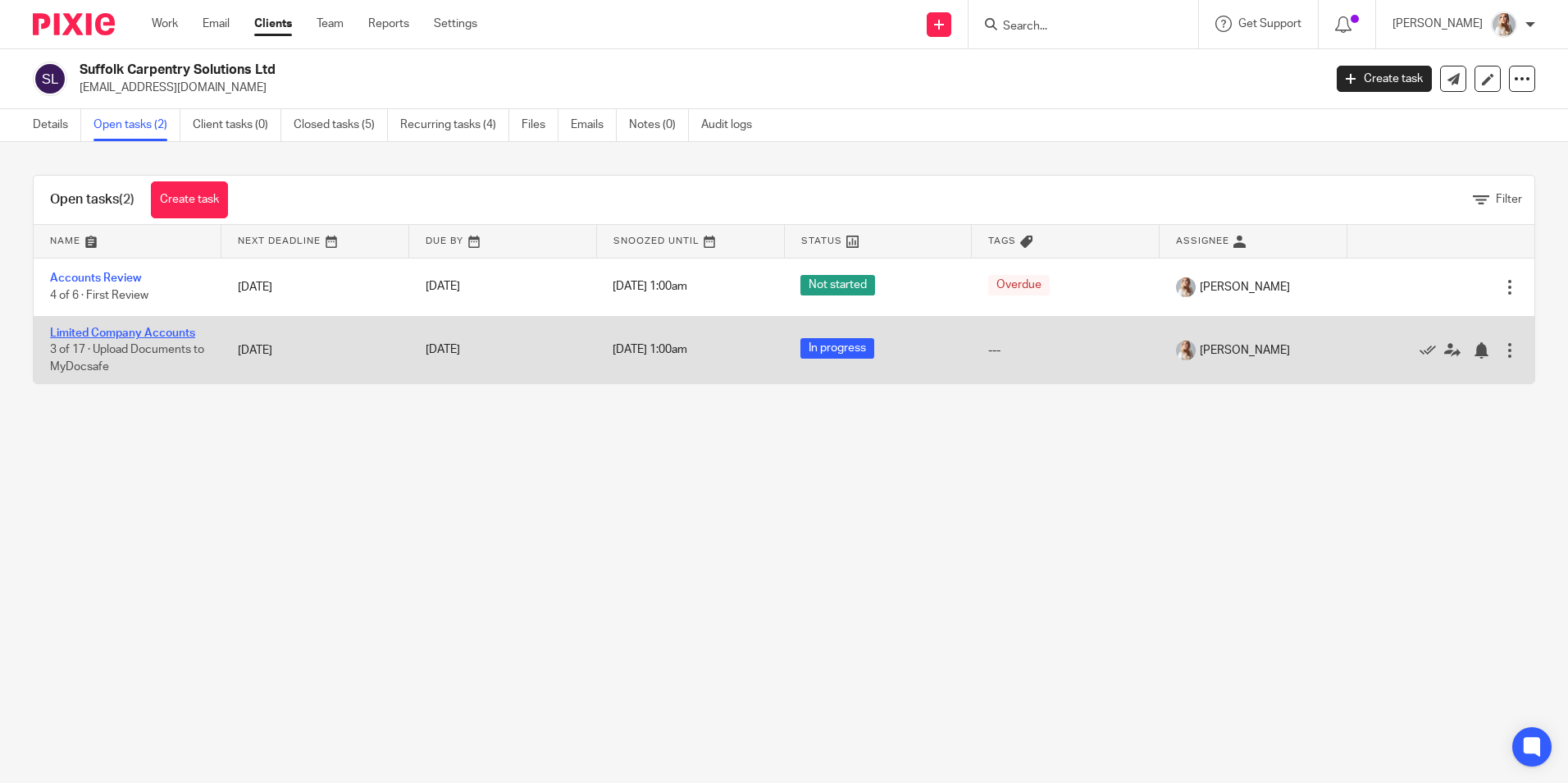
click at [141, 331] on link "Limited Company Accounts" at bounding box center [123, 333] width 145 height 11
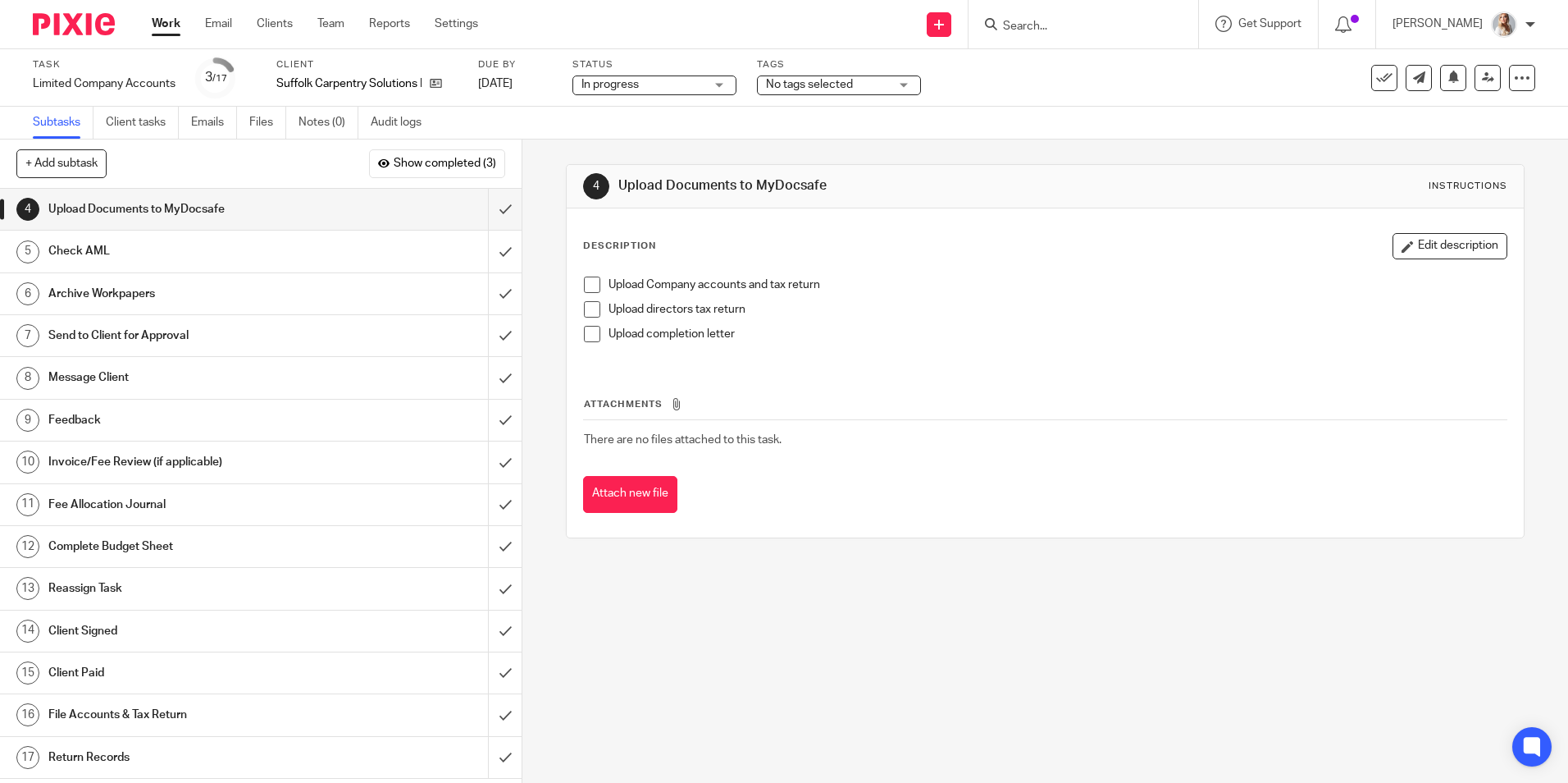
drag, startPoint x: 1520, startPoint y: 0, endPoint x: 916, endPoint y: 129, distance: 617.6
click at [919, 129] on div "Subtasks Client tasks Emails Files Notes (0) Audit logs" at bounding box center [784, 123] width 1568 height 33
click at [491, 210] on input "submit" at bounding box center [260, 209] width 522 height 41
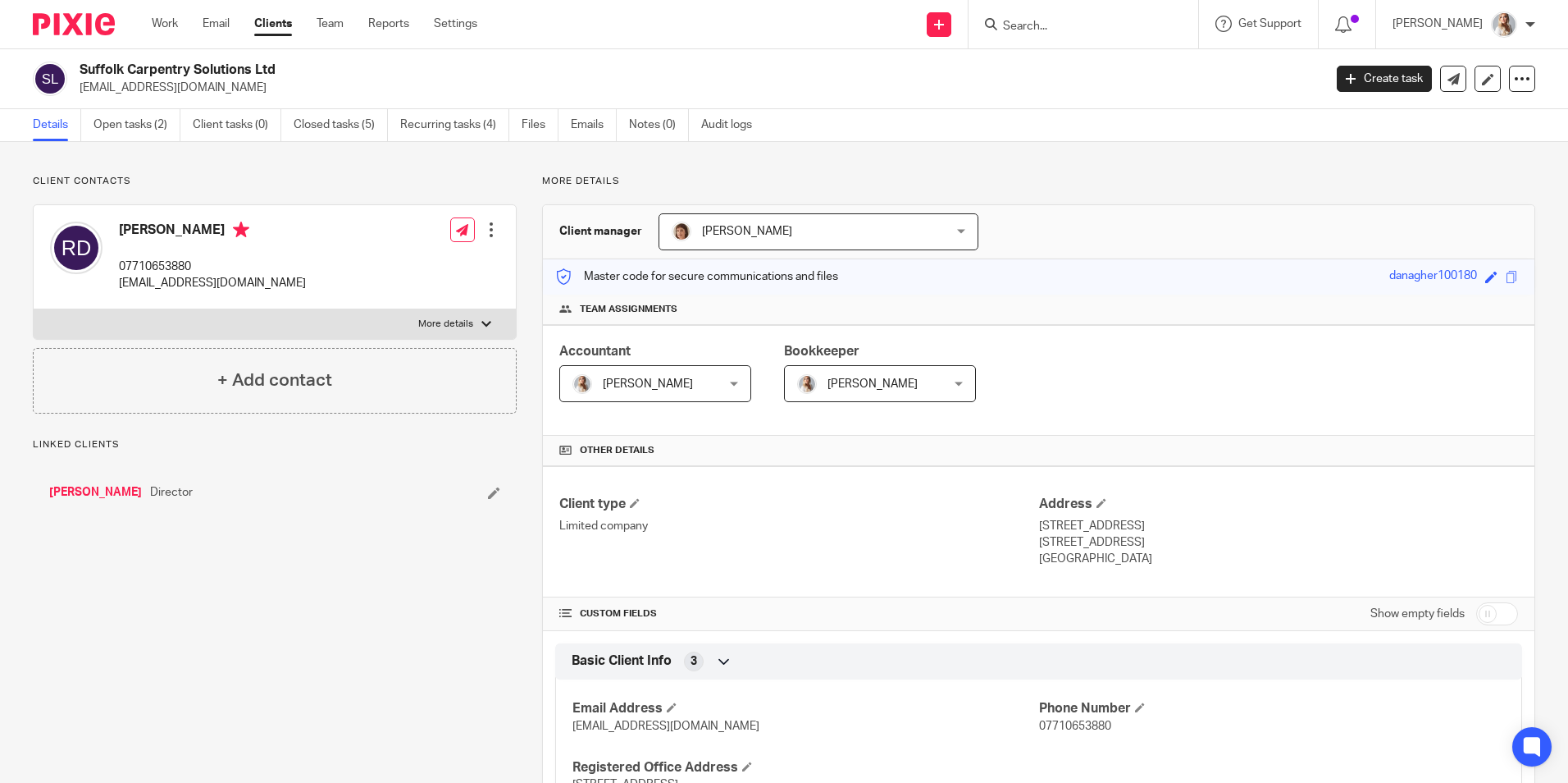
drag, startPoint x: 245, startPoint y: 89, endPoint x: 80, endPoint y: 90, distance: 165.0
click at [80, 90] on p "modda3580@hotmail.com" at bounding box center [696, 88] width 1233 height 16
copy p "[EMAIL_ADDRESS][DOMAIN_NAME]"
click at [148, 134] on link "Open tasks (2)" at bounding box center [137, 125] width 87 height 32
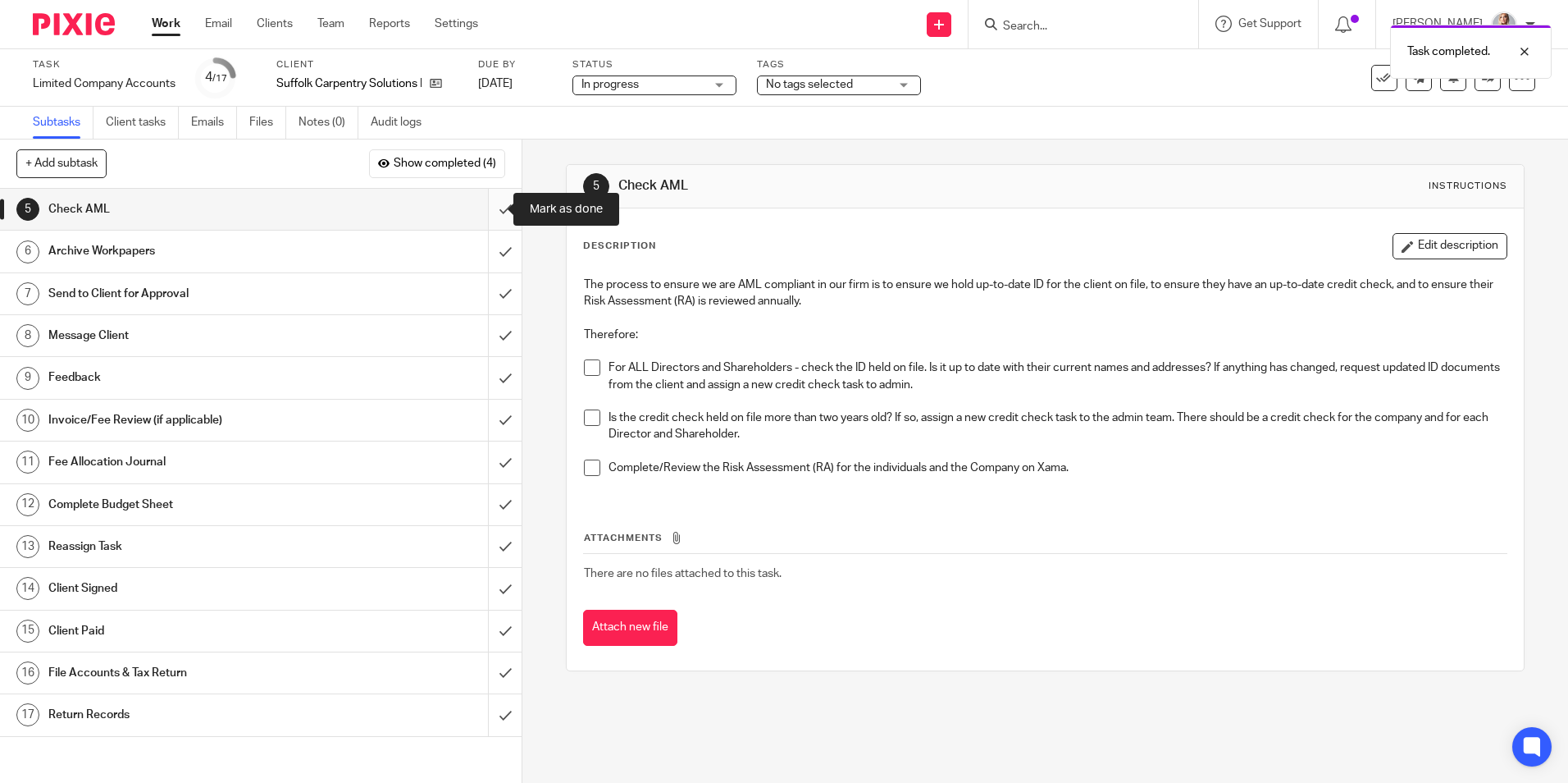
click at [484, 214] on input "submit" at bounding box center [260, 209] width 522 height 41
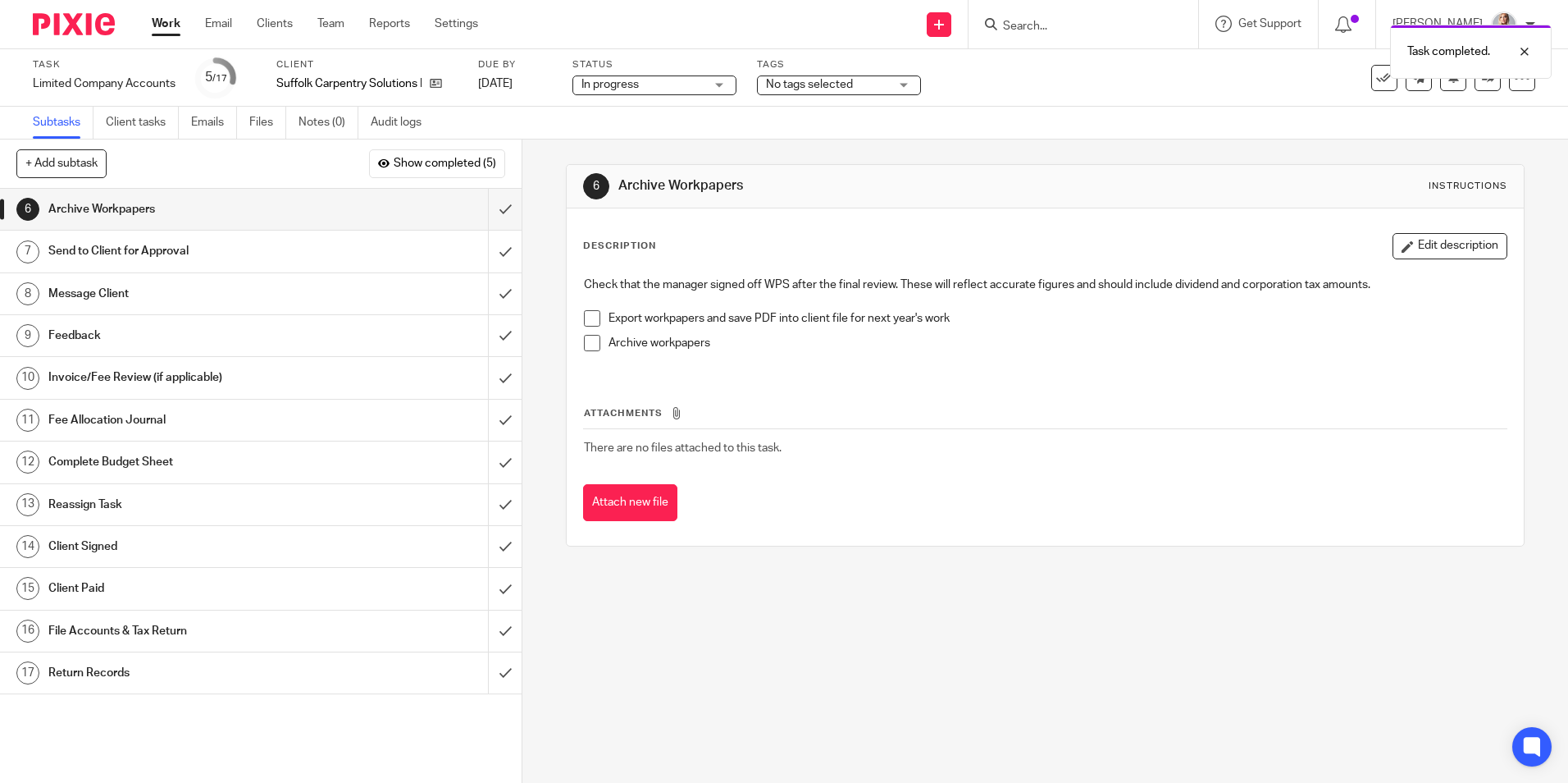
drag, startPoint x: 490, startPoint y: 236, endPoint x: 530, endPoint y: 195, distance: 57.3
click at [694, 253] on div "+ Add subtask Show completed (5) Cancel + Add 1 Request Records Auto 2 Book Rec…" at bounding box center [784, 461] width 1568 height 643
click at [482, 210] on input "submit" at bounding box center [260, 209] width 522 height 41
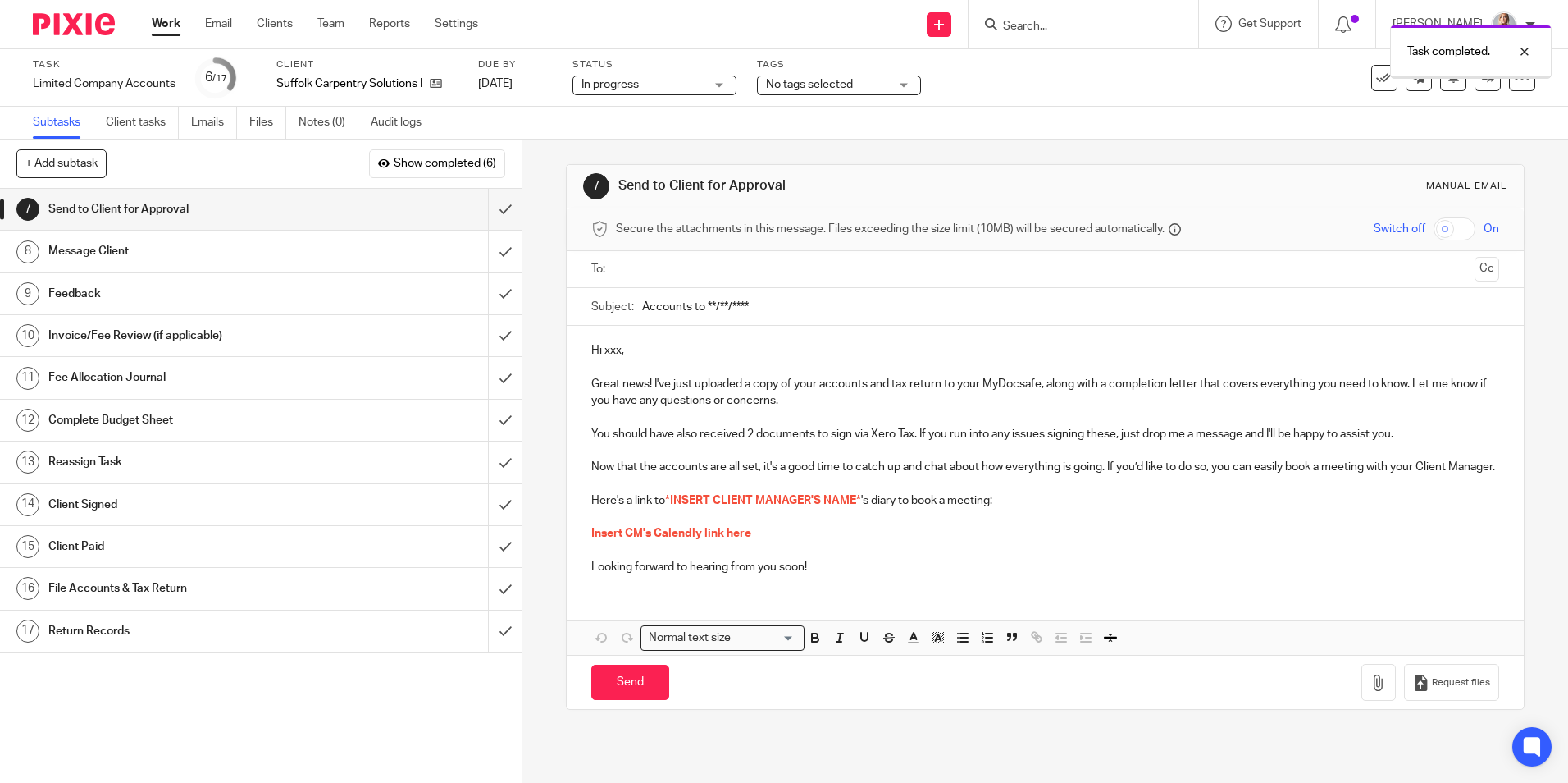
click at [696, 256] on ul at bounding box center [1046, 270] width 856 height 27
click at [696, 273] on input "text" at bounding box center [1045, 270] width 846 height 19
drag, startPoint x: 849, startPoint y: 312, endPoint x: 703, endPoint y: 306, distance: 146.1
click at [702, 306] on input "Accounts to **/**/****" at bounding box center [1070, 310] width 856 height 37
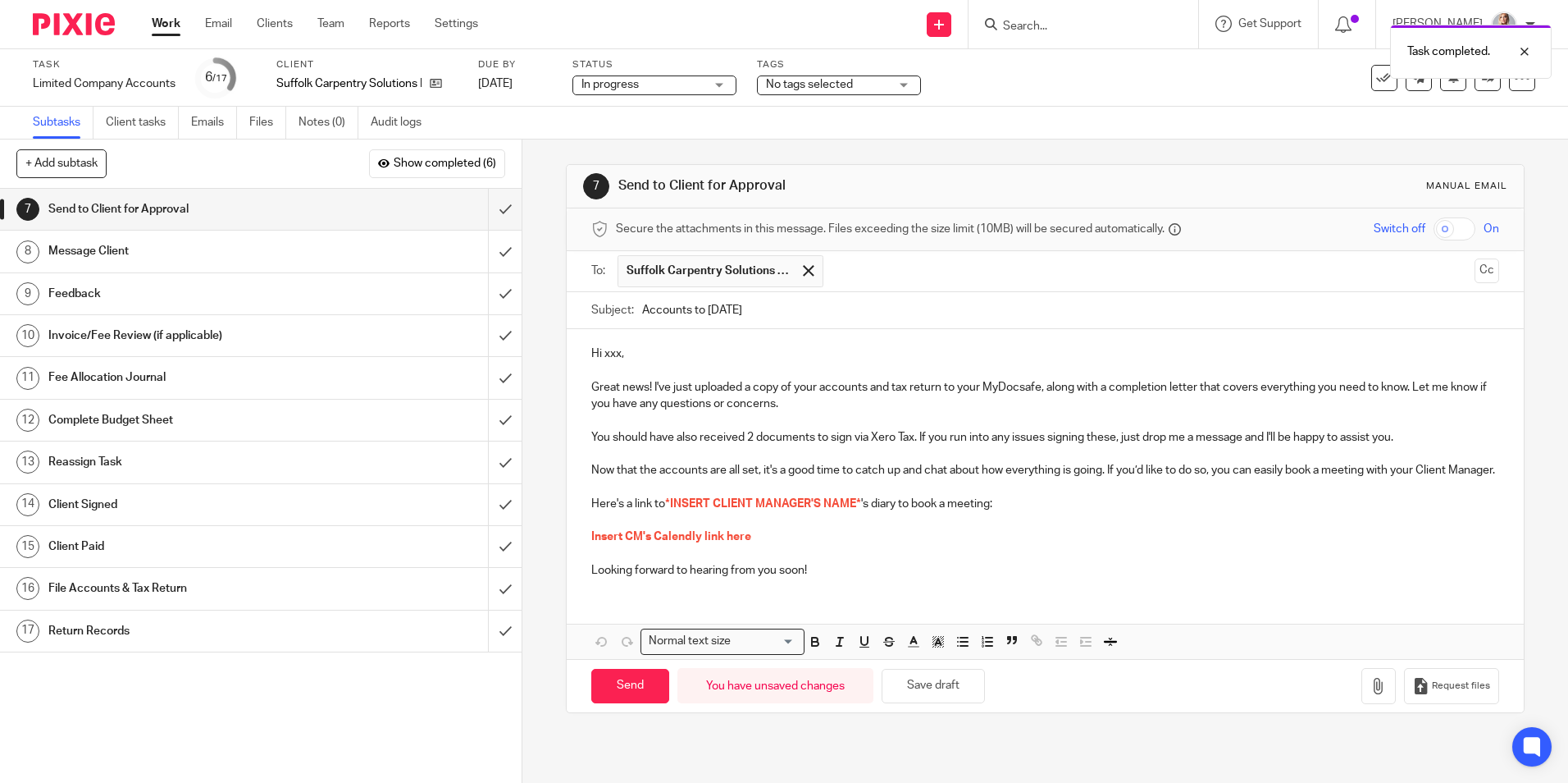
type input "Accounts to [DATE]"
drag, startPoint x: 1471, startPoint y: 277, endPoint x: 1437, endPoint y: 287, distance: 35.4
click at [1474, 277] on button "Cc" at bounding box center [1486, 271] width 25 height 25
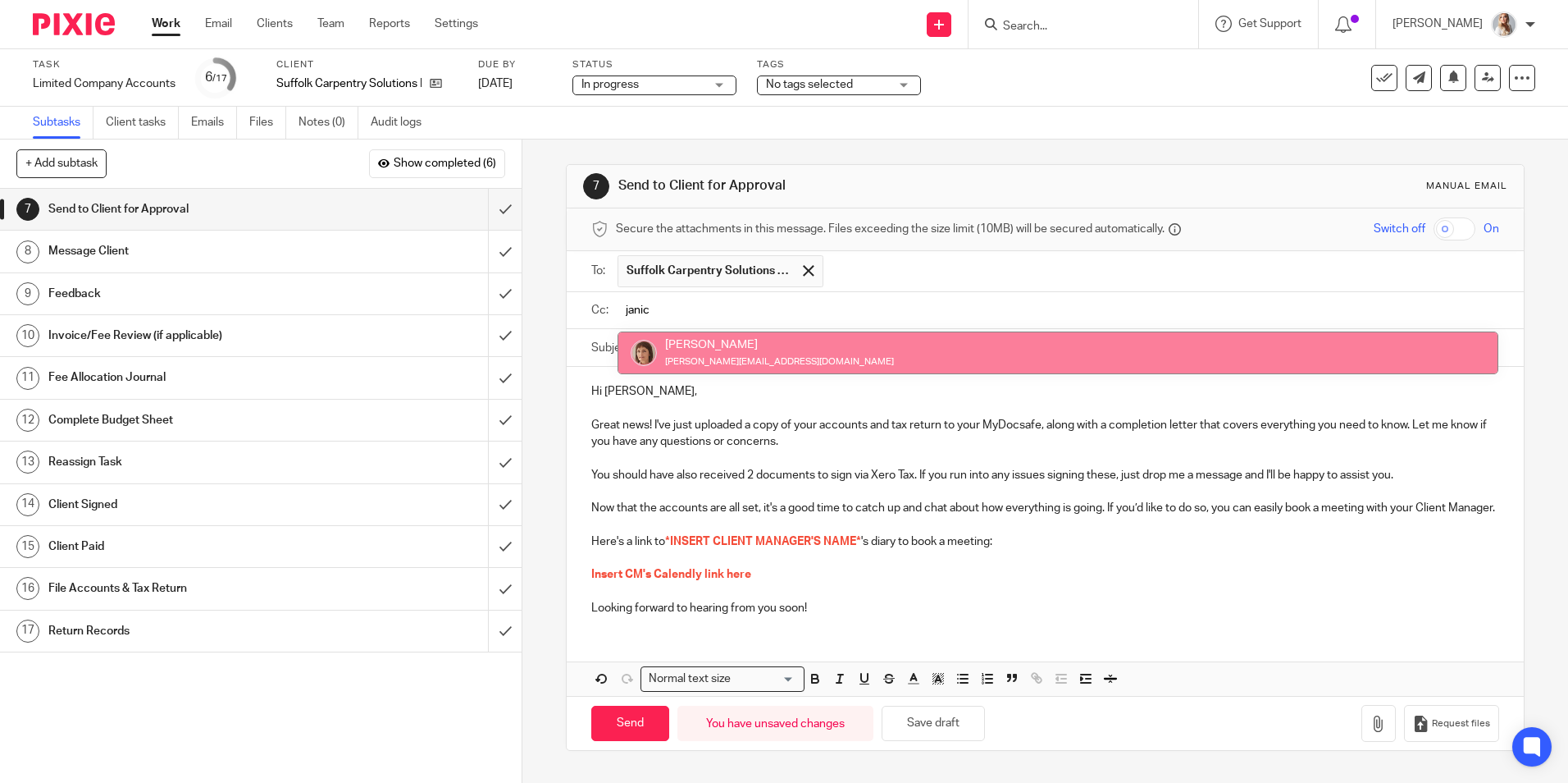
type input "janic"
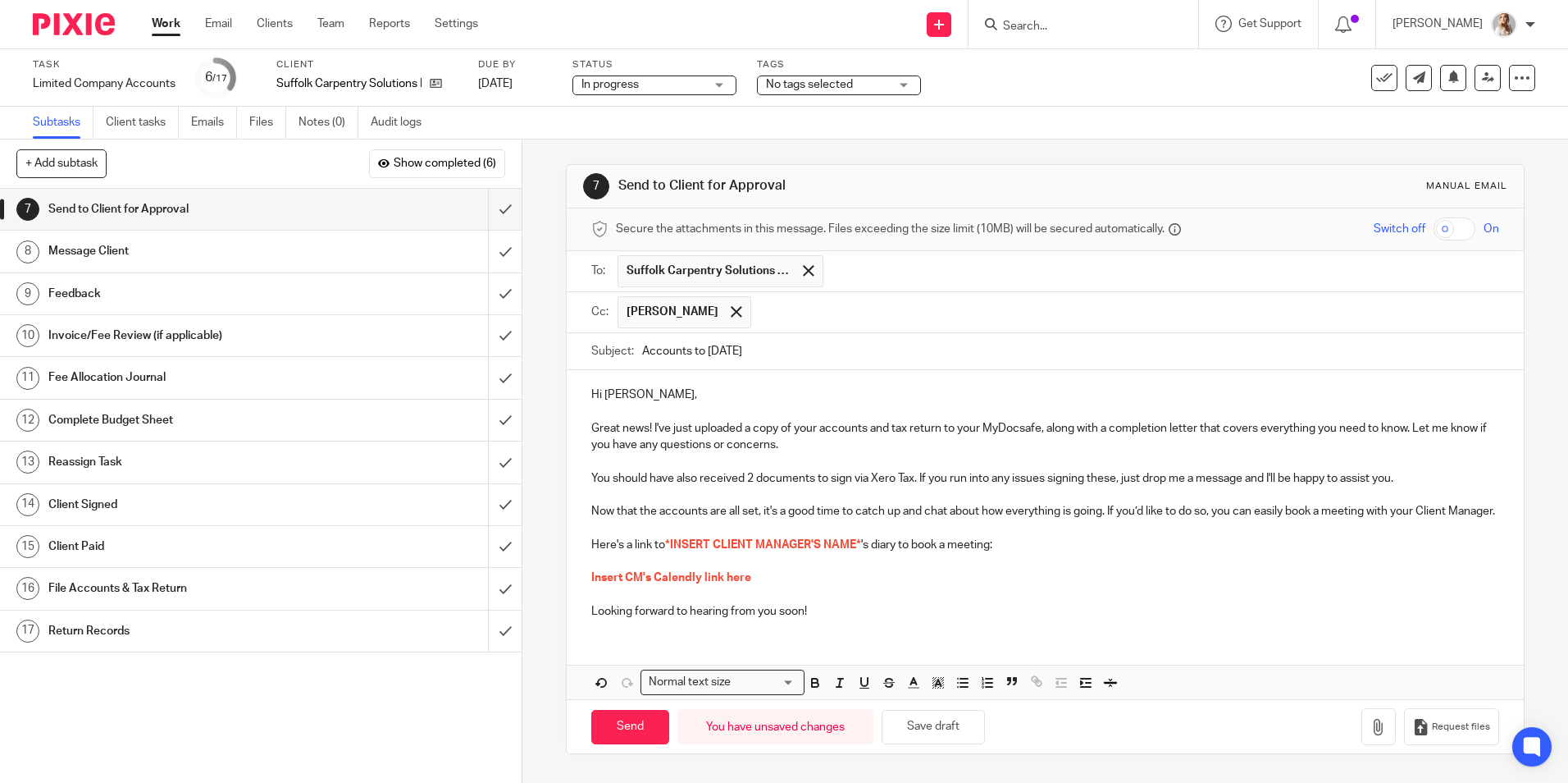
scroll to position [13, 0]
drag, startPoint x: 703, startPoint y: 582, endPoint x: 577, endPoint y: 582, distance: 126.0
click at [577, 582] on div "Hi Roy, Great news! I've just uploaded a copy of your accounts and tax return t…" at bounding box center [1045, 501] width 956 height 262
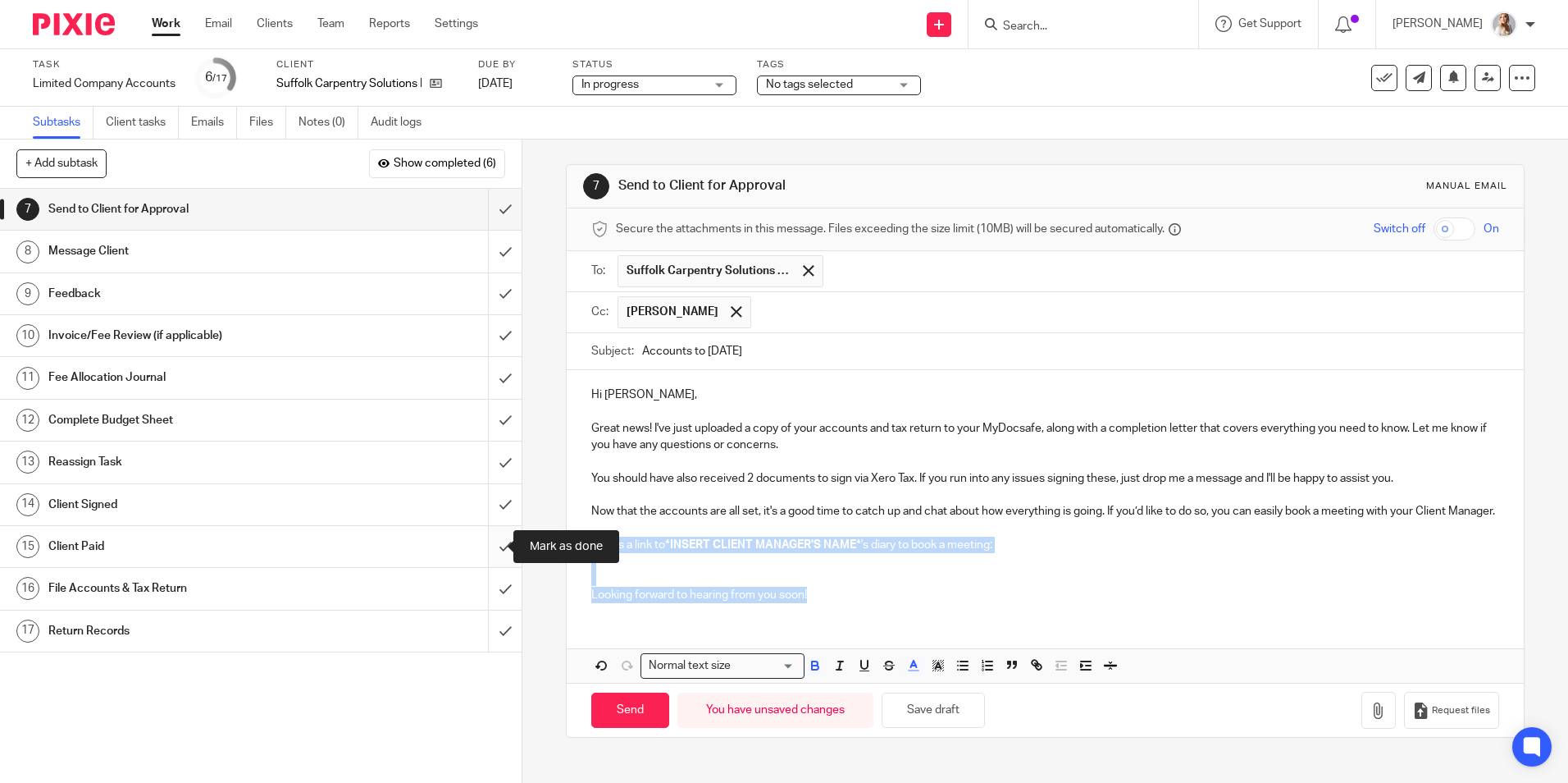
drag, startPoint x: 824, startPoint y: 609, endPoint x: 485, endPoint y: 558, distance: 342.8
click at [485, 558] on div "+ Add subtask Show completed (6) Cancel + Add 1 Request Records Auto 2 Book Rec…" at bounding box center [784, 461] width 1568 height 643
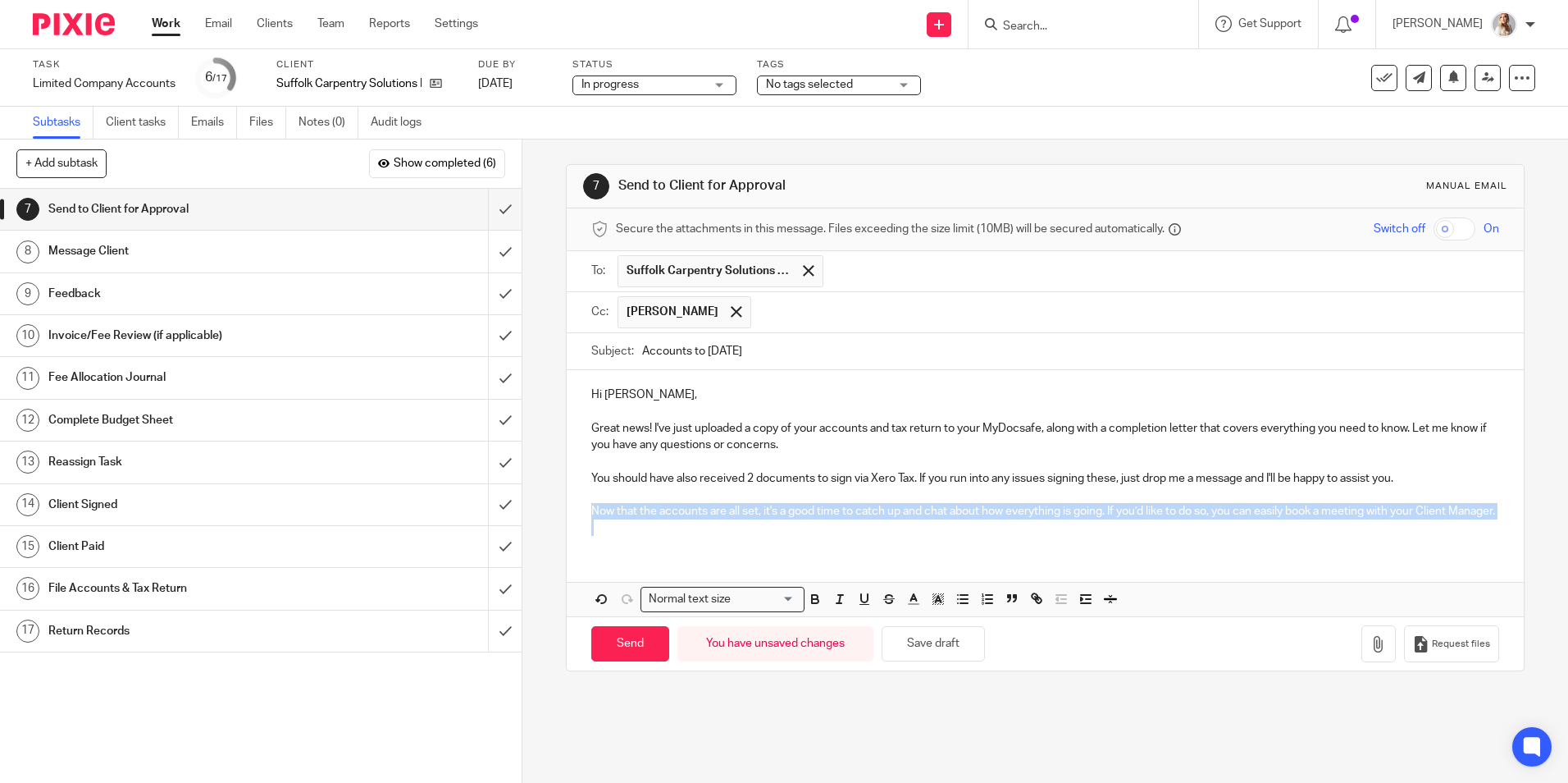
drag, startPoint x: 650, startPoint y: 539, endPoint x: 580, endPoint y: 512, distance: 75.0
click at [580, 512] on div "Hi Roy, Great news! I've just uploaded a copy of your accounts and tax return t…" at bounding box center [1045, 459] width 956 height 178
click at [666, 536] on p at bounding box center [1045, 527] width 907 height 16
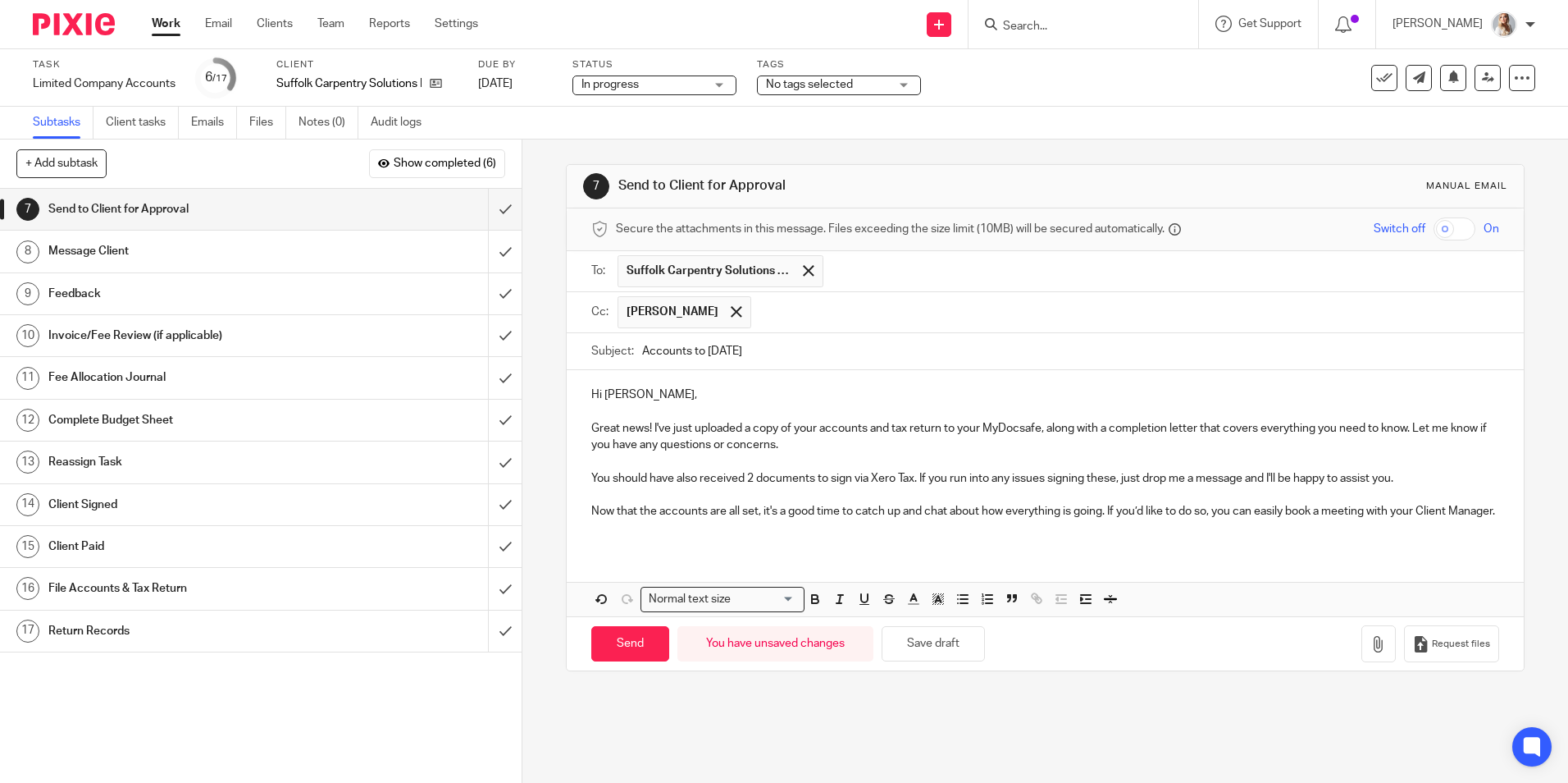
click at [659, 519] on p "Now that the accounts are all set, it's a good time to catch up and chat about …" at bounding box center [1045, 511] width 907 height 16
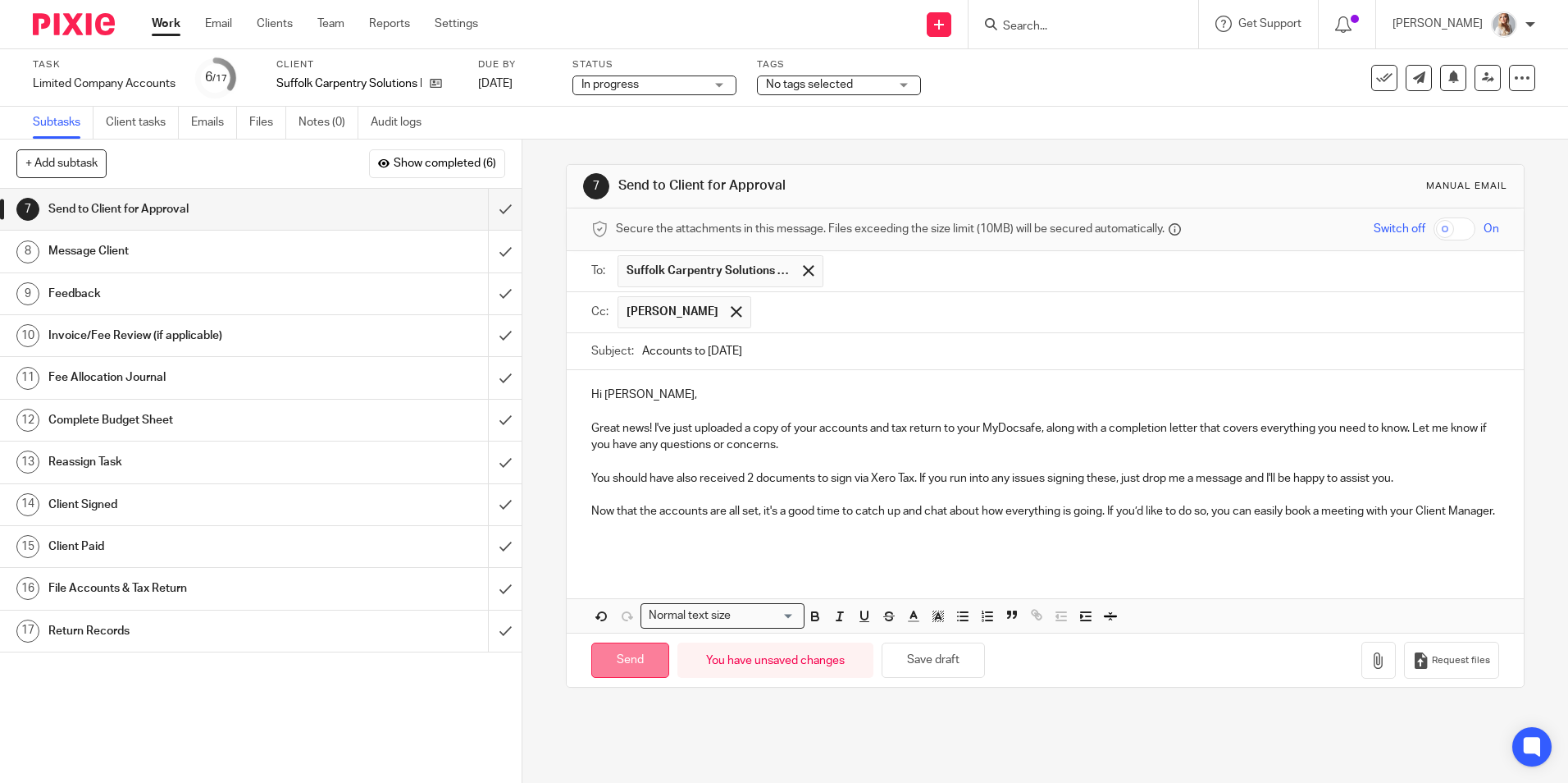
click at [630, 677] on input "Send" at bounding box center [630, 660] width 78 height 35
type input "Sent"
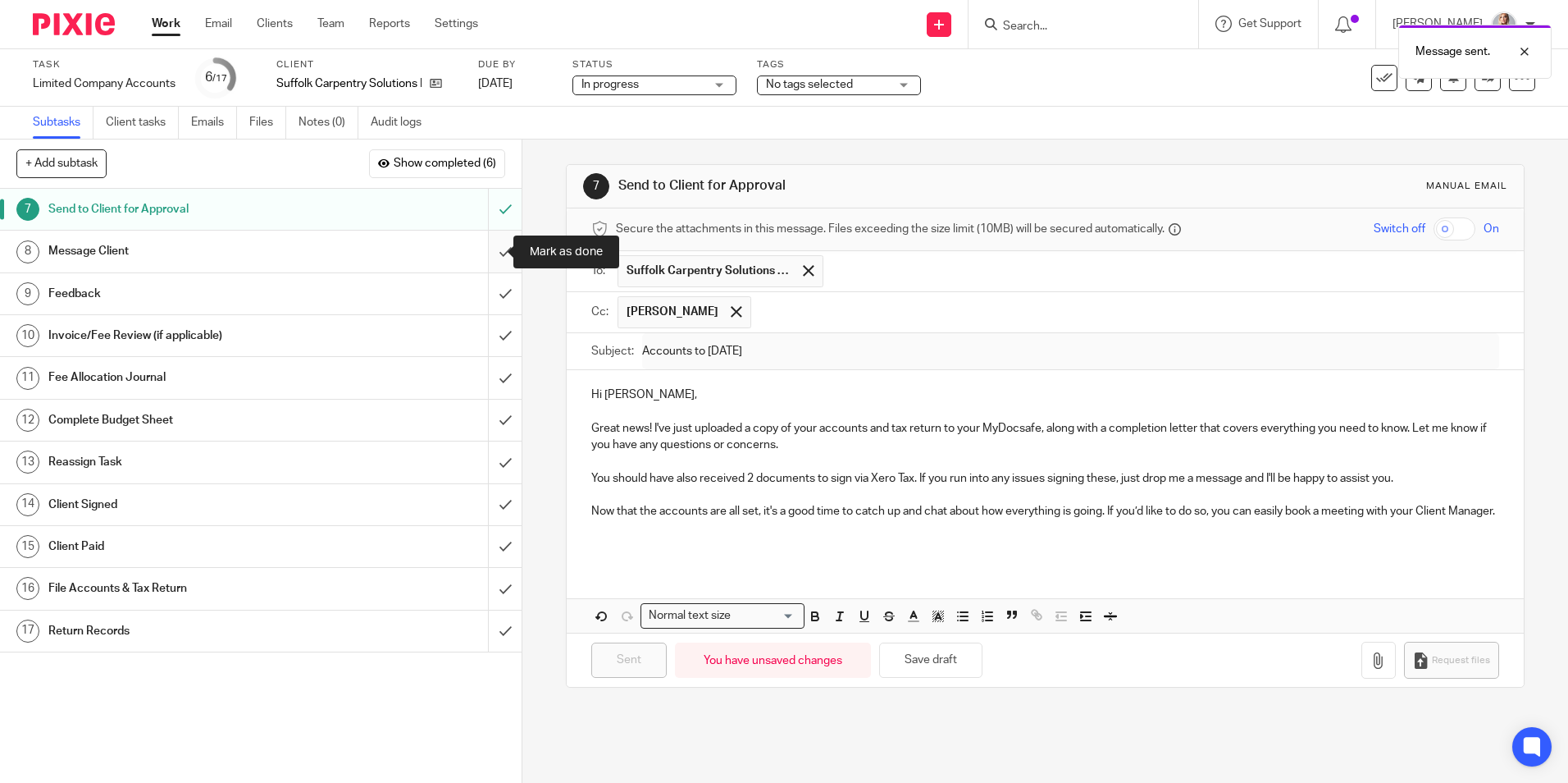
click at [491, 254] on input "submit" at bounding box center [260, 251] width 522 height 41
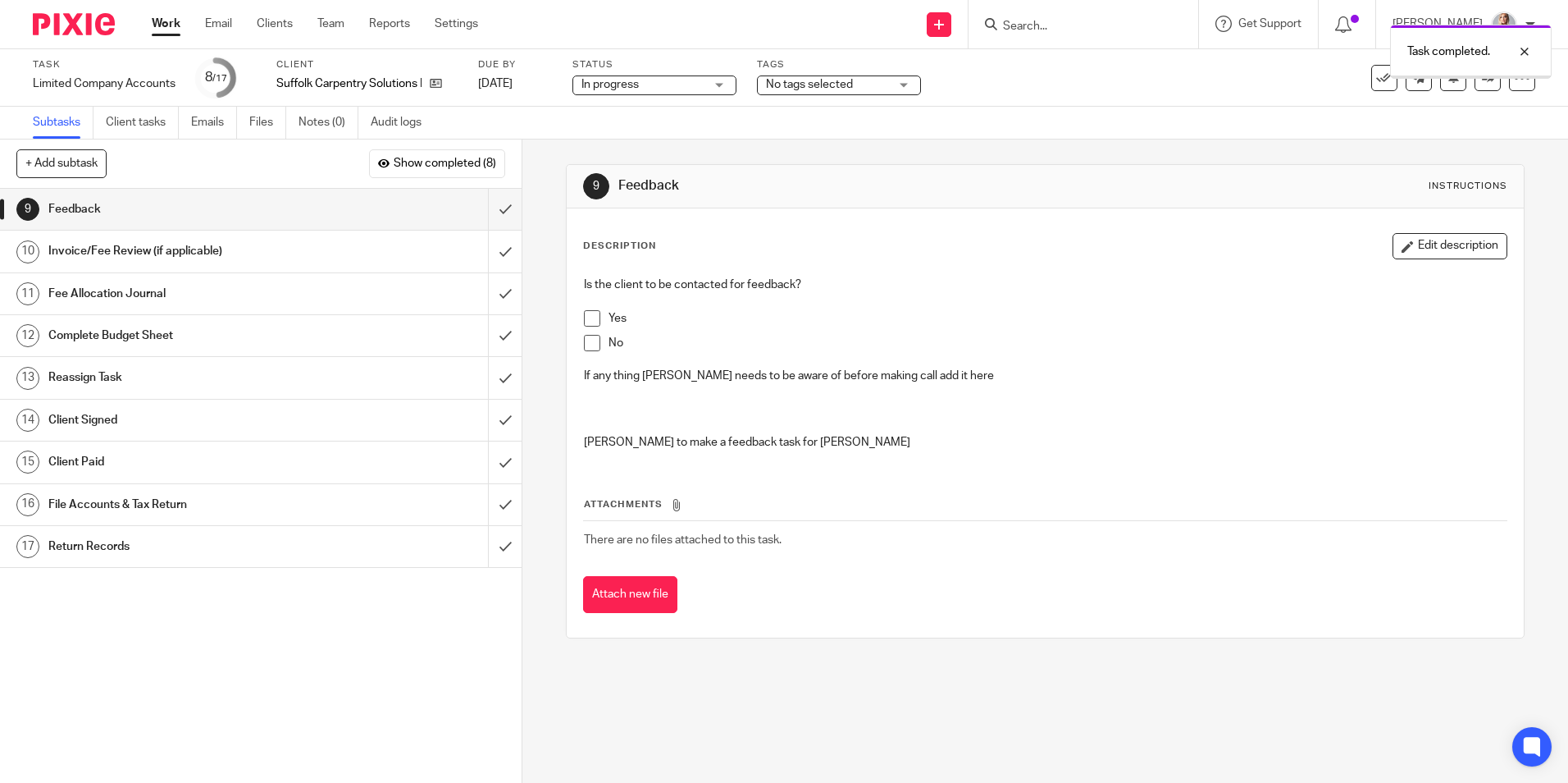
click at [802, 93] on span "No tags selected" at bounding box center [827, 85] width 123 height 17
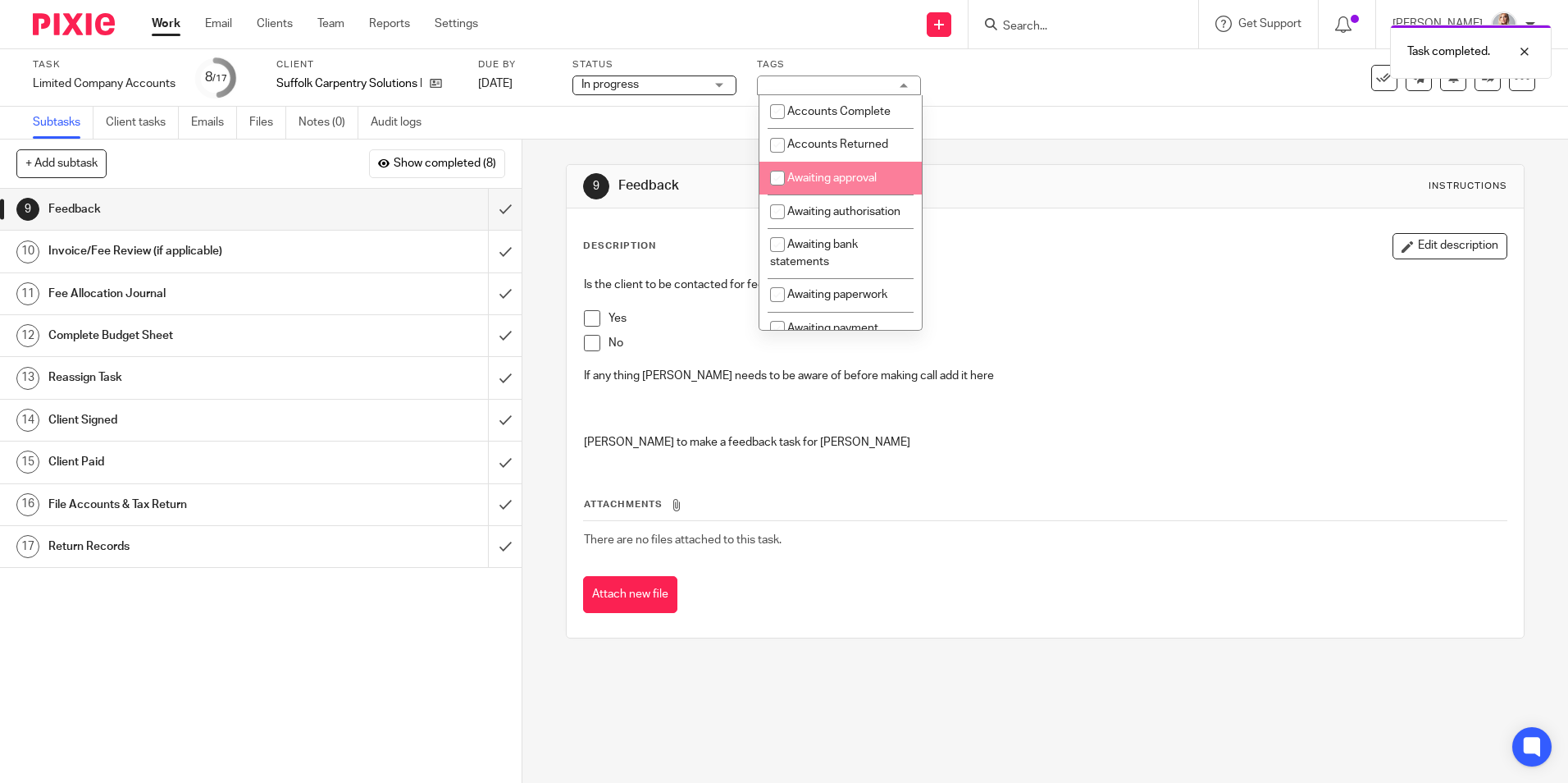
click at [801, 171] on li "Awaiting approval" at bounding box center [841, 179] width 163 height 34
checkbox input "true"
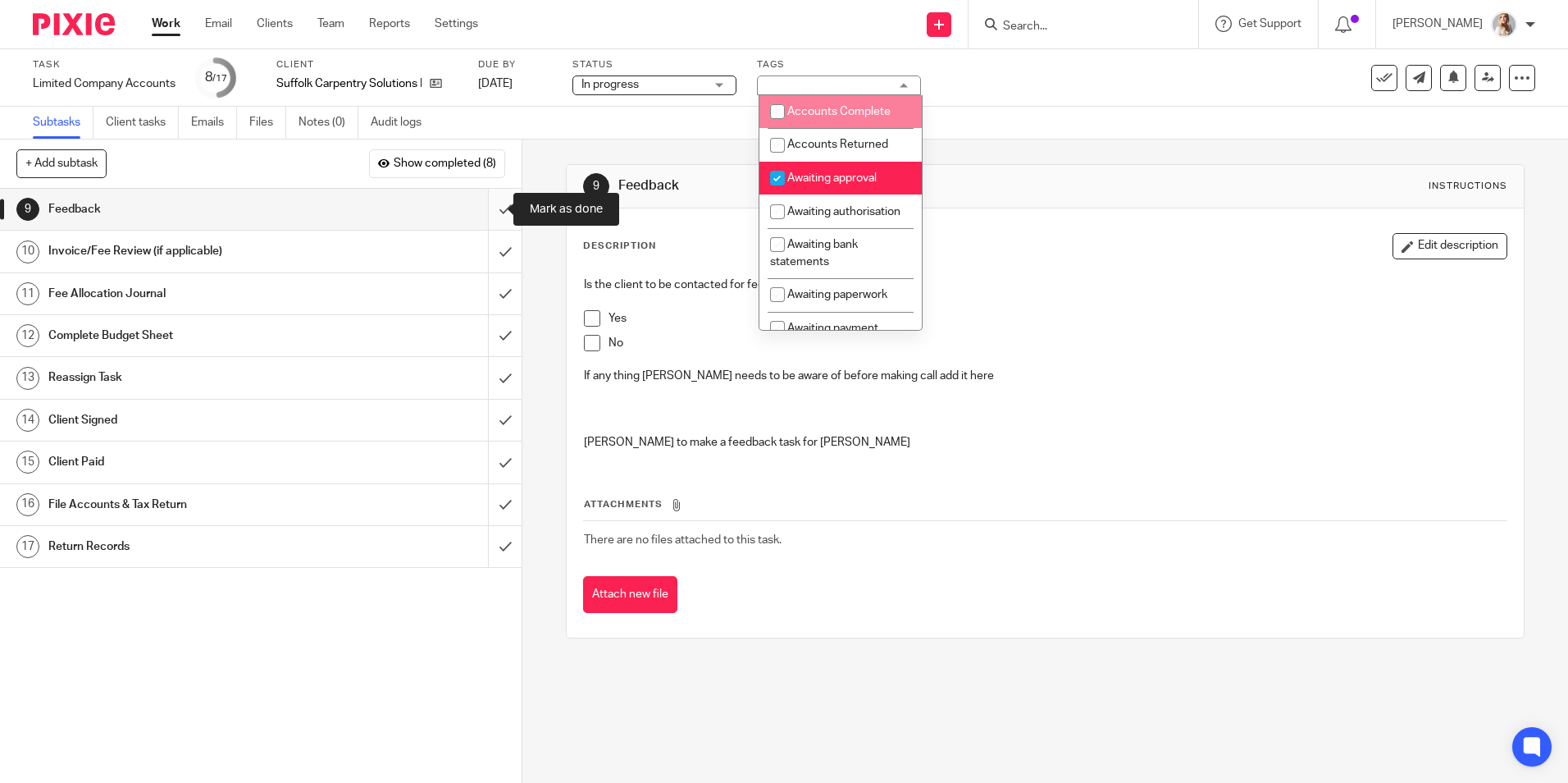
click at [489, 207] on input "submit" at bounding box center [260, 209] width 522 height 41
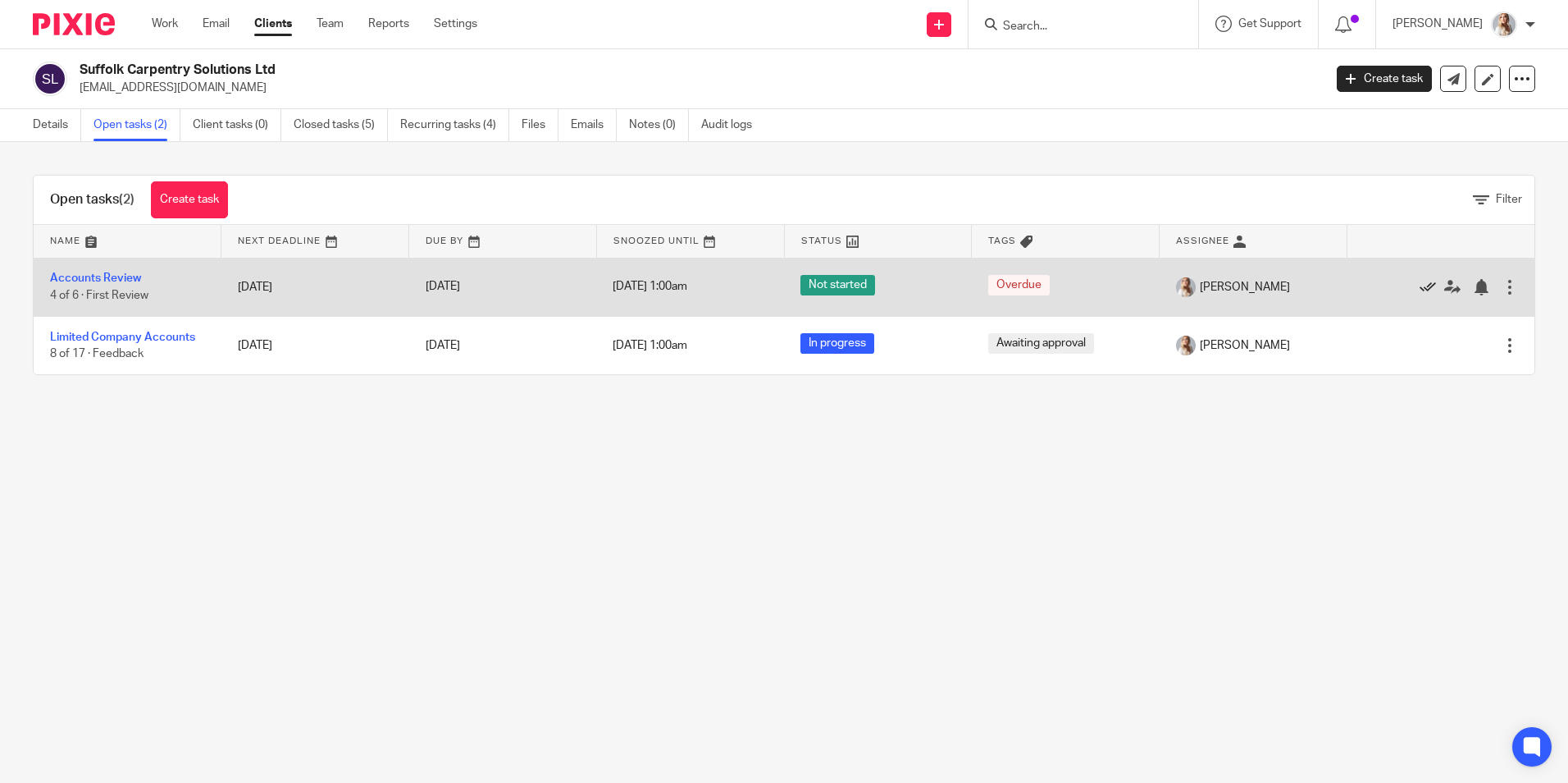
click at [1420, 283] on icon at bounding box center [1428, 287] width 16 height 16
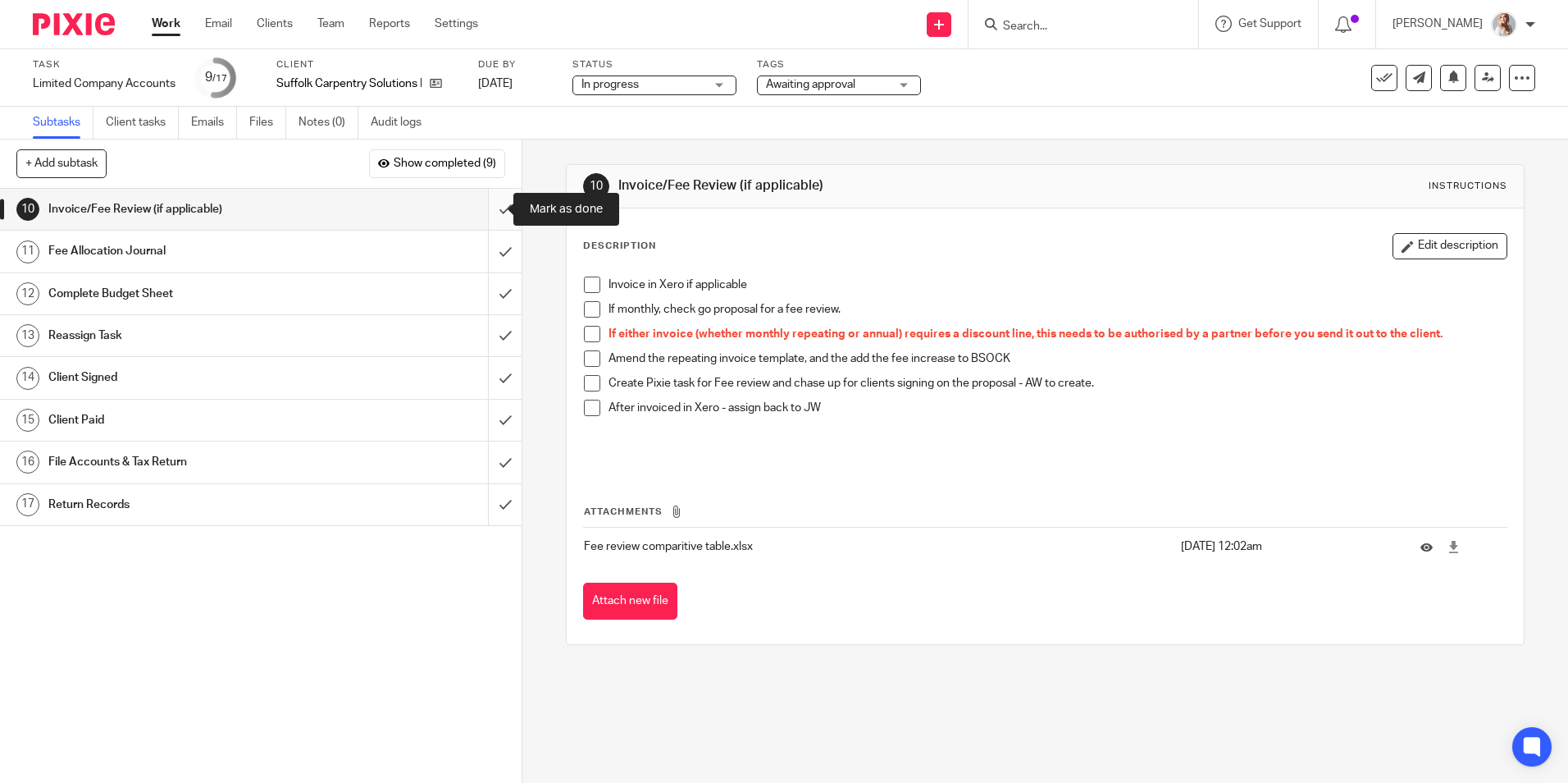
click at [485, 209] on input "submit" at bounding box center [260, 209] width 522 height 41
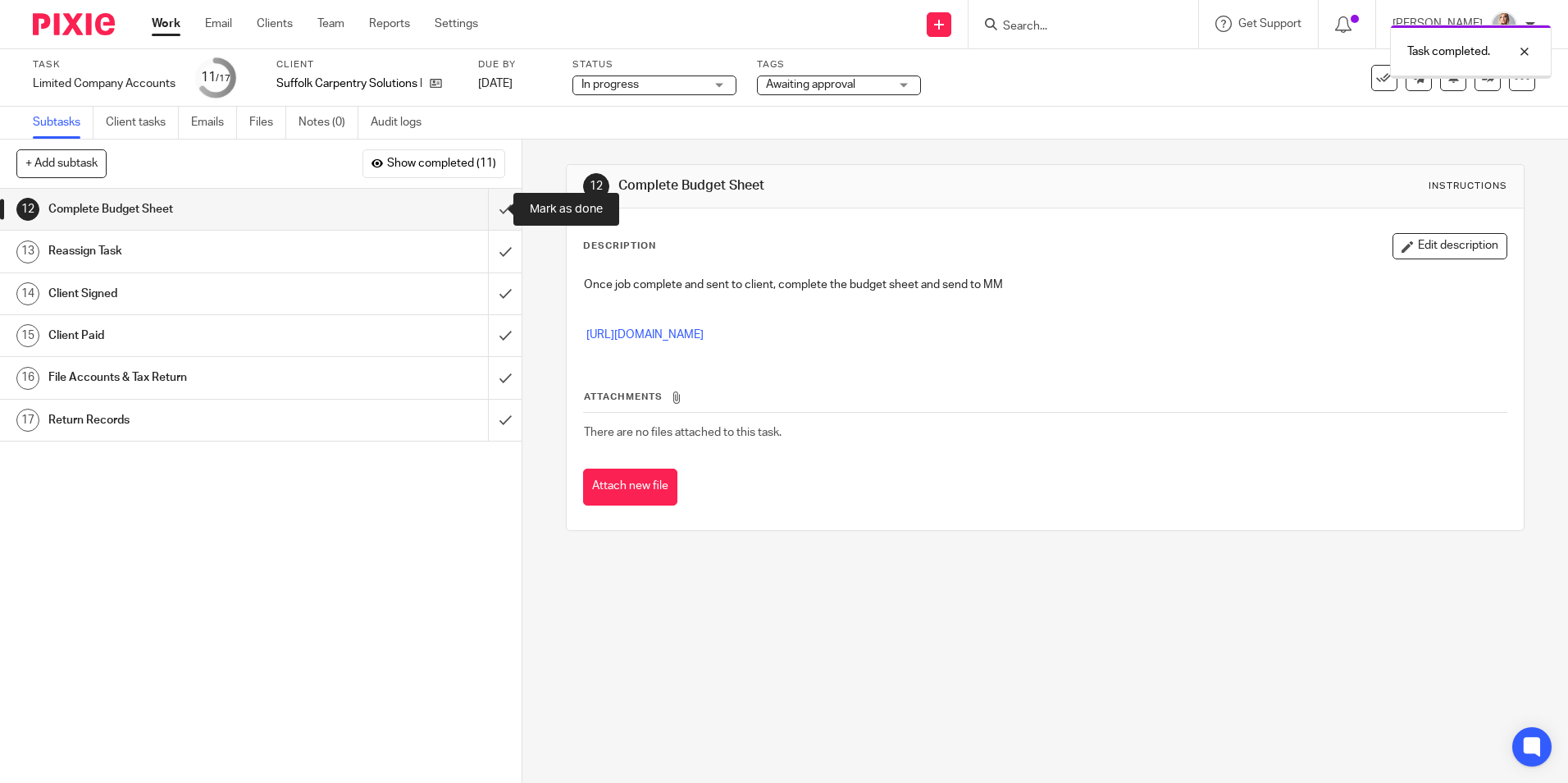
click at [485, 209] on input "submit" at bounding box center [260, 209] width 522 height 41
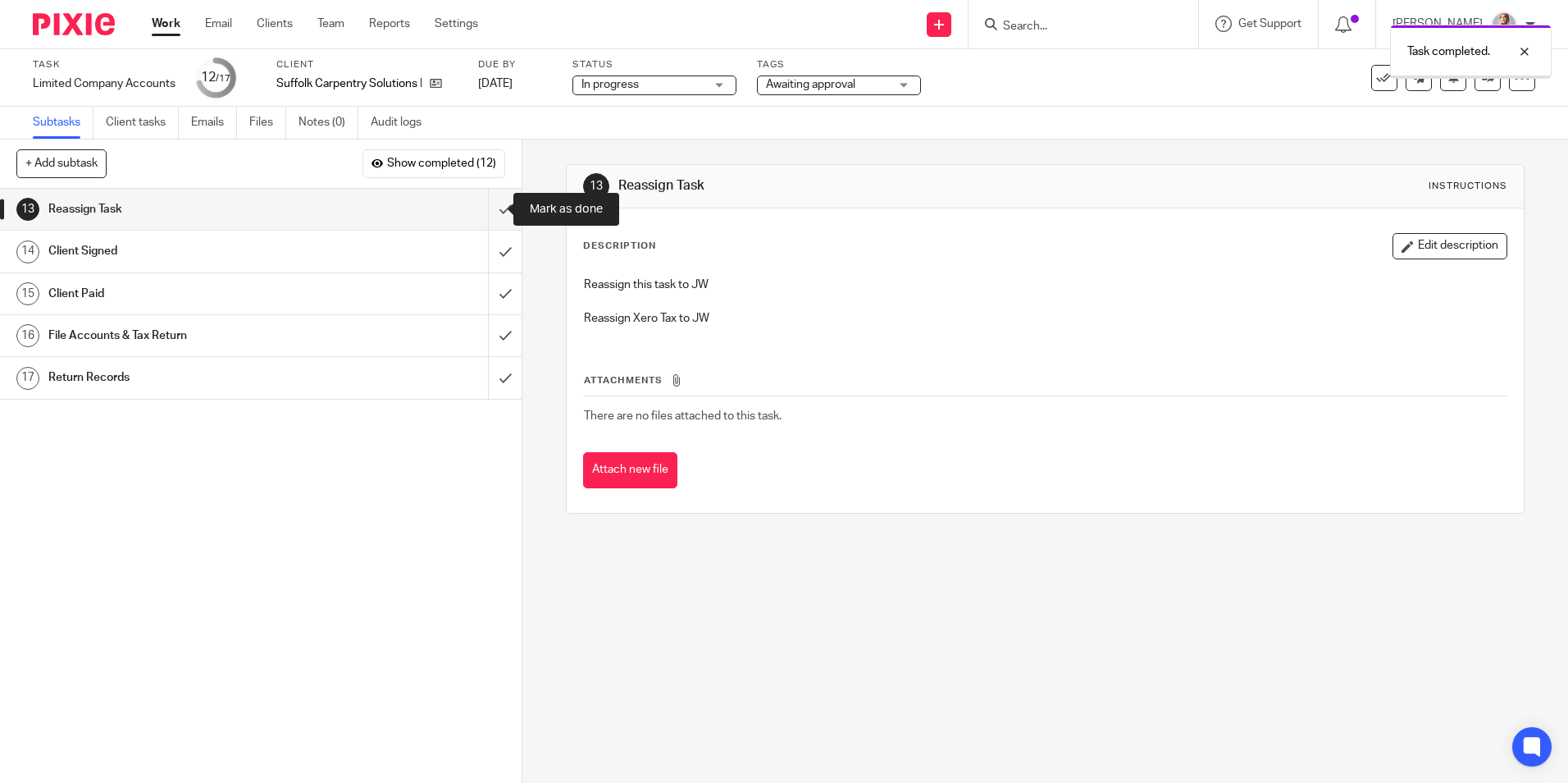
click at [485, 209] on input "submit" at bounding box center [260, 209] width 522 height 41
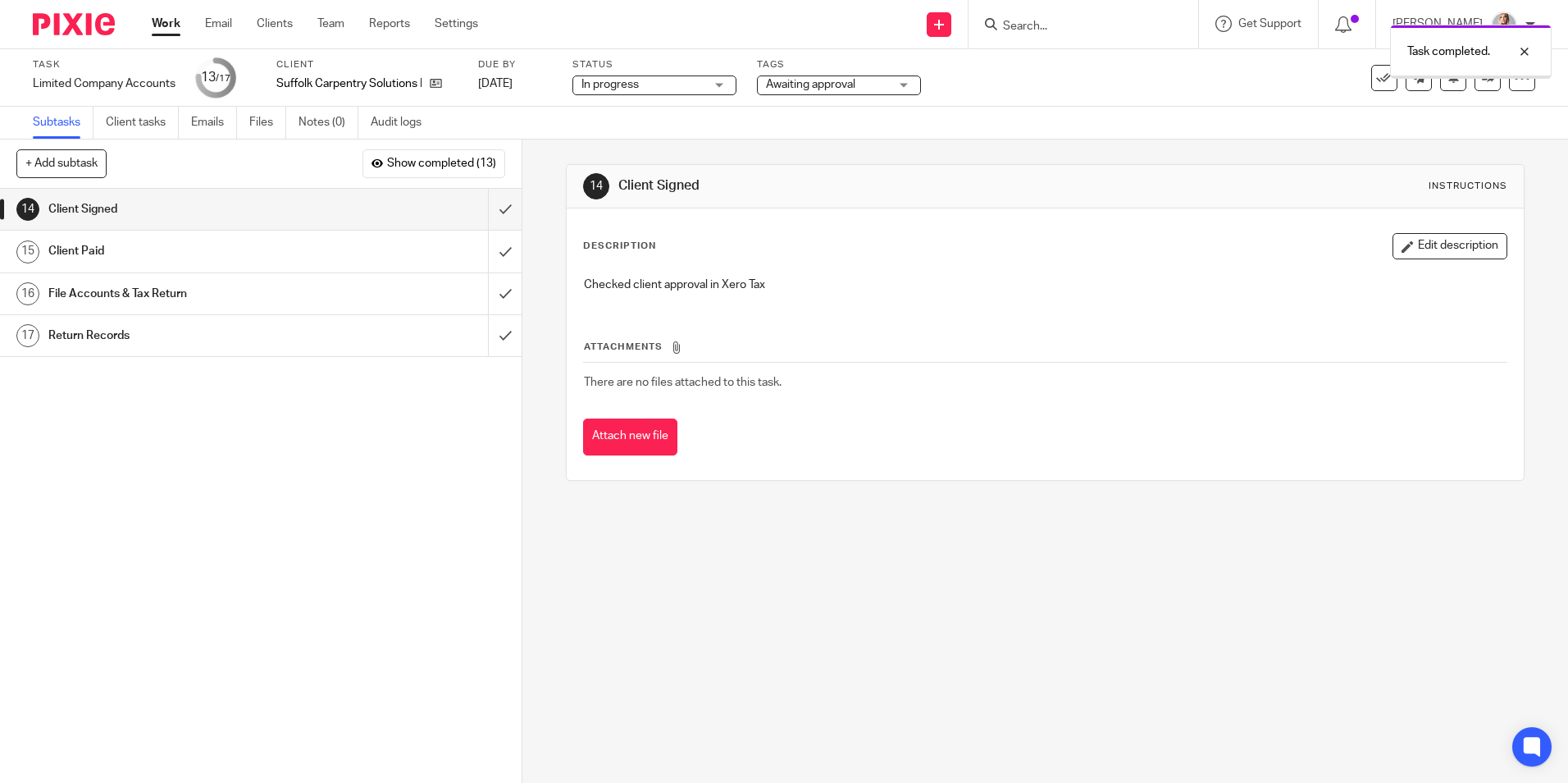
drag, startPoint x: 180, startPoint y: 21, endPoint x: 339, endPoint y: 13, distance: 159.2
click at [179, 21] on link "Work" at bounding box center [166, 23] width 29 height 16
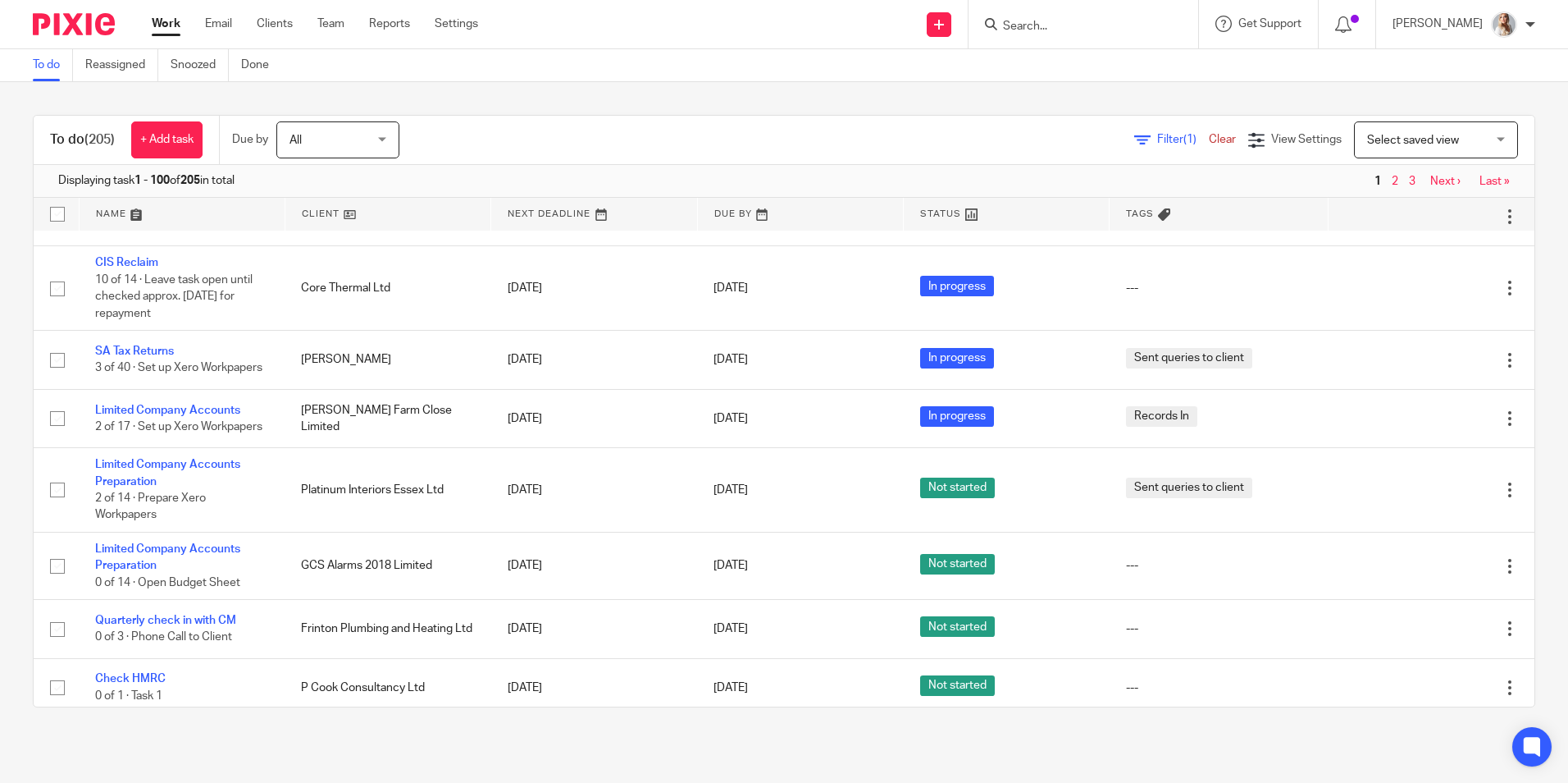
scroll to position [1887, 0]
click at [1044, 29] on input "Search" at bounding box center [1075, 26] width 148 height 14
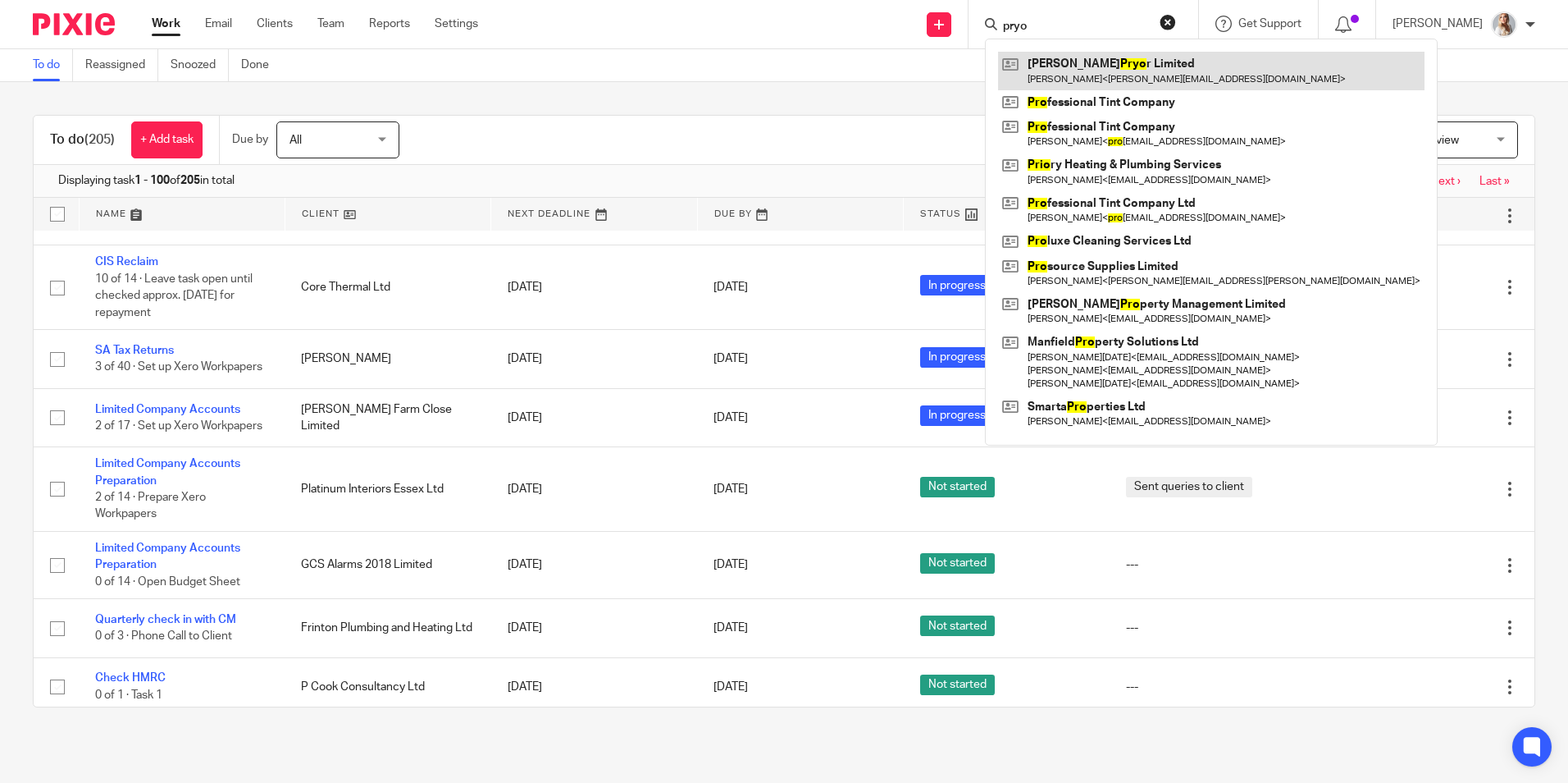
type input "pryo"
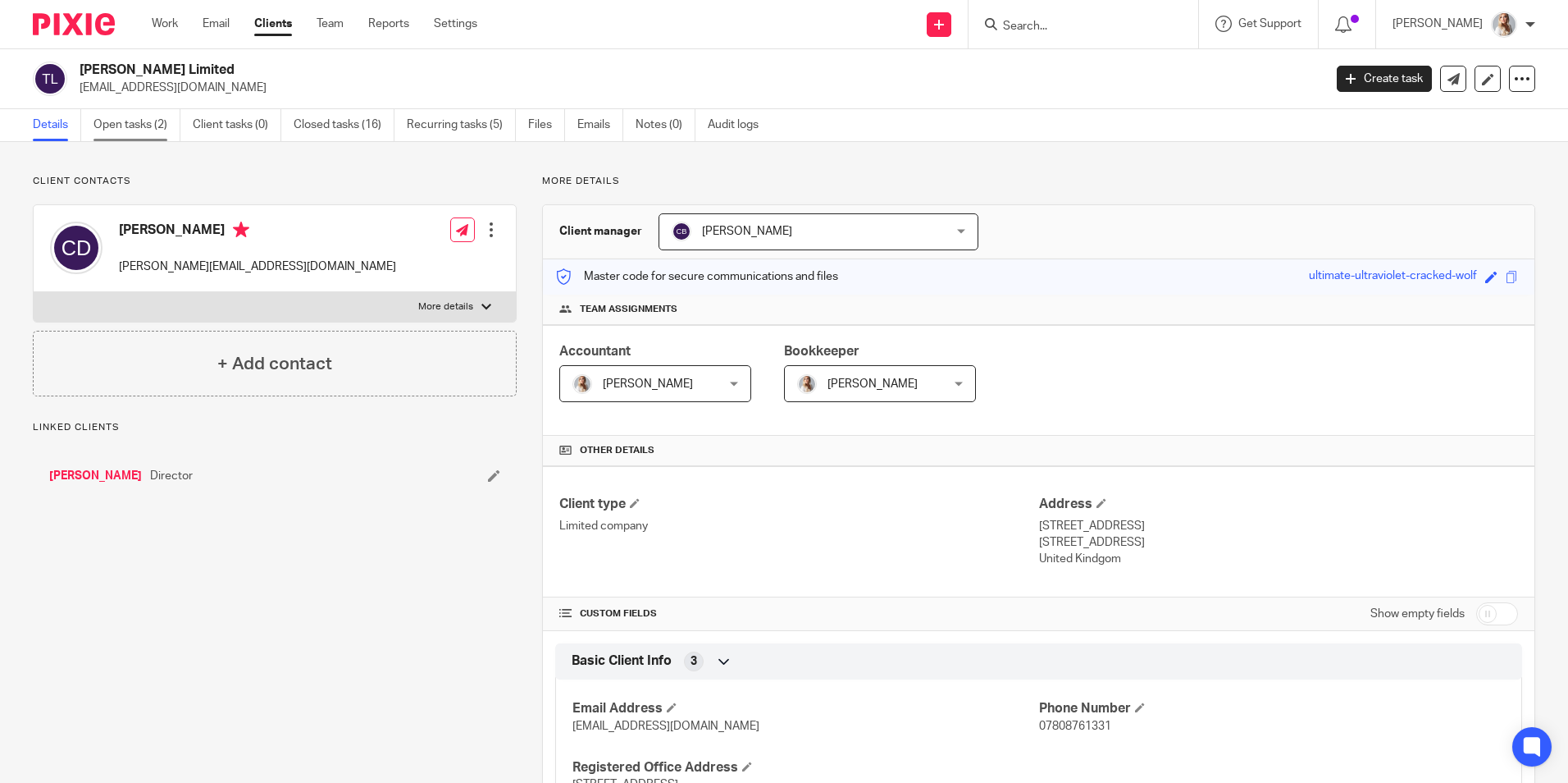
click at [163, 126] on link "Open tasks (2)" at bounding box center [137, 125] width 87 height 32
